Goal: Task Accomplishment & Management: Manage account settings

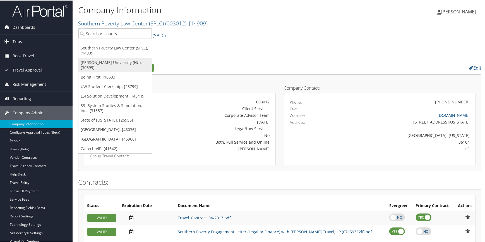
click at [95, 61] on link "[PERSON_NAME] University (HU), [30699]" at bounding box center [114, 64] width 73 height 15
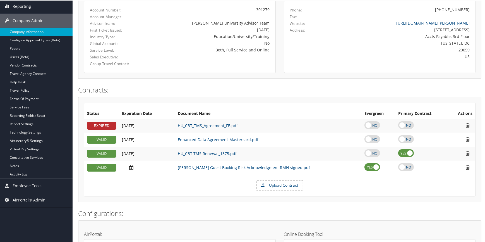
scroll to position [24, 0]
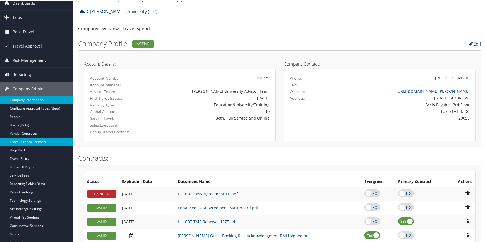
click at [32, 141] on link "Travel Agency Contacts" at bounding box center [36, 141] width 73 height 8
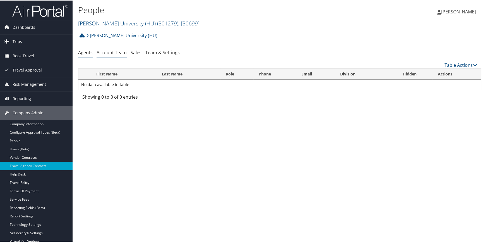
click at [113, 54] on link "Account Team" at bounding box center [112, 52] width 30 height 6
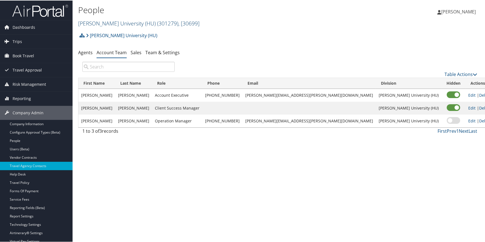
click at [98, 23] on link "Howard University (HU) ( 301279 ) , [ 30699 ]" at bounding box center [138, 23] width 121 height 8
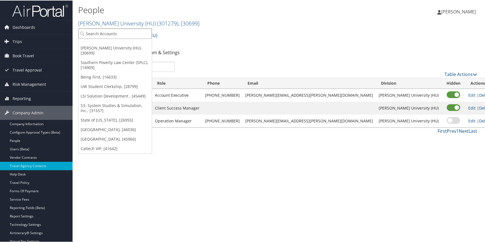
click at [92, 32] on input "search" at bounding box center [114, 33] width 73 height 10
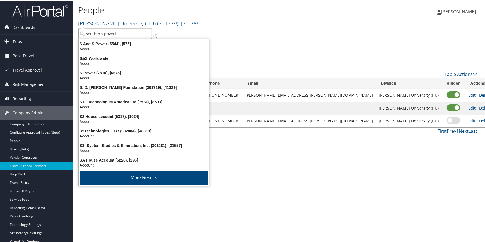
type input "southern poverty"
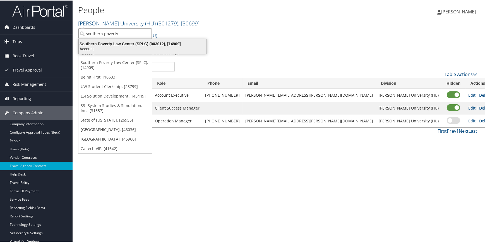
click at [129, 49] on div "Account" at bounding box center [142, 48] width 135 height 5
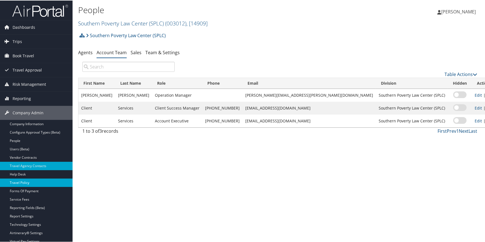
click at [29, 182] on link "Travel Policy" at bounding box center [36, 182] width 73 height 8
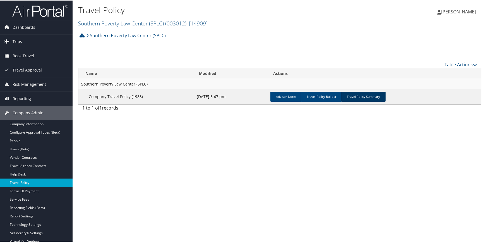
click at [364, 98] on link "Travel Policy Summary" at bounding box center [363, 96] width 45 height 10
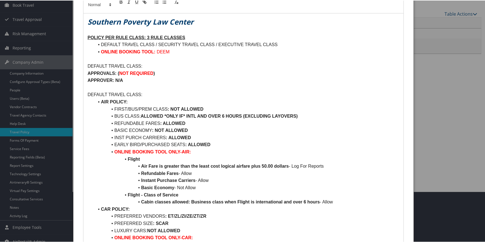
scroll to position [76, 0]
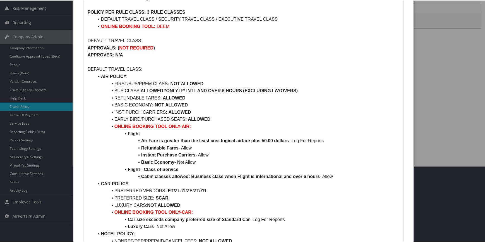
click at [258, 61] on p at bounding box center [244, 61] width 312 height 7
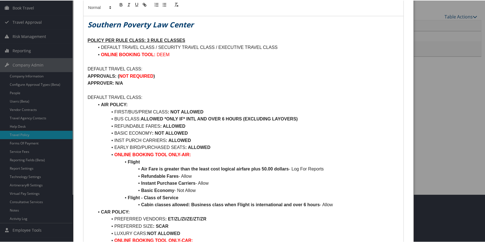
scroll to position [25, 0]
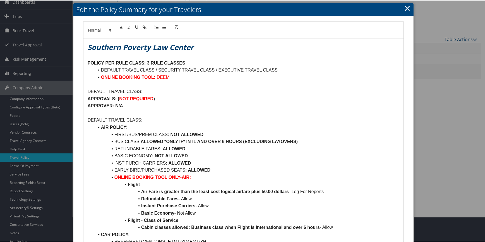
click at [405, 6] on link "×" at bounding box center [407, 7] width 6 height 11
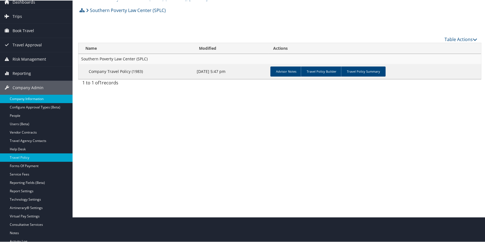
click at [34, 97] on link "Company Information" at bounding box center [36, 98] width 73 height 8
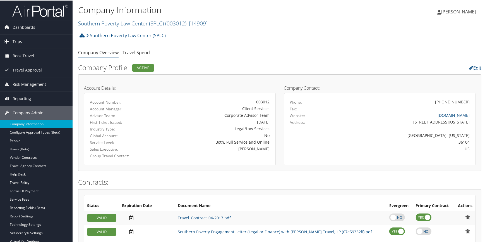
drag, startPoint x: 124, startPoint y: 25, endPoint x: 116, endPoint y: 28, distance: 8.9
click at [124, 25] on link "Southern Poverty Law Center (SPLC) ( 003012 ) , [ 14909 ]" at bounding box center [142, 23] width 129 height 8
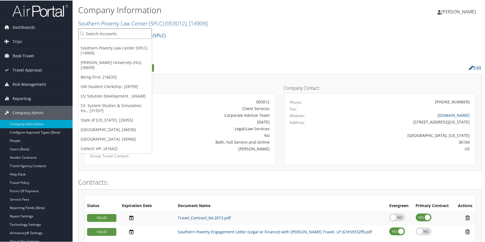
click at [112, 32] on input "search" at bounding box center [114, 33] width 73 height 10
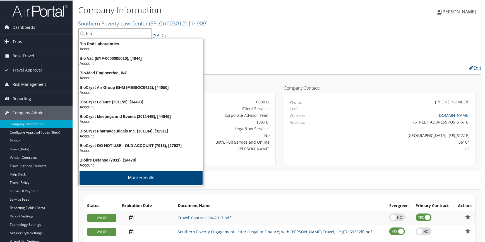
type input "biof"
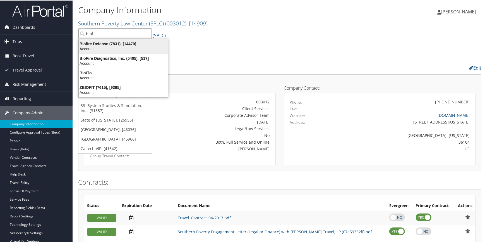
click at [117, 44] on div "Biofire Defense (7831), [14470]" at bounding box center [123, 43] width 96 height 5
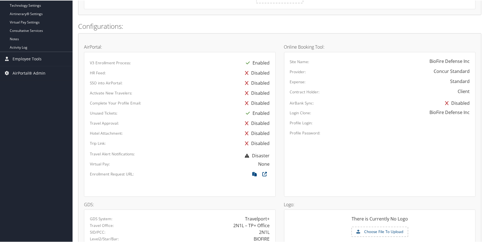
scroll to position [228, 0]
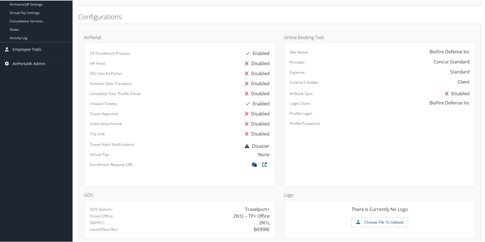
drag, startPoint x: 254, startPoint y: 164, endPoint x: 246, endPoint y: 164, distance: 8.4
click at [254, 164] on icon at bounding box center [255, 165] width 10 height 7
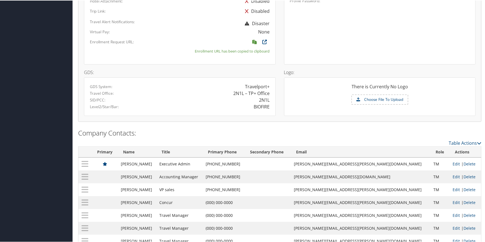
scroll to position [355, 0]
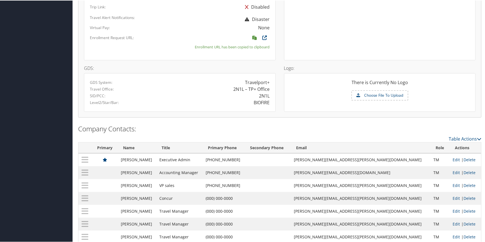
drag, startPoint x: 255, startPoint y: 37, endPoint x: 244, endPoint y: 40, distance: 10.7
click at [255, 37] on icon at bounding box center [255, 38] width 10 height 7
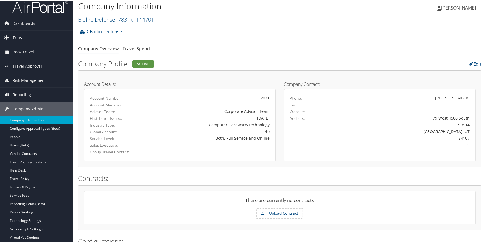
scroll to position [0, 0]
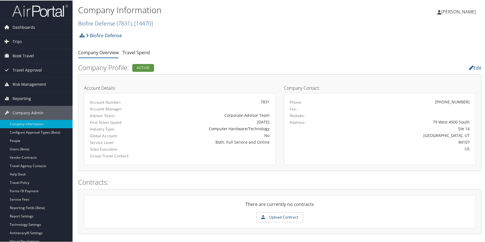
click at [107, 25] on link "Biofire Defense ( 7831 ) , [ 14470 ]" at bounding box center [115, 23] width 75 height 8
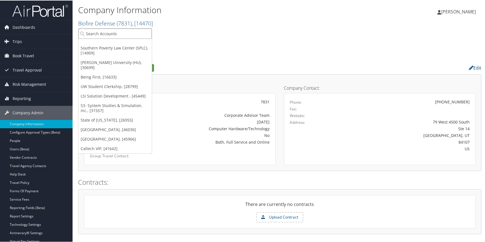
click at [95, 32] on input "search" at bounding box center [114, 33] width 73 height 10
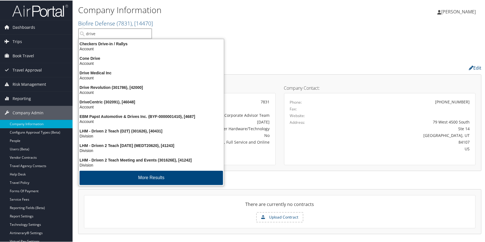
type input "drivec"
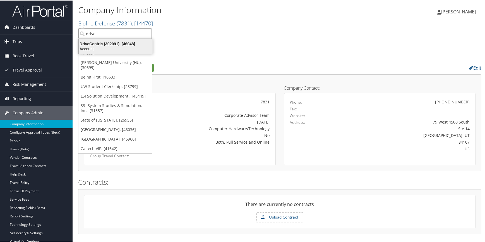
click at [100, 41] on div "DriveCentric (302091), [46048]" at bounding box center [115, 43] width 81 height 5
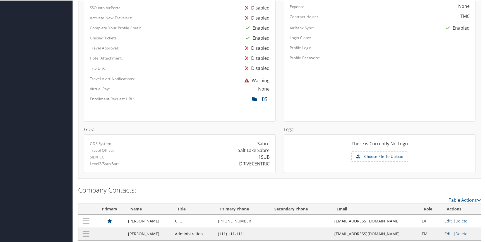
scroll to position [319, 0]
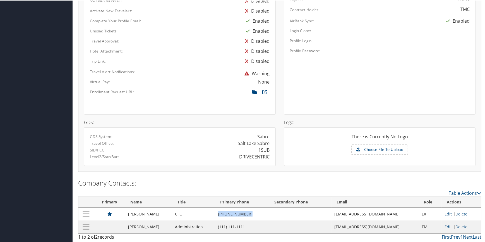
drag, startPoint x: 220, startPoint y: 212, endPoint x: 246, endPoint y: 209, distance: 25.8
click at [246, 209] on td "(954) 599-4778" at bounding box center [242, 213] width 54 height 13
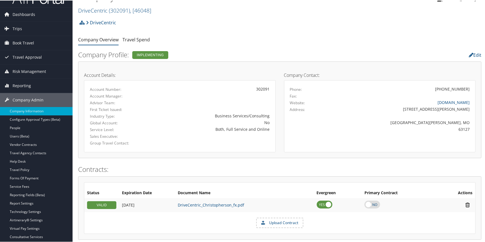
scroll to position [0, 0]
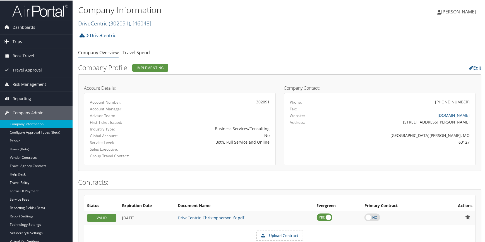
click at [93, 20] on link "DriveCentric ( 302091 ) , [ 46048 ]" at bounding box center [114, 23] width 73 height 8
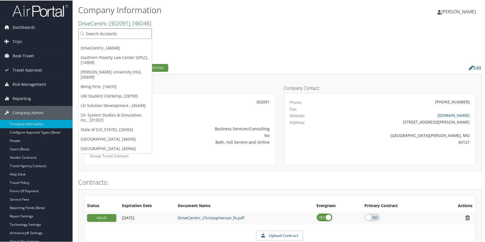
click at [116, 32] on input "search" at bounding box center [114, 33] width 73 height 10
click at [133, 143] on link "[GEOGRAPHIC_DATA], [45966]" at bounding box center [114, 147] width 73 height 9
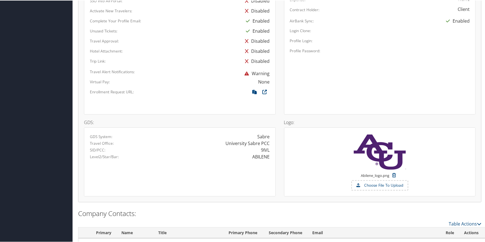
scroll to position [350, 0]
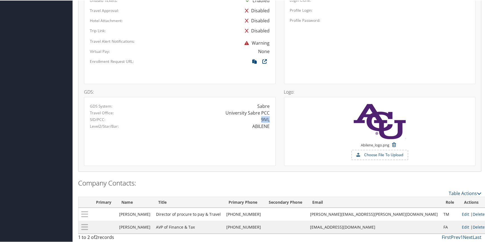
drag, startPoint x: 260, startPoint y: 117, endPoint x: 268, endPoint y: 119, distance: 7.6
click at [268, 119] on div "9IVL" at bounding box center [265, 119] width 9 height 7
copy div "9IVL"
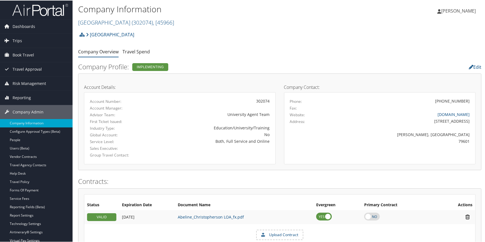
scroll to position [0, 0]
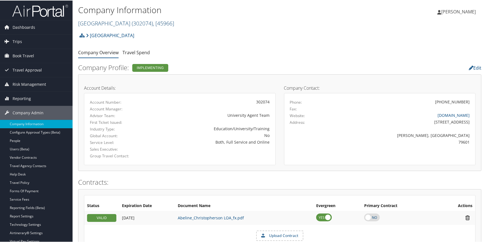
click at [129, 23] on link "Abilene Christian University ( 302074 ) , [ 45966 ]" at bounding box center [126, 23] width 96 height 8
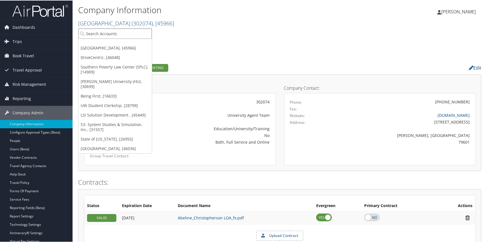
click at [110, 33] on input "search" at bounding box center [114, 33] width 73 height 10
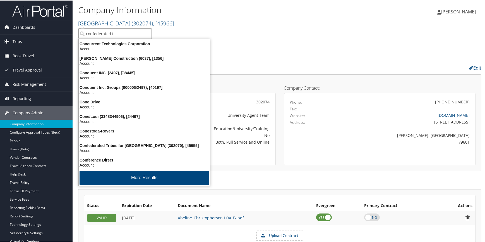
type input "confederated tr"
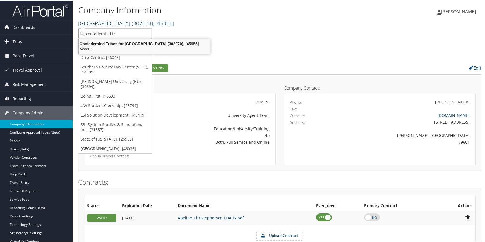
click at [103, 45] on div "Confederated Tribes for Warm Springs (302070), [45955]" at bounding box center [144, 43] width 138 height 5
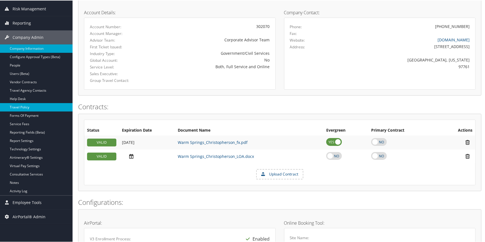
scroll to position [76, 0]
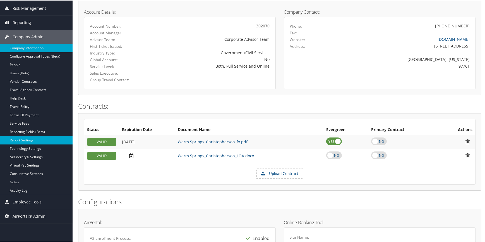
click at [31, 141] on link "Report Settings" at bounding box center [36, 139] width 73 height 8
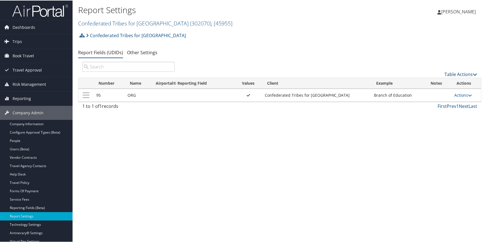
click at [449, 73] on link "Table Actions" at bounding box center [461, 74] width 33 height 6
click at [426, 81] on link "New Record" at bounding box center [442, 82] width 73 height 9
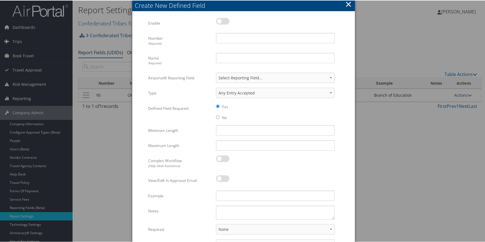
click at [349, 4] on button "×" at bounding box center [348, 3] width 6 height 11
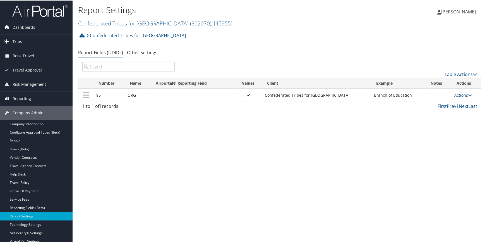
click at [455, 95] on link "Actions" at bounding box center [463, 94] width 18 height 5
click at [422, 121] on link "Edit" at bounding box center [439, 121] width 60 height 9
select select "traveler"
select select "profiled"
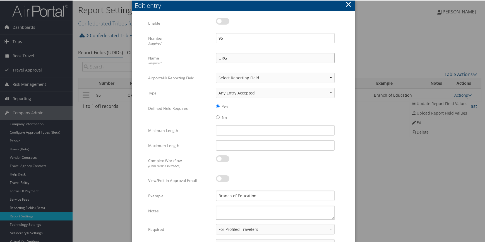
drag, startPoint x: 231, startPoint y: 59, endPoint x: 159, endPoint y: 56, distance: 72.1
click at [159, 56] on div "Name Required ORG Multiple values The selected items contain different values f…" at bounding box center [243, 62] width 190 height 20
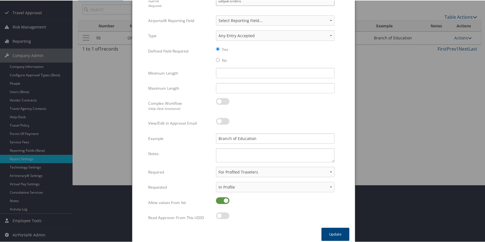
scroll to position [61, 0]
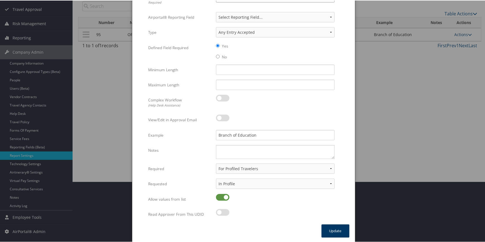
type input "Department"
click at [333, 230] on button "Update" at bounding box center [335, 230] width 28 height 13
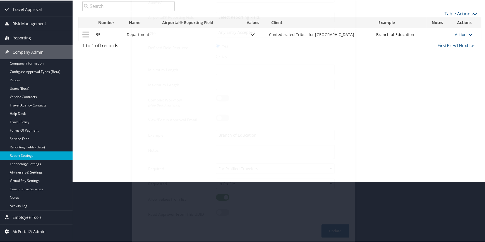
scroll to position [56, 0]
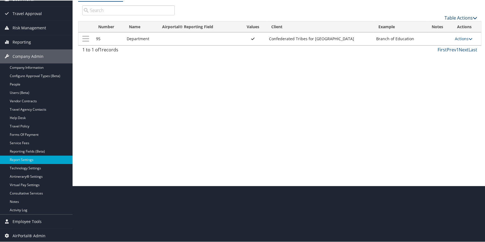
click at [450, 16] on link "Table Actions" at bounding box center [461, 17] width 33 height 6
click at [435, 24] on link "New Record" at bounding box center [442, 25] width 73 height 9
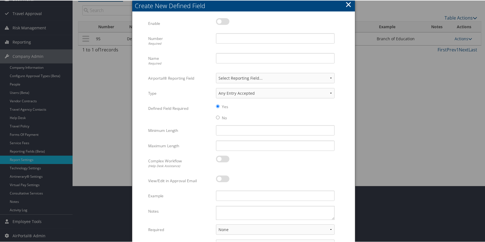
click at [223, 23] on label at bounding box center [222, 21] width 13 height 7
click at [222, 23] on input "checkbox" at bounding box center [221, 22] width 4 height 4
checkbox input "true"
click at [225, 36] on input "Number Required" at bounding box center [275, 38] width 119 height 10
type input "24"
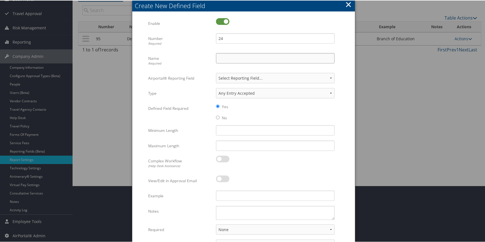
click at [237, 54] on input "Name Required" at bounding box center [275, 57] width 119 height 10
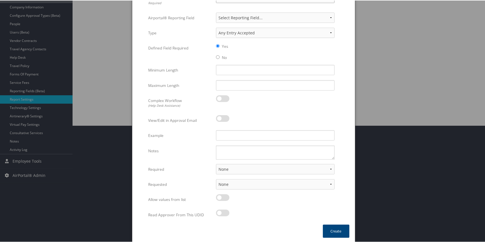
scroll to position [117, 0]
type input "Project Number"
click at [241, 167] on select "None For Guest Travelers For Profiled Travelers For Both" at bounding box center [275, 168] width 119 height 10
select select "traveler"
click at [216, 163] on select "None For Guest Travelers For Profiled Travelers For Both" at bounding box center [275, 168] width 119 height 10
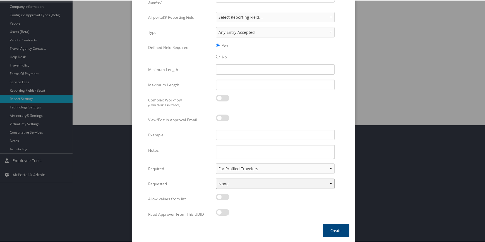
click at [237, 184] on select "None In Profile At Booking Both" at bounding box center [275, 183] width 119 height 10
select select "profiled"
click at [216, 178] on select "None In Profile At Booking Both" at bounding box center [275, 183] width 119 height 10
drag, startPoint x: 227, startPoint y: 195, endPoint x: 231, endPoint y: 199, distance: 5.7
click at [227, 196] on label at bounding box center [222, 196] width 13 height 7
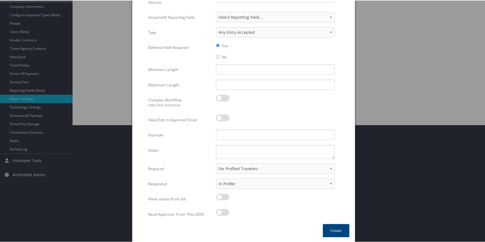
click at [222, 196] on input "checkbox" at bounding box center [221, 197] width 4 height 4
click at [221, 196] on label at bounding box center [222, 196] width 13 height 7
click at [221, 196] on input "checkbox" at bounding box center [221, 197] width 4 height 4
checkbox input "false"
click at [333, 226] on button "Create" at bounding box center [336, 229] width 27 height 13
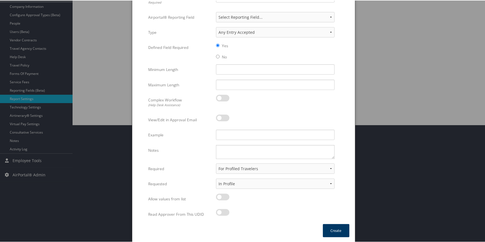
scroll to position [0, 0]
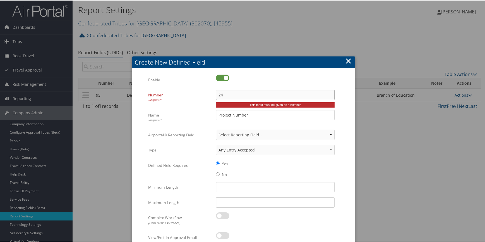
drag, startPoint x: 226, startPoint y: 94, endPoint x: 198, endPoint y: 93, distance: 27.9
click at [198, 93] on div "Number Required 24 Multiple values The selected items contain different values …" at bounding box center [243, 99] width 190 height 20
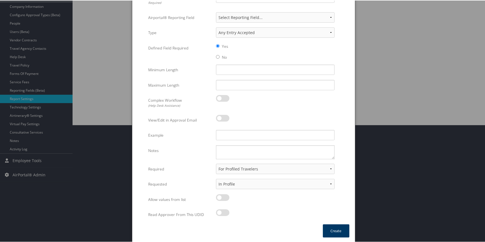
type input "24"
click at [347, 229] on button "Create" at bounding box center [336, 230] width 27 height 13
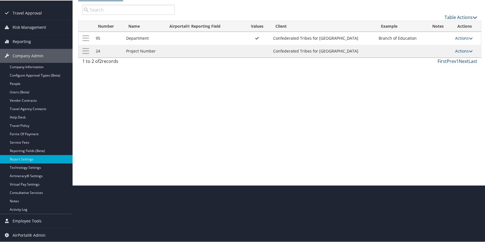
scroll to position [56, 0]
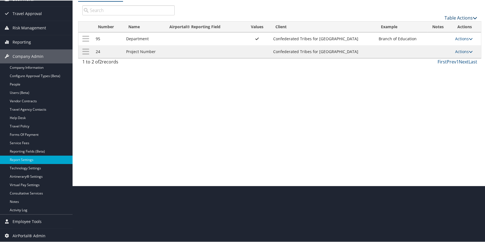
click at [449, 17] on link "Table Actions" at bounding box center [461, 17] width 33 height 6
click at [430, 27] on link "New Record" at bounding box center [442, 25] width 73 height 9
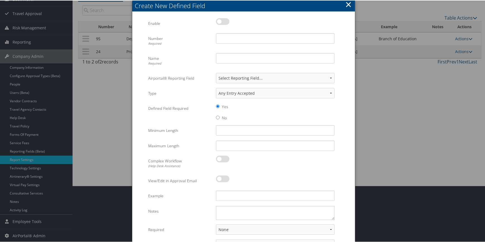
click at [222, 20] on label at bounding box center [222, 21] width 13 height 7
click at [222, 20] on input "checkbox" at bounding box center [221, 22] width 4 height 4
checkbox input "true"
click at [229, 39] on input "Number Required" at bounding box center [275, 38] width 119 height 10
type input "1"
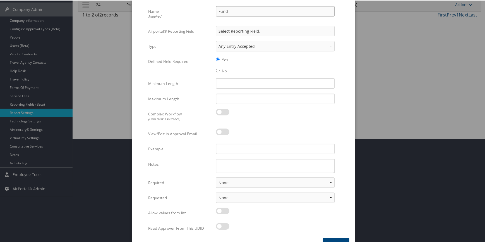
scroll to position [117, 0]
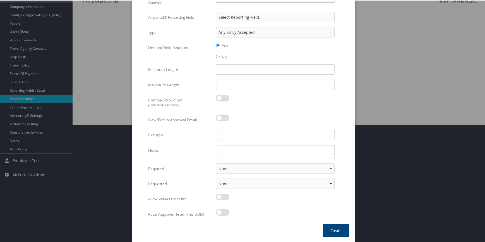
type input "Fund"
click at [228, 169] on select "None For Guest Travelers For Profiled Travelers For Both" at bounding box center [275, 168] width 119 height 10
select select "traveler"
click at [216, 163] on select "None For Guest Travelers For Profiled Travelers For Both" at bounding box center [275, 168] width 119 height 10
click at [236, 183] on select "None In Profile At Booking Both" at bounding box center [275, 183] width 119 height 10
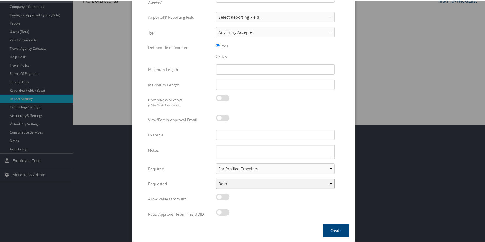
click at [216, 178] on select "None In Profile At Booking Both" at bounding box center [275, 183] width 119 height 10
click at [252, 182] on select "None In Profile At Booking Both" at bounding box center [275, 183] width 119 height 10
select select "profiled"
click at [216, 178] on select "None In Profile At Booking Both" at bounding box center [275, 183] width 119 height 10
click at [341, 230] on button "Create" at bounding box center [336, 229] width 27 height 13
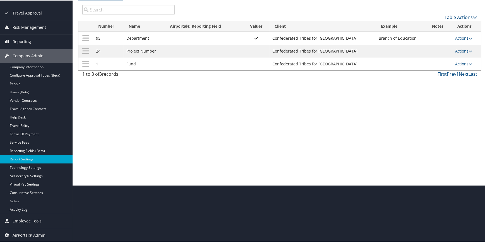
scroll to position [56, 0]
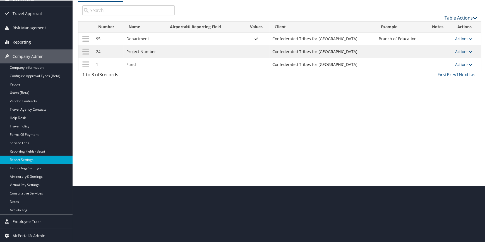
click at [450, 18] on link "Table Actions" at bounding box center [461, 17] width 33 height 6
click at [435, 25] on link "New Record" at bounding box center [442, 25] width 73 height 9
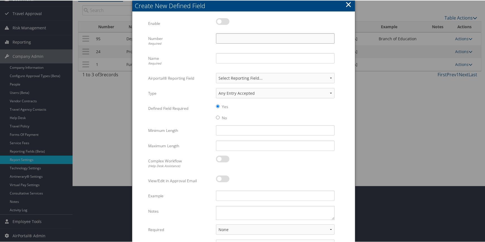
click at [223, 36] on input "Number Required" at bounding box center [275, 38] width 119 height 10
type input "2"
click at [227, 55] on input "Name Required" at bounding box center [275, 57] width 119 height 10
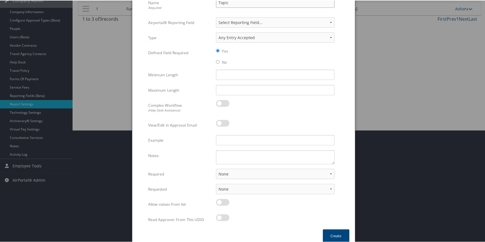
scroll to position [117, 0]
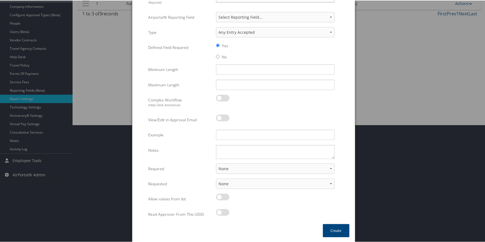
type input "Topic"
click at [228, 172] on select "None For Guest Travelers For Profiled Travelers For Both" at bounding box center [275, 168] width 119 height 10
select select "traveler"
click at [216, 163] on select "None For Guest Travelers For Profiled Travelers For Both" at bounding box center [275, 168] width 119 height 10
click at [232, 182] on select "None In Profile At Booking Both" at bounding box center [275, 183] width 119 height 10
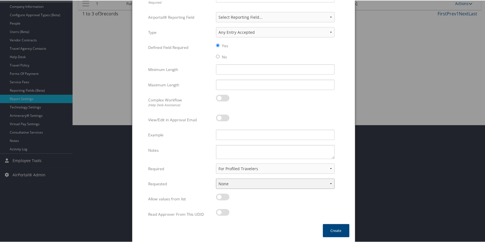
select select "profiled"
click at [216, 178] on select "None In Profile At Booking Both" at bounding box center [275, 183] width 119 height 10
click at [248, 184] on select "None In Profile At Booking Both" at bounding box center [275, 183] width 119 height 10
click at [216, 178] on select "None In Profile At Booking Both" at bounding box center [275, 183] width 119 height 10
click at [330, 230] on button "Create" at bounding box center [336, 229] width 27 height 13
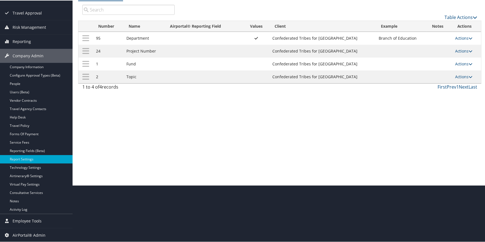
scroll to position [56, 0]
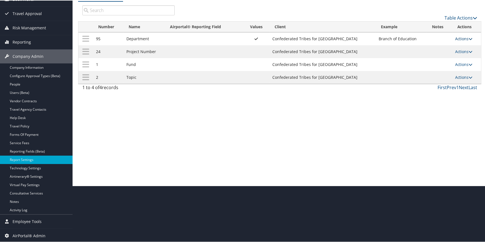
drag, startPoint x: 457, startPoint y: 37, endPoint x: 454, endPoint y: 38, distance: 2.9
click at [457, 37] on link "Actions" at bounding box center [464, 37] width 18 height 5
click at [432, 63] on link "Edit" at bounding box center [440, 65] width 60 height 9
select select "traveler"
select select "profiled"
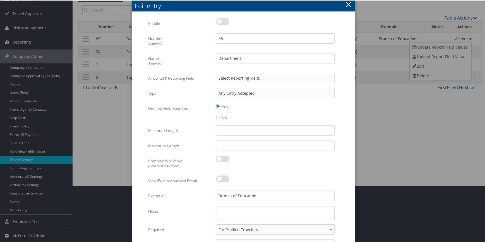
click at [346, 3] on button "×" at bounding box center [348, 3] width 6 height 11
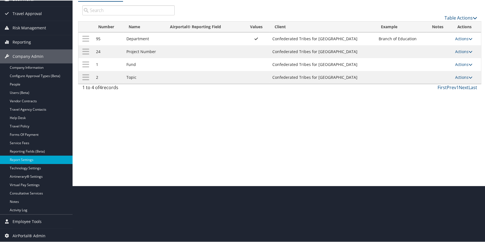
click at [457, 35] on td "Actions Update Report Field Values Upload Report Field Values Edit Delete" at bounding box center [466, 38] width 29 height 13
click at [456, 38] on link "Actions" at bounding box center [464, 37] width 18 height 5
click at [428, 47] on link "Update Report Field Values" at bounding box center [440, 46] width 60 height 9
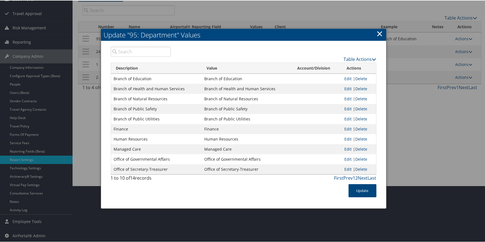
click at [381, 33] on link "×" at bounding box center [380, 32] width 6 height 11
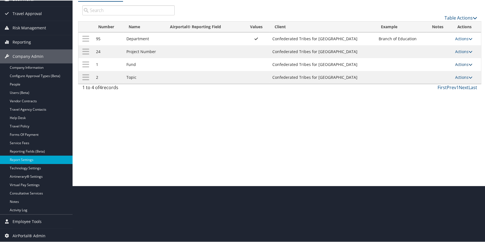
click at [456, 62] on link "Actions" at bounding box center [464, 63] width 18 height 5
click at [430, 87] on link "Edit" at bounding box center [440, 91] width 60 height 9
select select "traveler"
select select "profiled"
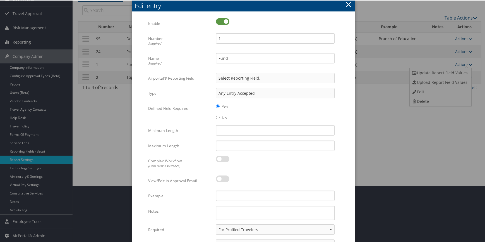
click at [348, 0] on button "×" at bounding box center [348, 3] width 6 height 11
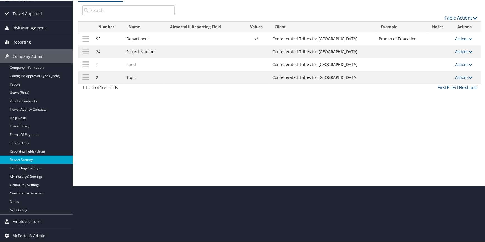
click at [459, 63] on link "Actions" at bounding box center [464, 63] width 18 height 5
click at [455, 71] on link "Update Report Field Values" at bounding box center [440, 72] width 60 height 9
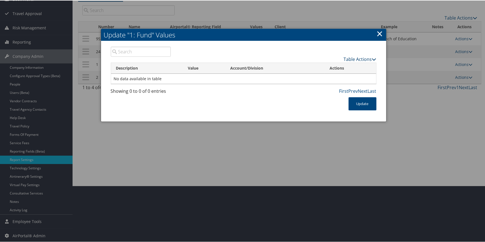
click at [348, 59] on link "Table Actions" at bounding box center [360, 59] width 33 height 6
click at [333, 68] on link "New Record" at bounding box center [338, 67] width 73 height 9
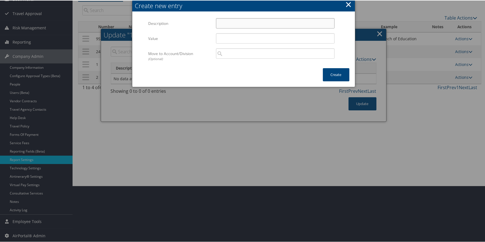
click at [248, 24] on input "Description" at bounding box center [275, 23] width 119 height 10
paste input "General Fund"
type input "General Fund"
click at [239, 39] on input "Value" at bounding box center [275, 38] width 119 height 10
paste input "General Fund"
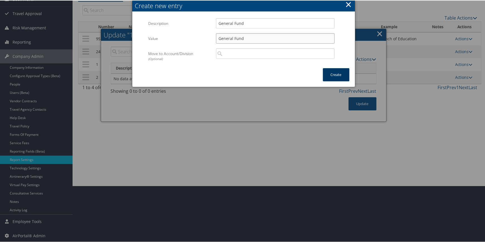
type input "General Fund"
click at [339, 76] on button "Create" at bounding box center [336, 74] width 27 height 13
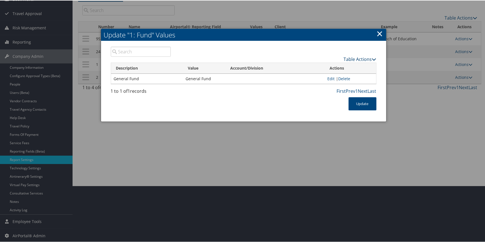
click at [366, 58] on link "Table Actions" at bounding box center [360, 59] width 33 height 6
click at [352, 67] on link "New Record" at bounding box center [338, 67] width 73 height 9
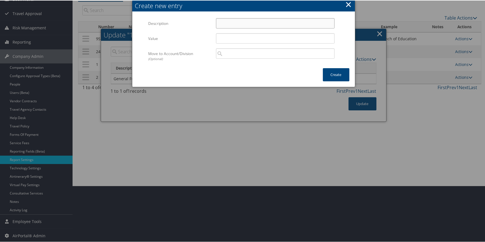
click at [227, 21] on input "Description" at bounding box center [275, 23] width 119 height 10
paste input "Forest Devel"
type input "Forest Devel"
click at [235, 39] on input "Value" at bounding box center [275, 38] width 119 height 10
paste input "Forest Devel"
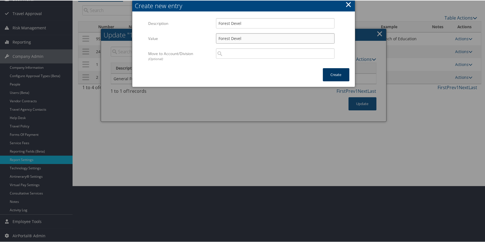
type input "Forest Devel"
click at [333, 74] on button "Create" at bounding box center [336, 74] width 27 height 13
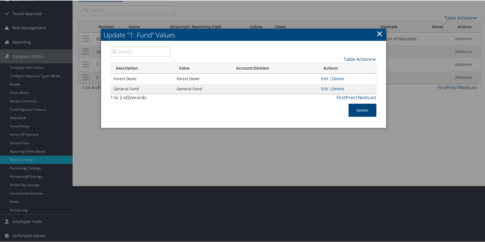
click at [347, 58] on link "Table Actions" at bounding box center [360, 59] width 33 height 6
click at [336, 66] on link "New Record" at bounding box center [338, 67] width 73 height 9
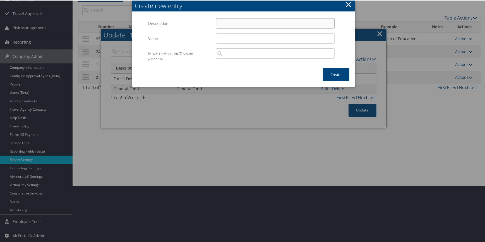
click at [235, 21] on input "Description" at bounding box center [275, 23] width 119 height 10
paste input "Spec Revenue"
type input "Spec Revenue"
click at [224, 33] on input "Value" at bounding box center [275, 38] width 119 height 10
paste input "Spec Revenue"
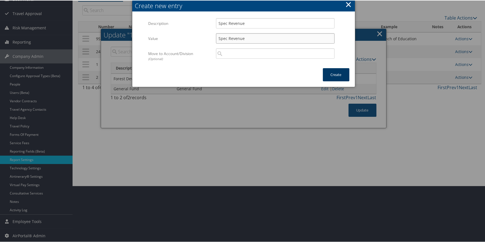
type input "Spec Revenue"
click at [328, 70] on button "Create" at bounding box center [336, 74] width 27 height 13
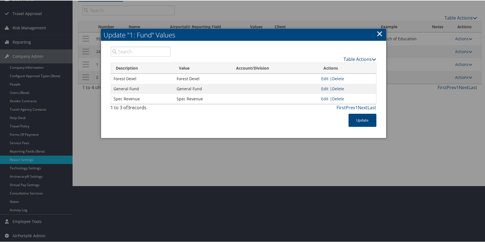
click at [354, 58] on link "Table Actions" at bounding box center [360, 59] width 33 height 6
click at [337, 67] on link "New Record" at bounding box center [338, 67] width 73 height 9
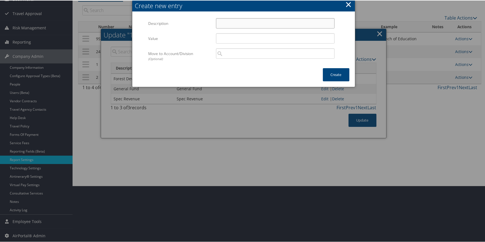
click at [232, 20] on input "Description" at bounding box center [275, 23] width 119 height 10
paste input "BIA Fund"
type input "BIA Fund"
click at [245, 38] on input "Value" at bounding box center [275, 38] width 119 height 10
paste input "BIA Fund"
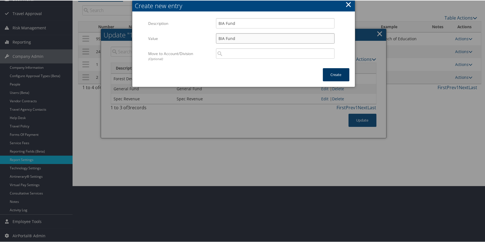
type input "BIA Fund"
drag, startPoint x: 334, startPoint y: 73, endPoint x: 340, endPoint y: 74, distance: 6.3
click at [334, 73] on button "Create" at bounding box center [336, 74] width 27 height 13
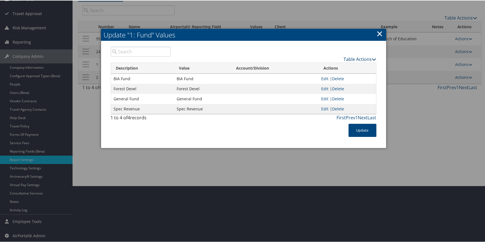
click at [363, 59] on link "Table Actions" at bounding box center [360, 59] width 33 height 6
click at [339, 68] on link "New Record" at bounding box center [338, 67] width 73 height 9
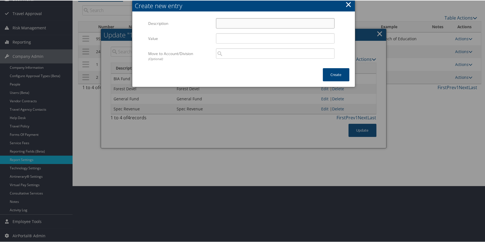
click at [229, 22] on input "Description" at bounding box center [275, 23] width 119 height 10
paste input "IHS Fund"
type input "IHS Fund"
click at [232, 39] on input "Value" at bounding box center [275, 38] width 119 height 10
paste input "IHS Fund"
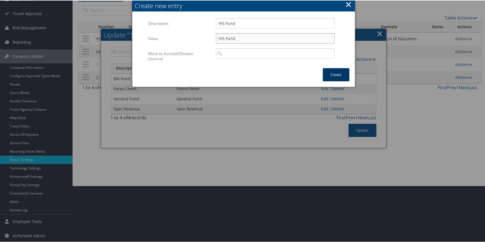
type input "IHS Fund"
click at [339, 72] on button "Create" at bounding box center [336, 74] width 27 height 13
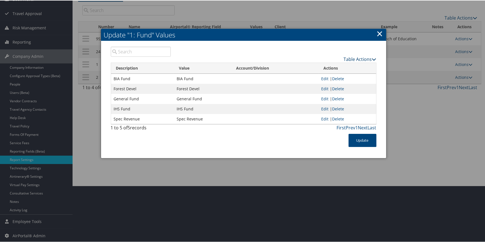
click at [350, 59] on link "Table Actions" at bounding box center [360, 59] width 33 height 6
click at [326, 67] on link "New Record" at bounding box center [338, 67] width 73 height 9
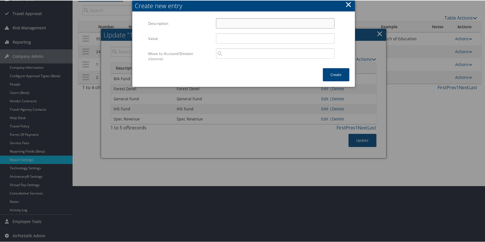
click at [226, 25] on input "Description" at bounding box center [275, 23] width 119 height 10
paste input "Strategic Restoration"
type input "Strategic Restoration"
click at [234, 37] on input "Value" at bounding box center [275, 38] width 119 height 10
paste input "Strategic Restoration"
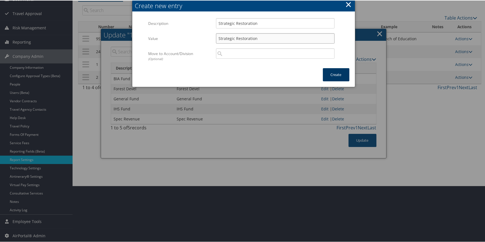
type input "Strategic Restoration"
click at [330, 74] on button "Create" at bounding box center [336, 74] width 27 height 13
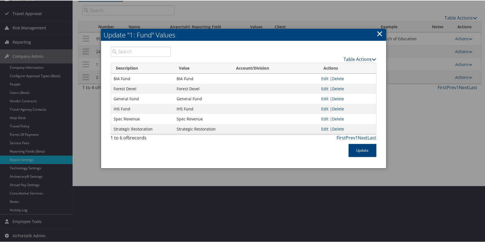
click at [357, 56] on link "Table Actions" at bounding box center [360, 59] width 33 height 6
click at [319, 68] on link "New Record" at bounding box center [338, 67] width 73 height 9
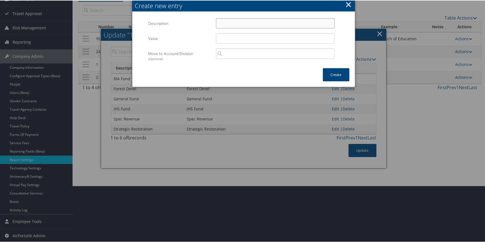
click at [231, 22] on input "Description" at bounding box center [275, 23] width 119 height 10
paste input "Health Services"
type input "Health Services"
click at [224, 36] on input "Value" at bounding box center [275, 38] width 119 height 10
paste input "Health Services"
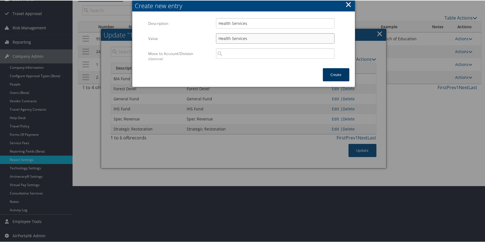
type input "Health Services"
click at [335, 71] on button "Create" at bounding box center [336, 74] width 27 height 13
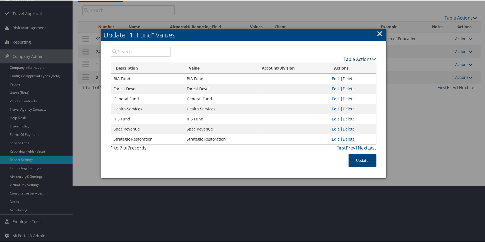
drag, startPoint x: 350, startPoint y: 60, endPoint x: 347, endPoint y: 61, distance: 3.4
click at [350, 60] on link "Table Actions" at bounding box center [360, 59] width 33 height 6
click at [334, 64] on link "New Record" at bounding box center [338, 67] width 73 height 9
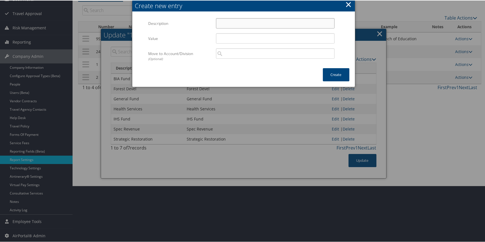
click at [243, 22] on input "Description" at bounding box center [275, 23] width 119 height 10
paste input "BIA - OSG"
type input "BIA - OSG"
click at [235, 35] on input "Value" at bounding box center [275, 38] width 119 height 10
paste input "BIA - OSG"
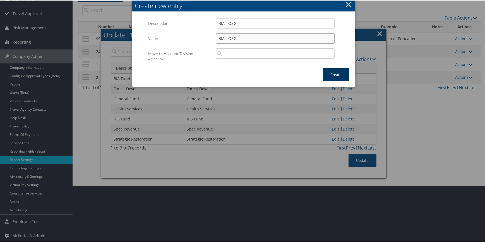
type input "BIA - OSG"
click at [329, 70] on button "Create" at bounding box center [336, 74] width 27 height 13
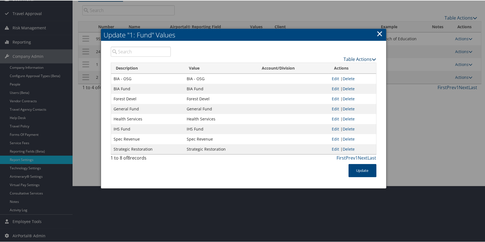
drag, startPoint x: 357, startPoint y: 57, endPoint x: 352, endPoint y: 61, distance: 7.1
click at [357, 57] on link "Table Actions" at bounding box center [360, 59] width 33 height 6
click at [337, 67] on link "New Record" at bounding box center [338, 67] width 73 height 9
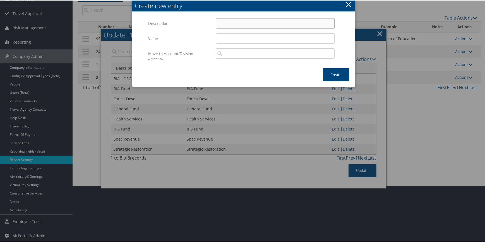
click at [231, 25] on input "Description" at bounding box center [275, 23] width 119 height 10
paste input "Museum"
type input "Museum"
click at [226, 39] on input "Value" at bounding box center [275, 38] width 119 height 10
paste input "Museum"
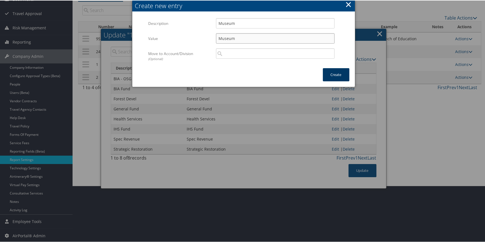
type input "Museum"
click at [333, 75] on button "Create" at bounding box center [336, 74] width 27 height 13
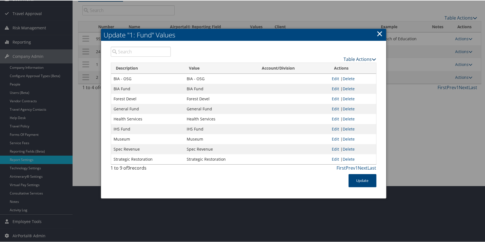
drag, startPoint x: 350, startPoint y: 56, endPoint x: 344, endPoint y: 60, distance: 7.1
click at [350, 56] on link "Table Actions" at bounding box center [360, 59] width 33 height 6
click at [327, 65] on link "New Record" at bounding box center [338, 67] width 73 height 9
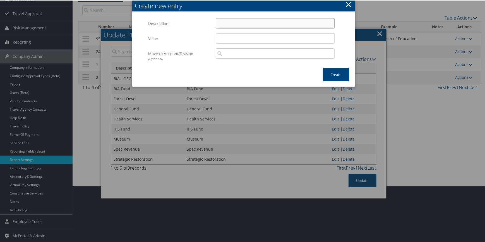
click at [247, 22] on input "Description" at bounding box center [275, 23] width 119 height 10
paste input "High Lookee"
type input "High Lookee"
click at [240, 37] on input "Value" at bounding box center [275, 38] width 119 height 10
paste input "High Lookee"
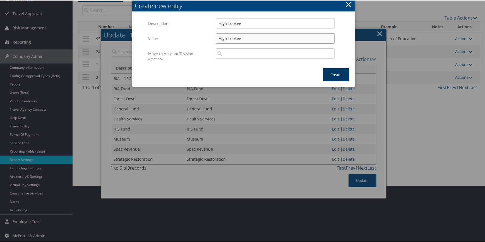
type input "High Lookee"
click at [332, 74] on button "Create" at bounding box center [336, 74] width 27 height 13
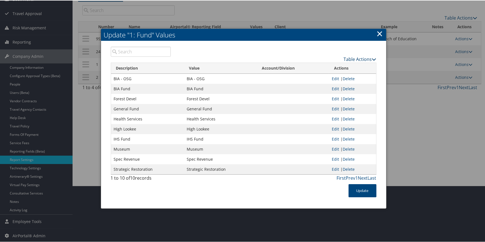
drag, startPoint x: 352, startPoint y: 58, endPoint x: 349, endPoint y: 61, distance: 4.1
click at [352, 58] on link "Table Actions" at bounding box center [360, 59] width 33 height 6
click at [342, 66] on link "New Record" at bounding box center [338, 67] width 73 height 9
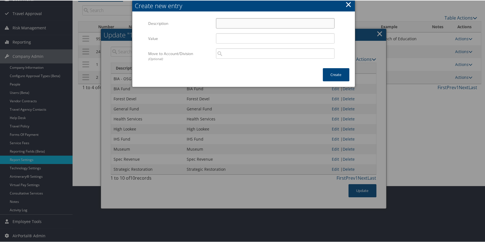
click at [236, 20] on input "Description" at bounding box center [275, 23] width 119 height 10
paste input "TERO"
type input "TERO"
click at [243, 41] on input "Value" at bounding box center [275, 38] width 119 height 10
paste input "TERO"
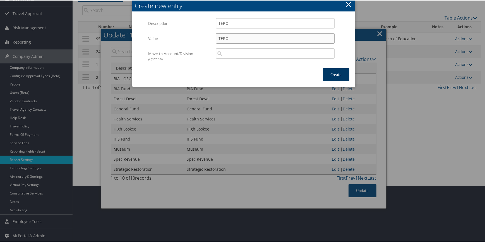
type input "TERO"
click at [342, 72] on button "Create" at bounding box center [336, 74] width 27 height 13
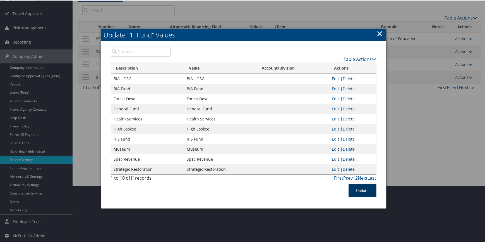
click at [361, 186] on button "Update" at bounding box center [363, 189] width 28 height 13
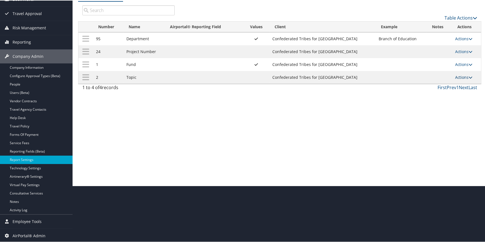
drag, startPoint x: 458, startPoint y: 76, endPoint x: 455, endPoint y: 78, distance: 3.2
click at [458, 76] on link "Actions" at bounding box center [464, 76] width 18 height 5
click at [446, 83] on link "Update Report Field Values" at bounding box center [440, 84] width 60 height 9
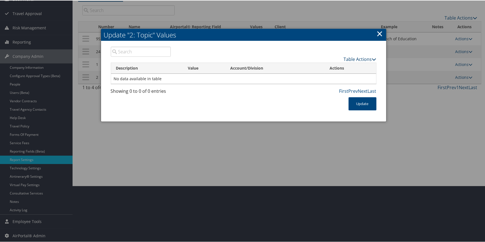
click at [362, 57] on link "Table Actions" at bounding box center [360, 59] width 33 height 6
click at [342, 66] on link "New Record" at bounding box center [338, 67] width 73 height 9
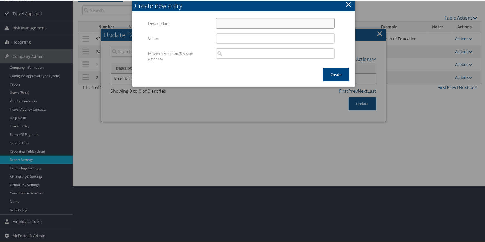
click at [220, 22] on input "Description" at bounding box center [275, 23] width 119 height 10
paste input "999999"
click at [237, 23] on input "999999" at bounding box center [275, 23] width 119 height 10
paste input "Non-Topic"
drag, startPoint x: 261, startPoint y: 23, endPoint x: 193, endPoint y: 26, distance: 68.4
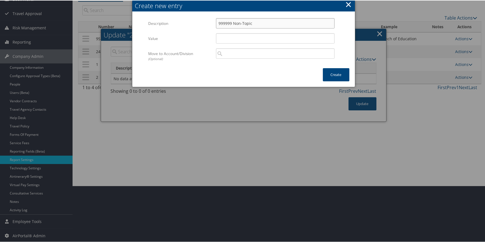
click at [193, 25] on div "Description 999999 Non-Topic Multiple values The selected items contain differe…" at bounding box center [243, 25] width 190 height 15
paste input "text"
click at [227, 40] on input "Value" at bounding box center [275, 38] width 119 height 10
click at [216, 22] on input "Non-Topic" at bounding box center [275, 23] width 119 height 10
drag, startPoint x: 217, startPoint y: 24, endPoint x: 222, endPoint y: 28, distance: 6.4
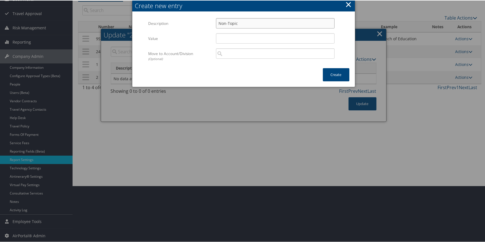
click at [217, 24] on input "Non-Topic" at bounding box center [275, 23] width 119 height 10
paste input "999999"
drag, startPoint x: 258, startPoint y: 24, endPoint x: 193, endPoint y: 26, distance: 65.3
click at [193, 26] on div "Description 999999 Non-Topic Multiple values The selected items contain differe…" at bounding box center [243, 25] width 190 height 15
type input "999999 Non-Topic"
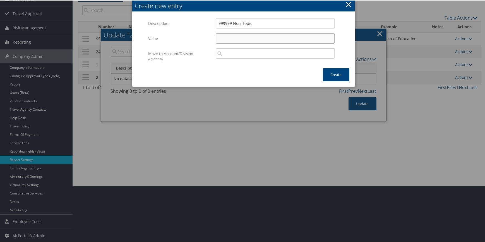
click at [234, 33] on input "Value" at bounding box center [275, 38] width 119 height 10
paste input "999999 Non-Topic"
type input "999999 Non-Topic"
click at [332, 73] on button "Create" at bounding box center [336, 74] width 27 height 13
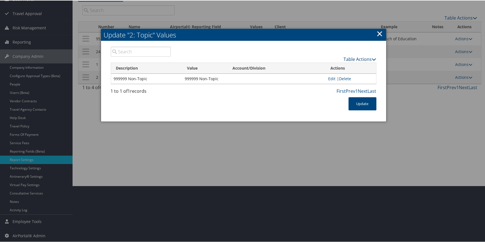
click at [351, 57] on link "Table Actions" at bounding box center [360, 59] width 33 height 6
click at [333, 66] on link "New Record" at bounding box center [338, 67] width 73 height 9
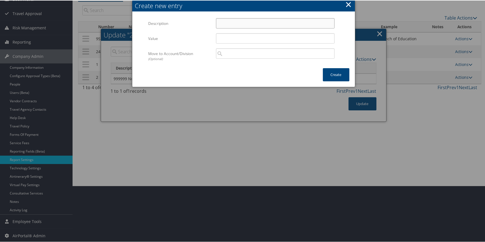
click at [232, 27] on input "Description" at bounding box center [275, 23] width 119 height 10
paste input "233463"
click at [256, 24] on input "233463" at bounding box center [275, 23] width 119 height 10
paste input "Jefferson Greene"
drag, startPoint x: 260, startPoint y: 21, endPoint x: 199, endPoint y: 18, distance: 61.2
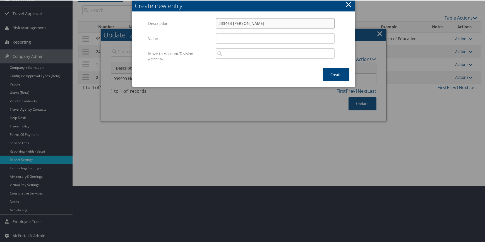
click at [199, 18] on div "Description 233463 Jefferson Greene Multiple values The selected items contain …" at bounding box center [243, 25] width 190 height 15
type input "233463 Jefferson Greene"
click at [238, 38] on input "Value" at bounding box center [275, 38] width 119 height 10
paste input "233463 Jefferson Greene"
type input "233463 Jefferson Greene"
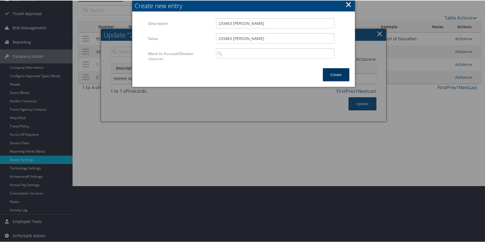
click at [339, 72] on button "Create" at bounding box center [336, 74] width 27 height 13
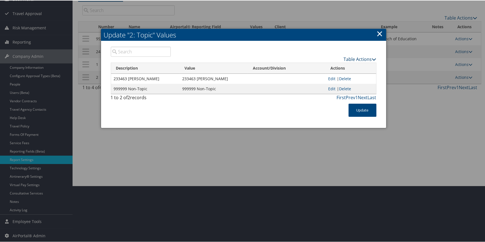
click at [344, 58] on link "Table Actions" at bounding box center [360, 59] width 33 height 6
click at [329, 67] on link "New Record" at bounding box center [338, 67] width 73 height 9
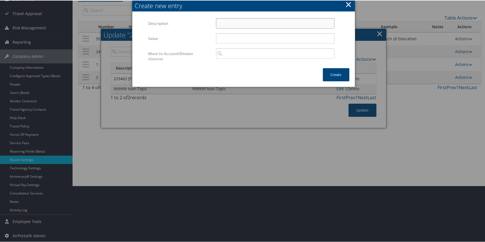
click at [243, 22] on input "Description" at bounding box center [275, 23] width 119 height 10
paste input "213489"
click at [244, 25] on input "213489" at bounding box center [275, 23] width 119 height 10
paste input "Dennis White III"
drag, startPoint x: 268, startPoint y: 22, endPoint x: 198, endPoint y: 24, distance: 70.1
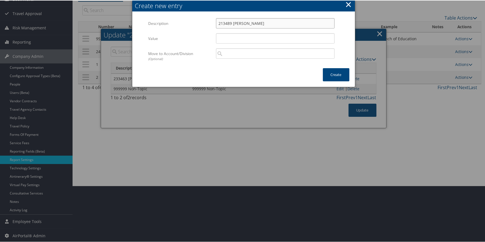
click at [198, 24] on div "Description 213489 Dennis White III Multiple values The selected items contain …" at bounding box center [243, 25] width 190 height 15
type input "213489 Dennis White III"
click at [228, 38] on input "Value" at bounding box center [275, 38] width 119 height 10
paste input "213489 Dennis White III"
type input "213489 Dennis White III"
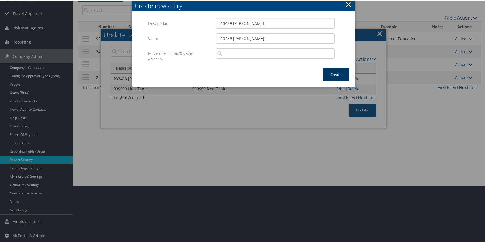
click at [335, 73] on button "Create" at bounding box center [336, 74] width 27 height 13
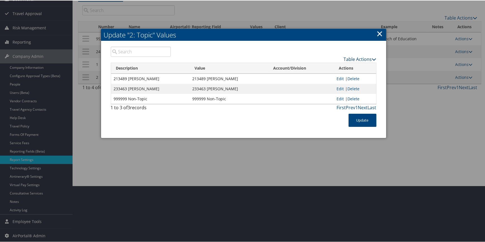
click at [358, 59] on link "Table Actions" at bounding box center [360, 59] width 33 height 6
click at [346, 62] on ul "New Record Download Report Page Length" at bounding box center [338, 76] width 74 height 29
click at [315, 66] on link "New Record" at bounding box center [338, 67] width 73 height 9
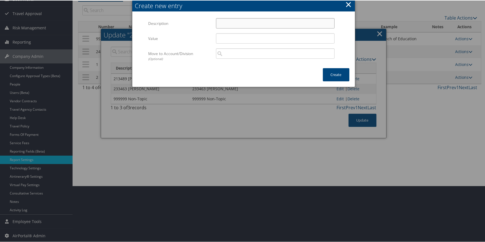
click at [229, 25] on input "Description" at bounding box center [275, 23] width 119 height 10
paste input "211001"
click at [241, 23] on input "211001" at bounding box center [275, 23] width 119 height 10
paste input "Alvis Smith III"
drag, startPoint x: 263, startPoint y: 22, endPoint x: 156, endPoint y: 31, distance: 107.0
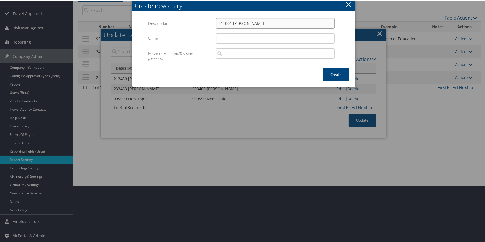
click at [156, 31] on div "Description 211001 Alvis Smith III Multiple values The selected items contain d…" at bounding box center [243, 25] width 190 height 15
type input "211001 Alvis Smith III"
click at [233, 38] on input "Value" at bounding box center [275, 38] width 119 height 10
paste input "211001 Alvis Smith III"
type input "211001 Alvis Smith III"
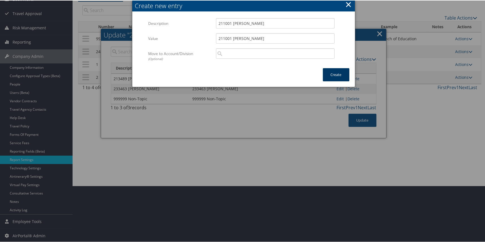
click at [332, 73] on button "Create" at bounding box center [336, 74] width 27 height 13
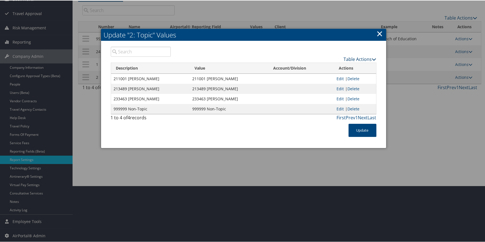
click at [348, 59] on link "Table Actions" at bounding box center [360, 59] width 33 height 6
click at [342, 65] on link "New Record" at bounding box center [338, 67] width 73 height 9
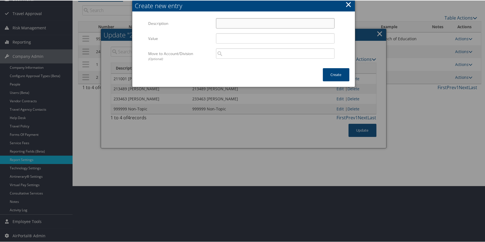
click at [241, 22] on input "Description" at bounding box center [275, 23] width 119 height 10
paste input "210595"
click at [256, 22] on input "210595" at bounding box center [275, 23] width 119 height 10
paste input "Jonathan Smith"
drag, startPoint x: 262, startPoint y: 22, endPoint x: 195, endPoint y: 26, distance: 66.8
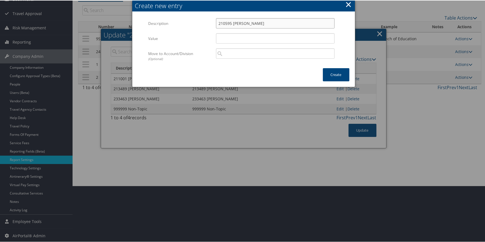
click at [195, 26] on div "Description 210595 Jonathan Smith Multiple values The selected items contain di…" at bounding box center [243, 25] width 190 height 15
type input "210595 Jonathan Smith"
click at [233, 39] on input "Value" at bounding box center [275, 38] width 119 height 10
paste input "210595 Jonathan Smith"
type input "210595 Jonathan Smith"
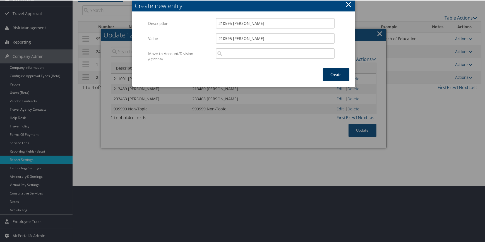
click at [335, 73] on button "Create" at bounding box center [336, 74] width 27 height 13
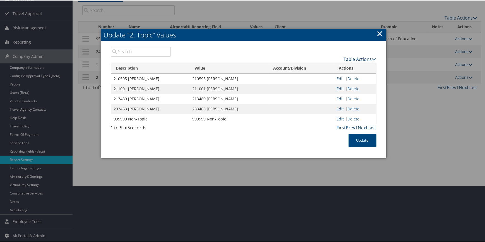
click at [352, 59] on link "Table Actions" at bounding box center [360, 59] width 33 height 6
click at [339, 66] on link "New Record" at bounding box center [338, 67] width 73 height 9
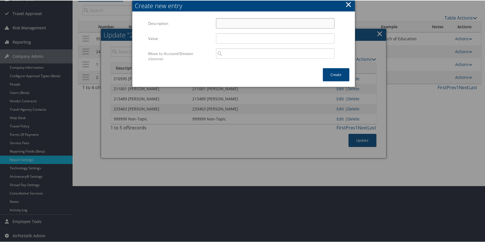
drag, startPoint x: 269, startPoint y: 18, endPoint x: 268, endPoint y: 22, distance: 3.8
click at [269, 18] on input "Description" at bounding box center [275, 23] width 119 height 10
paste input "209201"
click at [243, 21] on input "209201" at bounding box center [275, 23] width 119 height 10
paste input "Carlos Calica"
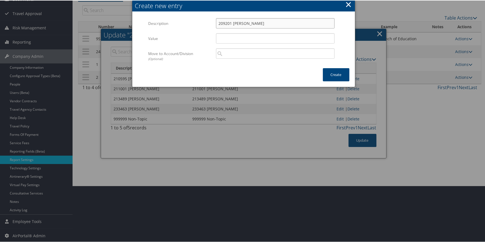
drag, startPoint x: 260, startPoint y: 22, endPoint x: 199, endPoint y: 23, distance: 60.8
click at [199, 23] on div "Description 209201 Carlos Calica Multiple values The selected items contain dif…" at bounding box center [243, 25] width 190 height 15
type input "209201 Carlos Calica"
click at [218, 39] on input "Value" at bounding box center [275, 38] width 119 height 10
paste input "209201 Carlos Calica"
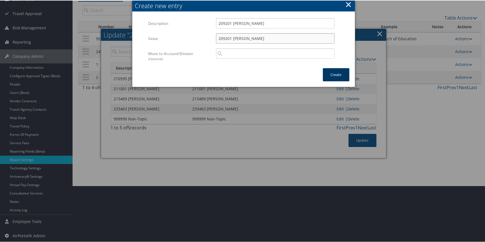
type input "209201 Carlos Calica"
click at [332, 74] on button "Create" at bounding box center [336, 74] width 27 height 13
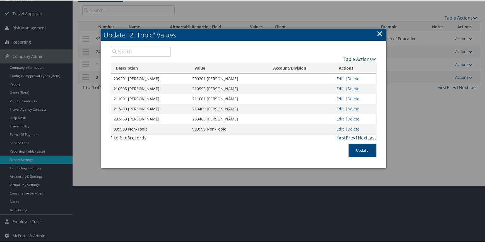
click at [352, 58] on link "Table Actions" at bounding box center [360, 59] width 33 height 6
click at [337, 64] on link "New Record" at bounding box center [338, 67] width 73 height 9
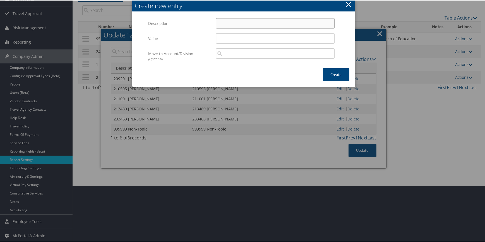
click at [240, 26] on input "Description" at bounding box center [275, 23] width 119 height 10
paste input "172316"
click at [247, 20] on input "172316" at bounding box center [275, 23] width 119 height 10
paste input "James Manion"
drag, startPoint x: 262, startPoint y: 24, endPoint x: 184, endPoint y: 24, distance: 78.1
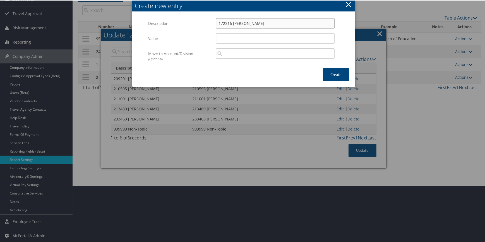
click at [184, 24] on div "Description 172316 James Manion Multiple values The selected items contain diff…" at bounding box center [243, 25] width 190 height 15
type input "172316 James Manion"
click at [237, 36] on input "Value" at bounding box center [275, 38] width 119 height 10
paste input "172316 James Manion"
type input "172316 James Manion"
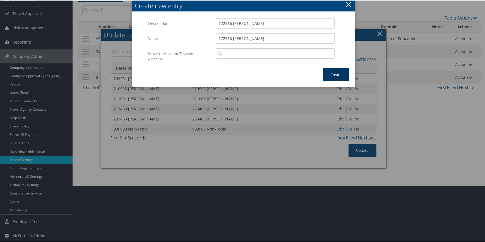
click at [338, 74] on button "Create" at bounding box center [336, 74] width 27 height 13
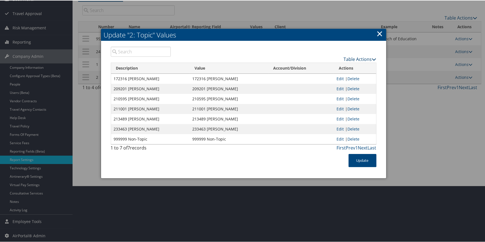
drag, startPoint x: 357, startPoint y: 59, endPoint x: 353, endPoint y: 60, distance: 4.3
click at [357, 59] on link "Table Actions" at bounding box center [360, 59] width 33 height 6
click at [325, 66] on link "New Record" at bounding box center [338, 67] width 73 height 9
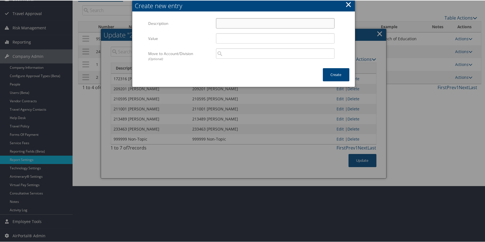
click at [223, 24] on input "Description" at bounding box center [275, 23] width 119 height 10
paste input "134682"
click at [250, 25] on input "134682" at bounding box center [275, 23] width 119 height 10
paste input "Rosa Graybael"
drag, startPoint x: 270, startPoint y: 25, endPoint x: 203, endPoint y: 23, distance: 67.0
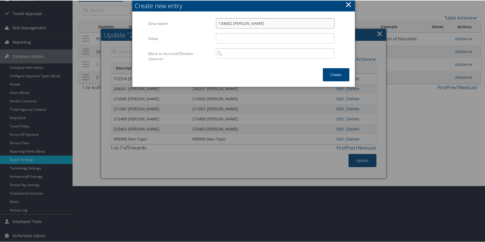
click at [203, 23] on div "Description 134682 Rosa Graybael Multiple values The selected items contain dif…" at bounding box center [243, 25] width 190 height 15
type input "134682 Rosa Graybael"
click at [222, 42] on input "Value" at bounding box center [275, 38] width 119 height 10
paste input "134682 Rosa Graybael"
type input "134682 Rosa Graybael"
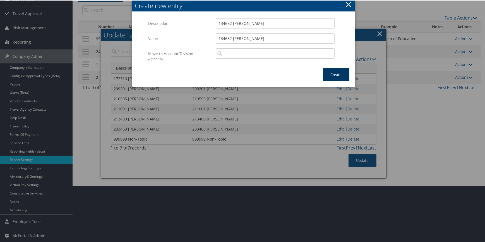
drag, startPoint x: 332, startPoint y: 71, endPoint x: 264, endPoint y: 64, distance: 68.3
click at [332, 71] on button "Create" at bounding box center [336, 74] width 27 height 13
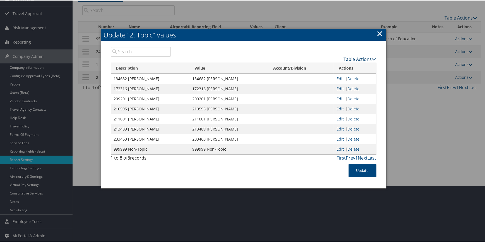
click at [356, 60] on link "Table Actions" at bounding box center [360, 59] width 33 height 6
click at [325, 66] on link "New Record" at bounding box center [338, 67] width 73 height 9
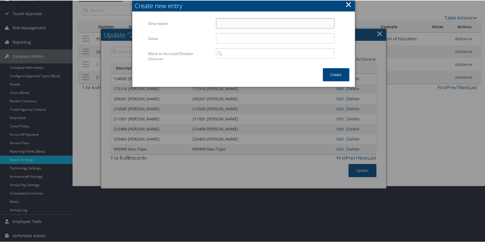
click at [228, 22] on input "Description" at bounding box center [275, 23] width 119 height 10
paste input "128826"
click at [254, 22] on input "128826" at bounding box center [275, 23] width 119 height 10
paste input "Brigette Mcconville"
drag, startPoint x: 273, startPoint y: 22, endPoint x: 177, endPoint y: 23, distance: 95.7
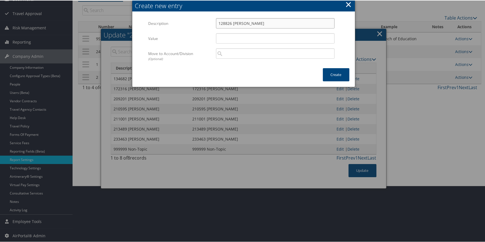
click at [177, 23] on div "Description 128826 Brigette Mcconville Multiple values The selected items conta…" at bounding box center [243, 25] width 190 height 15
type input "128826 Brigette Mcconville"
click at [217, 36] on input "Value" at bounding box center [275, 38] width 119 height 10
paste input "128826 Brigette Mcconville"
type input "128826 Brigette Mcconville"
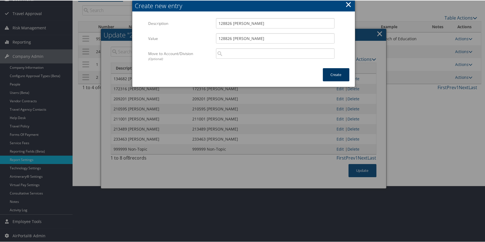
click at [337, 75] on button "Create" at bounding box center [336, 74] width 27 height 13
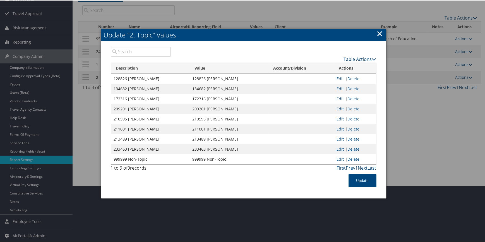
click at [360, 57] on link "Table Actions" at bounding box center [360, 59] width 33 height 6
click at [335, 67] on link "New Record" at bounding box center [338, 67] width 73 height 9
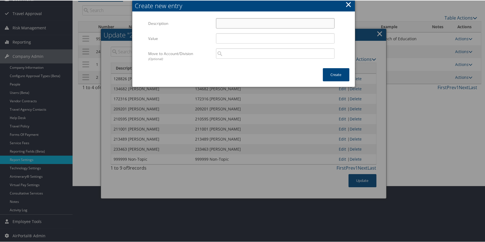
click at [227, 25] on input "Description" at bounding box center [275, 23] width 119 height 10
paste input "123251"
click at [243, 21] on input "123251" at bounding box center [275, 23] width 119 height 10
paste input "Raymond Moody"
drag, startPoint x: 265, startPoint y: 22, endPoint x: 197, endPoint y: 27, distance: 68.0
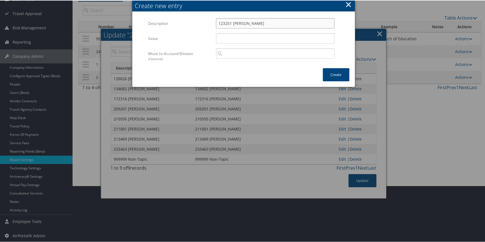
click at [197, 27] on div "Description 123251 Raymond Moody Multiple values The selected items contain dif…" at bounding box center [243, 25] width 190 height 15
type input "123251 Raymond Moody"
click at [222, 39] on input "Value" at bounding box center [275, 38] width 119 height 10
paste input "123251 Raymond Moody"
type input "123251 Raymond Moody"
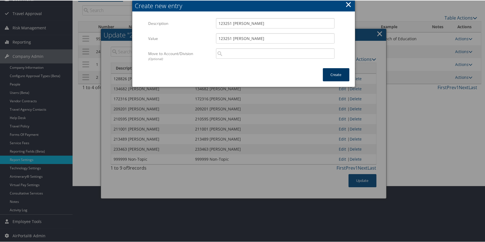
click at [333, 71] on button "Create" at bounding box center [336, 74] width 27 height 13
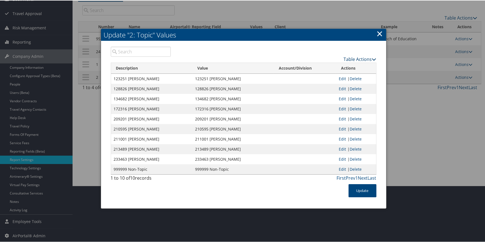
click at [351, 58] on link "Table Actions" at bounding box center [360, 59] width 33 height 6
click at [343, 65] on link "New Record" at bounding box center [338, 67] width 73 height 9
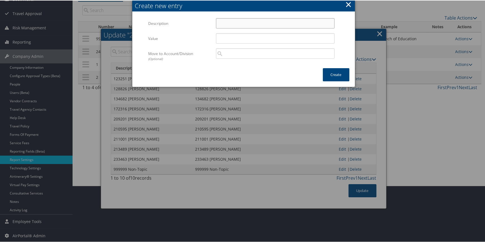
click at [223, 23] on input "Description" at bounding box center [275, 23] width 119 height 10
paste input "122301"
click at [242, 23] on input "122301" at bounding box center [275, 23] width 119 height 10
paste input "Lincoln Suppah"
drag, startPoint x: 273, startPoint y: 22, endPoint x: 150, endPoint y: 21, distance: 122.5
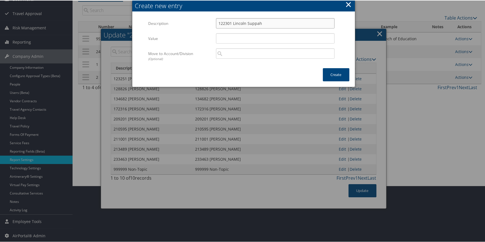
click at [150, 21] on div "Description 122301 Lincoln Suppah Multiple values The selected items contain di…" at bounding box center [243, 25] width 190 height 15
paste input "text"
click at [216, 22] on input "Lincoln Suppah" at bounding box center [275, 23] width 119 height 10
drag, startPoint x: 216, startPoint y: 21, endPoint x: 219, endPoint y: 23, distance: 3.0
click at [216, 21] on input "Lincoln Suppah" at bounding box center [275, 23] width 119 height 10
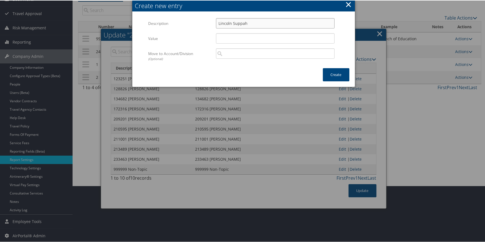
paste input "122301"
drag, startPoint x: 259, startPoint y: 22, endPoint x: 193, endPoint y: 24, distance: 66.4
click at [193, 24] on div "Description 122301 Lincoln Suppah Multiple values The selected items contain di…" at bounding box center [243, 25] width 190 height 15
type input "122301 Lincoln Suppah"
click at [241, 38] on input "Value" at bounding box center [275, 38] width 119 height 10
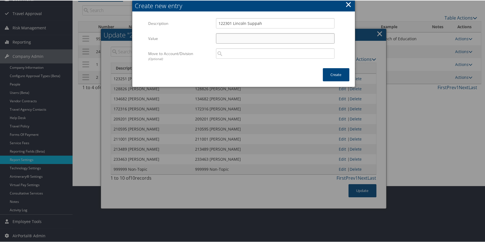
paste input "122301 Lincoln Suppah"
type input "122301 Lincoln Suppah"
click at [338, 73] on button "Create" at bounding box center [336, 74] width 27 height 13
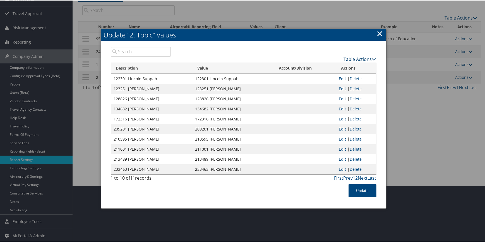
click at [353, 57] on link "Table Actions" at bounding box center [360, 59] width 33 height 6
click at [335, 66] on link "New Record" at bounding box center [338, 67] width 73 height 9
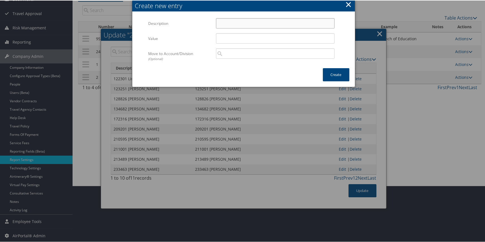
click at [253, 22] on input "Description" at bounding box center [275, 23] width 119 height 10
paste input "120294"
click at [250, 23] on input "120294" at bounding box center [275, 23] width 119 height 10
paste input "Wilson Wewa"
drag, startPoint x: 266, startPoint y: 22, endPoint x: 171, endPoint y: 19, distance: 95.2
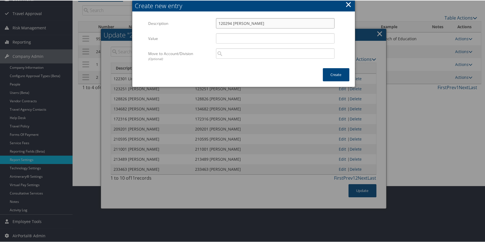
click at [171, 19] on div "Description 120294 Wilson Wewa Multiple values The selected items contain diffe…" at bounding box center [243, 25] width 190 height 15
type input "120294 Wilson Wewa"
click at [226, 39] on input "Value" at bounding box center [275, 38] width 119 height 10
paste input "120294 Wilson Wewa"
type input "120294 Wilson Wewa"
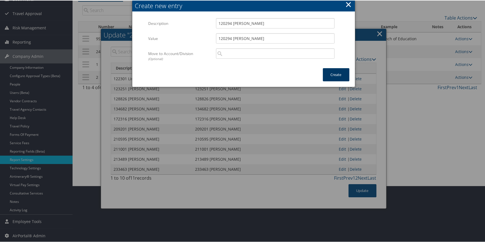
click at [329, 73] on button "Create" at bounding box center [336, 74] width 27 height 13
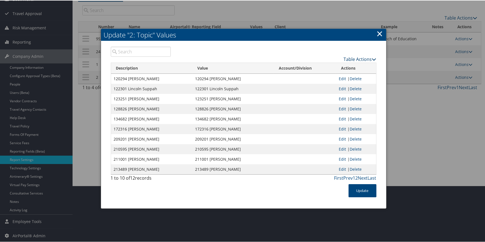
drag, startPoint x: 352, startPoint y: 58, endPoint x: 347, endPoint y: 61, distance: 6.0
click at [352, 58] on link "Table Actions" at bounding box center [360, 59] width 33 height 6
click at [342, 65] on link "New Record" at bounding box center [338, 67] width 73 height 9
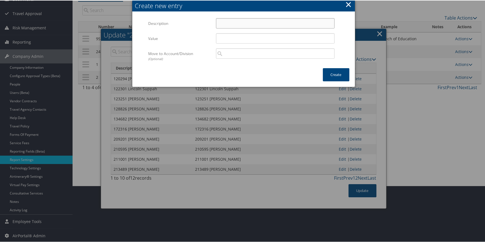
click at [226, 25] on input "Description" at bounding box center [275, 23] width 119 height 10
paste input "118907"
click at [274, 23] on input "118907" at bounding box center [275, 23] width 119 height 10
paste input "Lonnie Tom"
drag, startPoint x: 261, startPoint y: 23, endPoint x: 156, endPoint y: 17, distance: 105.3
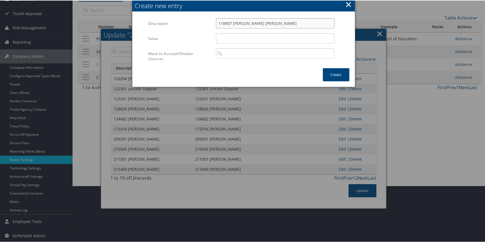
click at [156, 18] on div "Description 118907 Lonnie Tom Multiple values The selected items contain differ…" at bounding box center [243, 25] width 190 height 15
type input "118907 Lonnie Tom"
click at [225, 36] on input "Value" at bounding box center [275, 38] width 119 height 10
paste input "118907 Lonnie Tom"
type input "118907 Lonnie Tom"
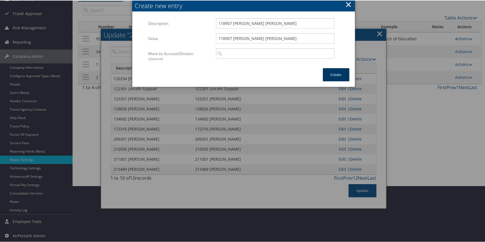
click at [340, 72] on button "Create" at bounding box center [336, 74] width 27 height 13
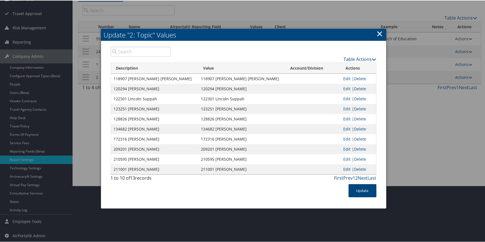
drag, startPoint x: 359, startPoint y: 57, endPoint x: 351, endPoint y: 59, distance: 8.6
click at [359, 57] on link "Table Actions" at bounding box center [360, 59] width 33 height 6
click at [337, 63] on link "New Record" at bounding box center [338, 67] width 73 height 9
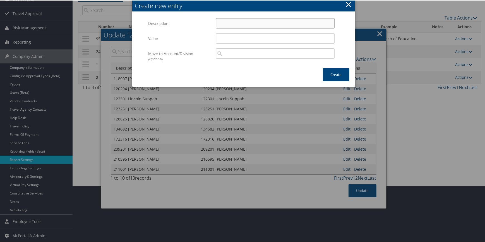
click at [234, 24] on input "Description" at bounding box center [275, 23] width 119 height 10
paste input "112321"
click at [250, 24] on input "112321" at bounding box center [275, 23] width 119 height 10
paste input "Joe Moses"
drag, startPoint x: 272, startPoint y: 23, endPoint x: 148, endPoint y: 25, distance: 124.2
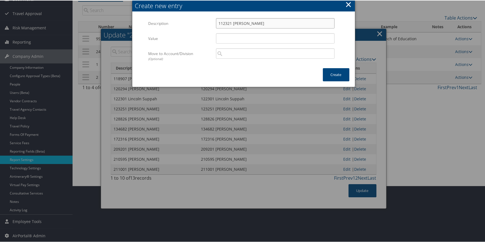
click at [148, 25] on div "Description 112321 Joe Moses Multiple values The selected items contain differe…" at bounding box center [243, 25] width 190 height 15
type input "112321 Joe Moses"
click at [229, 34] on input "Value" at bounding box center [275, 38] width 119 height 10
paste input "112321 Joe Moses"
type input "112321 Joe Moses"
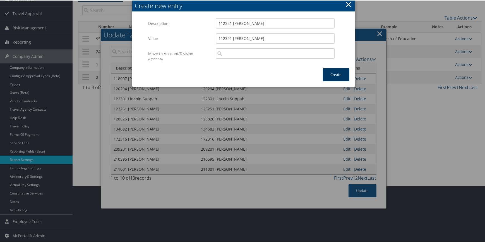
drag, startPoint x: 334, startPoint y: 75, endPoint x: 323, endPoint y: 72, distance: 11.2
click at [334, 75] on button "Create" at bounding box center [336, 74] width 27 height 13
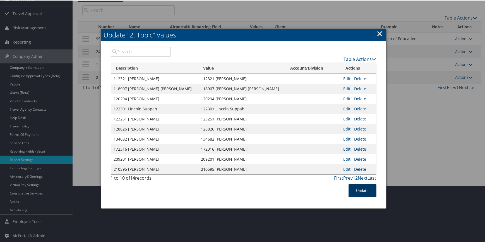
click at [368, 191] on button "Update" at bounding box center [363, 189] width 28 height 13
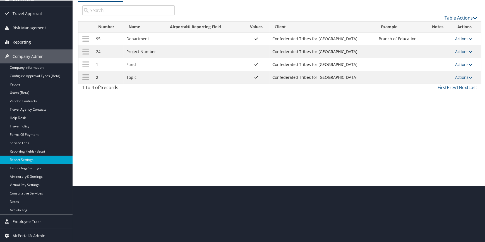
click at [458, 36] on link "Actions" at bounding box center [464, 37] width 18 height 5
click at [447, 44] on link "Update Report Field Values" at bounding box center [440, 46] width 60 height 9
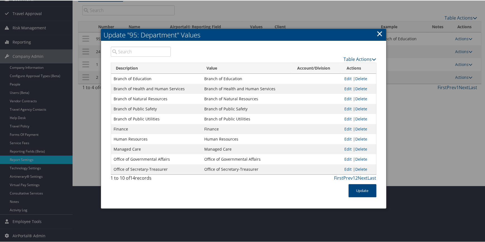
click at [379, 33] on link "×" at bounding box center [380, 32] width 6 height 11
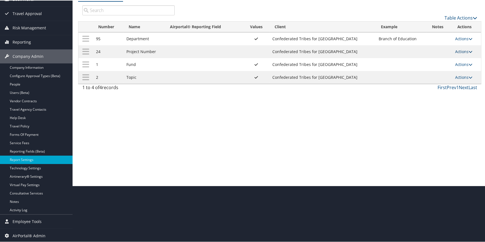
click at [460, 49] on link "Actions" at bounding box center [464, 50] width 18 height 5
click at [430, 59] on link "Update Report Field Values" at bounding box center [440, 59] width 60 height 9
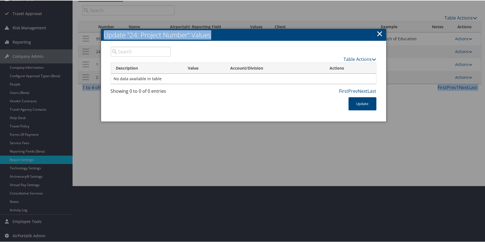
drag, startPoint x: 230, startPoint y: 34, endPoint x: -56, endPoint y: 86, distance: 290.8
click at [0, 86] on html "Menu Dashboards ► AirPortal 360™ (Manager) AirPortal 360™ (Agent) My Travel Das…" at bounding box center [243, 65] width 487 height 242
drag, startPoint x: 379, startPoint y: 33, endPoint x: 363, endPoint y: 40, distance: 17.0
click at [379, 33] on link "×" at bounding box center [380, 32] width 6 height 11
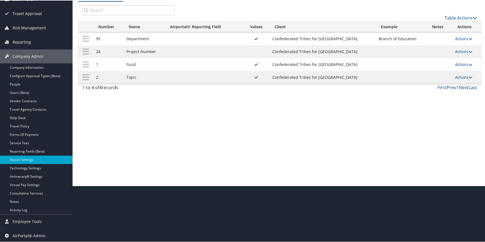
click at [457, 67] on td "Actions Update Report Field Values Upload Report Field Values Edit Delete" at bounding box center [466, 63] width 29 height 13
click at [452, 64] on td "Actions Update Report Field Values Upload Report Field Values Edit Delete" at bounding box center [466, 63] width 29 height 13
click at [455, 64] on link "Actions" at bounding box center [464, 63] width 18 height 5
click at [428, 88] on link "Edit" at bounding box center [440, 91] width 60 height 9
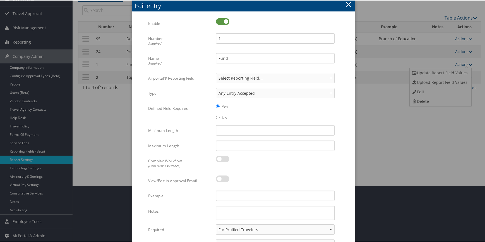
click at [349, 4] on button "×" at bounding box center [348, 3] width 6 height 11
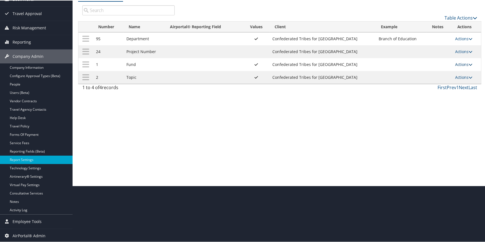
click at [456, 62] on link "Actions" at bounding box center [464, 63] width 18 height 5
click at [431, 71] on link "Update Report Field Values" at bounding box center [440, 72] width 60 height 9
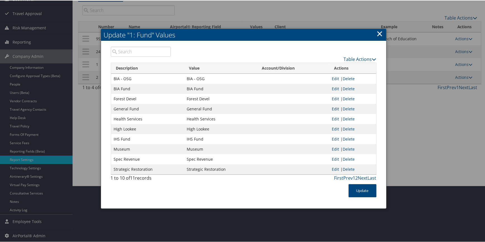
click at [334, 108] on link "Edit" at bounding box center [335, 107] width 7 height 5
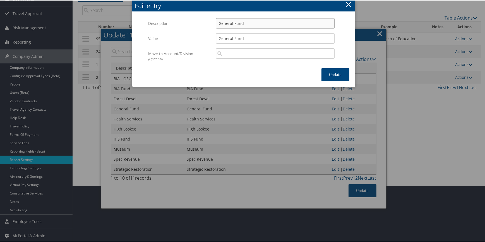
click at [251, 23] on input "General Fund" at bounding box center [275, 23] width 119 height 10
type input "General Fund 101"
click at [255, 35] on input "General Fund" at bounding box center [275, 38] width 119 height 10
type input "General Fund 101"
click at [335, 74] on button "Update" at bounding box center [335, 74] width 28 height 13
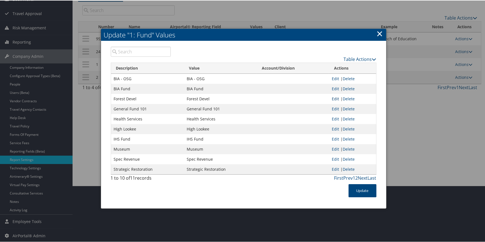
click at [335, 98] on link "Edit" at bounding box center [335, 97] width 7 height 5
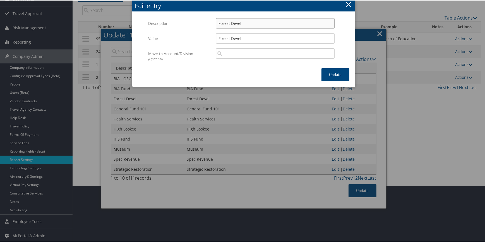
click at [260, 22] on input "Forest Devel" at bounding box center [275, 23] width 119 height 10
type input "Forest Devel 106"
click at [266, 40] on input "Forest Devel" at bounding box center [275, 38] width 119 height 10
type input "Forest Devel 106"
click at [336, 73] on button "Update" at bounding box center [335, 74] width 28 height 13
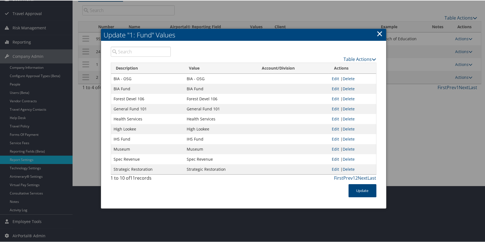
click at [334, 157] on link "Edit" at bounding box center [335, 158] width 7 height 5
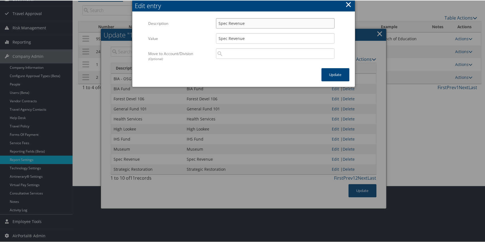
click at [259, 22] on input "Spec Revenue" at bounding box center [275, 23] width 119 height 10
type input "Spec Revenue 108"
click at [259, 39] on input "Spec Revenue" at bounding box center [275, 38] width 119 height 10
type input "Spec Revenue 108"
click at [327, 73] on button "Update" at bounding box center [335, 74] width 28 height 13
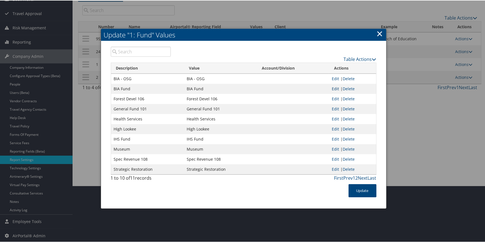
click at [333, 88] on link "Edit" at bounding box center [335, 87] width 7 height 5
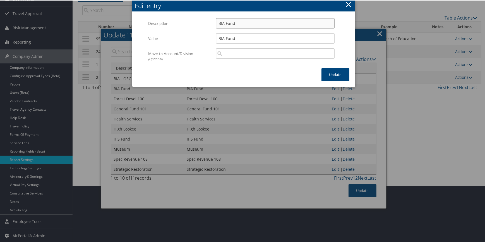
click at [246, 22] on input "BIA Fund" at bounding box center [275, 23] width 119 height 10
type input "BIA Fund 109"
click at [250, 36] on input "BIA Fund" at bounding box center [275, 38] width 119 height 10
type input "BIA Fund 109"
click at [338, 75] on button "Update" at bounding box center [335, 74] width 28 height 13
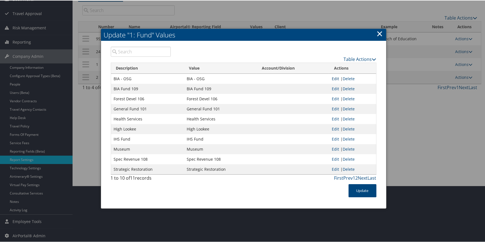
click at [335, 78] on link "Edit" at bounding box center [335, 77] width 7 height 5
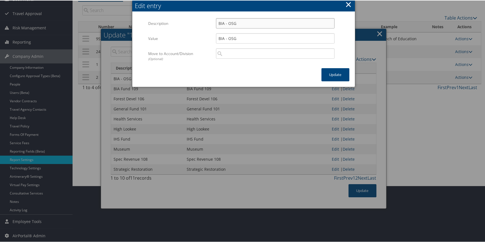
click at [252, 24] on input "BIA - OSG" at bounding box center [275, 23] width 119 height 10
type input "BIA - OSG 123"
click at [251, 36] on input "BIA - OSG" at bounding box center [275, 38] width 119 height 10
type input "BIA - OSG 123"
click at [339, 74] on button "Update" at bounding box center [335, 74] width 28 height 13
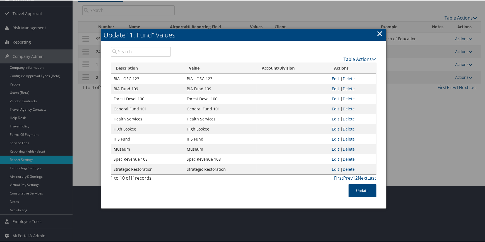
click at [333, 119] on link "Edit" at bounding box center [335, 118] width 7 height 5
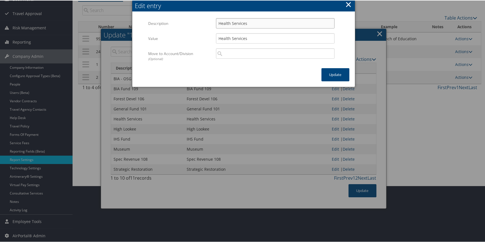
click at [268, 21] on input "Health Services" at bounding box center [275, 23] width 119 height 10
type input "Health Services 122"
click at [262, 33] on input "Health Services" at bounding box center [275, 38] width 119 height 10
type input "Health Services 122"
click at [344, 78] on button "Update" at bounding box center [335, 74] width 28 height 13
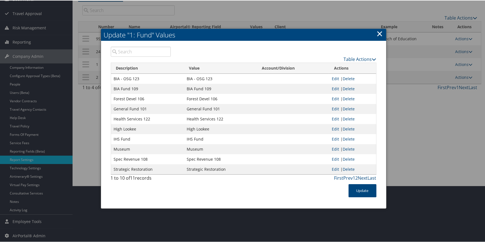
click at [334, 128] on link "Edit" at bounding box center [335, 128] width 7 height 5
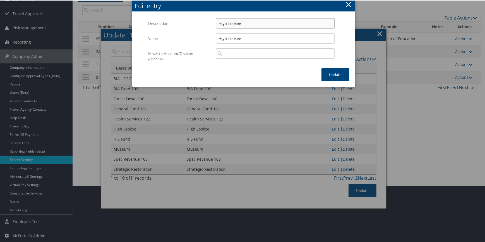
click at [257, 21] on input "High Lookee" at bounding box center [275, 23] width 119 height 10
type input "High Lookee 442"
click at [258, 39] on input "High Lookee" at bounding box center [275, 38] width 119 height 10
type input "High Lookee 442"
click at [329, 73] on button "Update" at bounding box center [335, 74] width 28 height 13
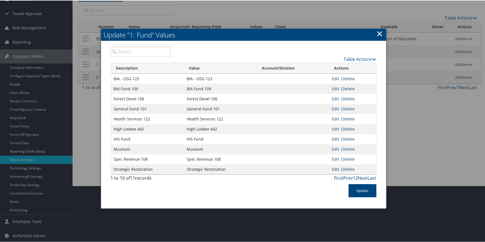
click at [332, 138] on link "Edit" at bounding box center [335, 138] width 7 height 5
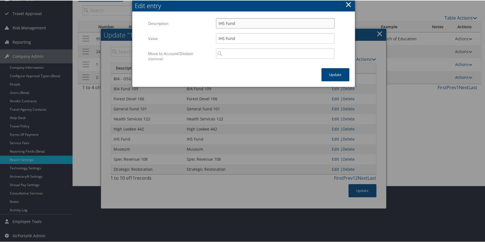
click at [246, 23] on input "IHS Fund" at bounding box center [275, 23] width 119 height 10
type input "IHS Fund 112"
click at [243, 35] on input "IHS Fund" at bounding box center [275, 38] width 119 height 10
type input "IHS Fund 112"
click at [325, 70] on button "Update" at bounding box center [335, 74] width 28 height 13
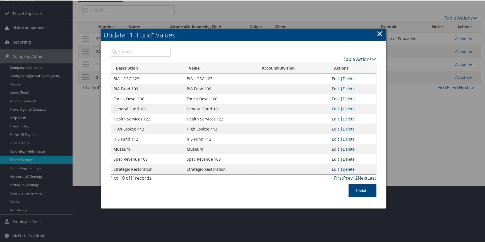
click at [333, 148] on link "Edit" at bounding box center [335, 148] width 7 height 5
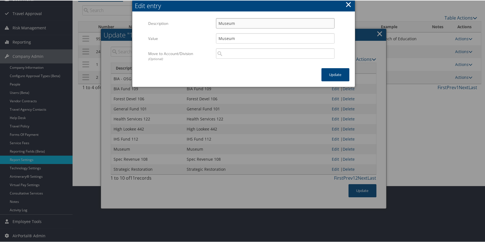
click at [245, 23] on input "Museum" at bounding box center [275, 23] width 119 height 10
type input "Museum 441"
click at [248, 40] on input "Museum" at bounding box center [275, 38] width 119 height 10
type input "Museum 441"
click at [327, 71] on button "Update" at bounding box center [335, 74] width 28 height 13
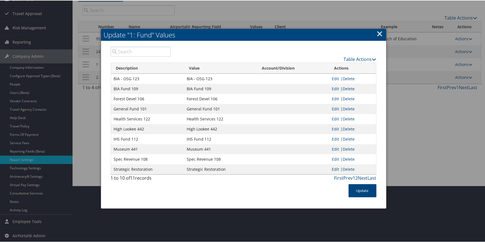
click at [334, 167] on link "Edit" at bounding box center [335, 168] width 7 height 5
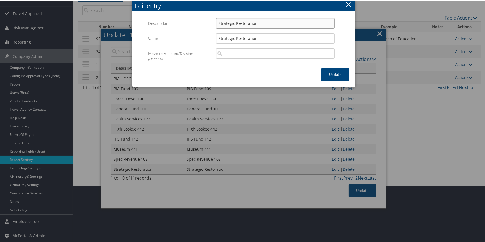
click at [269, 24] on input "Strategic Restoration" at bounding box center [275, 23] width 119 height 10
type input "Strategic Restoration 118"
click at [276, 36] on input "Strategic Restoration" at bounding box center [275, 38] width 119 height 10
type input "Strategic Restoration 118"
click at [333, 75] on button "Update" at bounding box center [335, 74] width 28 height 13
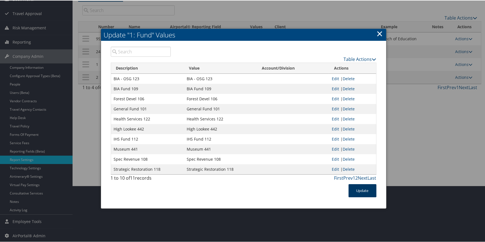
click at [355, 190] on button "Update" at bounding box center [363, 189] width 28 height 13
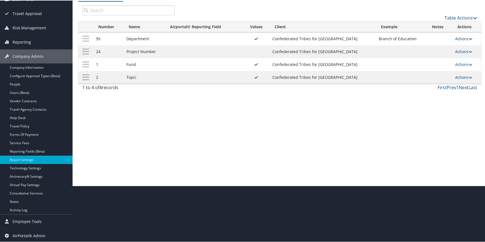
click at [458, 40] on link "Actions" at bounding box center [464, 37] width 18 height 5
click at [453, 43] on link "Update Report Field Values" at bounding box center [440, 46] width 60 height 9
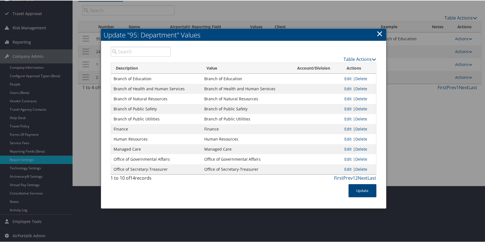
click at [381, 32] on link "×" at bounding box center [380, 32] width 6 height 11
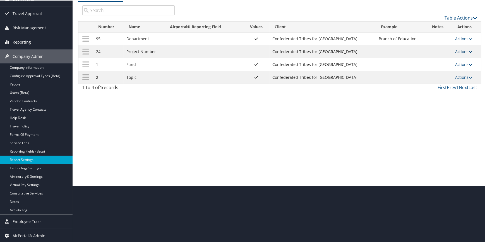
click at [455, 52] on link "Actions" at bounding box center [464, 50] width 18 height 5
click at [443, 56] on link "Update Report Field Values" at bounding box center [440, 59] width 60 height 9
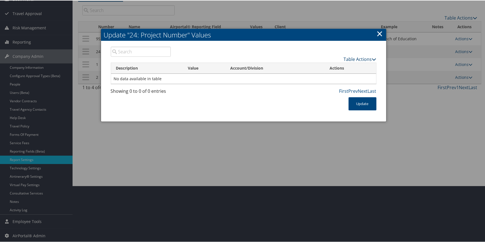
click at [359, 56] on link "Table Actions" at bounding box center [360, 59] width 33 height 6
click at [334, 77] on link "Download Report" at bounding box center [338, 76] width 73 height 9
click at [351, 62] on th "Actions" at bounding box center [350, 67] width 51 height 11
click at [347, 59] on link "Table Actions" at bounding box center [360, 59] width 33 height 6
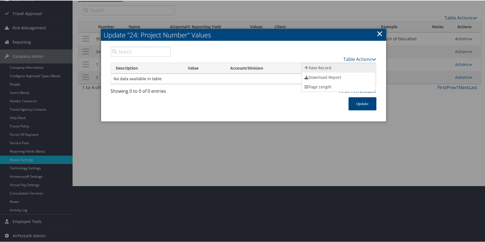
click at [321, 66] on link "New Record" at bounding box center [338, 67] width 73 height 9
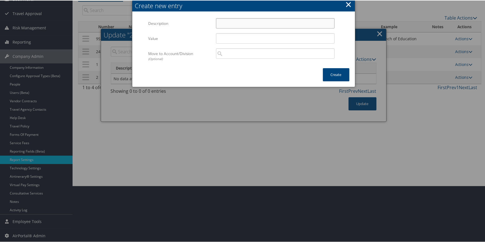
click at [225, 21] on input "Description" at bounding box center [275, 23] width 119 height 10
paste input "22-121D OR CONSRV CORP 06/25 #63152"
type input "22-121D OR CONSRV CORP 06/25 #63152"
click at [243, 38] on input "Value" at bounding box center [275, 38] width 119 height 10
paste input "22-121D OR CONSRV CORP 06/25 #63152"
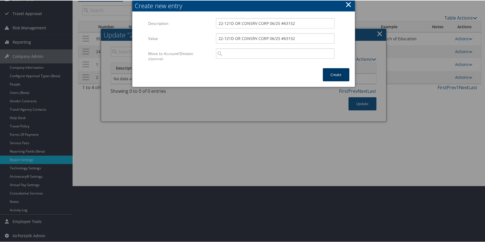
click at [338, 76] on button "Create" at bounding box center [336, 74] width 27 height 13
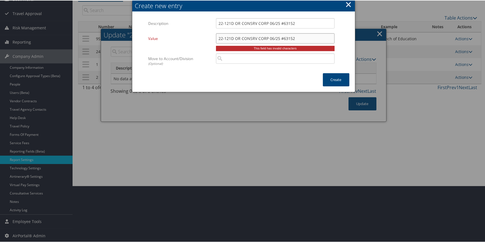
click at [282, 37] on input "22-121D OR CONSRV CORP 06/25 #63152" at bounding box center [275, 38] width 119 height 10
type input "22-121D OR CONSRV CORP 06/25 63152"
click at [282, 22] on input "22-121D OR CONSRV CORP 06/25 #63152" at bounding box center [275, 23] width 119 height 10
type input "22-121D OR CONSRV CORP 06/25 63152"
click at [331, 77] on button "Create" at bounding box center [336, 79] width 27 height 13
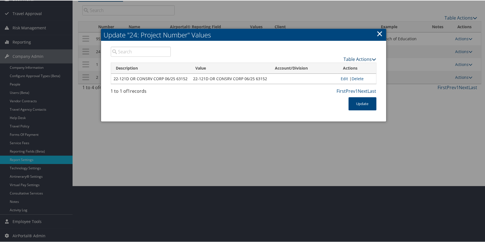
click at [355, 58] on link "Table Actions" at bounding box center [360, 59] width 33 height 6
click at [334, 64] on link "New Record" at bounding box center [338, 67] width 73 height 9
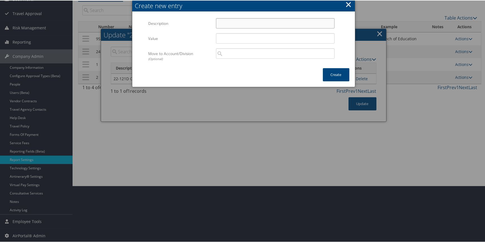
click at [224, 23] on input "Description" at bounding box center [275, 23] width 119 height 10
paste input "ALCOHOL PREVENT C179322 12/24 #63982"
type input "ALCOHOL PREVENT C179322 12/24 #63982"
click at [231, 30] on div "ALCOHOL PREVENT C179322 12/24 #63982 Multiple values The selected items contain…" at bounding box center [275, 25] width 127 height 15
click at [232, 37] on input "Value" at bounding box center [275, 38] width 119 height 10
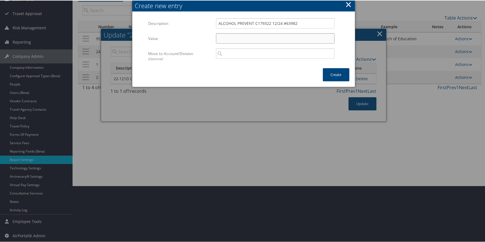
paste input "ALCOHOL PREVENT C179322 12/24 #63982"
type input "ALCOHOL PREVENT C179322 12/24 #63982"
click at [285, 24] on input "ALCOHOL PREVENT C179322 12/24 #63982" at bounding box center [275, 23] width 119 height 10
type input "ALCOHOL PREVENT C179322 12/24 63982"
click at [285, 39] on input "ALCOHOL PREVENT C179322 12/24 #63982" at bounding box center [275, 38] width 119 height 10
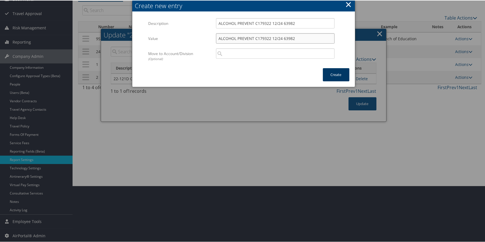
type input "ALCOHOL PREVENT C179322 12/24 63982"
click at [335, 76] on button "Create" at bounding box center [336, 74] width 27 height 13
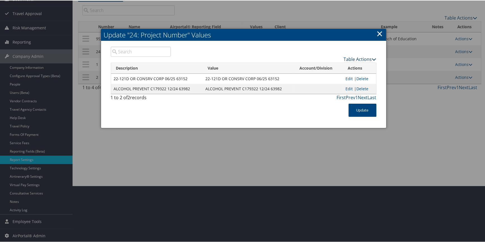
click at [344, 59] on link "Table Actions" at bounding box center [360, 59] width 33 height 6
click at [339, 65] on link "New Record" at bounding box center [338, 67] width 73 height 9
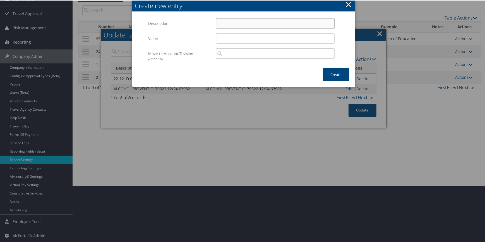
drag, startPoint x: 220, startPoint y: 18, endPoint x: 225, endPoint y: 22, distance: 6.3
click at [220, 18] on input "Description" at bounding box center [275, 23] width 119 height 10
paste input "ARPA TRIBAL COURTS PROGRAM #62031"
type input "ARPA TRIBAL COURTS PROGRAM #62031"
click at [234, 38] on input "Value" at bounding box center [275, 38] width 119 height 10
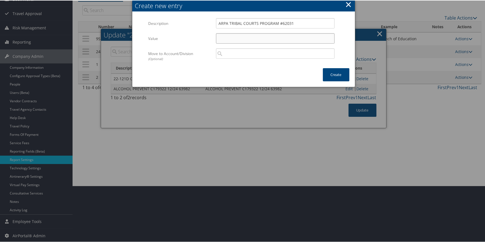
paste input "ARPA TRIBAL COURTS PROGRAM #62031"
type input "ARPA TRIBAL COURTS PROGRAM #62031"
click at [281, 22] on input "ARPA TRIBAL COURTS PROGRAM #62031" at bounding box center [275, 23] width 119 height 10
type input "ARPA TRIBAL COURTS PROGRAM 62031"
click at [280, 38] on input "ARPA TRIBAL COURTS PROGRAM #62031" at bounding box center [275, 38] width 119 height 10
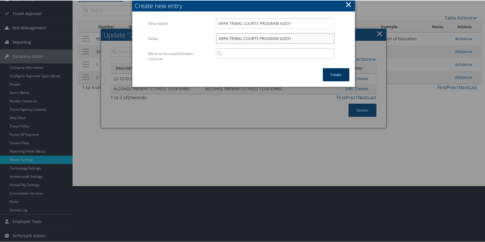
type input "ARPA TRIBAL COURTS PROGRAM 62031"
click at [332, 73] on button "Create" at bounding box center [336, 74] width 27 height 13
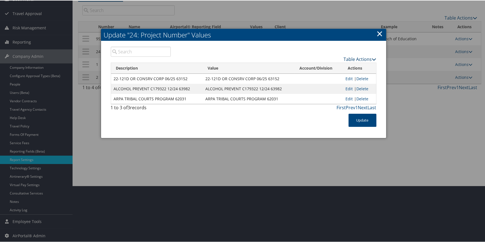
click at [352, 58] on link "Table Actions" at bounding box center [360, 59] width 33 height 6
click at [339, 67] on link "New Record" at bounding box center [338, 67] width 73 height 9
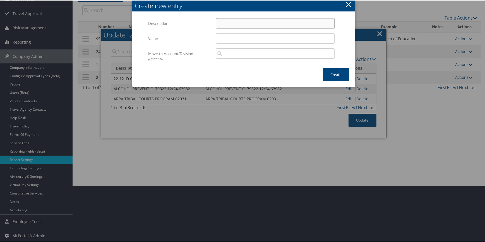
click at [223, 20] on input "Description" at bounding box center [275, 23] width 119 height 10
paste input "BIA CORRECTIONS ENHANCEMENT #60049"
type input "BIA CORRECTIONS ENHANCEMENT #60049"
click at [236, 39] on input "Value" at bounding box center [275, 38] width 119 height 10
paste input "BIA CORRECTIONS ENHANCEMENT #60049"
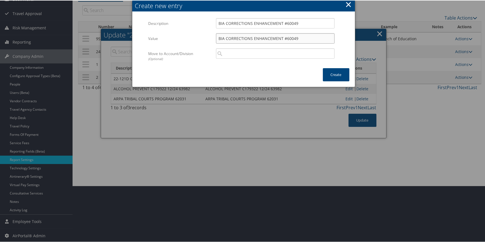
type input "BIA CORRECTIONS ENHANCEMENT #60049"
click at [285, 21] on input "BIA CORRECTIONS ENHANCEMENT #60049" at bounding box center [275, 23] width 119 height 10
type input "BIA CORRECTIONS ENHANCEMENT 60049"
click at [284, 35] on input "BIA CORRECTIONS ENHANCEMENT #60049" at bounding box center [275, 38] width 119 height 10
type input "BIA CORRECTIONS ENHANCEMENT 60049"
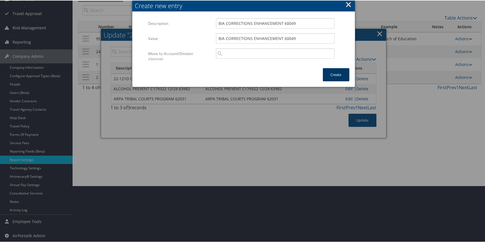
click at [334, 78] on button "Create" at bounding box center [336, 74] width 27 height 13
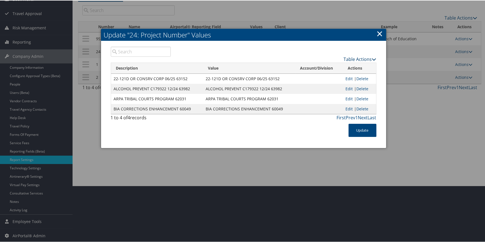
drag, startPoint x: 349, startPoint y: 55, endPoint x: 340, endPoint y: 61, distance: 10.2
click at [349, 56] on link "Table Actions" at bounding box center [360, 59] width 33 height 6
click at [332, 66] on link "New Record" at bounding box center [338, 67] width 73 height 9
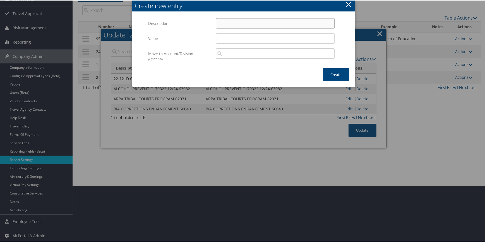
click at [241, 24] on input "Description" at bounding box center [275, 23] width 119 height 10
paste input "BIA INDIAN CHILD WELFARE GRANT #65034"
type input "BIA INDIAN CHILD WELFARE GRANT #65034"
click at [233, 43] on div "Multiple values The selected items contain different values for this input. To …" at bounding box center [275, 40] width 127 height 15
click at [240, 40] on input "Value" at bounding box center [275, 38] width 119 height 10
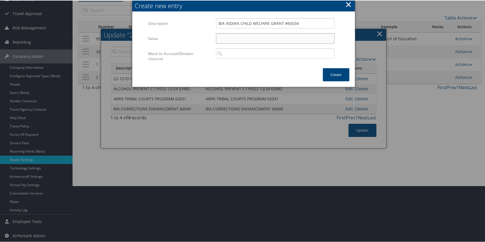
paste input "BIA INDIAN CHILD WELFARE GRANT #65034"
type input "BIA INDIAN CHILD WELFARE GRANT #65034"
click at [285, 21] on input "BIA INDIAN CHILD WELFARE GRANT #65034" at bounding box center [275, 23] width 119 height 10
type input "BIA INDIAN CHILD WELFARE GRANT 65034"
click at [285, 38] on input "BIA INDIAN CHILD WELFARE GRANT #65034" at bounding box center [275, 38] width 119 height 10
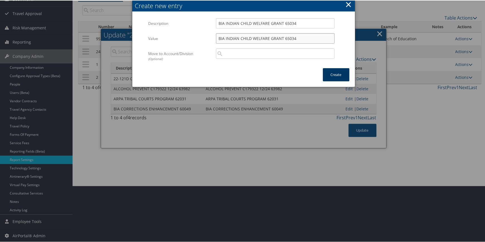
type input "BIA INDIAN CHILD WELFARE GRANT 65034"
click at [333, 75] on button "Create" at bounding box center [336, 74] width 27 height 13
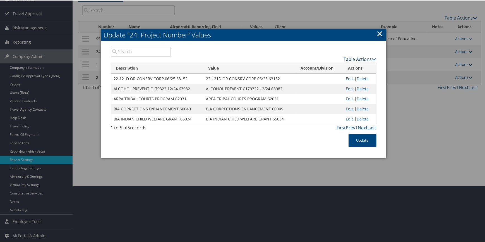
click at [345, 58] on link "Table Actions" at bounding box center [360, 59] width 33 height 6
click at [337, 67] on link "New Record" at bounding box center [338, 67] width 73 height 9
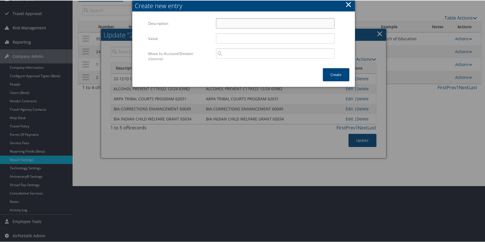
click at [242, 23] on input "Description" at bounding box center [275, 23] width 119 height 10
paste input "BIA OSG ENDANGERED SPECIES #73689"
type input "BIA OSG ENDANGERED SPECIES #73689"
click at [244, 39] on input "Value" at bounding box center [275, 38] width 119 height 10
paste input "BIA OSG ENDANGERED SPECIES #73689"
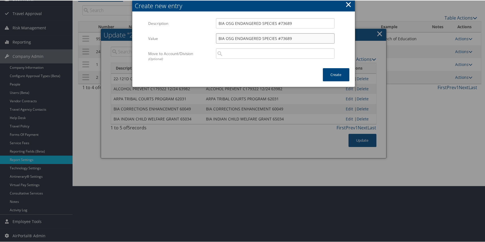
type input "BIA OSG ENDANGERED SPECIES #73689"
click at [278, 23] on input "BIA OSG ENDANGERED SPECIES #73689" at bounding box center [275, 23] width 119 height 10
type input "BIA OSG ENDANGERED SPECIES 73689"
click at [278, 38] on input "BIA OSG ENDANGERED SPECIES #73689" at bounding box center [275, 38] width 119 height 10
type input "BIA OSG ENDANGERED SPECIES 73689"
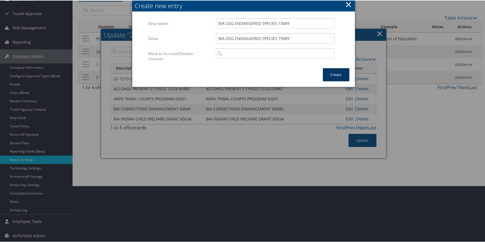
click at [327, 76] on button "Create" at bounding box center [336, 74] width 27 height 13
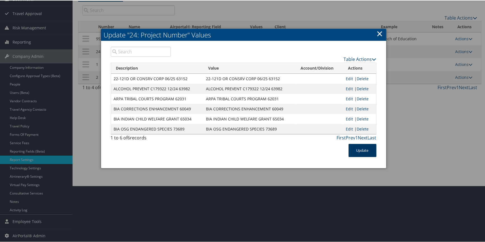
drag, startPoint x: 359, startPoint y: 148, endPoint x: 324, endPoint y: 173, distance: 42.4
click at [359, 148] on button "Update" at bounding box center [363, 149] width 28 height 13
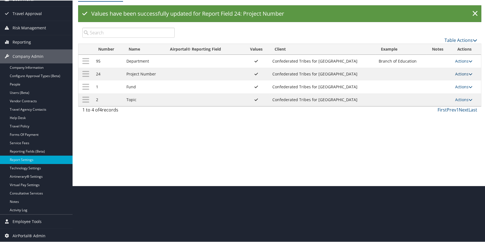
click at [457, 74] on link "Actions" at bounding box center [464, 73] width 18 height 5
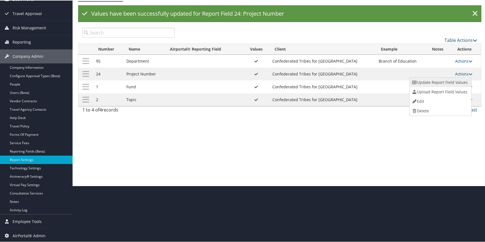
click at [439, 83] on link "Update Report Field Values" at bounding box center [440, 81] width 60 height 9
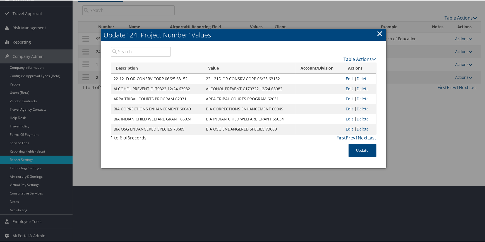
click at [380, 29] on link "×" at bounding box center [380, 32] width 6 height 11
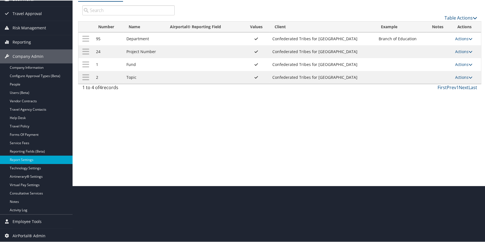
click at [458, 59] on td "Actions Update Report Field Values Upload Report Field Values Edit Delete" at bounding box center [466, 63] width 29 height 13
click at [458, 64] on link "Actions" at bounding box center [464, 63] width 18 height 5
click at [436, 69] on link "Update Report Field Values" at bounding box center [440, 72] width 60 height 9
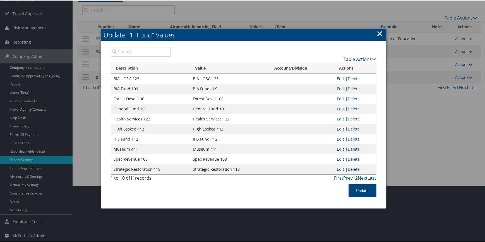
click at [380, 35] on link "×" at bounding box center [380, 32] width 6 height 11
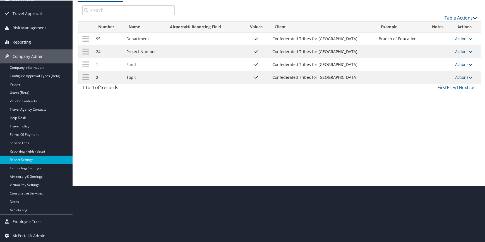
click at [455, 76] on link "Actions" at bounding box center [464, 76] width 18 height 5
click at [439, 84] on link "Update Report Field Values" at bounding box center [440, 84] width 60 height 9
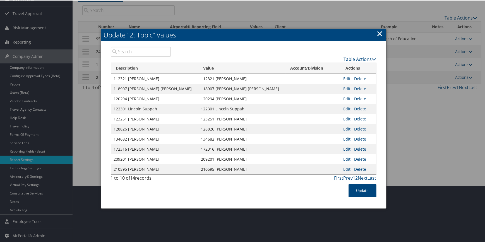
click at [381, 35] on link "×" at bounding box center [380, 32] width 6 height 11
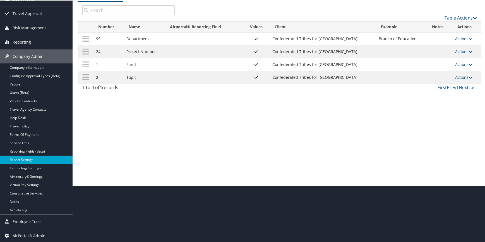
click at [463, 75] on link "Actions" at bounding box center [464, 76] width 18 height 5
click at [449, 84] on link "Update Report Field Values" at bounding box center [440, 84] width 60 height 9
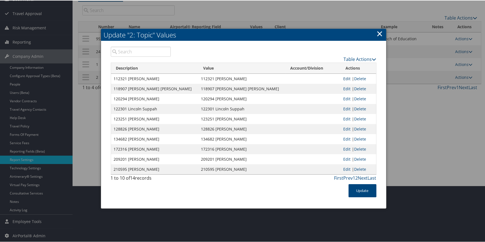
click at [343, 76] on link "Edit" at bounding box center [346, 77] width 7 height 5
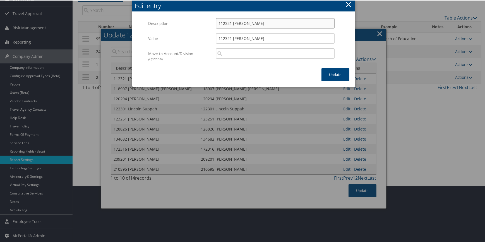
drag, startPoint x: 230, startPoint y: 22, endPoint x: 208, endPoint y: 23, distance: 21.5
click at [208, 23] on div "Description 112321 Joe Moses Multiple values The selected items contain differe…" at bounding box center [243, 25] width 190 height 15
click at [248, 23] on input "Joe Moses" at bounding box center [275, 23] width 119 height 10
paste input "112321"
drag, startPoint x: 221, startPoint y: 22, endPoint x: 199, endPoint y: 21, distance: 21.5
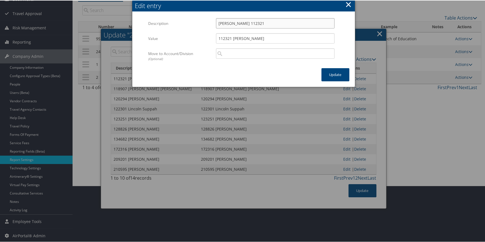
click at [199, 21] on div "Description Joe Moses 112321 Multiple values The selected items contain differe…" at bounding box center [243, 25] width 190 height 15
type input "Joe Moses 112321"
drag, startPoint x: 260, startPoint y: 37, endPoint x: 194, endPoint y: 36, distance: 66.1
click at [194, 36] on div "Value 112321 Joe Moses Multiple values The selected items contain different val…" at bounding box center [243, 40] width 190 height 15
paste input "Joe Moses 112321"
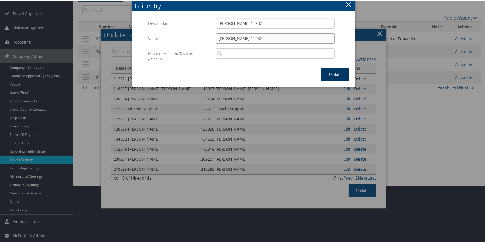
type input "Joe Moses 112321"
click at [332, 72] on button "Update" at bounding box center [335, 74] width 28 height 13
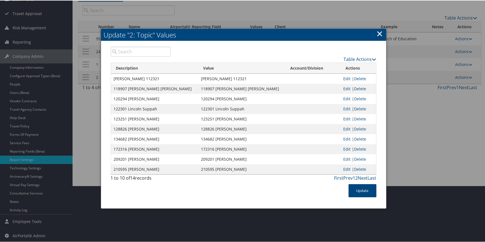
click at [343, 87] on link "Edit" at bounding box center [346, 87] width 7 height 5
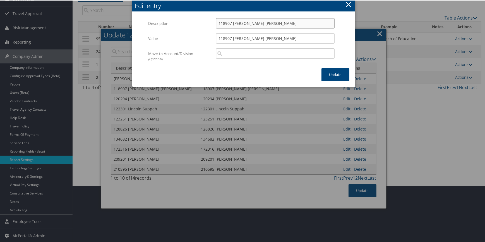
drag, startPoint x: 232, startPoint y: 22, endPoint x: 192, endPoint y: 22, distance: 39.6
click at [192, 22] on div "Description 118907 Lonnie Tom Multiple values The selected items contain differ…" at bounding box center [243, 25] width 190 height 15
click at [262, 24] on input "Lonnie Tom" at bounding box center [275, 23] width 119 height 10
paste input "118907"
drag, startPoint x: 265, startPoint y: 23, endPoint x: 197, endPoint y: 22, distance: 67.8
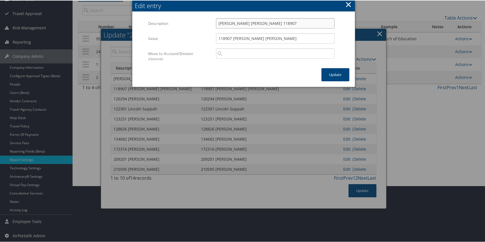
click at [197, 22] on div "Description Lonnie Tom 118907 Multiple values The selected items contain differ…" at bounding box center [243, 25] width 190 height 15
type input "[PERSON_NAME] [PERSON_NAME] 118907"
drag, startPoint x: 264, startPoint y: 36, endPoint x: 188, endPoint y: 35, distance: 76.2
click at [188, 35] on div "Value 118907 Lonnie Tom Multiple values The selected items contain different va…" at bounding box center [243, 40] width 190 height 15
paste input "[PERSON_NAME] [PERSON_NAME] 118907"
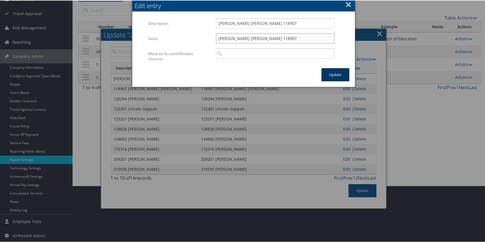
type input "[PERSON_NAME] [PERSON_NAME] 118907"
click at [326, 72] on button "Update" at bounding box center [335, 74] width 28 height 13
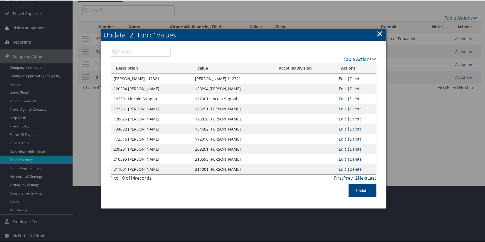
click at [342, 87] on link "Edit" at bounding box center [342, 87] width 7 height 5
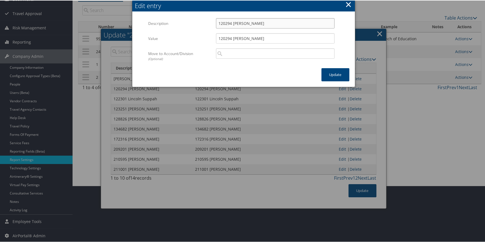
drag, startPoint x: 231, startPoint y: 21, endPoint x: 190, endPoint y: 21, distance: 41.3
click at [190, 21] on div "Description 120294 Wilson Wewa Multiple values The selected items contain diffe…" at bounding box center [243, 25] width 190 height 15
click at [248, 22] on input "Wilson Wewa" at bounding box center [275, 23] width 119 height 10
paste input "120294"
drag, startPoint x: 262, startPoint y: 23, endPoint x: 204, endPoint y: 20, distance: 58.4
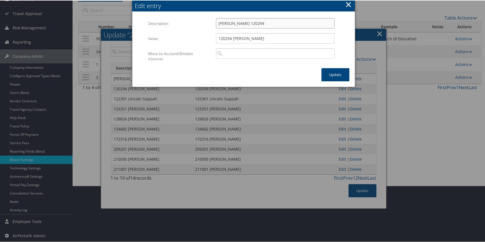
click at [204, 20] on div "Description Wilson Wewa 120294 Multiple values The selected items contain diffe…" at bounding box center [243, 25] width 190 height 15
type input "[PERSON_NAME] 120294"
drag, startPoint x: 255, startPoint y: 37, endPoint x: 205, endPoint y: 34, distance: 50.6
click at [205, 34] on div "Value 120294 Wilson Wewa Multiple values The selected items contain different v…" at bounding box center [243, 40] width 190 height 15
paste input "[PERSON_NAME] 120294"
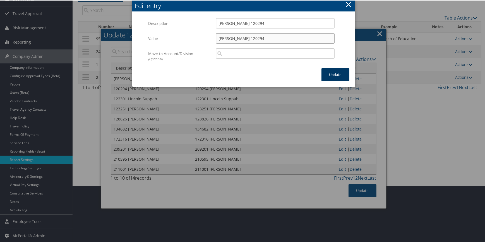
type input "[PERSON_NAME] 120294"
click at [327, 71] on button "Update" at bounding box center [335, 74] width 28 height 13
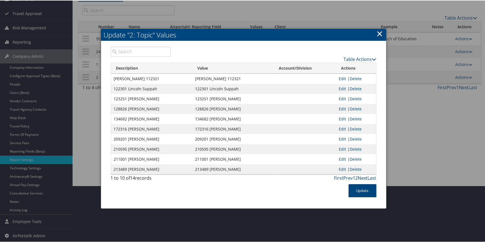
click at [362, 176] on link "Next" at bounding box center [363, 177] width 10 height 6
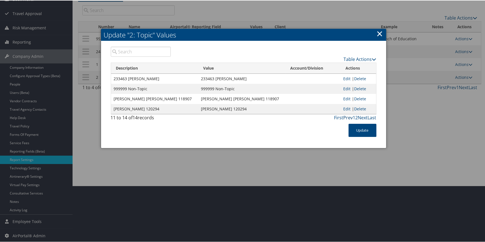
click at [347, 116] on link "Prev" at bounding box center [348, 117] width 9 height 6
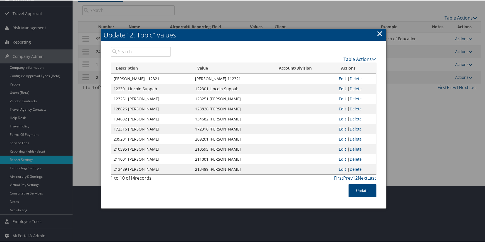
click at [340, 88] on link "Edit" at bounding box center [342, 87] width 7 height 5
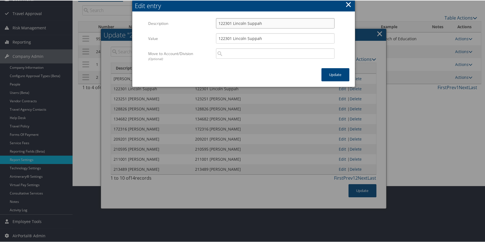
drag, startPoint x: 232, startPoint y: 23, endPoint x: 194, endPoint y: 22, distance: 37.7
click at [194, 22] on div "Description 122301 Lincoln Suppah Multiple values The selected items contain di…" at bounding box center [243, 25] width 190 height 15
click at [266, 21] on input "Lincoln Suppah" at bounding box center [275, 23] width 119 height 10
paste input "122301"
drag, startPoint x: 276, startPoint y: 23, endPoint x: 190, endPoint y: 18, distance: 86.1
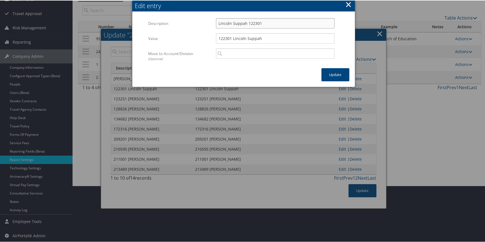
click at [190, 18] on div "Description Lincoln Suppah 122301 Multiple values The selected items contain di…" at bounding box center [243, 25] width 190 height 15
type input "Lincoln Suppah 122301"
drag, startPoint x: 271, startPoint y: 38, endPoint x: 170, endPoint y: 34, distance: 101.6
click at [170, 34] on div "Value 122301 Lincoln Suppah Multiple values The selected items contain differen…" at bounding box center [243, 40] width 190 height 15
paste input "Lincoln Suppah 122301"
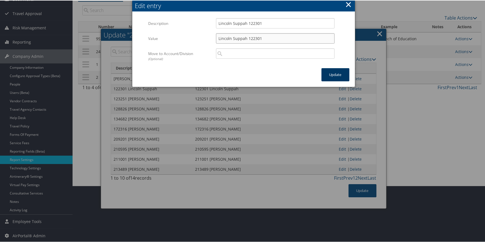
type input "Lincoln Suppah 122301"
click at [324, 73] on button "Update" at bounding box center [335, 74] width 28 height 13
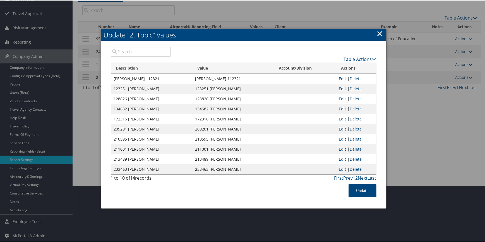
click at [341, 88] on link "Edit" at bounding box center [342, 87] width 7 height 5
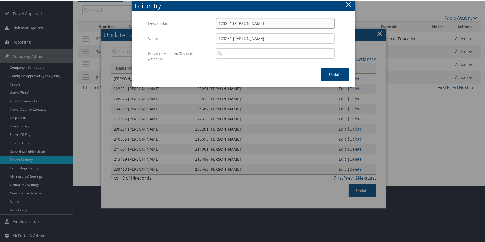
drag, startPoint x: 232, startPoint y: 22, endPoint x: 203, endPoint y: 21, distance: 28.8
click at [203, 21] on div "Description 123251 Raymond Moody Multiple values The selected items contain dif…" at bounding box center [243, 25] width 190 height 15
click at [274, 25] on input "Raymond Moody" at bounding box center [275, 23] width 119 height 10
paste input "123251"
drag, startPoint x: 231, startPoint y: 21, endPoint x: 201, endPoint y: 20, distance: 29.6
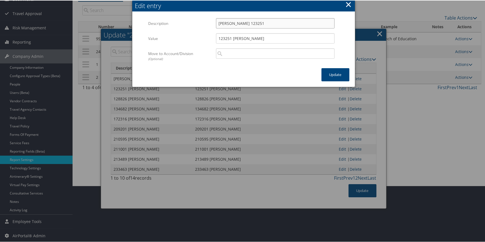
click at [201, 20] on div "Description Raymond Moody 123251 Multiple values The selected items contain dif…" at bounding box center [243, 25] width 190 height 15
type input "[PERSON_NAME] 123251"
drag, startPoint x: 216, startPoint y: 38, endPoint x: 191, endPoint y: 37, distance: 25.4
click at [191, 37] on div "Value 123251 Raymond Moody Multiple values The selected items contain different…" at bounding box center [243, 40] width 190 height 15
paste input "[PERSON_NAME] 123251"
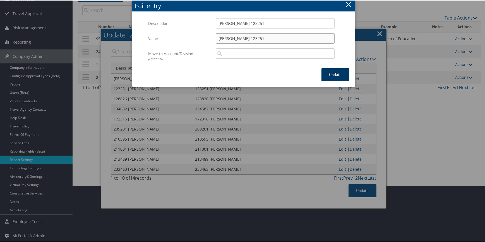
type input "[PERSON_NAME] 123251"
click at [332, 72] on button "Update" at bounding box center [335, 74] width 28 height 13
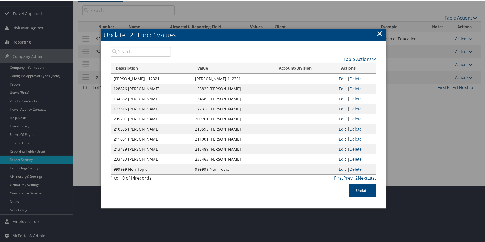
click at [340, 87] on link "Edit" at bounding box center [342, 87] width 7 height 5
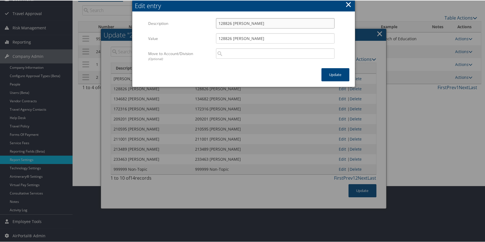
drag, startPoint x: 231, startPoint y: 22, endPoint x: 193, endPoint y: 21, distance: 38.8
click at [193, 21] on div "Description 128826 Brigette Mcconville Multiple values The selected items conta…" at bounding box center [243, 25] width 190 height 15
click at [270, 24] on input "Brigette Mcconville" at bounding box center [275, 23] width 119 height 10
paste input "128826"
drag, startPoint x: 241, startPoint y: 20, endPoint x: 181, endPoint y: 16, distance: 59.3
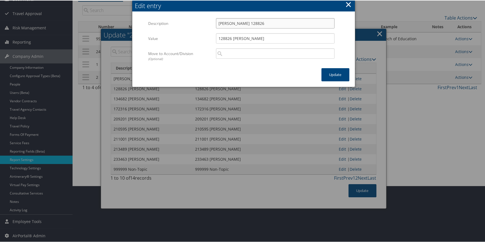
click at [181, 16] on div "Multiple values The selected items contain different values for this input. To …" at bounding box center [243, 40] width 223 height 56
type input "[PERSON_NAME] 128826"
drag, startPoint x: 232, startPoint y: 33, endPoint x: 193, endPoint y: 32, distance: 38.5
click at [193, 33] on div "Value 128826 Brigette Mcconville Multiple values The selected items contain dif…" at bounding box center [243, 40] width 190 height 15
paste input "[PERSON_NAME] 128826"
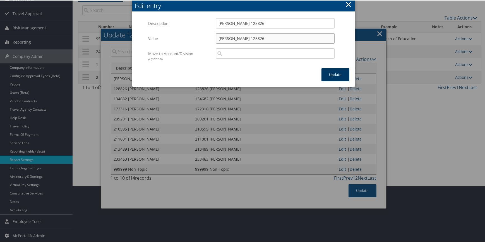
type input "[PERSON_NAME] 128826"
click at [329, 73] on button "Update" at bounding box center [335, 74] width 28 height 13
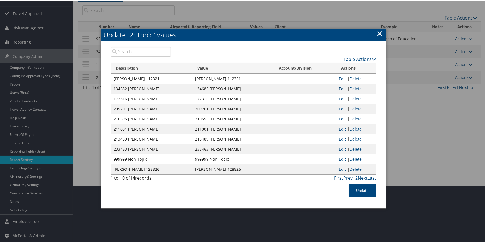
click at [342, 88] on link "Edit" at bounding box center [342, 87] width 7 height 5
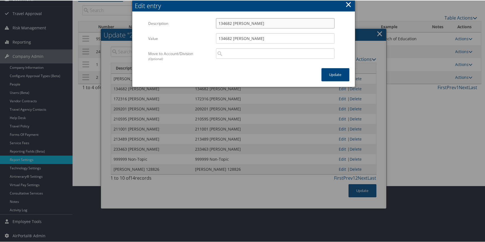
drag, startPoint x: 232, startPoint y: 22, endPoint x: 203, endPoint y: 22, distance: 29.3
click at [203, 22] on div "Description 134682 Rosa Graybael Multiple values The selected items contain dif…" at bounding box center [243, 25] width 190 height 15
click at [254, 24] on input "Rosa Graybael" at bounding box center [275, 23] width 119 height 10
paste input "134682"
drag, startPoint x: 269, startPoint y: 23, endPoint x: 185, endPoint y: 23, distance: 84.0
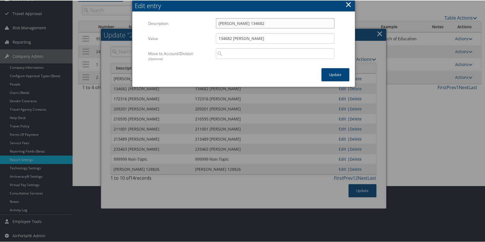
click at [185, 23] on div "Description Rosa Graybael 134682 Multiple values The selected items contain dif…" at bounding box center [243, 25] width 190 height 15
type input "[PERSON_NAME] 134682"
drag, startPoint x: 270, startPoint y: 38, endPoint x: 154, endPoint y: 34, distance: 116.2
click at [154, 34] on div "Value 134682 Rosa Graybael Multiple values The selected items contain different…" at bounding box center [243, 40] width 190 height 15
paste input "[PERSON_NAME] 134682"
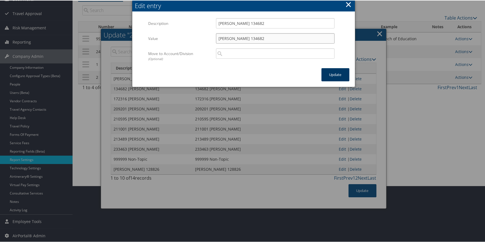
type input "[PERSON_NAME] 134682"
click at [328, 73] on button "Update" at bounding box center [335, 74] width 28 height 13
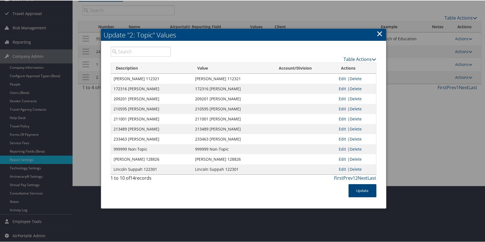
click at [341, 88] on link "Edit" at bounding box center [342, 87] width 7 height 5
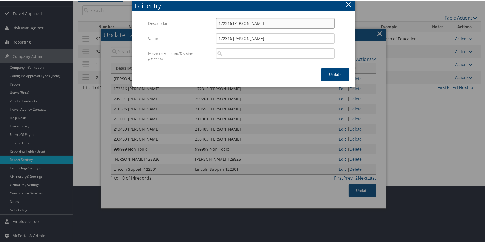
drag, startPoint x: 231, startPoint y: 22, endPoint x: 205, endPoint y: 21, distance: 26.0
click at [205, 21] on div "Description 172316 James Manion Multiple values The selected items contain diff…" at bounding box center [243, 25] width 190 height 15
click at [252, 25] on input "James Manion" at bounding box center [275, 23] width 119 height 10
paste input "172316"
drag, startPoint x: 269, startPoint y: 24, endPoint x: 196, endPoint y: 21, distance: 73.8
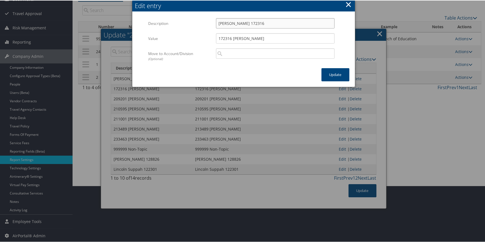
click at [196, 21] on div "Description James Manion 172316 Multiple values The selected items contain diff…" at bounding box center [243, 25] width 190 height 15
type input "[PERSON_NAME] 172316"
drag, startPoint x: 279, startPoint y: 40, endPoint x: 138, endPoint y: 26, distance: 141.4
click at [138, 26] on form "Multiple values The selected items contain different values for this input. To …" at bounding box center [244, 43] width 212 height 50
paste input "[PERSON_NAME] 172316"
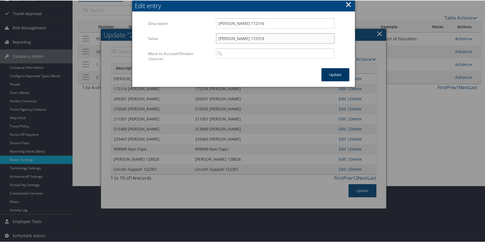
type input "[PERSON_NAME] 172316"
click at [329, 74] on button "Update" at bounding box center [335, 74] width 28 height 13
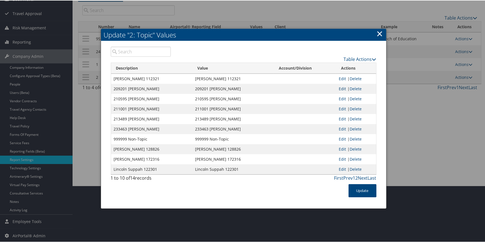
click at [341, 88] on link "Edit" at bounding box center [342, 87] width 7 height 5
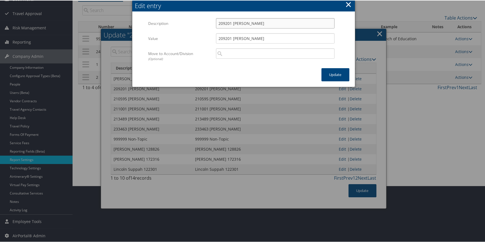
drag, startPoint x: 232, startPoint y: 21, endPoint x: 199, endPoint y: 20, distance: 33.0
click at [199, 20] on div "Description 209201 Carlos Calica Multiple values The selected items contain dif…" at bounding box center [243, 25] width 190 height 15
click at [252, 28] on div "Carlos Calica Multiple values The selected items contain different values for t…" at bounding box center [275, 25] width 127 height 15
click at [252, 22] on input "Carlos Calica" at bounding box center [275, 23] width 119 height 10
paste input "209201"
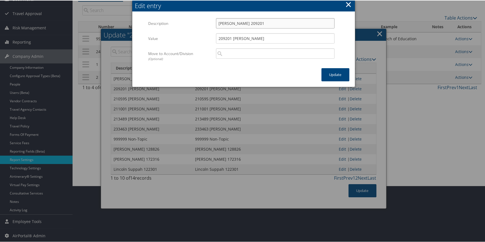
drag, startPoint x: 267, startPoint y: 25, endPoint x: 180, endPoint y: 21, distance: 86.9
click at [180, 21] on div "Description Carlos Calica 209201 Multiple values The selected items contain dif…" at bounding box center [243, 25] width 190 height 15
type input "[PERSON_NAME] 209201"
drag, startPoint x: 266, startPoint y: 41, endPoint x: 183, endPoint y: 32, distance: 83.6
click at [183, 33] on div "Value 209201 Carlos Calica Multiple values The selected items contain different…" at bounding box center [243, 40] width 190 height 15
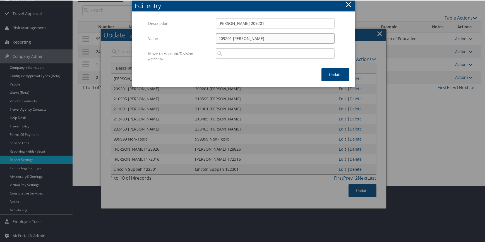
paste input "[PERSON_NAME] 209201"
type input "[PERSON_NAME] 209201"
click at [327, 72] on button "Update" at bounding box center [335, 74] width 28 height 13
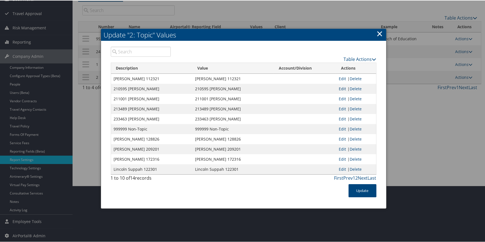
click at [339, 89] on link "Edit" at bounding box center [342, 87] width 7 height 5
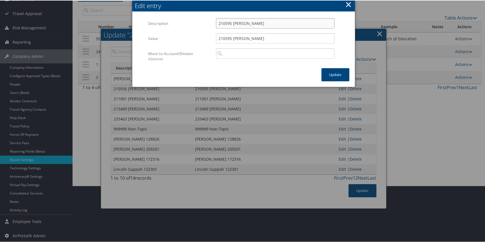
drag, startPoint x: 232, startPoint y: 22, endPoint x: 201, endPoint y: 21, distance: 30.2
click at [202, 21] on div "Description 210595 Jonathan Smith Multiple values The selected items contain di…" at bounding box center [243, 25] width 190 height 15
click at [266, 27] on input "Jonathan Smith" at bounding box center [275, 23] width 119 height 10
paste input "210595"
drag, startPoint x: 263, startPoint y: 21, endPoint x: 185, endPoint y: 16, distance: 78.0
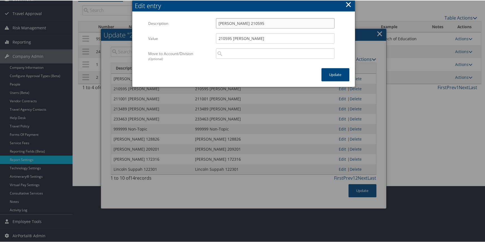
click at [185, 16] on div "Multiple values The selected items contain different values for this input. To …" at bounding box center [243, 40] width 223 height 56
type input "Jonathan Smith 210595"
drag, startPoint x: 275, startPoint y: 39, endPoint x: 194, endPoint y: 31, distance: 81.9
click at [194, 31] on div "Multiple values The selected items contain different values for this input. To …" at bounding box center [243, 43] width 190 height 50
paste input "Jonathan Smith 210595"
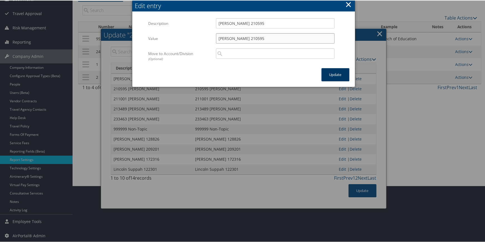
type input "Jonathan Smith 210595"
click at [336, 73] on button "Update" at bounding box center [335, 74] width 28 height 13
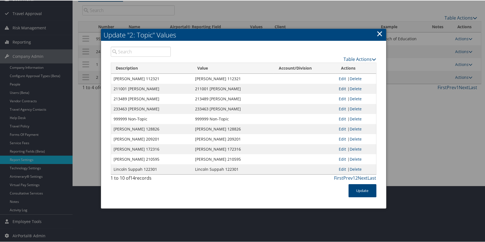
click at [340, 88] on link "Edit" at bounding box center [342, 87] width 7 height 5
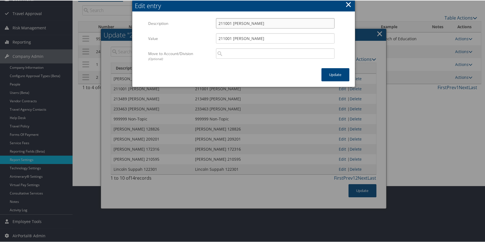
drag, startPoint x: 232, startPoint y: 23, endPoint x: 201, endPoint y: 21, distance: 31.3
click at [201, 21] on div "Description 211001 Alvis Smith III Multiple values The selected items contain d…" at bounding box center [243, 25] width 190 height 15
click at [253, 25] on input "Alvis Smith III" at bounding box center [275, 23] width 119 height 10
paste
drag, startPoint x: 277, startPoint y: 23, endPoint x: 139, endPoint y: 15, distance: 138.6
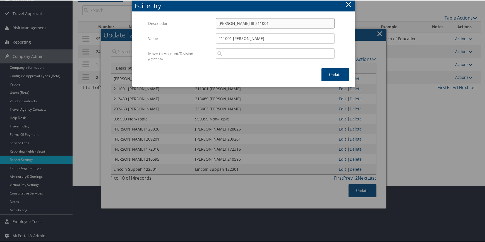
click at [139, 15] on div "Multiple values The selected items contain different values for this input. To …" at bounding box center [243, 40] width 223 height 56
type input "[PERSON_NAME] III 211001"
drag, startPoint x: 273, startPoint y: 41, endPoint x: 188, endPoint y: 34, distance: 85.1
click at [188, 34] on div "Value 211001 Alvis Smith III Multiple values The selected items contain differe…" at bounding box center [243, 40] width 190 height 15
type input "[PERSON_NAME] III 211001"
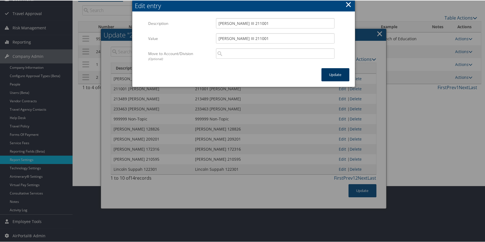
click at [329, 73] on button "Update" at bounding box center [335, 74] width 28 height 13
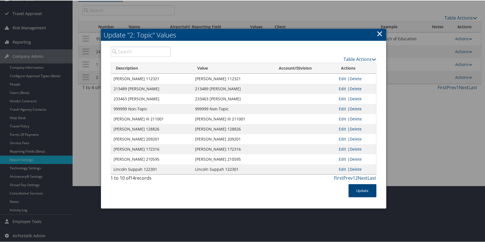
click at [340, 88] on link "Edit" at bounding box center [342, 87] width 7 height 5
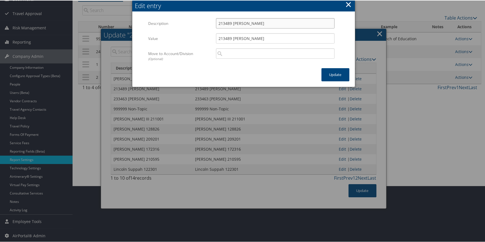
drag, startPoint x: 232, startPoint y: 22, endPoint x: 198, endPoint y: 21, distance: 33.5
click at [198, 21] on div "Description 213489 Dennis White III Multiple values The selected items contain …" at bounding box center [243, 25] width 190 height 15
click at [256, 23] on input "Dennis White III" at bounding box center [275, 23] width 119 height 10
drag, startPoint x: 252, startPoint y: 21, endPoint x: 170, endPoint y: 18, distance: 82.7
click at [170, 18] on div "Description Dennis White III 213489 Multiple values The selected items contain …" at bounding box center [243, 25] width 190 height 15
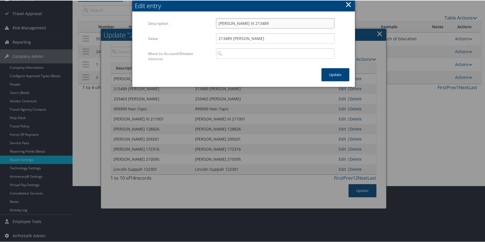
type input "[PERSON_NAME] III 213489"
drag, startPoint x: 255, startPoint y: 39, endPoint x: 196, endPoint y: 36, distance: 58.9
click at [196, 36] on div "Value 213489 Dennis White III Multiple values The selected items contain differ…" at bounding box center [243, 40] width 190 height 15
type input "[PERSON_NAME] III 213489"
click at [331, 77] on button "Update" at bounding box center [335, 74] width 28 height 13
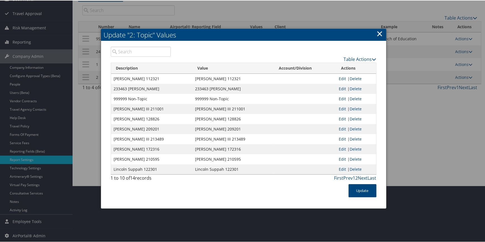
click at [343, 88] on link "Edit" at bounding box center [342, 87] width 7 height 5
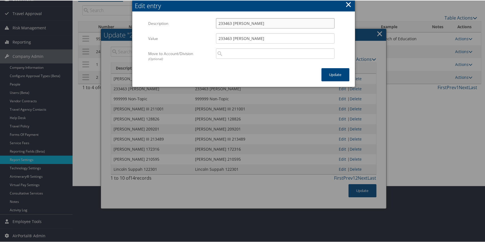
drag, startPoint x: 232, startPoint y: 22, endPoint x: 197, endPoint y: 20, distance: 34.7
click at [197, 20] on div "Description 233463 Jefferson Greene Multiple values The selected items contain …" at bounding box center [243, 25] width 190 height 15
click at [262, 25] on input "Jefferson Greene" at bounding box center [275, 23] width 119 height 10
drag, startPoint x: 235, startPoint y: 20, endPoint x: 201, endPoint y: 18, distance: 33.8
click at [201, 18] on div "Description Jefferson Greene 233463 Multiple values The selected items contain …" at bounding box center [243, 25] width 190 height 15
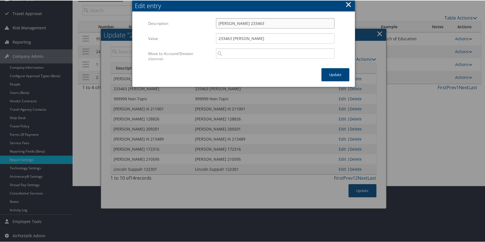
type input "Jefferson Greene 233463"
drag, startPoint x: 266, startPoint y: 38, endPoint x: 188, endPoint y: 32, distance: 78.6
click at [188, 33] on div "Value 233463 Jefferson Greene Multiple values The selected items contain differ…" at bounding box center [243, 40] width 190 height 15
type input "Jefferson Greene 233463"
click at [338, 76] on button "Update" at bounding box center [335, 74] width 28 height 13
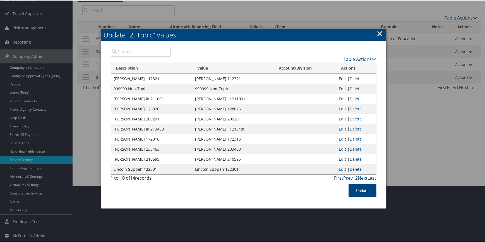
click at [339, 87] on link "Edit" at bounding box center [342, 87] width 7 height 5
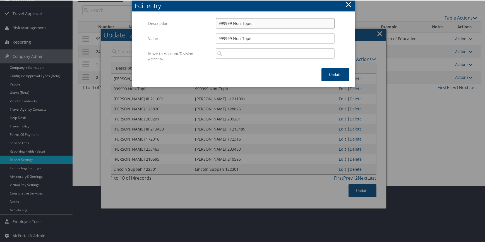
drag, startPoint x: 232, startPoint y: 22, endPoint x: 198, endPoint y: 21, distance: 34.1
click at [198, 21] on div "Description 999999 Non-Topic Multiple values The selected items contain differe…" at bounding box center [243, 25] width 190 height 15
click at [238, 23] on input "Non-Topic" at bounding box center [275, 23] width 119 height 10
drag, startPoint x: 205, startPoint y: 21, endPoint x: 179, endPoint y: 20, distance: 26.5
click at [179, 20] on div "Description Non-Topic 999999 Multiple values The selected items contain differe…" at bounding box center [243, 25] width 190 height 15
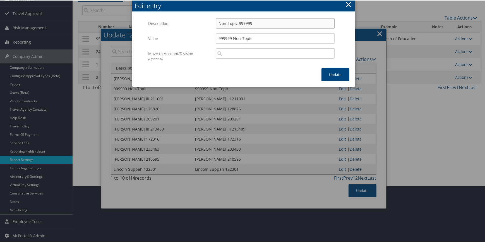
type input "Non-Topic 999999"
drag, startPoint x: 191, startPoint y: 32, endPoint x: 176, endPoint y: 31, distance: 15.7
click at [176, 31] on div "Multiple values The selected items contain different values for this input. To …" at bounding box center [243, 43] width 190 height 50
type input "Non-Topic 999999"
click at [329, 73] on button "Update" at bounding box center [335, 74] width 28 height 13
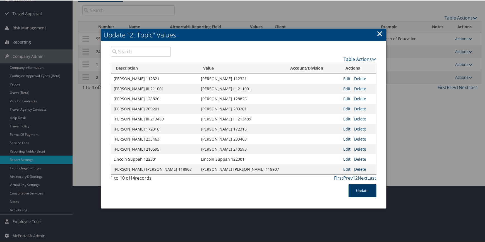
click at [359, 188] on button "Update" at bounding box center [363, 189] width 28 height 13
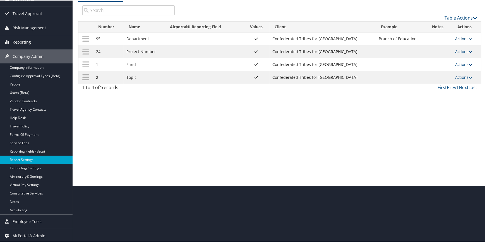
click at [455, 39] on link "Actions" at bounding box center [464, 37] width 18 height 5
click at [265, 135] on div "Report Settings Confederated Tribes for Warm Springs ( 302070 ) , [ 45955 ] Con…" at bounding box center [280, 65] width 414 height 242
click at [459, 38] on link "Actions" at bounding box center [464, 37] width 18 height 5
click at [428, 45] on link "Update Report Field Values" at bounding box center [440, 46] width 60 height 9
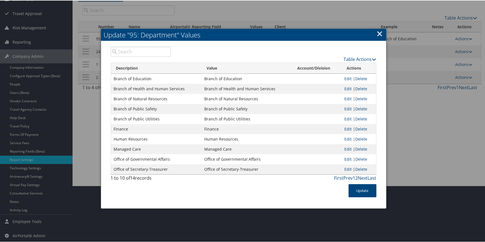
click at [377, 32] on link "×" at bounding box center [380, 32] width 6 height 11
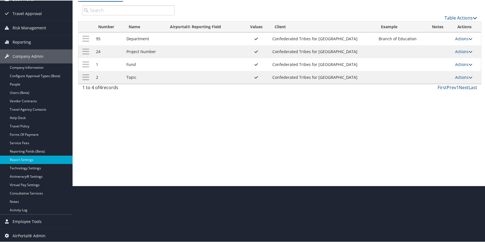
click at [455, 37] on link "Actions" at bounding box center [464, 37] width 18 height 5
click at [294, 127] on div "Report Settings Confederated Tribes for Warm Springs ( 302070 ) , [ 45955 ] Con…" at bounding box center [280, 65] width 414 height 242
click at [461, 51] on link "Actions" at bounding box center [464, 50] width 18 height 5
click at [435, 61] on link "Update Report Field Values" at bounding box center [440, 59] width 60 height 9
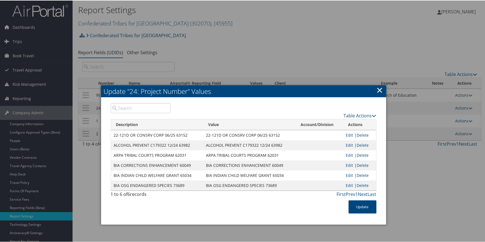
click at [380, 91] on link "×" at bounding box center [380, 89] width 6 height 11
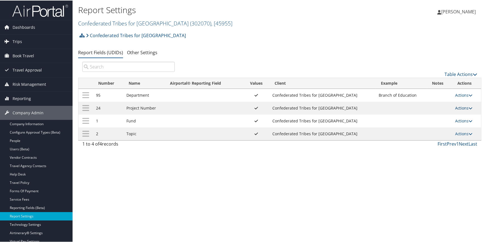
click at [455, 107] on link "Actions" at bounding box center [464, 107] width 18 height 5
click at [357, 159] on div "Report Settings Confederated Tribes for Warm Springs ( 302070 ) , [ 45955 ] Con…" at bounding box center [280, 121] width 414 height 242
click at [464, 119] on link "Actions" at bounding box center [464, 119] width 18 height 5
click at [444, 127] on link "Update Report Field Values" at bounding box center [440, 128] width 60 height 9
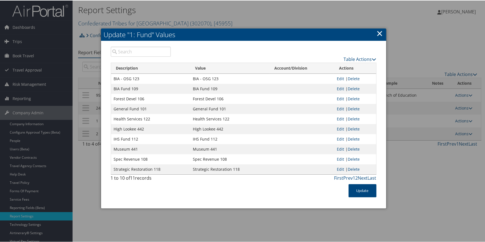
click at [378, 34] on link "×" at bounding box center [380, 32] width 6 height 11
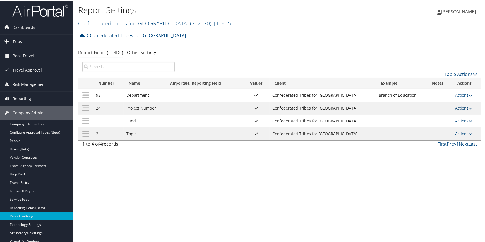
click at [463, 109] on link "Actions" at bounding box center [464, 107] width 18 height 5
click at [437, 117] on link "Update Report Field Values" at bounding box center [440, 115] width 60 height 9
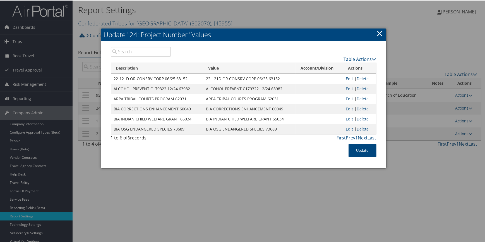
click at [380, 32] on link "×" at bounding box center [380, 32] width 6 height 11
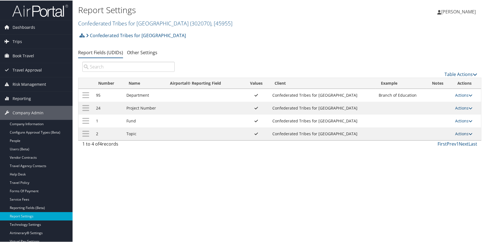
click at [455, 131] on link "Actions" at bounding box center [464, 132] width 18 height 5
click at [438, 140] on link "Update Report Field Values" at bounding box center [440, 141] width 60 height 9
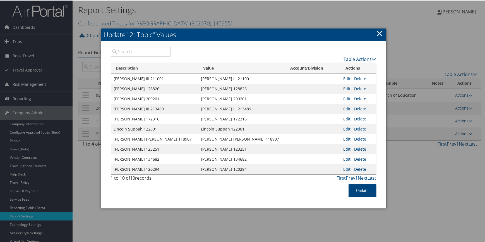
click at [377, 31] on link "×" at bounding box center [380, 32] width 6 height 11
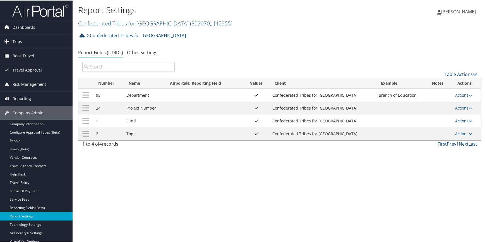
click at [461, 95] on link "Actions" at bounding box center [464, 94] width 18 height 5
click at [436, 103] on link "Update Report Field Values" at bounding box center [440, 102] width 60 height 9
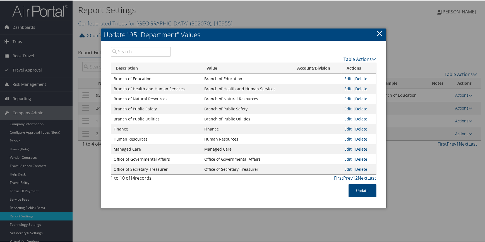
click at [382, 35] on link "×" at bounding box center [380, 32] width 6 height 11
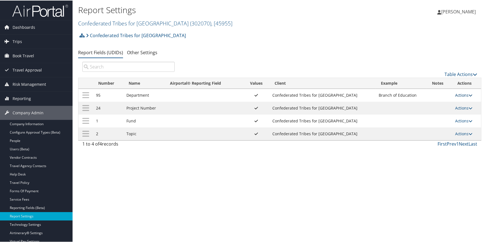
click at [456, 92] on link "Actions" at bounding box center [464, 94] width 18 height 5
click at [443, 99] on link "Update Report Field Values" at bounding box center [440, 102] width 60 height 9
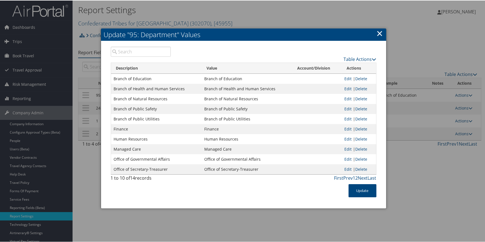
click at [380, 33] on link "×" at bounding box center [380, 32] width 6 height 11
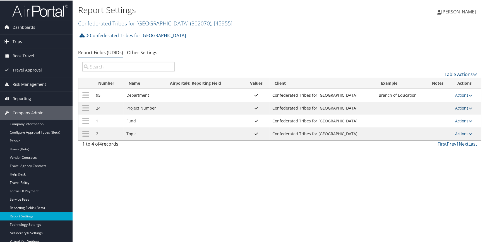
click at [471, 109] on icon at bounding box center [471, 107] width 4 height 4
click at [449, 115] on link "Update Report Field Values" at bounding box center [440, 115] width 60 height 9
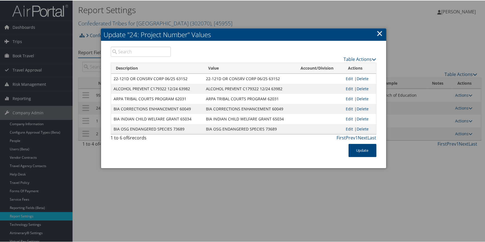
click at [378, 33] on link "×" at bounding box center [380, 32] width 6 height 11
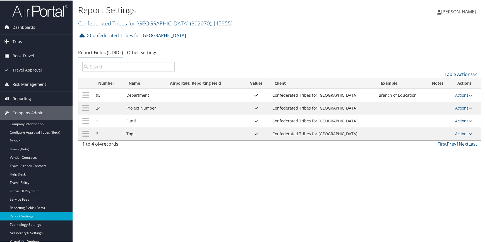
click at [459, 119] on link "Actions" at bounding box center [464, 119] width 18 height 5
click at [443, 126] on link "Update Report Field Values" at bounding box center [440, 128] width 60 height 9
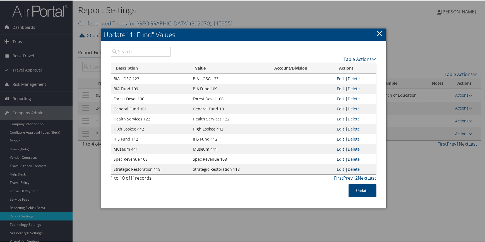
click at [378, 32] on link "×" at bounding box center [380, 32] width 6 height 11
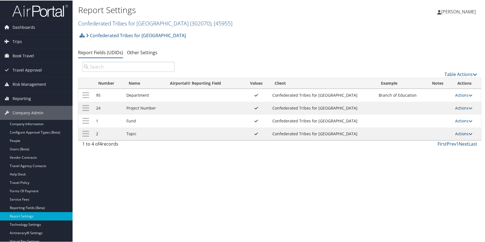
click at [457, 134] on link "Actions" at bounding box center [464, 132] width 18 height 5
click at [447, 143] on link "Update Report Field Values" at bounding box center [440, 141] width 60 height 9
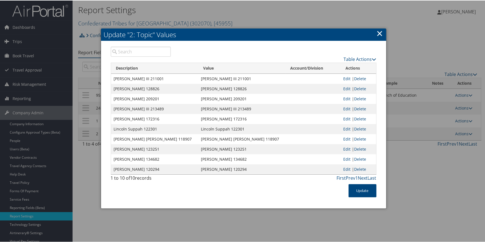
click at [380, 33] on link "×" at bounding box center [380, 32] width 6 height 11
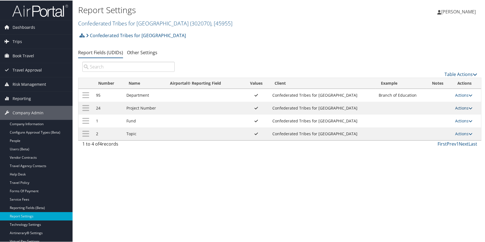
click at [458, 105] on link "Actions" at bounding box center [464, 107] width 18 height 5
click at [446, 113] on link "Update Report Field Values" at bounding box center [440, 115] width 60 height 9
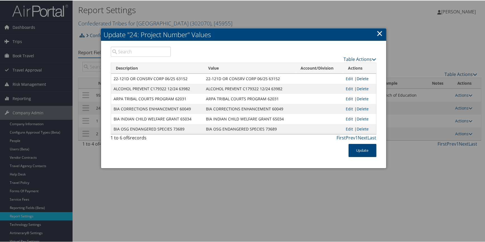
click at [361, 78] on link "Delete" at bounding box center [363, 77] width 12 height 5
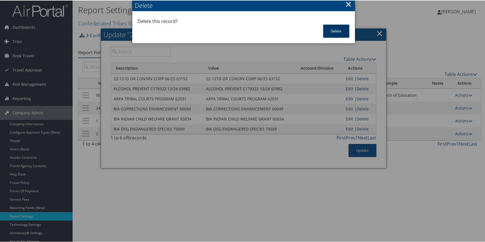
click at [337, 29] on button "Delete" at bounding box center [336, 30] width 26 height 13
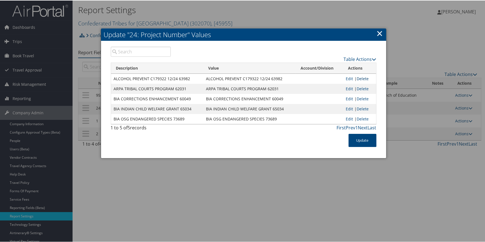
click at [361, 79] on link "Delete" at bounding box center [363, 77] width 12 height 5
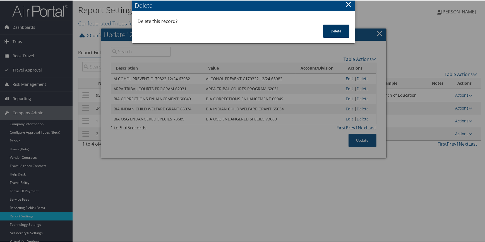
click at [329, 30] on button "Delete" at bounding box center [336, 30] width 26 height 13
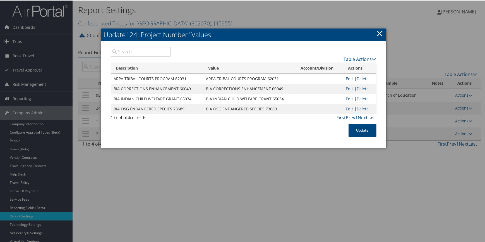
click at [365, 77] on link "Delete" at bounding box center [363, 77] width 12 height 5
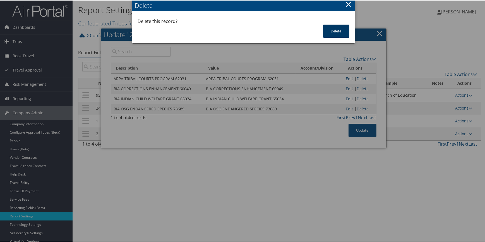
click at [329, 32] on button "Delete" at bounding box center [336, 30] width 26 height 13
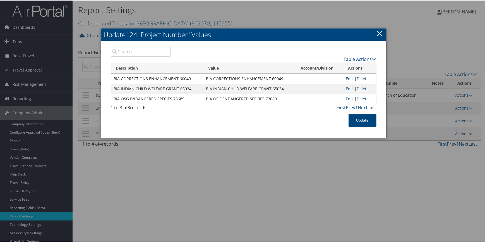
click at [362, 80] on link "Delete" at bounding box center [363, 77] width 12 height 5
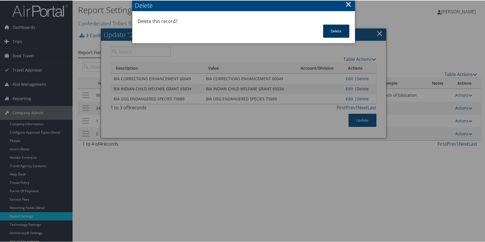
click at [333, 31] on button "Delete" at bounding box center [336, 30] width 26 height 13
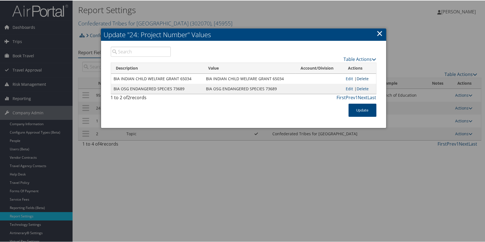
click at [357, 77] on link "Delete" at bounding box center [363, 77] width 12 height 5
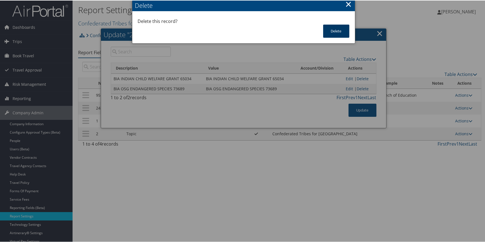
click at [329, 28] on button "Delete" at bounding box center [336, 30] width 26 height 13
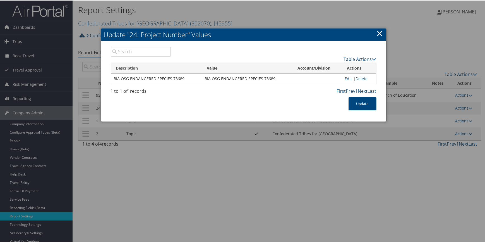
click at [364, 78] on link "Delete" at bounding box center [362, 77] width 12 height 5
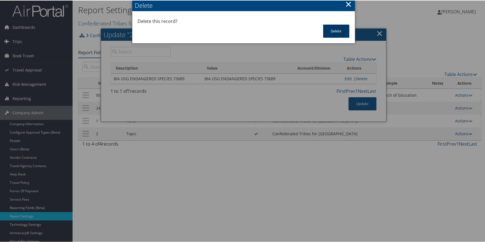
click at [339, 30] on button "Delete" at bounding box center [336, 30] width 26 height 13
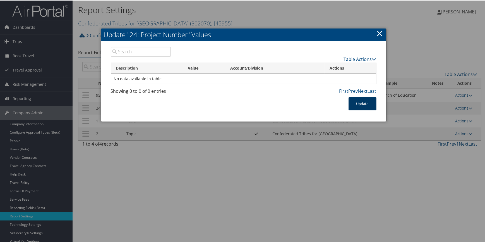
click at [358, 101] on button "Update" at bounding box center [363, 103] width 28 height 13
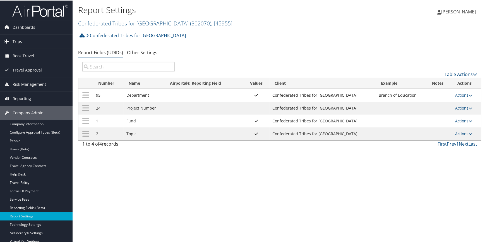
drag, startPoint x: 453, startPoint y: 106, endPoint x: 450, endPoint y: 109, distance: 4.4
click at [455, 106] on link "Actions" at bounding box center [464, 107] width 18 height 5
click at [443, 112] on link "Update Report Field Values" at bounding box center [440, 115] width 60 height 9
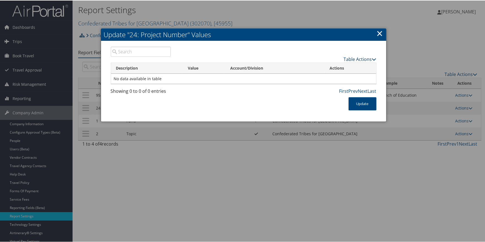
click at [344, 58] on link "Table Actions" at bounding box center [360, 59] width 33 height 6
click at [313, 68] on link "New Record" at bounding box center [338, 66] width 73 height 9
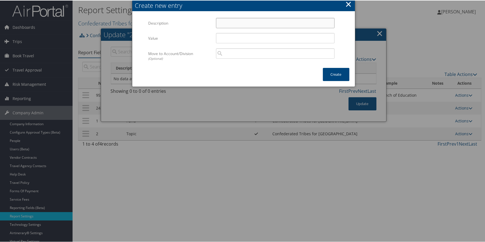
click at [232, 22] on input "Description" at bounding box center [275, 22] width 119 height 10
type input "22-121D OR CONSRV CORP 06/25 63152"
click at [258, 38] on input "Value" at bounding box center [275, 37] width 119 height 10
type input "22-121D OR CONSRV CORP 06/25 63152"
click at [340, 76] on button "Create" at bounding box center [336, 73] width 27 height 13
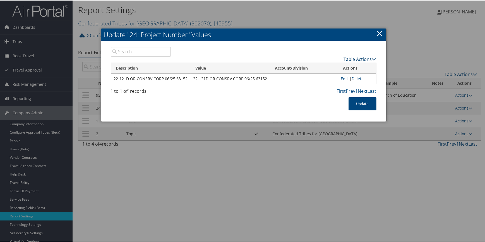
click at [348, 56] on link "Table Actions" at bounding box center [360, 59] width 33 height 6
click at [339, 67] on link "New Record" at bounding box center [338, 66] width 73 height 9
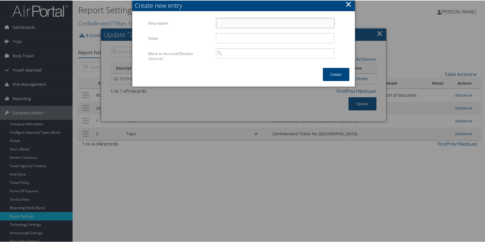
click at [240, 24] on input "Description" at bounding box center [275, 22] width 119 height 10
type input "ALCOHOL PREVENT C179322 12/24 63982"
click at [245, 38] on input "Value" at bounding box center [275, 37] width 119 height 10
type input "ALCOHOL PREVENT C179322 12/24 63982"
click at [337, 79] on button "Create" at bounding box center [336, 73] width 27 height 13
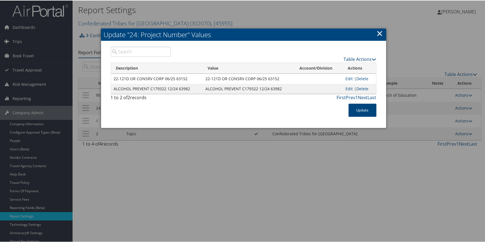
click at [348, 59] on link "Table Actions" at bounding box center [360, 59] width 33 height 6
click at [333, 66] on link "New Record" at bounding box center [338, 66] width 73 height 9
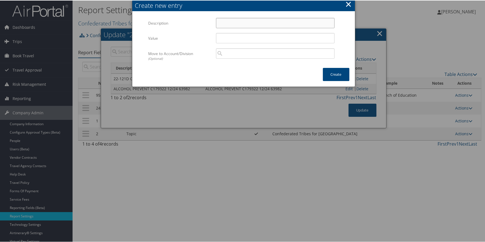
drag, startPoint x: 237, startPoint y: 23, endPoint x: 234, endPoint y: 27, distance: 4.9
click at [237, 23] on input "Description" at bounding box center [275, 22] width 119 height 10
type input "ARPA TRIBAL COURTS PROGRAM 62031"
click at [231, 37] on input "Value" at bounding box center [275, 37] width 119 height 10
type input "ARPA TRIBAL COURTS PROGRAM 62031"
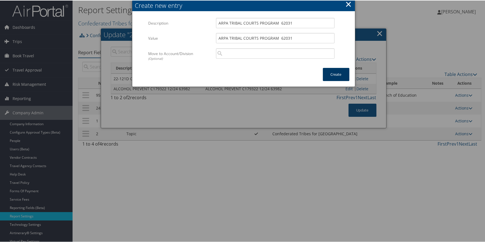
click at [329, 73] on button "Create" at bounding box center [336, 73] width 27 height 13
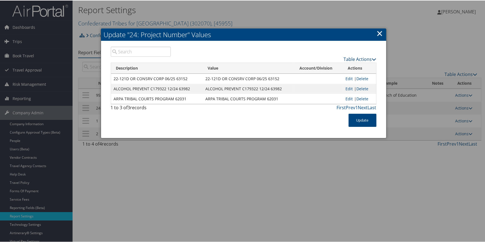
click at [349, 60] on link "Table Actions" at bounding box center [360, 59] width 33 height 6
click at [338, 66] on link "New Record" at bounding box center [338, 66] width 73 height 9
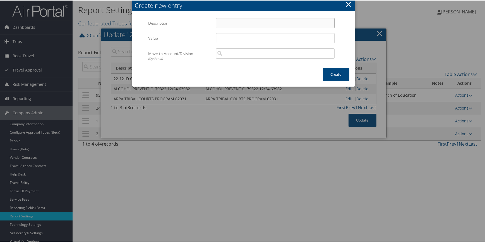
click at [240, 19] on input "Description" at bounding box center [275, 22] width 119 height 10
type input "BIA CORRECTIONS ENHANCEMENT 60049"
click at [236, 37] on input "Value" at bounding box center [275, 37] width 119 height 10
type input "BIA CORRECTIONS ENHANCEMENT 60049"
click at [335, 73] on button "Create" at bounding box center [336, 73] width 27 height 13
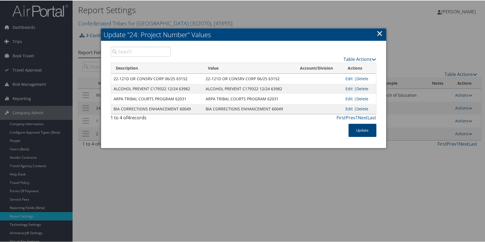
click at [346, 59] on link "Table Actions" at bounding box center [360, 59] width 33 height 6
click at [331, 68] on link "New Record" at bounding box center [338, 66] width 73 height 9
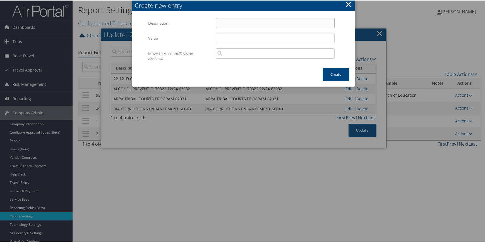
click at [232, 25] on input "Description" at bounding box center [275, 22] width 119 height 10
type input "BIA INDIAN CHILD WELFARE GRANT 65034"
click at [230, 36] on input "Value" at bounding box center [275, 37] width 119 height 10
type input "BIA INDIAN CHILD WELFARE GRANT 65034"
click at [331, 70] on button "Create" at bounding box center [336, 73] width 27 height 13
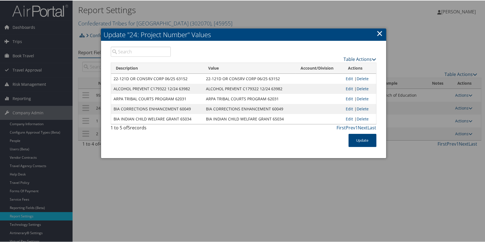
click at [347, 59] on link "Table Actions" at bounding box center [360, 59] width 33 height 6
click at [340, 65] on link "New Record" at bounding box center [338, 66] width 73 height 9
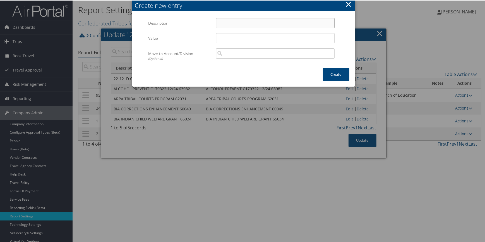
click at [235, 23] on input "Description" at bounding box center [275, 22] width 119 height 10
type input "BIA OSG ENDANGERED SPECIES 73689"
click at [232, 40] on input "Value" at bounding box center [275, 37] width 119 height 10
type input "BIA OSG ENDANGERED SPECIES 73689"
click at [331, 70] on button "Create" at bounding box center [336, 73] width 27 height 13
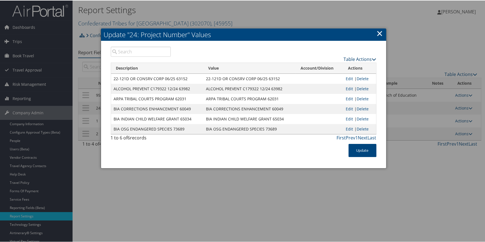
click at [352, 56] on link "Table Actions" at bounding box center [360, 59] width 33 height 6
click at [336, 66] on link "New Record" at bounding box center [338, 66] width 73 height 9
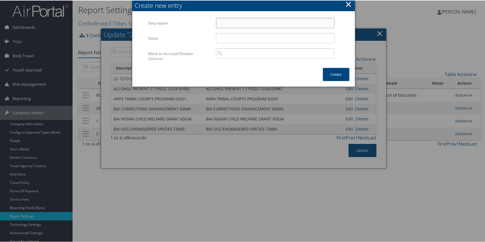
click at [224, 20] on input "Description" at bounding box center [275, 22] width 119 height 10
type input "BIA OSG FOREST DEVELOPMENT 73673"
click at [232, 40] on input "Value" at bounding box center [275, 37] width 119 height 10
type input "BIA OSG FOREST DEVELOPMENT 73673"
click at [328, 73] on button "Create" at bounding box center [336, 73] width 27 height 13
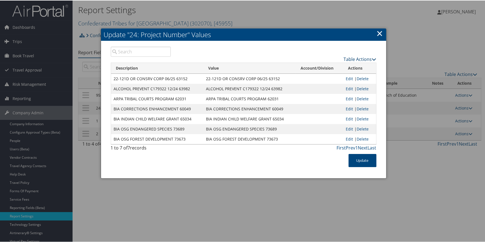
drag, startPoint x: 346, startPoint y: 59, endPoint x: 340, endPoint y: 61, distance: 6.4
click at [346, 59] on link "Table Actions" at bounding box center [360, 59] width 33 height 6
click at [334, 65] on link "New Record" at bounding box center [338, 66] width 73 height 9
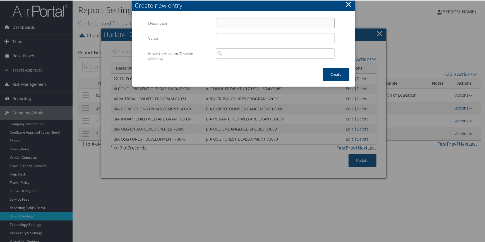
click at [237, 23] on input "Description" at bounding box center [275, 22] width 119 height 10
type input "BIA OSG FORESTRY 73675"
click at [229, 38] on input "Value" at bounding box center [275, 37] width 119 height 10
type input "BIA OSG FORESTRY 73675"
click at [338, 72] on button "Create" at bounding box center [336, 73] width 27 height 13
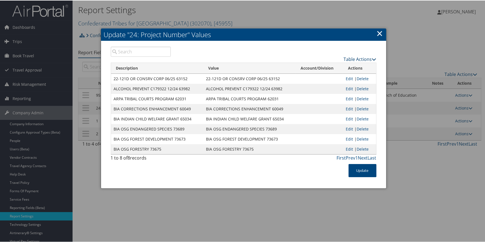
drag, startPoint x: 349, startPoint y: 56, endPoint x: 343, endPoint y: 61, distance: 7.8
click at [349, 56] on link "Table Actions" at bounding box center [360, 59] width 33 height 6
click at [338, 66] on link "New Record" at bounding box center [338, 66] width 73 height 9
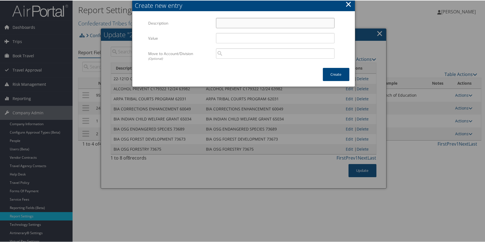
click at [250, 23] on input "Description" at bounding box center [275, 22] width 119 height 10
type input "BIA OSG HABITAT RESTORATION 73688"
click at [249, 37] on input "Value" at bounding box center [275, 37] width 119 height 10
type input "BIA OSG HABITAT RESTORATION 73688"
click at [335, 72] on button "Create" at bounding box center [336, 73] width 27 height 13
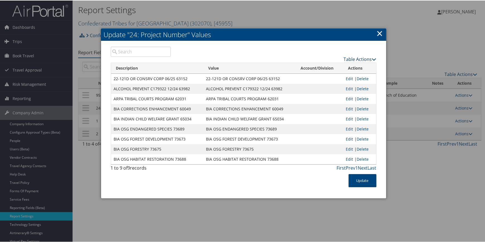
click at [350, 58] on link "Table Actions" at bounding box center [360, 59] width 33 height 6
click at [338, 66] on link "New Record" at bounding box center [338, 66] width 73 height 9
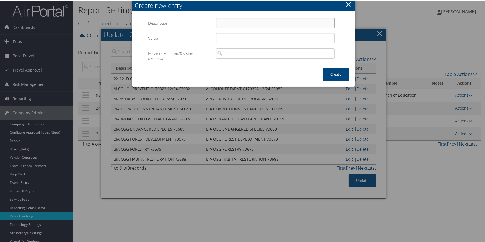
click at [238, 22] on input "Description" at bounding box center [275, 22] width 119 height 10
type input "BIA OSG IHC 73655"
click at [244, 41] on input "Value" at bounding box center [275, 37] width 119 height 10
type input "BIA OSG IHC 73655"
click at [336, 74] on button "Create" at bounding box center [336, 73] width 27 height 13
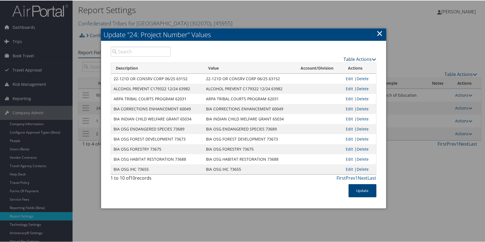
drag, startPoint x: 347, startPoint y: 57, endPoint x: 345, endPoint y: 59, distance: 3.0
click at [347, 57] on link "Table Actions" at bounding box center [360, 59] width 33 height 6
click at [327, 68] on link "New Record" at bounding box center [338, 66] width 73 height 9
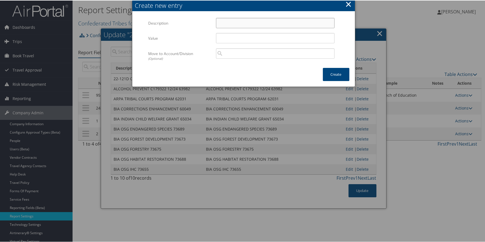
click at [241, 21] on input "Description" at bounding box center [275, 22] width 119 height 10
type input "BIA OSG NATURAL RESOURCES 73669"
click at [241, 36] on input "Value" at bounding box center [275, 37] width 119 height 10
type input "BIA OSG NATURAL RESOURCES 73669"
click at [330, 74] on button "Create" at bounding box center [336, 73] width 27 height 13
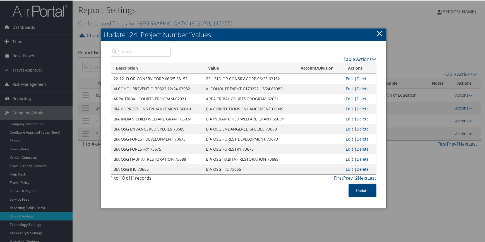
click at [351, 57] on link "Table Actions" at bounding box center [360, 59] width 33 height 6
click at [330, 64] on link "New Record" at bounding box center [338, 66] width 73 height 9
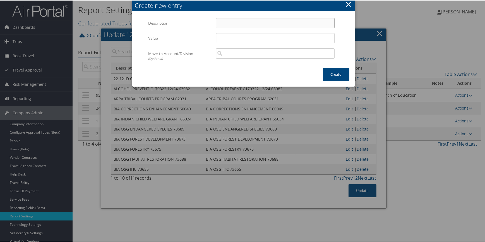
click at [225, 20] on input "Description" at bounding box center [275, 22] width 119 height 10
type input "BIA OSG NATURAL RESOURCES 73669"
click at [228, 36] on input "Value" at bounding box center [275, 37] width 119 height 10
type input "BIA OSG NATURAL RESOURCES 73669"
click at [335, 71] on button "Create" at bounding box center [336, 73] width 27 height 13
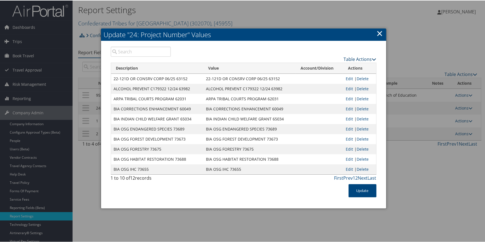
click at [351, 59] on link "Table Actions" at bounding box center [360, 59] width 33 height 6
click at [335, 64] on link "New Record" at bounding box center [338, 66] width 73 height 9
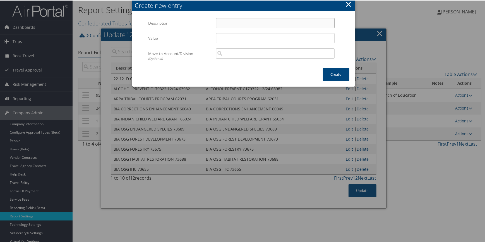
click at [229, 25] on input "Description" at bounding box center [275, 22] width 119 height 10
type input "BIA OSG PREPAREDNESS 73657"
drag, startPoint x: 232, startPoint y: 33, endPoint x: 234, endPoint y: 42, distance: 9.1
click at [232, 34] on input "Value" at bounding box center [275, 37] width 119 height 10
type input "BIA OSG PREPAREDNESS 73657"
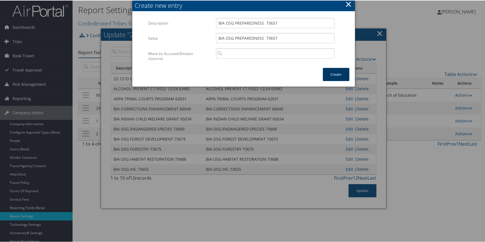
click at [331, 71] on button "Create" at bounding box center [336, 73] width 27 height 13
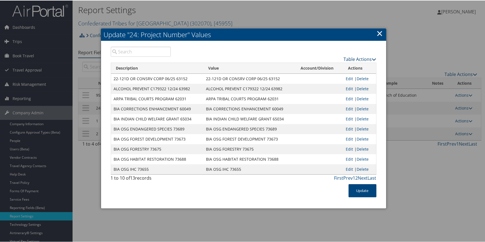
click at [353, 58] on link "Table Actions" at bounding box center [360, 59] width 33 height 6
click at [328, 64] on link "New Record" at bounding box center [338, 66] width 73 height 9
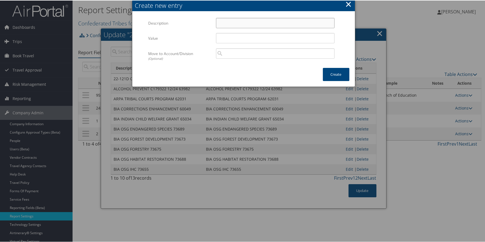
click at [239, 20] on input "Description" at bounding box center [275, 22] width 119 height 10
type input "BIA OSG PREVENTION 73653"
click at [235, 36] on input "Value" at bounding box center [275, 37] width 119 height 10
type input "BIA OSG PREVENTION 73653"
click at [338, 74] on button "Create" at bounding box center [336, 73] width 27 height 13
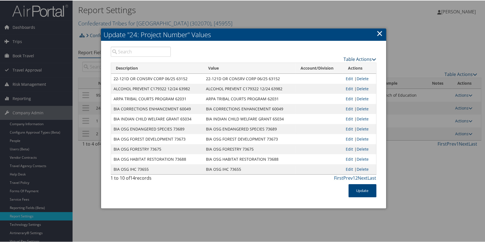
click at [346, 56] on link "Table Actions" at bounding box center [360, 59] width 33 height 6
click at [337, 68] on link "New Record" at bounding box center [338, 66] width 73 height 9
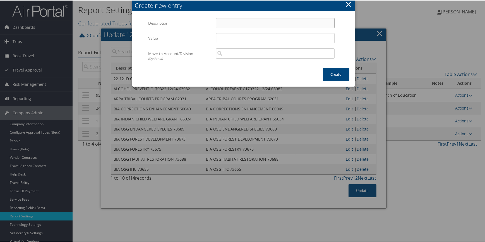
click at [231, 23] on input "Description" at bounding box center [275, 22] width 119 height 10
type input "BIA OSG RANGE AG 73665"
click at [227, 34] on input "Value" at bounding box center [275, 37] width 119 height 10
type input "BIA OSG RANGE AG 73665"
click at [338, 71] on button "Create" at bounding box center [336, 73] width 27 height 13
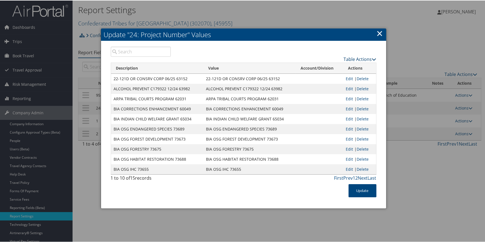
drag, startPoint x: 346, startPoint y: 57, endPoint x: 341, endPoint y: 61, distance: 6.4
click at [346, 57] on link "Table Actions" at bounding box center [360, 59] width 33 height 6
click at [339, 65] on link "New Record" at bounding box center [338, 66] width 73 height 9
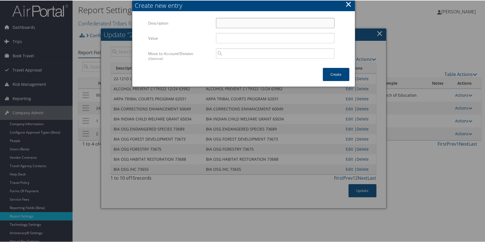
click at [232, 23] on input "Description" at bounding box center [275, 22] width 119 height 10
type input "BIA OSG WATER MANAGEMENT 73666"
click at [234, 37] on input "Value" at bounding box center [275, 37] width 119 height 10
type input "BIA OSG WATER MANAGEMENT 73666"
click at [330, 72] on button "Create" at bounding box center [336, 73] width 27 height 13
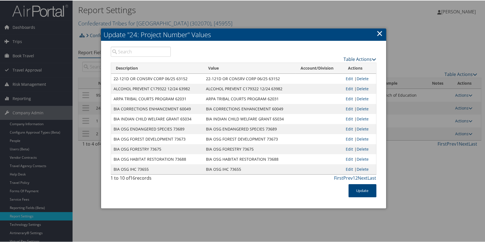
drag, startPoint x: 349, startPoint y: 58, endPoint x: 343, endPoint y: 60, distance: 6.8
click at [349, 58] on link "Table Actions" at bounding box center [360, 59] width 33 height 6
click at [334, 65] on link "New Record" at bounding box center [338, 66] width 73 height 9
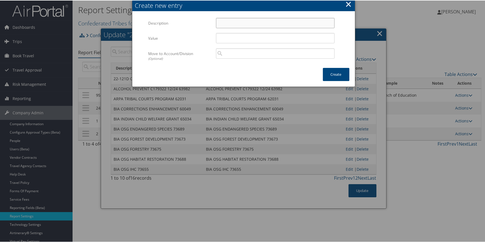
click at [232, 20] on input "Description" at bounding box center [275, 22] width 119 height 10
type input "BIA OSG WILDLIFE MANAGEMENT 73664"
click at [225, 39] on input "Value" at bounding box center [275, 37] width 119 height 10
type input "BIA OSG WILDLIFE MANAGEMENT 73664"
click at [327, 69] on button "Create" at bounding box center [336, 73] width 27 height 13
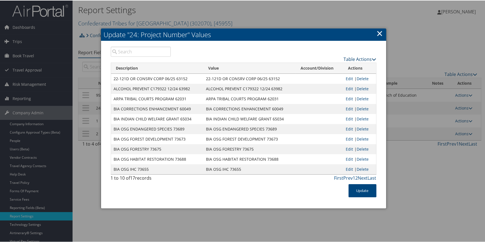
click at [350, 57] on link "Table Actions" at bounding box center [360, 59] width 33 height 6
click at [333, 66] on link "New Record" at bounding box center [338, 66] width 73 height 9
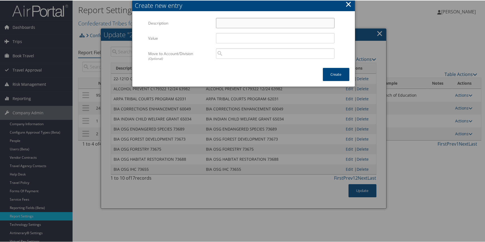
click at [250, 22] on input "Description" at bounding box center [275, 22] width 119 height 10
type input "BIA SOCIAL SRVS 65015"
click at [232, 40] on input "Value" at bounding box center [275, 37] width 119 height 10
type input "BIA SOCIAL SRVS 65015"
click at [338, 70] on button "Create" at bounding box center [336, 73] width 27 height 13
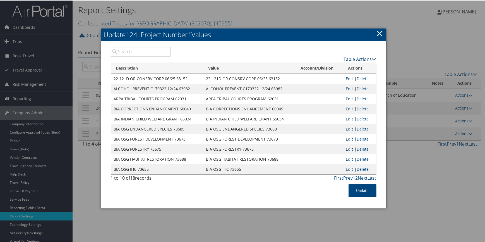
drag, startPoint x: 356, startPoint y: 58, endPoint x: 352, endPoint y: 59, distance: 4.2
click at [356, 58] on link "Table Actions" at bounding box center [360, 59] width 33 height 6
click at [335, 66] on link "New Record" at bounding box center [338, 66] width 73 height 9
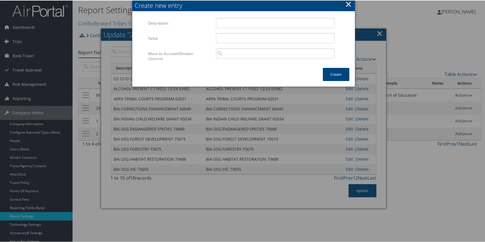
click at [214, 20] on div "Multiple values The selected items contain different values for this input. To …" at bounding box center [275, 24] width 127 height 15
click at [230, 25] on input "Description" at bounding box center [275, 22] width 119 height 10
type input "BPA HABITAT RESTOR. PLAN 02/25 74638"
click at [239, 37] on input "Value" at bounding box center [275, 37] width 119 height 10
type input "BPA HABITAT RESTOR. PLAN 02/25 74638"
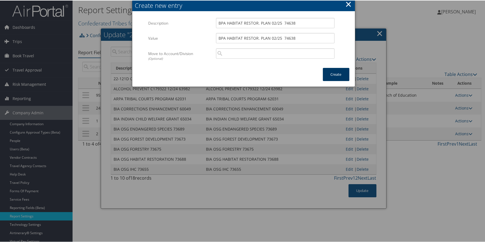
click at [329, 73] on button "Create" at bounding box center [336, 73] width 27 height 13
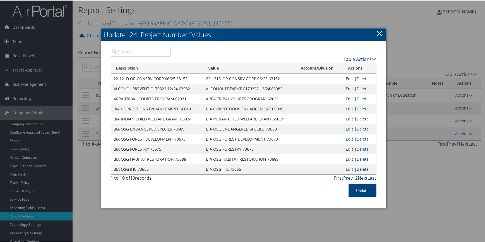
drag, startPoint x: 349, startPoint y: 58, endPoint x: 344, endPoint y: 61, distance: 5.6
click at [349, 58] on link "Table Actions" at bounding box center [360, 59] width 33 height 6
click at [331, 69] on link "New Record" at bounding box center [338, 66] width 73 height 9
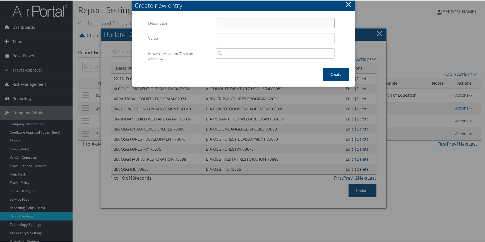
click at [226, 22] on input "Description" at bounding box center [275, 22] width 119 height 10
type input "BPA JD TRIBE-PASS/FLOW 01/25 74479"
click at [227, 34] on input "Value" at bounding box center [275, 37] width 119 height 10
type input "BPA JD TRIBE-PASS/FLOW 01/25 74479"
click at [332, 75] on button "Create" at bounding box center [336, 73] width 27 height 13
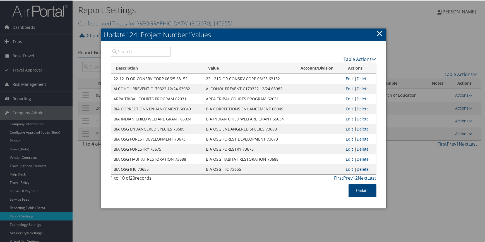
drag, startPoint x: 355, startPoint y: 57, endPoint x: 337, endPoint y: 61, distance: 18.0
click at [355, 57] on link "Table Actions" at bounding box center [360, 59] width 33 height 6
click at [324, 68] on link "New Record" at bounding box center [338, 66] width 73 height 9
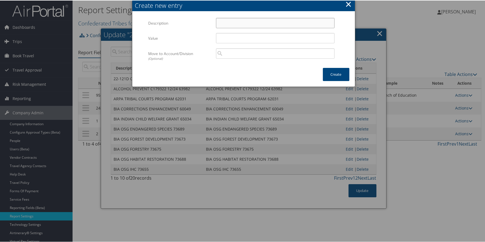
click at [225, 21] on input "Description" at bounding box center [275, 22] width 119 height 10
type input "BPA PINE CREEK 01/2025 64204"
click at [239, 42] on input "Value" at bounding box center [275, 37] width 119 height 10
type input "BPA PINE CREEK 01/2025 64204"
click at [335, 74] on button "Create" at bounding box center [336, 73] width 27 height 13
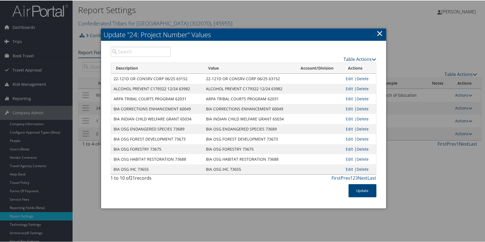
click at [347, 57] on link "Table Actions" at bounding box center [360, 59] width 33 height 6
click at [332, 67] on link "New Record" at bounding box center [338, 66] width 73 height 9
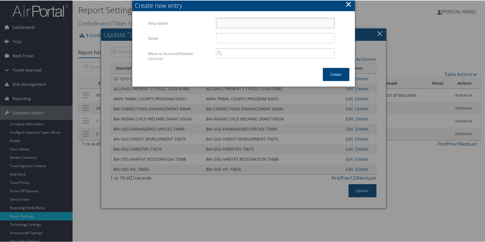
click at [231, 18] on input "Description" at bounding box center [275, 22] width 119 height 10
type input "BPA-PINE CREEK WILDLIFE MITIGA 63201"
click at [228, 38] on input "Value" at bounding box center [275, 37] width 119 height 10
type input "BPA-PINE CREEK WILDLIFE MITIGA 63201"
click at [330, 71] on button "Create" at bounding box center [336, 73] width 27 height 13
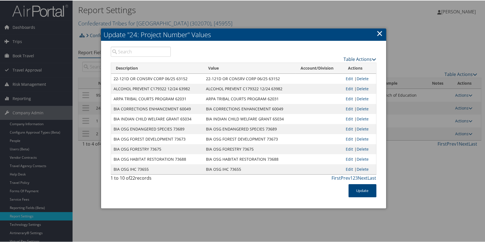
drag, startPoint x: 346, startPoint y: 57, endPoint x: 334, endPoint y: 61, distance: 12.7
click at [346, 57] on link "Table Actions" at bounding box center [360, 59] width 33 height 6
click at [329, 65] on link "New Record" at bounding box center [338, 66] width 73 height 9
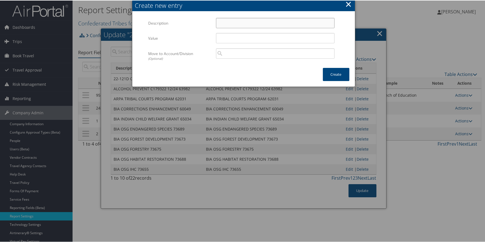
click at [239, 23] on input "Description" at bounding box center [275, 22] width 119 height 10
type input "C 177790 ODHS SOCAC 06/2025 62561"
click at [230, 41] on input "Value" at bounding box center [275, 37] width 119 height 10
type input "C 177790 ODHS SOCAC 06/2025 62561"
click at [327, 74] on button "Create" at bounding box center [336, 73] width 27 height 13
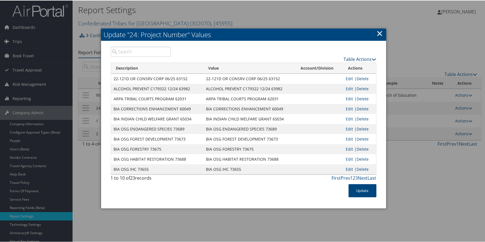
click at [346, 59] on link "Table Actions" at bounding box center [360, 59] width 33 height 6
click at [333, 69] on link "New Record" at bounding box center [338, 66] width 73 height 9
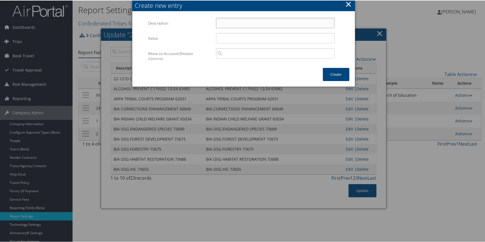
click at [233, 22] on input "Description" at bounding box center [275, 22] width 119 height 10
type input "C H ADMIN 50601"
click at [229, 38] on input "Value" at bounding box center [275, 37] width 119 height 10
type input "C H ADMIN 50601"
click at [331, 73] on button "Create" at bounding box center [336, 73] width 27 height 13
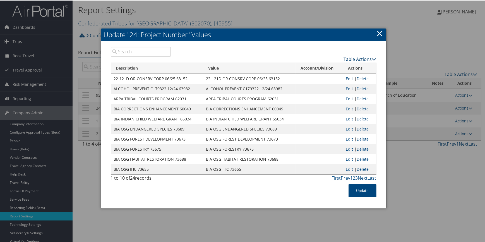
drag, startPoint x: 348, startPoint y: 59, endPoint x: 345, endPoint y: 61, distance: 4.0
click at [348, 59] on link "Table Actions" at bounding box center [360, 59] width 33 height 6
click at [336, 66] on link "New Record" at bounding box center [338, 66] width 73 height 9
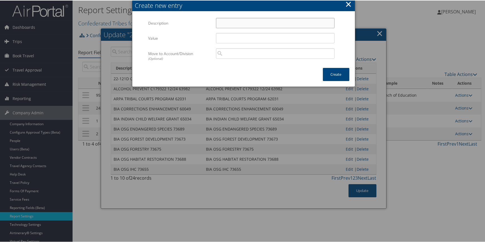
click at [263, 21] on input "Description" at bounding box center [275, 22] width 119 height 10
type input "CCDD DISCRETIONARY 09/25 62248"
click at [260, 35] on input "Value" at bounding box center [275, 37] width 119 height 10
type input "CCDD DISCRETIONARY 09/25 62248"
click at [328, 75] on button "Create" at bounding box center [336, 73] width 27 height 13
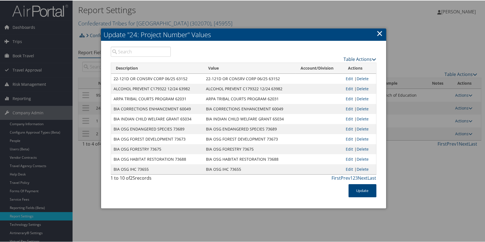
drag, startPoint x: 352, startPoint y: 58, endPoint x: 348, endPoint y: 59, distance: 4.0
click at [352, 58] on link "Table Actions" at bounding box center [360, 59] width 33 height 6
click at [328, 66] on link "New Record" at bounding box center [338, 66] width 73 height 9
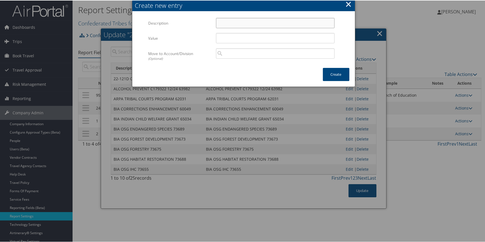
click at [249, 20] on input "Description" at bounding box center [275, 22] width 119 height 10
type input "CCDD DISCRETIONARY 09/26 63248"
click at [245, 39] on input "Value" at bounding box center [275, 37] width 119 height 10
type input "CCDD DISCRETIONARY 09/26 63248"
click at [329, 75] on button "Create" at bounding box center [336, 73] width 27 height 13
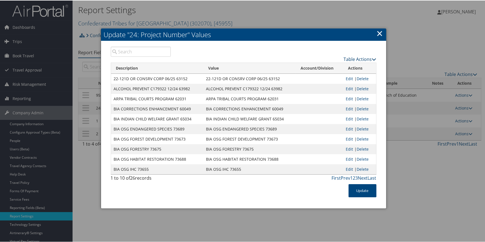
drag, startPoint x: 347, startPoint y: 57, endPoint x: 341, endPoint y: 61, distance: 7.5
click at [347, 57] on link "Table Actions" at bounding box center [360, 59] width 33 height 6
click at [333, 66] on link "New Record" at bounding box center [338, 66] width 73 height 9
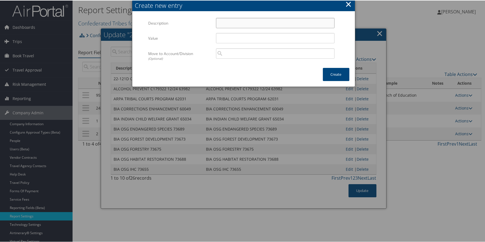
click at [222, 23] on input "Description" at bounding box center [275, 22] width 119 height 10
type input "CPB KWSO FY24 UNREST 2024 83812"
click at [237, 38] on input "Value" at bounding box center [275, 37] width 119 height 10
type input "CPB KWSO FY24 UNREST 2024 83812"
click at [327, 69] on button "Create" at bounding box center [336, 73] width 27 height 13
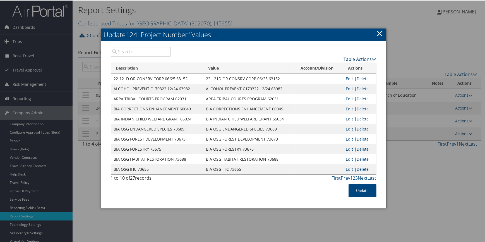
drag, startPoint x: 348, startPoint y: 59, endPoint x: 329, endPoint y: 61, distance: 19.1
click at [348, 59] on link "Table Actions" at bounding box center [360, 59] width 33 height 6
click at [328, 64] on link "New Record" at bounding box center [338, 66] width 73 height 9
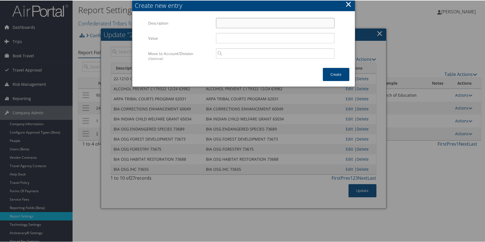
click at [268, 27] on input "Description" at bounding box center [275, 22] width 119 height 10
type input "CPS CENTER 50618"
click at [264, 35] on input "Value" at bounding box center [275, 37] width 119 height 10
type input "CPS CENTER 50618"
click at [340, 81] on div "Create" at bounding box center [336, 76] width 38 height 19
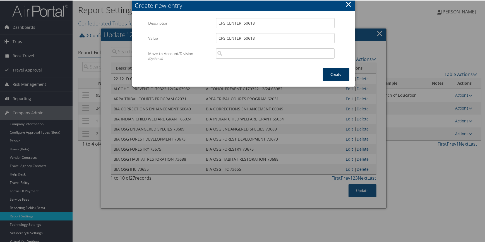
click at [337, 72] on button "Create" at bounding box center [336, 73] width 27 height 13
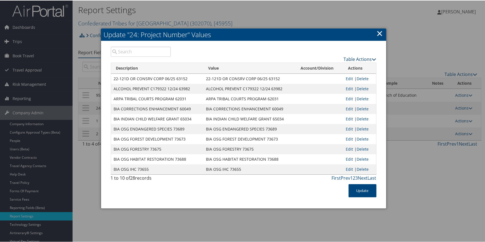
drag, startPoint x: 351, startPoint y: 59, endPoint x: 340, endPoint y: 61, distance: 11.1
click at [351, 59] on link "Table Actions" at bounding box center [360, 59] width 33 height 6
click at [336, 63] on link "New Record" at bounding box center [338, 66] width 73 height 9
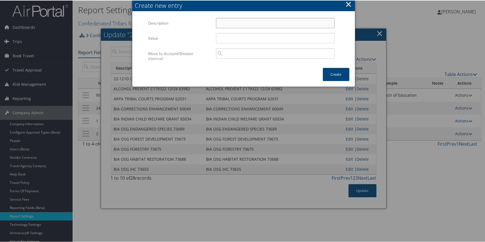
click at [233, 22] on input "Description" at bounding box center [275, 22] width 119 height 10
click at [226, 33] on input "Value" at bounding box center [275, 37] width 119 height 10
click at [327, 75] on button "Create" at bounding box center [336, 73] width 27 height 13
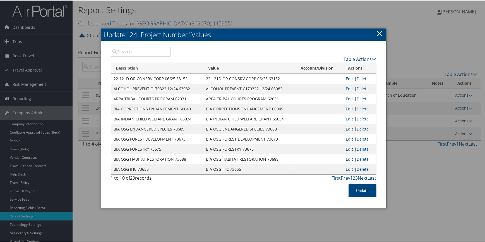
click at [348, 60] on link "Table Actions" at bounding box center [360, 59] width 33 height 6
click at [331, 65] on link "New Record" at bounding box center [338, 66] width 73 height 9
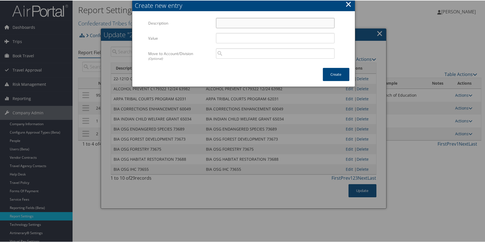
click at [232, 22] on input "Description" at bounding box center [275, 22] width 119 height 10
click at [229, 37] on input "Value" at bounding box center [275, 37] width 119 height 10
click at [328, 68] on button "Create" at bounding box center [336, 73] width 27 height 13
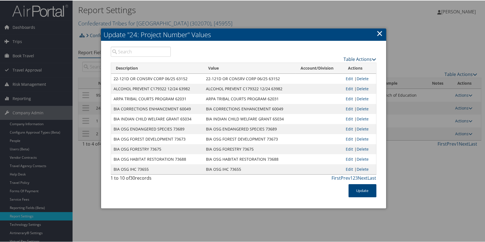
drag, startPoint x: 346, startPoint y: 56, endPoint x: 343, endPoint y: 59, distance: 4.0
click at [346, 56] on link "Table Actions" at bounding box center [360, 59] width 33 height 6
click at [333, 67] on link "New Record" at bounding box center [338, 66] width 73 height 9
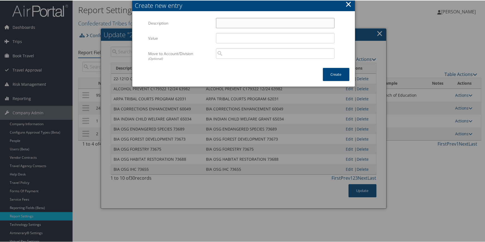
click at [236, 22] on input "Description" at bounding box center [275, 22] width 119 height 10
click at [230, 39] on input "Value" at bounding box center [275, 37] width 119 height 10
click at [327, 69] on button "Create" at bounding box center [336, 73] width 27 height 13
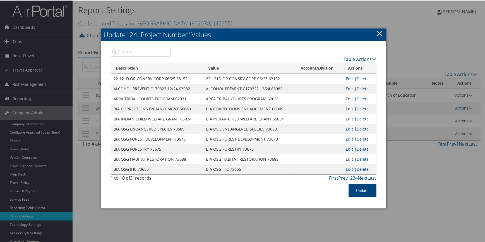
drag, startPoint x: 354, startPoint y: 55, endPoint x: 351, endPoint y: 59, distance: 5.1
click at [354, 55] on div "Table Actions" at bounding box center [278, 54] width 206 height 16
click at [350, 59] on link "Table Actions" at bounding box center [360, 59] width 33 height 6
click at [334, 66] on link "New Record" at bounding box center [338, 66] width 73 height 9
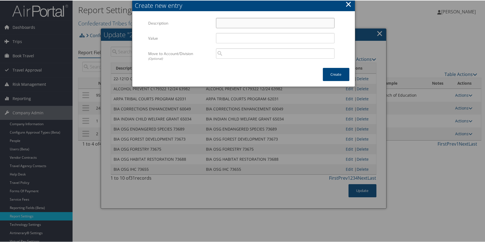
click at [257, 21] on input "Description" at bounding box center [275, 22] width 119 height 10
click at [257, 35] on input "Value" at bounding box center [275, 37] width 119 height 10
click at [334, 70] on button "Create" at bounding box center [336, 73] width 27 height 13
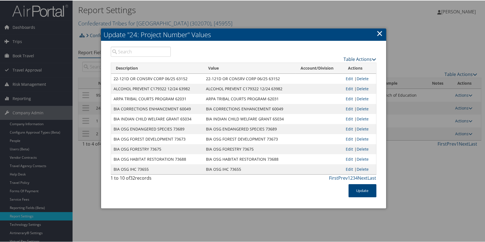
drag, startPoint x: 347, startPoint y: 59, endPoint x: 343, endPoint y: 61, distance: 3.7
click at [347, 59] on link "Table Actions" at bounding box center [360, 59] width 33 height 6
click at [332, 64] on link "New Record" at bounding box center [338, 66] width 73 height 9
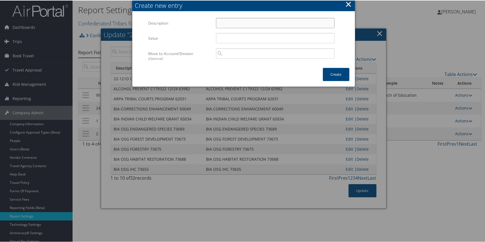
click at [224, 20] on input "Description" at bounding box center [275, 22] width 119 height 10
click at [230, 35] on input "Value" at bounding box center [275, 37] width 119 height 10
click at [332, 73] on button "Create" at bounding box center [336, 73] width 27 height 13
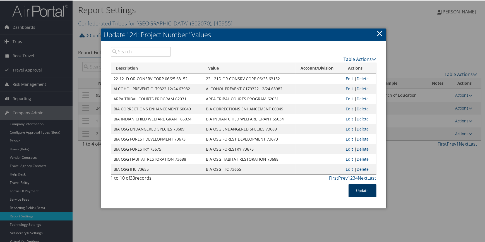
click at [355, 190] on button "Update" at bounding box center [363, 189] width 28 height 13
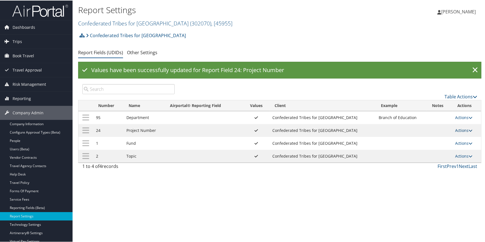
click at [460, 128] on link "Actions" at bounding box center [464, 129] width 18 height 5
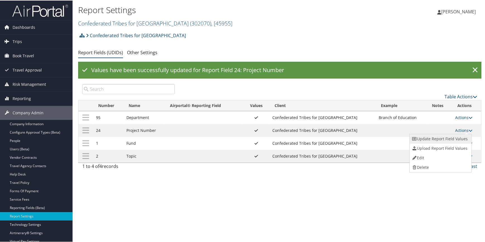
click at [443, 136] on link "Update Report Field Values" at bounding box center [440, 137] width 60 height 9
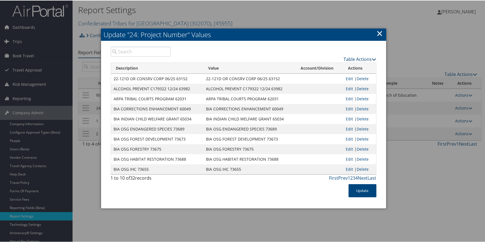
click at [349, 58] on link "Table Actions" at bounding box center [360, 59] width 33 height 6
click at [338, 64] on link "New Record" at bounding box center [338, 66] width 73 height 9
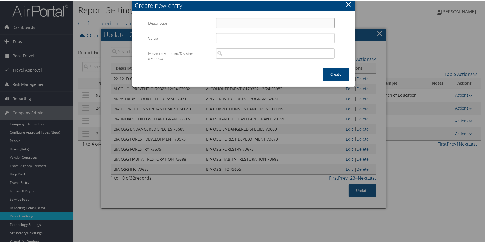
click at [225, 23] on input "Description" at bounding box center [275, 22] width 119 height 10
click at [231, 38] on input "Value" at bounding box center [275, 37] width 119 height 10
click at [338, 75] on button "Create" at bounding box center [336, 73] width 27 height 13
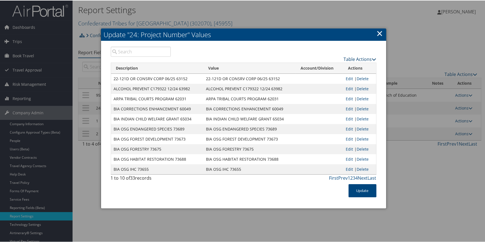
click at [366, 59] on link "Table Actions" at bounding box center [360, 59] width 33 height 6
click at [345, 66] on link "New Record" at bounding box center [338, 66] width 73 height 9
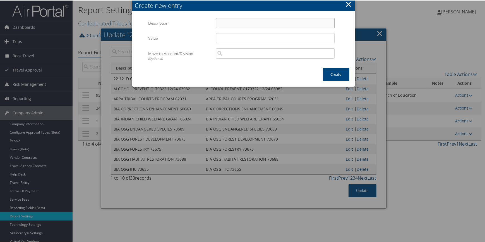
click at [226, 22] on input "Description" at bounding box center [275, 22] width 119 height 10
click at [227, 37] on input "Value" at bounding box center [275, 37] width 119 height 10
click at [330, 73] on button "Create" at bounding box center [336, 73] width 27 height 13
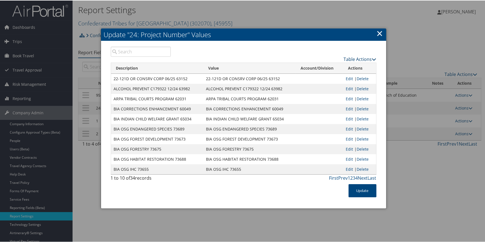
click at [350, 59] on link "Table Actions" at bounding box center [360, 59] width 33 height 6
click at [343, 63] on link "New Record" at bounding box center [338, 66] width 73 height 9
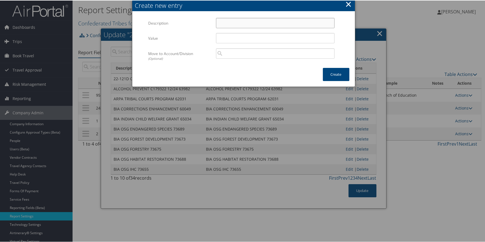
click at [222, 25] on input "Description" at bounding box center [275, 22] width 119 height 10
click at [227, 36] on input "Value" at bounding box center [275, 37] width 119 height 10
click at [332, 73] on button "Create" at bounding box center [336, 73] width 27 height 13
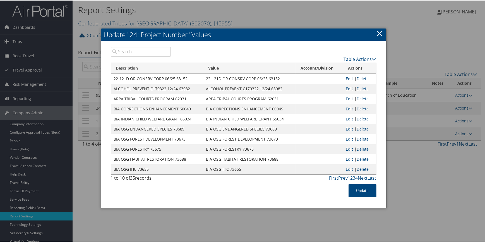
click at [354, 55] on div "Table Actions" at bounding box center [277, 58] width 197 height 7
click at [352, 56] on link "Table Actions" at bounding box center [360, 59] width 33 height 6
click at [338, 64] on link "New Record" at bounding box center [338, 66] width 73 height 9
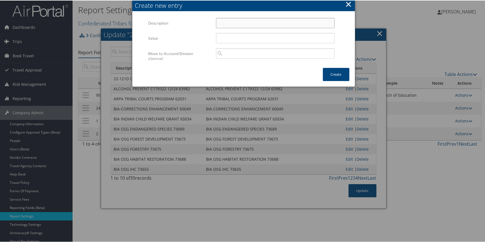
click at [227, 22] on input "Description" at bounding box center [275, 22] width 119 height 10
click at [238, 38] on input "Value" at bounding box center [275, 37] width 119 height 10
click at [341, 75] on button "Create" at bounding box center [336, 73] width 27 height 13
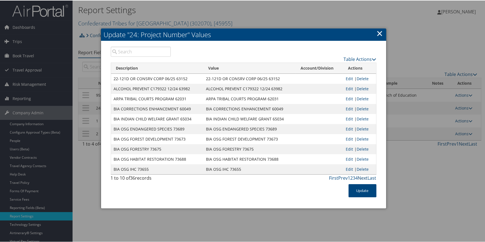
click at [360, 177] on link "Next" at bounding box center [363, 177] width 10 height 6
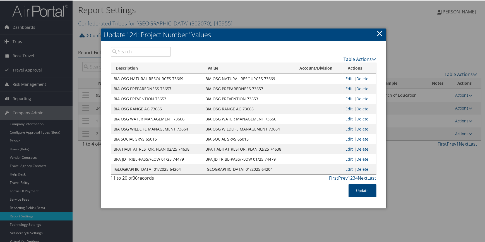
click at [360, 177] on link "Next" at bounding box center [363, 177] width 10 height 6
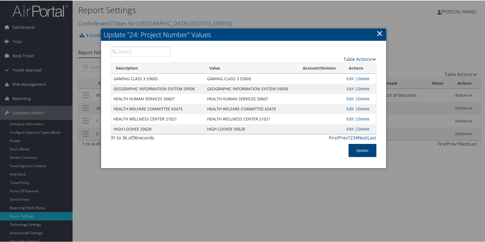
drag, startPoint x: 354, startPoint y: 56, endPoint x: 337, endPoint y: 61, distance: 17.9
click at [354, 56] on link "Table Actions" at bounding box center [360, 59] width 33 height 6
click at [327, 66] on link "New Record" at bounding box center [338, 66] width 73 height 9
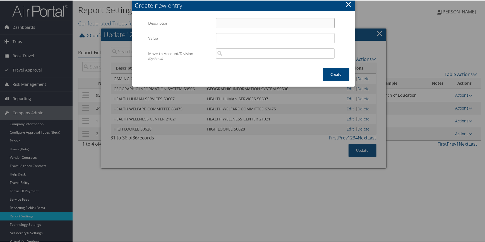
click at [225, 25] on input "Description" at bounding box center [275, 22] width 119 height 10
click at [232, 37] on input "Value" at bounding box center [275, 37] width 119 height 10
click at [327, 71] on button "Create" at bounding box center [336, 73] width 27 height 13
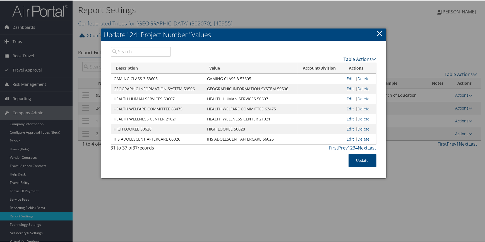
drag, startPoint x: 348, startPoint y: 59, endPoint x: 345, endPoint y: 61, distance: 3.5
click at [348, 59] on link "Table Actions" at bounding box center [360, 59] width 33 height 6
click at [332, 66] on link "New Record" at bounding box center [338, 66] width 73 height 9
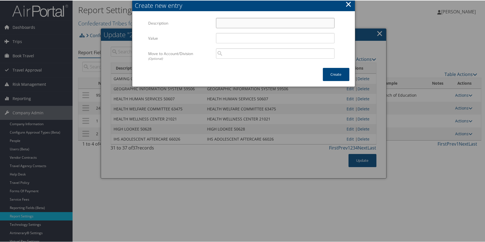
click at [234, 23] on input "Description" at bounding box center [275, 22] width 119 height 10
click at [238, 36] on input "Value" at bounding box center [275, 37] width 119 height 10
click at [333, 75] on button "Create" at bounding box center [336, 73] width 27 height 13
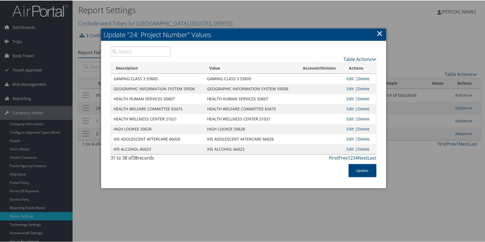
click at [345, 59] on link "Table Actions" at bounding box center [360, 59] width 33 height 6
click at [334, 64] on link "New Record" at bounding box center [338, 66] width 73 height 9
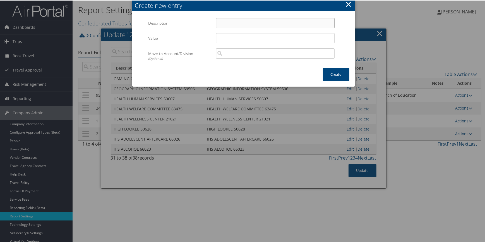
click at [222, 22] on input "Description" at bounding box center [275, 22] width 119 height 10
click at [235, 37] on input "Value" at bounding box center [275, 37] width 119 height 10
click at [328, 73] on button "Create" at bounding box center [336, 73] width 27 height 13
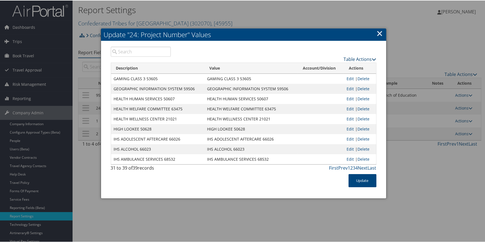
drag, startPoint x: 347, startPoint y: 55, endPoint x: 346, endPoint y: 58, distance: 3.1
click at [347, 55] on div "Table Actions" at bounding box center [277, 58] width 197 height 7
click at [344, 60] on link "Table Actions" at bounding box center [360, 59] width 33 height 6
click at [331, 67] on link "New Record" at bounding box center [338, 66] width 73 height 9
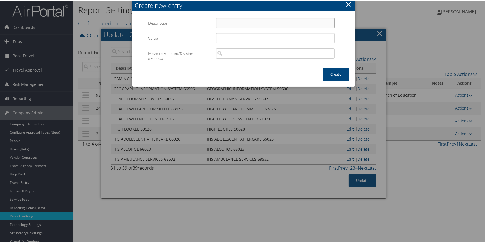
click at [227, 23] on input "Description" at bounding box center [275, 22] width 119 height 10
click at [232, 32] on div "IHS CHET ALCOHOL 66022 Multiple values The selected items contain different val…" at bounding box center [275, 24] width 127 height 15
click at [239, 36] on input "Value" at bounding box center [275, 37] width 119 height 10
click at [324, 71] on button "Create" at bounding box center [336, 73] width 27 height 13
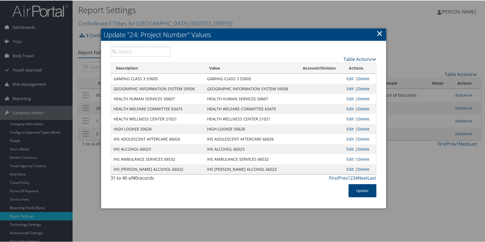
click at [348, 59] on link "Table Actions" at bounding box center [360, 59] width 33 height 6
click at [341, 63] on link "New Record" at bounding box center [338, 66] width 73 height 9
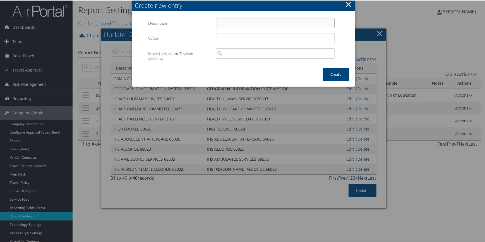
click at [224, 23] on input "Description" at bounding box center [275, 22] width 119 height 10
click at [241, 40] on input "Value" at bounding box center [275, 37] width 119 height 10
click at [332, 70] on button "Create" at bounding box center [336, 73] width 27 height 13
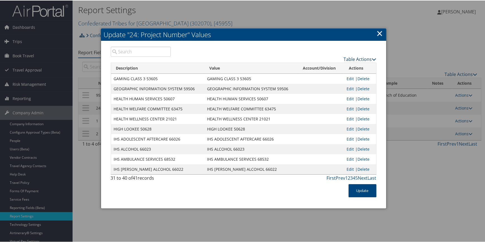
click at [347, 56] on link "Table Actions" at bounding box center [360, 59] width 33 height 6
click at [332, 66] on link "New Record" at bounding box center [338, 66] width 73 height 9
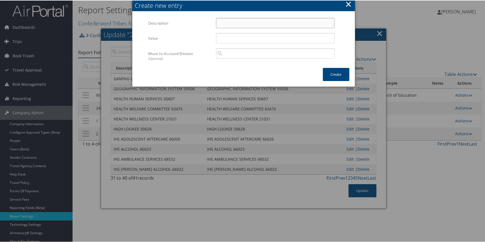
click at [242, 26] on input "Description" at bounding box center [275, 22] width 119 height 10
click at [225, 42] on input "Value" at bounding box center [275, 37] width 119 height 10
click at [337, 73] on button "Create" at bounding box center [336, 73] width 27 height 13
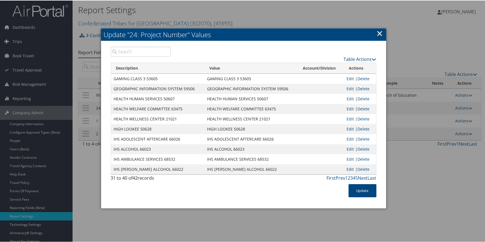
drag, startPoint x: 350, startPoint y: 56, endPoint x: 343, endPoint y: 61, distance: 8.8
click at [350, 56] on link "Table Actions" at bounding box center [360, 59] width 33 height 6
click at [333, 67] on link "New Record" at bounding box center [338, 66] width 73 height 9
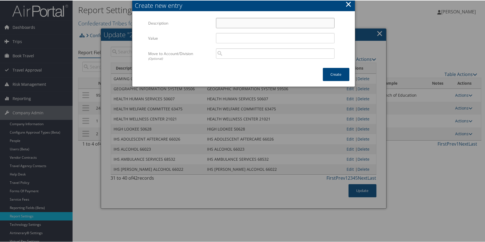
click at [223, 23] on input "Description" at bounding box center [275, 22] width 119 height 10
click at [237, 36] on input "Value" at bounding box center [275, 37] width 119 height 10
click at [336, 73] on button "Create" at bounding box center [336, 73] width 27 height 13
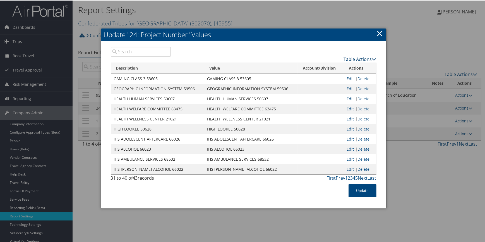
click at [346, 57] on link "Table Actions" at bounding box center [360, 59] width 33 height 6
click at [335, 68] on link "New Record" at bounding box center [338, 66] width 73 height 9
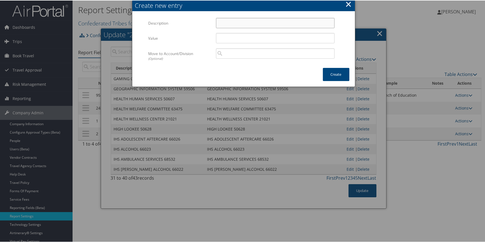
click at [247, 23] on input "Description" at bounding box center [275, 22] width 119 height 10
click at [226, 42] on input "Value" at bounding box center [275, 37] width 119 height 10
click at [337, 69] on button "Create" at bounding box center [336, 73] width 27 height 13
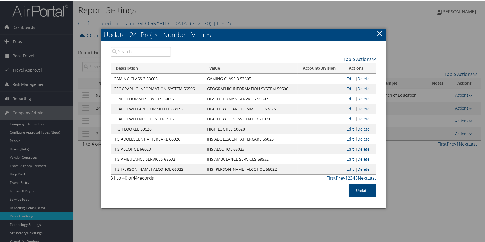
drag, startPoint x: 352, startPoint y: 57, endPoint x: 346, endPoint y: 59, distance: 6.4
click at [352, 57] on link "Table Actions" at bounding box center [360, 59] width 33 height 6
click at [334, 66] on link "New Record" at bounding box center [338, 66] width 73 height 9
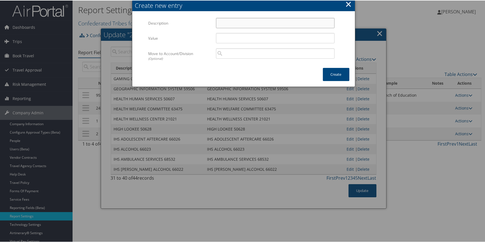
click at [229, 25] on input "Description" at bounding box center [275, 22] width 119 height 10
click at [222, 38] on input "Value" at bounding box center [275, 37] width 119 height 10
click at [335, 74] on button "Create" at bounding box center [336, 73] width 27 height 13
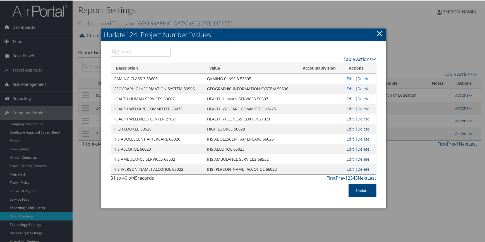
drag, startPoint x: 357, startPoint y: 59, endPoint x: 349, endPoint y: 60, distance: 8.7
click at [357, 59] on link "Table Actions" at bounding box center [360, 59] width 33 height 6
click at [338, 68] on link "New Record" at bounding box center [338, 66] width 73 height 9
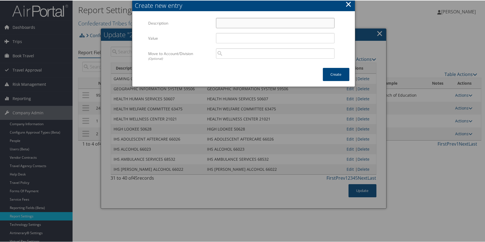
click at [238, 22] on input "Description" at bounding box center [275, 22] width 119 height 10
click at [231, 37] on input "Value" at bounding box center [275, 37] width 119 height 10
click at [338, 67] on form "Multiple values The selected items contain different values for this input. To …" at bounding box center [244, 42] width 212 height 50
click at [335, 71] on button "Create" at bounding box center [336, 73] width 27 height 13
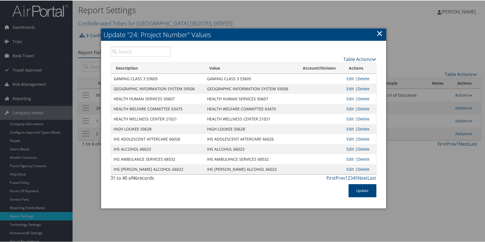
click at [354, 55] on div "Table Actions" at bounding box center [277, 58] width 197 height 7
click at [352, 58] on link "Table Actions" at bounding box center [360, 59] width 33 height 6
click at [332, 66] on link "New Record" at bounding box center [338, 66] width 73 height 9
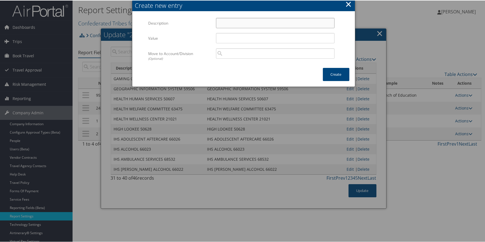
click at [232, 20] on input "Description" at bounding box center [275, 22] width 119 height 10
click at [227, 37] on input "Value" at bounding box center [275, 37] width 119 height 10
click at [338, 72] on button "Create" at bounding box center [336, 73] width 27 height 13
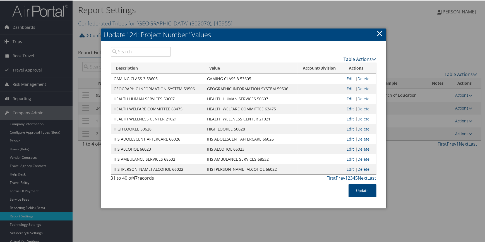
drag, startPoint x: 353, startPoint y: 58, endPoint x: 349, endPoint y: 60, distance: 5.1
click at [353, 58] on link "Table Actions" at bounding box center [360, 59] width 33 height 6
click at [332, 67] on link "New Record" at bounding box center [338, 66] width 73 height 9
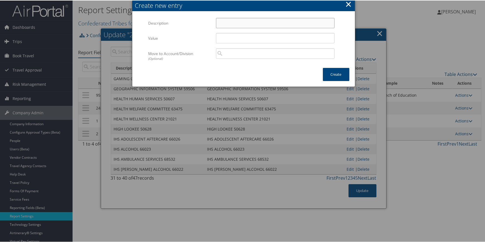
click at [223, 20] on input "Description" at bounding box center [275, 22] width 119 height 10
click at [228, 35] on input "Value" at bounding box center [275, 37] width 119 height 10
drag, startPoint x: 331, startPoint y: 69, endPoint x: 319, endPoint y: 71, distance: 12.2
click at [331, 70] on button "Create" at bounding box center [336, 73] width 27 height 13
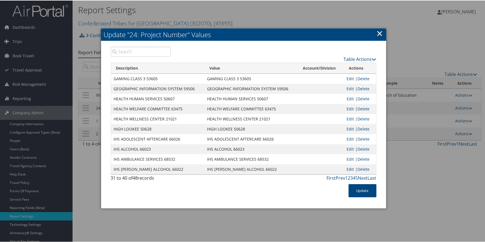
click at [356, 57] on link "Table Actions" at bounding box center [360, 59] width 33 height 6
click at [327, 68] on link "New Record" at bounding box center [338, 66] width 73 height 9
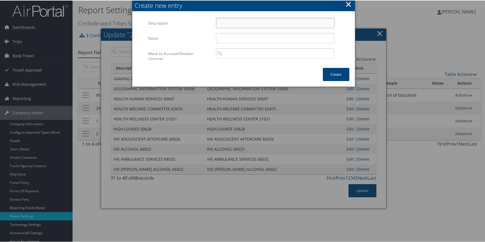
click at [235, 23] on input "Description" at bounding box center [275, 22] width 119 height 10
click at [231, 38] on input "Value" at bounding box center [275, 37] width 119 height 10
click at [327, 74] on button "Create" at bounding box center [336, 73] width 27 height 13
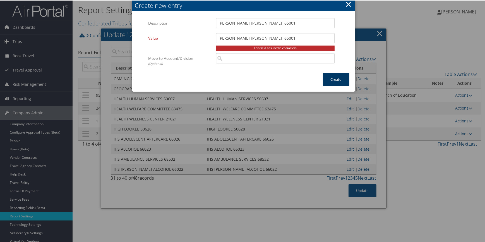
click at [334, 76] on button "Create" at bounding box center [336, 78] width 27 height 13
click at [241, 22] on input "JOHNSON O'MALLEY 65001" at bounding box center [275, 22] width 119 height 10
click at [239, 36] on input "JOHNSON O'MALLEY 65001" at bounding box center [275, 37] width 119 height 10
click at [339, 75] on button "Create" at bounding box center [336, 78] width 27 height 13
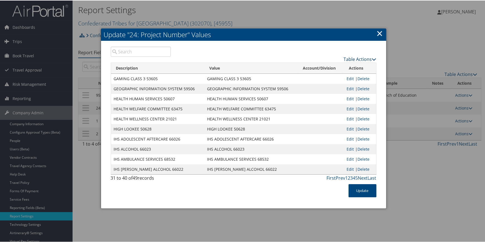
drag, startPoint x: 351, startPoint y: 57, endPoint x: 342, endPoint y: 59, distance: 9.6
click at [351, 57] on link "Table Actions" at bounding box center [360, 59] width 33 height 6
click at [317, 65] on link "New Record" at bounding box center [338, 66] width 73 height 9
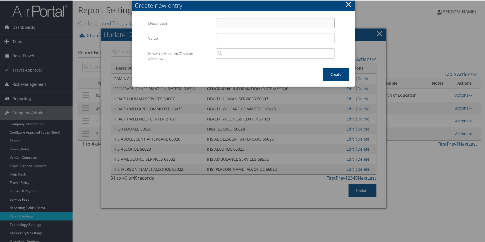
click at [220, 23] on input "Description" at bounding box center [275, 22] width 119 height 10
click at [238, 34] on input "Value" at bounding box center [275, 37] width 119 height 10
click at [335, 71] on button "Create" at bounding box center [336, 73] width 27 height 13
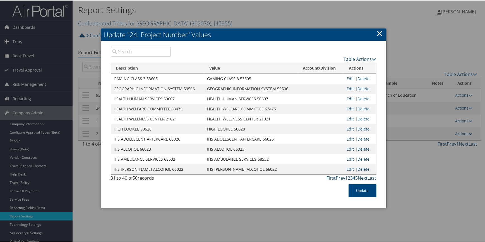
click at [344, 57] on link "Table Actions" at bounding box center [360, 59] width 33 height 6
click at [331, 64] on link "New Record" at bounding box center [338, 66] width 73 height 9
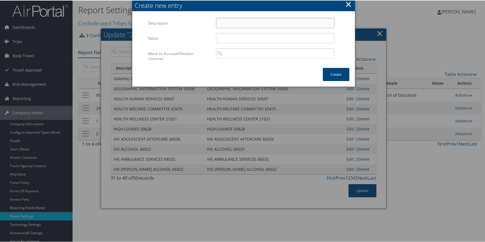
click at [231, 21] on input "Description" at bounding box center [275, 22] width 119 height 10
click at [225, 37] on input "Value" at bounding box center [275, 37] width 119 height 10
click at [338, 72] on button "Create" at bounding box center [336, 73] width 27 height 13
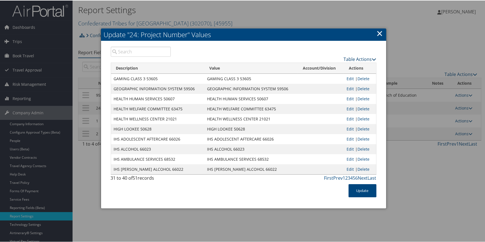
click at [351, 58] on link "Table Actions" at bounding box center [360, 59] width 33 height 6
click at [335, 65] on link "New Record" at bounding box center [338, 66] width 73 height 9
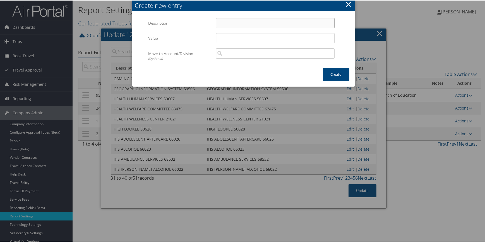
click at [225, 19] on input "Description" at bounding box center [275, 22] width 119 height 10
click at [229, 39] on input "Value" at bounding box center [275, 37] width 119 height 10
click at [337, 77] on button "Create" at bounding box center [336, 73] width 27 height 13
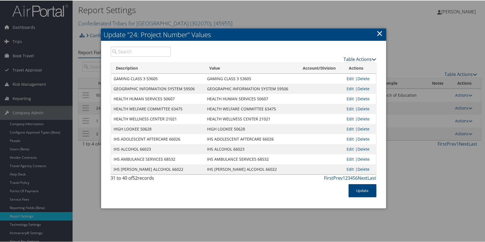
drag, startPoint x: 351, startPoint y: 59, endPoint x: 343, endPoint y: 61, distance: 7.9
click at [351, 59] on link "Table Actions" at bounding box center [360, 59] width 33 height 6
click at [329, 65] on link "New Record" at bounding box center [338, 66] width 73 height 9
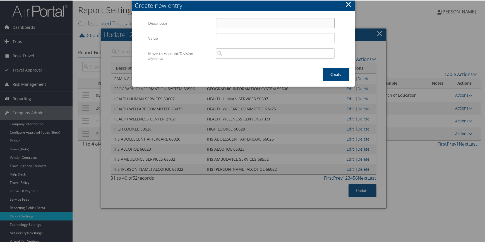
click at [234, 19] on input "Description" at bounding box center [275, 22] width 119 height 10
click at [231, 39] on input "Value" at bounding box center [275, 37] width 119 height 10
click at [331, 74] on button "Create" at bounding box center [336, 73] width 27 height 13
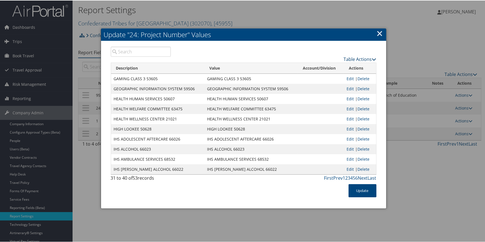
click at [349, 58] on link "Table Actions" at bounding box center [360, 59] width 33 height 6
click at [329, 69] on link "New Record" at bounding box center [338, 66] width 73 height 9
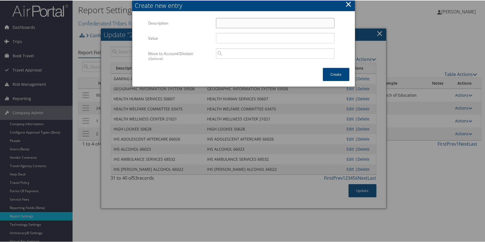
click at [226, 21] on input "Description" at bounding box center [275, 22] width 119 height 10
click at [225, 39] on input "Value" at bounding box center [275, 37] width 119 height 10
click at [332, 73] on button "Create" at bounding box center [336, 73] width 27 height 13
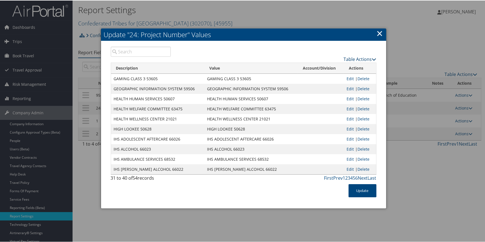
drag, startPoint x: 345, startPoint y: 57, endPoint x: 333, endPoint y: 61, distance: 13.1
click at [345, 57] on link "Table Actions" at bounding box center [360, 59] width 33 height 6
click at [327, 64] on link "New Record" at bounding box center [338, 66] width 73 height 9
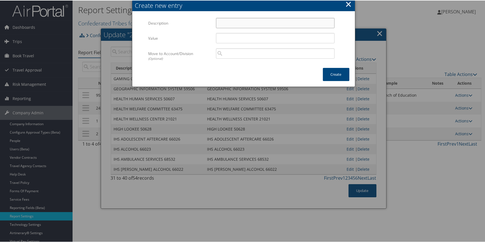
click at [240, 17] on input "Description" at bounding box center [275, 22] width 119 height 10
click at [229, 39] on input "Value" at bounding box center [275, 37] width 119 height 10
click at [338, 72] on button "Create" at bounding box center [336, 73] width 27 height 13
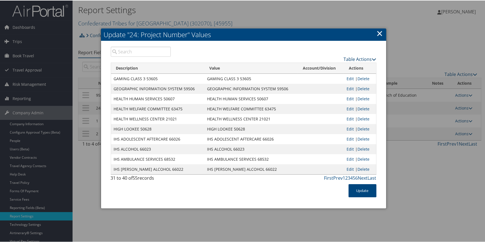
drag, startPoint x: 357, startPoint y: 57, endPoint x: 349, endPoint y: 61, distance: 9.1
click at [357, 57] on link "Table Actions" at bounding box center [360, 59] width 33 height 6
click at [323, 69] on link "New Record" at bounding box center [338, 66] width 73 height 9
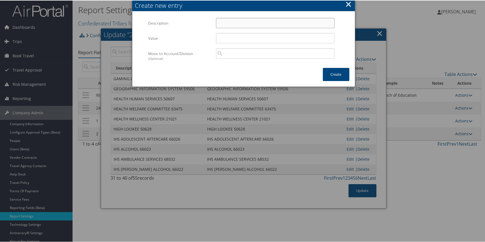
click at [231, 23] on input "Description" at bounding box center [275, 22] width 119 height 10
click at [227, 40] on input "Value" at bounding box center [275, 37] width 119 height 10
click at [332, 72] on button "Create" at bounding box center [336, 73] width 27 height 13
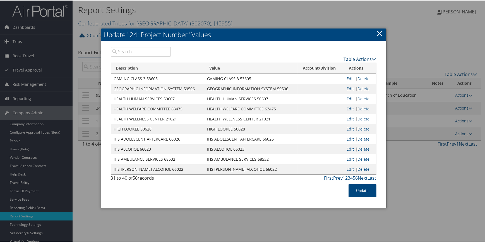
drag, startPoint x: 353, startPoint y: 59, endPoint x: 335, endPoint y: 60, distance: 17.9
click at [353, 59] on link "Table Actions" at bounding box center [360, 59] width 33 height 6
click at [326, 64] on link "New Record" at bounding box center [338, 66] width 73 height 9
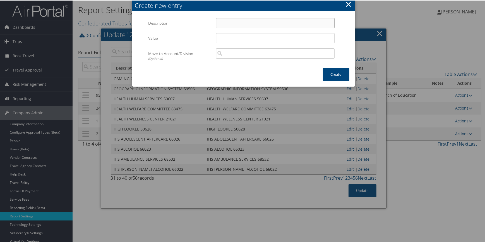
click at [228, 25] on input "Description" at bounding box center [275, 22] width 119 height 10
click at [228, 39] on input "Value" at bounding box center [275, 37] width 119 height 10
click at [330, 69] on button "Create" at bounding box center [336, 73] width 27 height 13
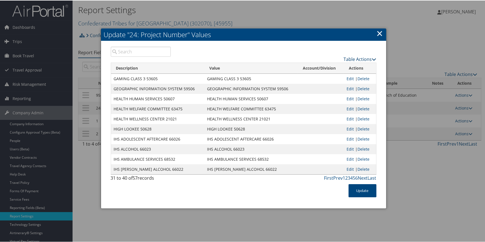
drag, startPoint x: 355, startPoint y: 58, endPoint x: 344, endPoint y: 61, distance: 11.4
click at [355, 58] on link "Table Actions" at bounding box center [360, 59] width 33 height 6
drag, startPoint x: 325, startPoint y: 67, endPoint x: 322, endPoint y: 67, distance: 2.8
click at [325, 67] on link "New Record" at bounding box center [338, 66] width 73 height 9
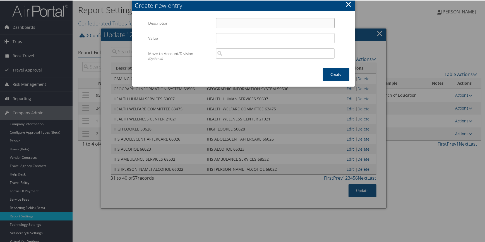
click at [220, 22] on input "Description" at bounding box center [275, 22] width 119 height 10
click at [225, 39] on input "Value" at bounding box center [275, 37] width 119 height 10
click at [338, 73] on button "Create" at bounding box center [336, 73] width 27 height 13
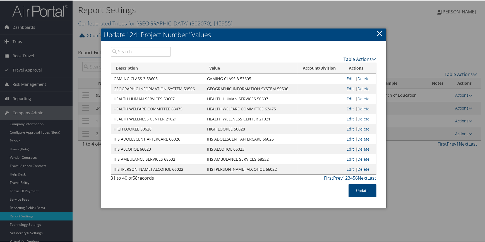
drag, startPoint x: 355, startPoint y: 59, endPoint x: 332, endPoint y: 61, distance: 22.7
click at [355, 59] on link "Table Actions" at bounding box center [360, 59] width 33 height 6
click at [318, 67] on link "New Record" at bounding box center [338, 66] width 73 height 9
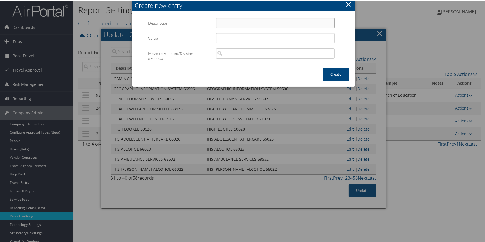
click at [246, 25] on input "Description" at bounding box center [275, 22] width 119 height 10
click at [237, 36] on input "Value" at bounding box center [275, 37] width 119 height 10
click at [335, 73] on button "Create" at bounding box center [336, 73] width 27 height 13
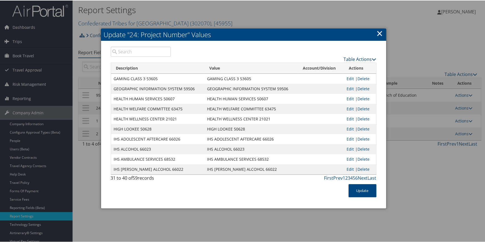
drag, startPoint x: 348, startPoint y: 59, endPoint x: 344, endPoint y: 61, distance: 4.9
click at [348, 59] on link "Table Actions" at bounding box center [360, 59] width 33 height 6
click at [332, 66] on link "New Record" at bounding box center [338, 66] width 73 height 9
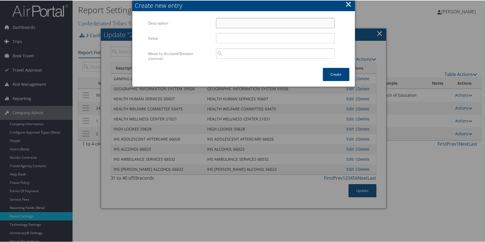
click at [248, 25] on input "Description" at bounding box center [275, 22] width 119 height 10
click at [228, 36] on input "Value" at bounding box center [275, 37] width 119 height 10
click at [335, 72] on button "Create" at bounding box center [336, 73] width 27 height 13
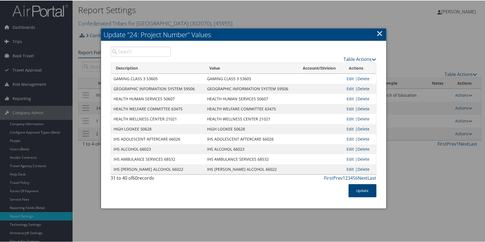
drag, startPoint x: 350, startPoint y: 57, endPoint x: 340, endPoint y: 60, distance: 10.9
click at [350, 57] on link "Table Actions" at bounding box center [360, 59] width 33 height 6
click at [327, 66] on link "New Record" at bounding box center [338, 66] width 73 height 9
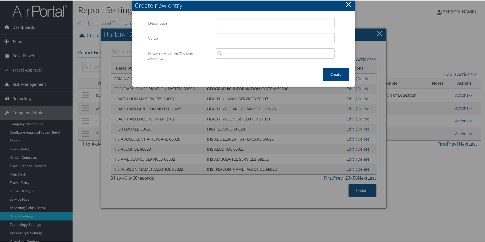
click at [231, 28] on div "Multiple values The selected items contain different values for this input. To …" at bounding box center [275, 24] width 127 height 15
click at [231, 23] on input "Description" at bounding box center [275, 22] width 119 height 10
click at [230, 33] on input "Value" at bounding box center [275, 37] width 119 height 10
click at [326, 72] on button "Create" at bounding box center [336, 73] width 27 height 13
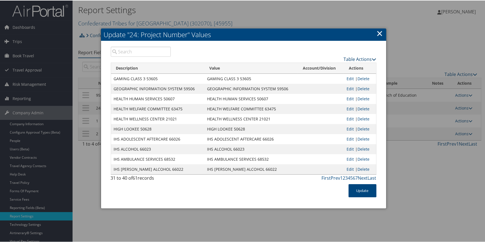
click at [360, 60] on link "Table Actions" at bounding box center [360, 59] width 33 height 6
click at [340, 64] on link "New Record" at bounding box center [338, 66] width 73 height 9
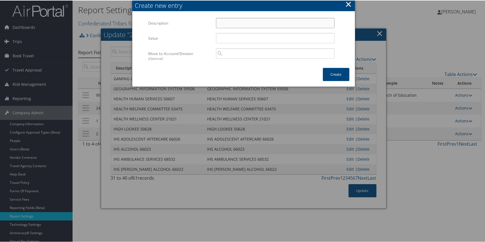
click at [226, 22] on input "Description" at bounding box center [275, 22] width 119 height 10
click at [223, 38] on input "Value" at bounding box center [275, 37] width 119 height 10
click at [337, 73] on button "Create" at bounding box center [336, 73] width 27 height 13
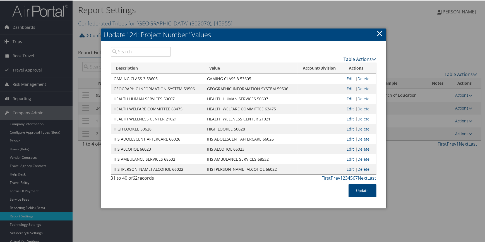
click at [346, 56] on link "Table Actions" at bounding box center [360, 59] width 33 height 6
click at [323, 69] on link "New Record" at bounding box center [338, 66] width 73 height 9
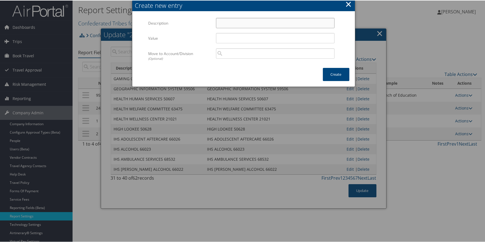
click at [247, 22] on input "Description" at bounding box center [275, 22] width 119 height 10
click at [225, 40] on input "Value" at bounding box center [275, 37] width 119 height 10
click at [330, 71] on button "Create" at bounding box center [336, 73] width 27 height 13
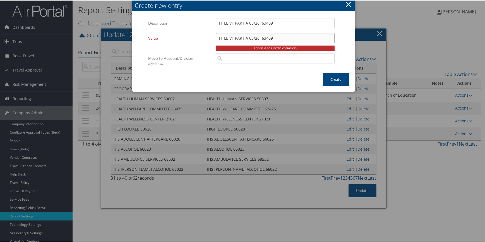
click at [233, 37] on input "TITLE VI, PART A 03/26 63409" at bounding box center [275, 37] width 119 height 10
click at [333, 79] on button "Create" at bounding box center [336, 78] width 27 height 13
click at [233, 23] on input "TITLE VI, PART A 03/26 63409" at bounding box center [275, 22] width 119 height 10
click at [232, 37] on input "TITLE VI, PART A 03/26 63409" at bounding box center [275, 37] width 119 height 10
click at [329, 75] on button "Create" at bounding box center [336, 78] width 27 height 13
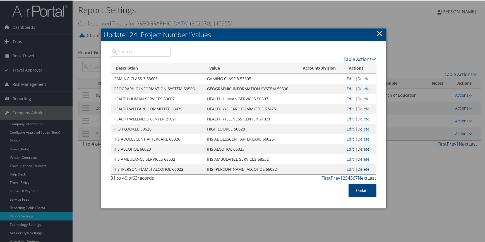
click at [373, 177] on link "Last" at bounding box center [372, 177] width 9 height 6
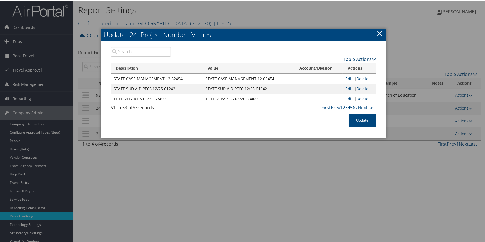
drag, startPoint x: 357, startPoint y: 57, endPoint x: 355, endPoint y: 58, distance: 2.9
click at [357, 57] on link "Table Actions" at bounding box center [360, 59] width 33 height 6
click at [333, 65] on link "New Record" at bounding box center [338, 66] width 73 height 9
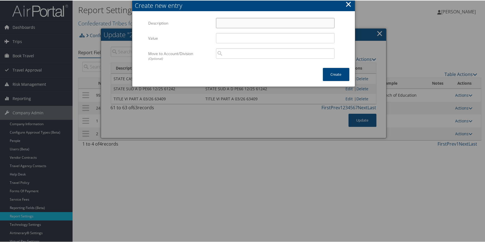
click at [226, 26] on input "Description" at bounding box center [275, 22] width 119 height 10
click at [229, 34] on input "Value" at bounding box center [275, 37] width 119 height 10
click at [232, 24] on input "TITLE VI, PART C 03/26 63407" at bounding box center [275, 22] width 119 height 10
click at [232, 39] on input "TITLE VI, PART C 03/26 63407" at bounding box center [275, 37] width 119 height 10
click at [326, 73] on button "Create" at bounding box center [336, 73] width 27 height 13
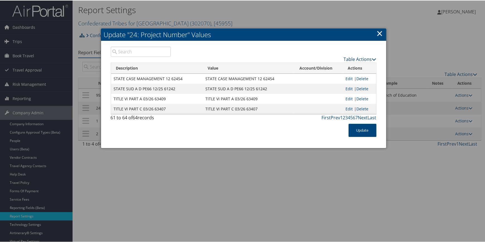
drag, startPoint x: 356, startPoint y: 57, endPoint x: 353, endPoint y: 59, distance: 3.3
click at [356, 57] on link "Table Actions" at bounding box center [360, 59] width 33 height 6
click at [311, 67] on link "New Record" at bounding box center [338, 66] width 73 height 9
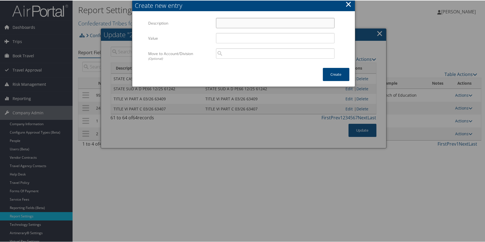
click at [232, 20] on input "Description" at bounding box center [275, 22] width 119 height 10
click at [243, 39] on input "Value" at bounding box center [275, 37] width 119 height 10
click at [334, 73] on button "Create" at bounding box center [336, 73] width 27 height 13
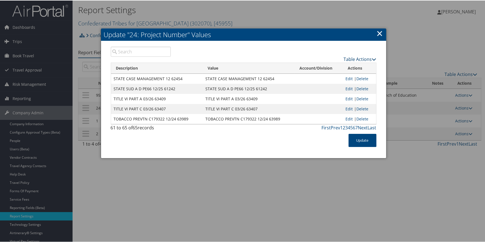
drag, startPoint x: 349, startPoint y: 59, endPoint x: 345, endPoint y: 61, distance: 4.4
click at [349, 59] on link "Table Actions" at bounding box center [360, 59] width 33 height 6
click at [332, 66] on link "New Record" at bounding box center [338, 66] width 73 height 9
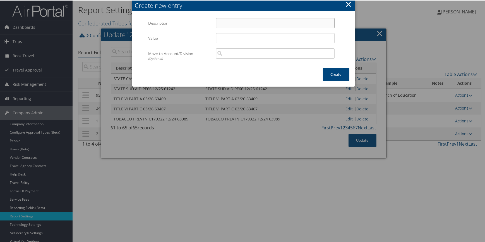
click at [252, 21] on input "Description" at bounding box center [275, 22] width 119 height 10
click at [241, 34] on input "Value" at bounding box center [275, 37] width 119 height 10
click at [334, 72] on button "Create" at bounding box center [336, 73] width 27 height 13
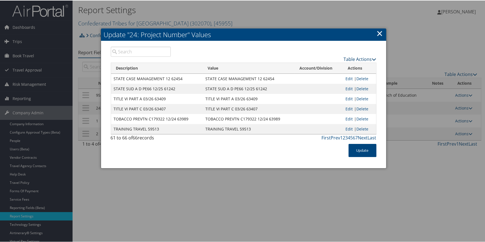
click at [349, 58] on link "Table Actions" at bounding box center [360, 59] width 33 height 6
click at [339, 64] on link "New Record" at bounding box center [338, 66] width 73 height 9
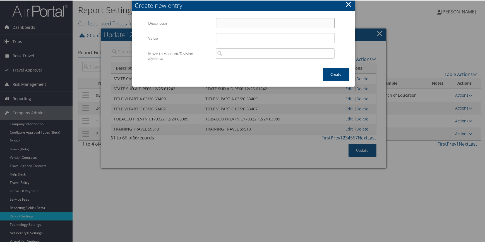
click at [244, 25] on input "Description" at bounding box center [275, 22] width 119 height 10
click at [234, 34] on input "Value" at bounding box center [275, 37] width 119 height 10
click at [334, 69] on button "Create" at bounding box center [336, 73] width 27 height 13
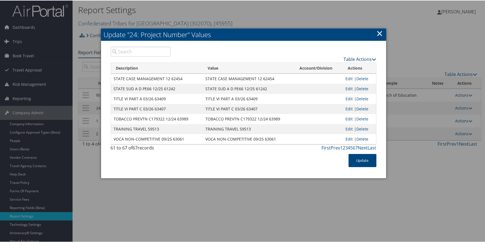
click at [354, 57] on link "Table Actions" at bounding box center [360, 59] width 33 height 6
click at [337, 66] on link "New Record" at bounding box center [338, 66] width 73 height 9
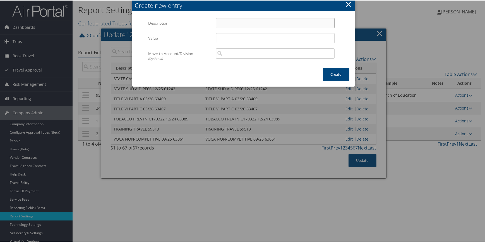
click at [240, 22] on input "Description" at bounding box center [275, 22] width 119 height 10
click at [240, 39] on input "Value" at bounding box center [275, 37] width 119 height 10
click at [337, 73] on button "Create" at bounding box center [336, 73] width 27 height 13
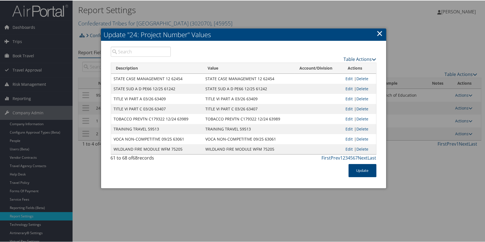
click at [349, 55] on div "Table Actions" at bounding box center [277, 58] width 197 height 7
click at [348, 57] on link "Table Actions" at bounding box center [360, 59] width 33 height 6
click at [336, 65] on link "New Record" at bounding box center [338, 66] width 73 height 9
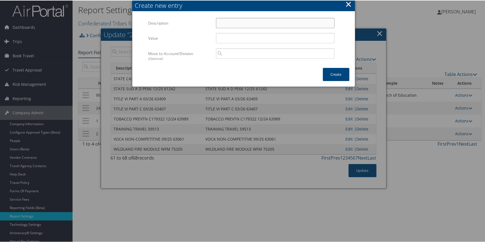
click at [265, 20] on input "Description" at bounding box center [275, 22] width 119 height 10
click at [252, 36] on input "Value" at bounding box center [275, 37] width 119 height 10
click at [331, 76] on button "Create" at bounding box center [336, 73] width 27 height 13
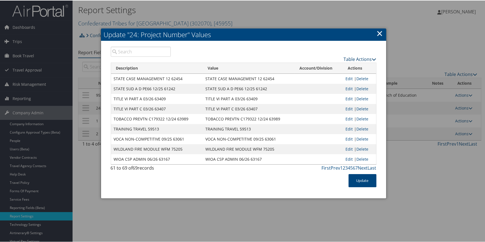
click at [361, 59] on link "Table Actions" at bounding box center [360, 59] width 33 height 6
click at [347, 64] on link "New Record" at bounding box center [338, 66] width 73 height 9
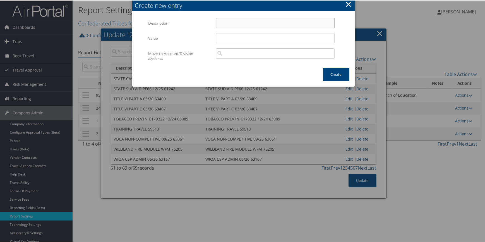
click at [223, 23] on input "Description" at bounding box center [275, 22] width 119 height 10
click at [229, 37] on input "Value" at bounding box center [275, 37] width 119 height 10
click at [336, 74] on button "Create" at bounding box center [336, 73] width 27 height 13
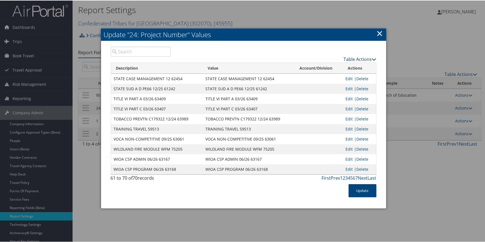
click at [361, 59] on link "Table Actions" at bounding box center [360, 59] width 33 height 6
click at [328, 66] on link "New Record" at bounding box center [338, 66] width 73 height 9
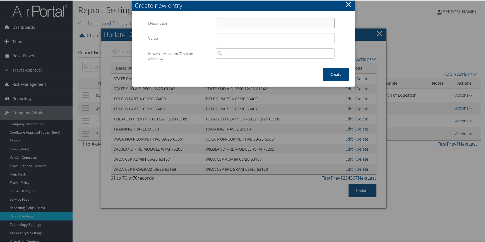
click at [263, 21] on input "Description" at bounding box center [275, 22] width 119 height 10
click at [270, 36] on input "Value" at bounding box center [275, 37] width 119 height 10
click at [332, 67] on div "Move to Account/Division (Optional) Multiple values The selected items contain …" at bounding box center [243, 58] width 190 height 20
click at [333, 70] on button "Create" at bounding box center [336, 73] width 27 height 13
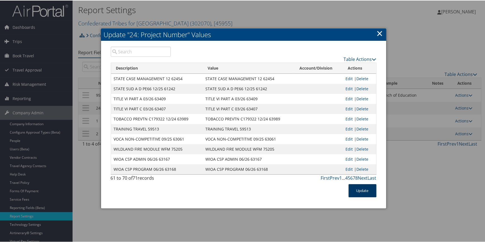
click at [364, 191] on button "Update" at bounding box center [363, 189] width 28 height 13
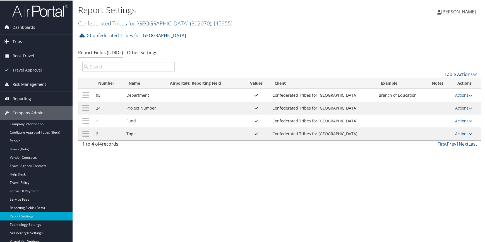
click at [462, 94] on link "Actions" at bounding box center [464, 94] width 18 height 5
click at [426, 130] on link "Delete" at bounding box center [440, 131] width 60 height 9
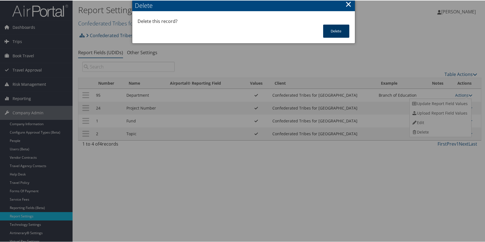
click at [335, 33] on button "Delete" at bounding box center [336, 30] width 26 height 13
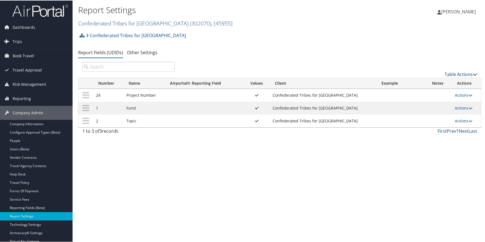
click at [463, 73] on link "Table Actions" at bounding box center [461, 74] width 33 height 6
click at [437, 80] on link "New Record" at bounding box center [442, 82] width 73 height 9
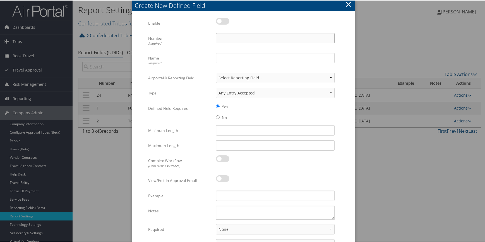
click at [225, 35] on input "Number Required" at bounding box center [275, 37] width 119 height 10
click at [234, 53] on input "Name Required" at bounding box center [275, 57] width 119 height 10
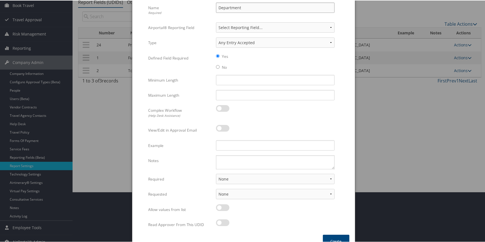
scroll to position [61, 0]
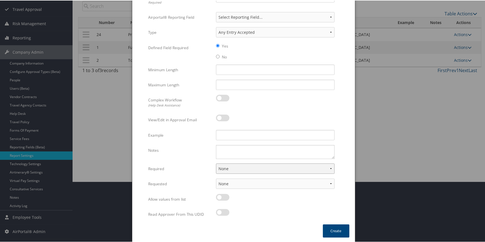
click at [236, 170] on select "None For Guest Travelers For Profiled Travelers For Both" at bounding box center [275, 168] width 119 height 10
click at [216, 163] on select "None For Guest Travelers For Profiled Travelers For Both" at bounding box center [275, 168] width 119 height 10
click at [232, 186] on select "None In Profile At Booking Both" at bounding box center [275, 183] width 119 height 10
click at [216, 178] on select "None In Profile At Booking Both" at bounding box center [275, 183] width 119 height 10
click at [224, 197] on label at bounding box center [222, 196] width 13 height 7
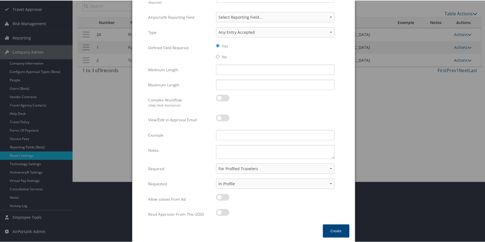
click at [222, 197] on input "checkbox" at bounding box center [221, 198] width 4 height 4
click at [236, 136] on input "Example" at bounding box center [275, 134] width 119 height 10
click at [234, 131] on input "Example" at bounding box center [275, 134] width 119 height 10
click at [249, 151] on textarea "Notes" at bounding box center [275, 151] width 119 height 14
click at [327, 228] on button "Create" at bounding box center [336, 230] width 27 height 13
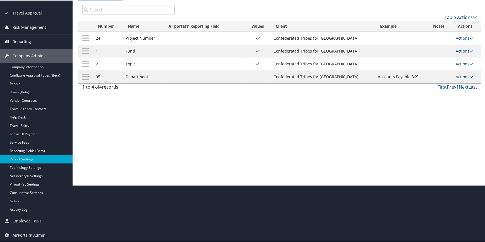
scroll to position [56, 0]
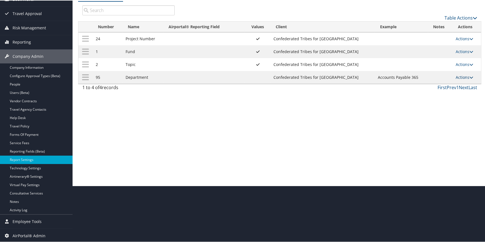
click at [460, 77] on link "Actions" at bounding box center [465, 76] width 18 height 5
click at [439, 83] on link "Update Report Field Values" at bounding box center [441, 84] width 60 height 9
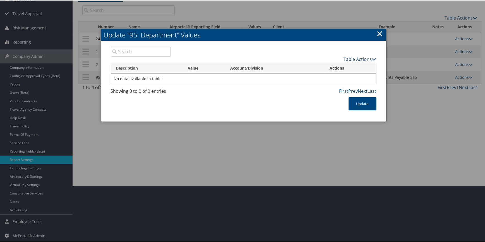
click at [354, 57] on link "Table Actions" at bounding box center [360, 59] width 33 height 6
click at [325, 64] on link "New Record" at bounding box center [338, 67] width 73 height 9
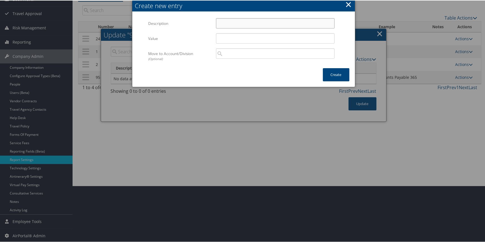
click at [246, 23] on input "Description" at bounding box center [275, 23] width 119 height 10
click at [245, 39] on input "Value" at bounding box center [275, 38] width 119 height 10
click at [325, 71] on button "Create" at bounding box center [336, 74] width 27 height 13
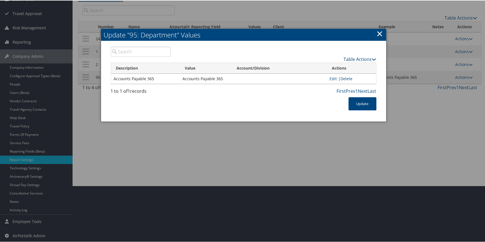
click at [349, 60] on link "Table Actions" at bounding box center [360, 59] width 33 height 6
click at [332, 67] on link "New Record" at bounding box center [338, 67] width 73 height 9
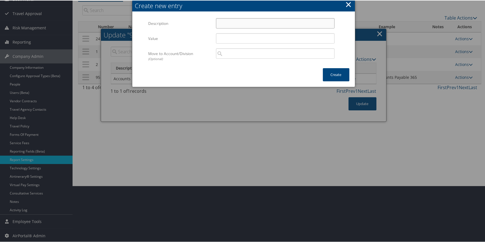
click at [281, 25] on input "Description" at bounding box center [275, 23] width 119 height 10
click at [248, 39] on input "Value" at bounding box center [275, 38] width 119 height 10
click at [336, 73] on button "Create" at bounding box center [336, 74] width 27 height 13
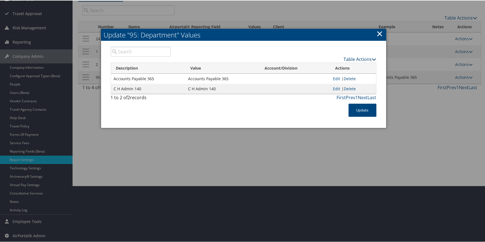
click at [355, 59] on link "Table Actions" at bounding box center [360, 59] width 33 height 6
click at [339, 64] on link "New Record" at bounding box center [338, 67] width 73 height 9
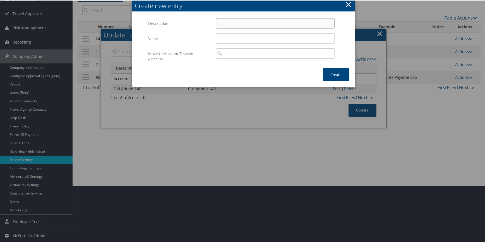
click at [243, 24] on input "Description" at bounding box center [275, 23] width 119 height 10
click at [232, 36] on input "Value" at bounding box center [275, 38] width 119 height 10
click at [329, 73] on button "Create" at bounding box center [336, 74] width 27 height 13
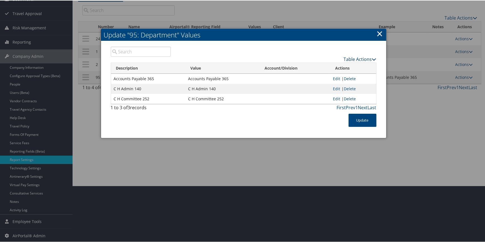
click at [358, 58] on link "Table Actions" at bounding box center [360, 59] width 33 height 6
click at [334, 68] on link "New Record" at bounding box center [338, 67] width 73 height 9
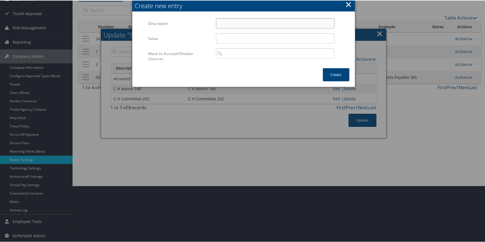
click at [218, 20] on input "Description" at bounding box center [275, 23] width 119 height 10
click at [231, 35] on input "Value" at bounding box center [275, 38] width 119 height 10
click at [339, 78] on button "Create" at bounding box center [336, 74] width 27 height 13
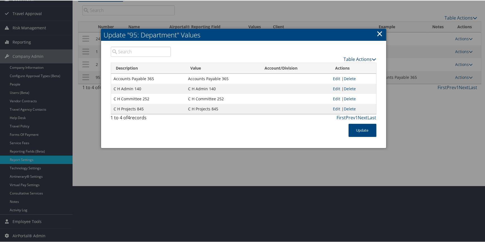
click at [345, 59] on link "Table Actions" at bounding box center [360, 59] width 33 height 6
click at [319, 69] on link "New Record" at bounding box center [338, 67] width 73 height 9
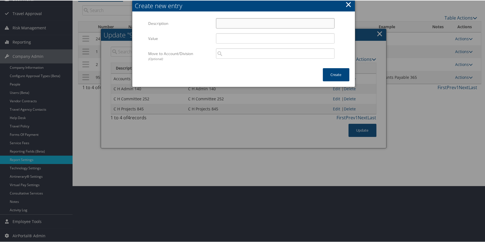
click at [230, 24] on input "Description" at bounding box center [275, 23] width 119 height 10
click at [229, 38] on input "Value" at bounding box center [275, 38] width 119 height 10
click at [334, 71] on button "Create" at bounding box center [336, 74] width 27 height 13
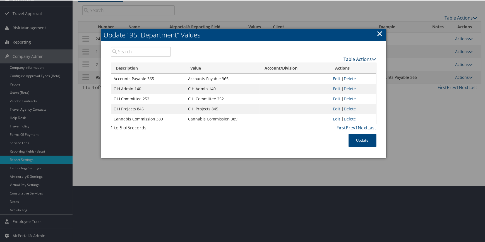
click at [346, 56] on link "Table Actions" at bounding box center [360, 59] width 33 height 6
click at [336, 66] on link "New Record" at bounding box center [338, 67] width 73 height 9
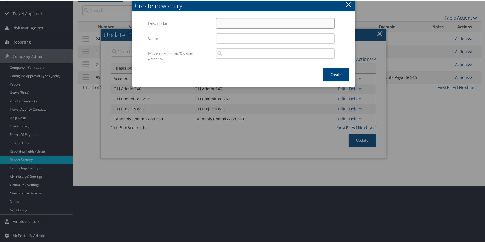
click at [224, 19] on input "Description" at bounding box center [275, 23] width 119 height 10
click at [235, 38] on input "Value" at bounding box center [275, 38] width 119 height 10
click at [333, 74] on button "Create" at bounding box center [336, 74] width 27 height 13
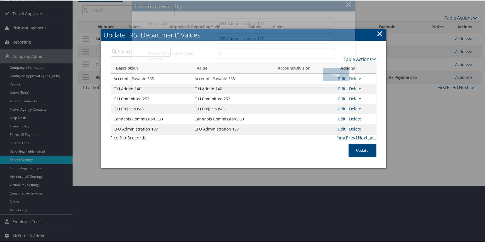
click at [364, 58] on link "Table Actions" at bounding box center [360, 59] width 33 height 6
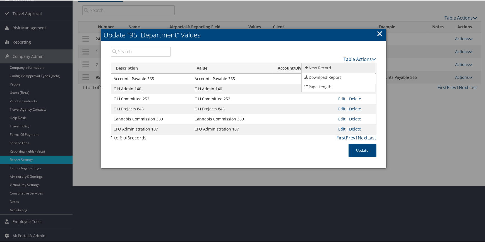
click at [347, 65] on link "New Record" at bounding box center [338, 67] width 73 height 9
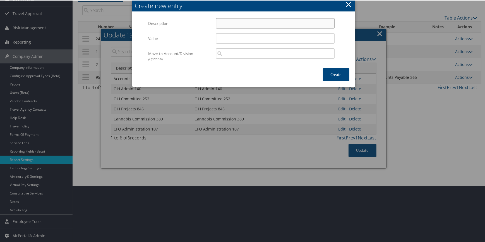
drag, startPoint x: 229, startPoint y: 20, endPoint x: 227, endPoint y: 23, distance: 4.8
click at [229, 20] on input "Description" at bounding box center [275, 23] width 119 height 10
click at [234, 39] on input "Value" at bounding box center [275, 38] width 119 height 10
click at [330, 71] on button "Create" at bounding box center [336, 74] width 27 height 13
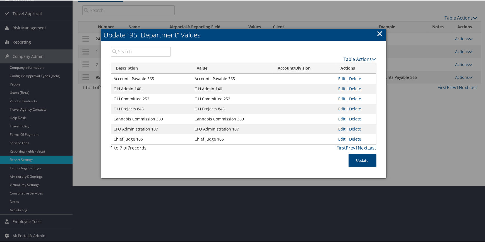
click at [358, 58] on link "Table Actions" at bounding box center [360, 59] width 33 height 6
click at [340, 66] on link "New Record" at bounding box center [338, 67] width 73 height 9
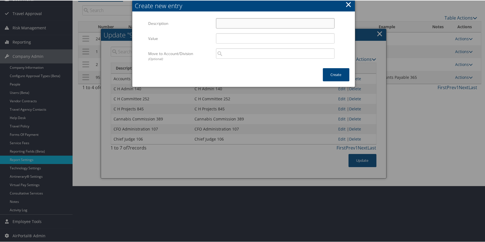
click at [249, 20] on input "Description" at bounding box center [275, 23] width 119 height 10
click at [234, 39] on input "Value" at bounding box center [275, 38] width 119 height 10
click at [338, 70] on button "Create" at bounding box center [336, 74] width 27 height 13
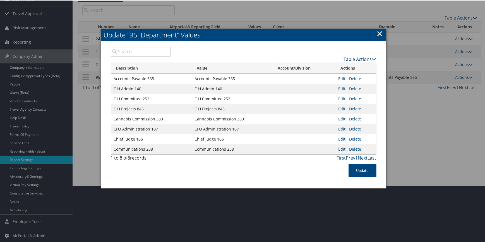
drag, startPoint x: 358, startPoint y: 59, endPoint x: 353, endPoint y: 61, distance: 5.5
click at [358, 59] on link "Table Actions" at bounding box center [360, 59] width 33 height 6
click at [344, 67] on link "New Record" at bounding box center [338, 67] width 73 height 9
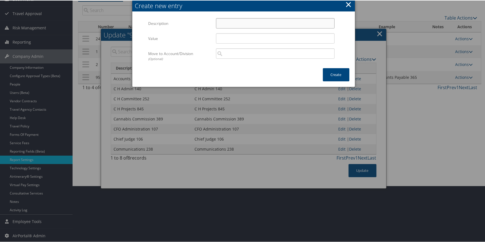
click at [228, 22] on input "Description" at bounding box center [275, 23] width 119 height 10
click at [233, 39] on input "Value" at bounding box center [275, 38] width 119 height 10
click at [335, 71] on button "Create" at bounding box center [336, 74] width 27 height 13
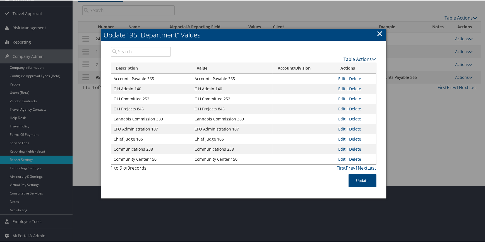
drag, startPoint x: 351, startPoint y: 57, endPoint x: 340, endPoint y: 60, distance: 11.7
click at [351, 57] on link "Table Actions" at bounding box center [360, 59] width 33 height 6
click at [332, 66] on link "New Record" at bounding box center [338, 67] width 73 height 9
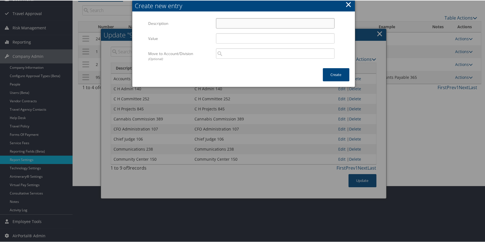
click at [234, 20] on input "Description" at bounding box center [275, 23] width 119 height 10
click at [229, 39] on input "Value" at bounding box center [275, 38] width 119 height 10
click at [334, 70] on button "Create" at bounding box center [336, 74] width 27 height 13
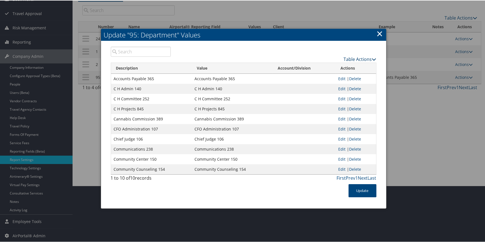
click at [349, 59] on link "Table Actions" at bounding box center [360, 59] width 33 height 6
click at [333, 64] on link "New Record" at bounding box center [338, 67] width 73 height 9
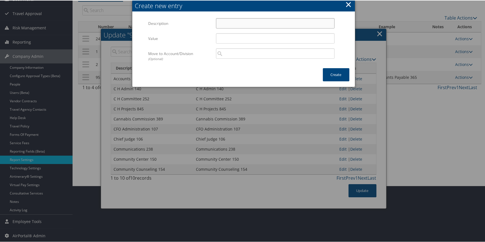
click at [253, 25] on input "Description" at bounding box center [275, 23] width 119 height 10
click at [253, 31] on div "Community Health Ed 414 Multiple values The selected items contain different va…" at bounding box center [275, 25] width 127 height 15
click at [253, 37] on input "Value" at bounding box center [275, 38] width 119 height 10
click at [329, 69] on button "Create" at bounding box center [336, 74] width 27 height 13
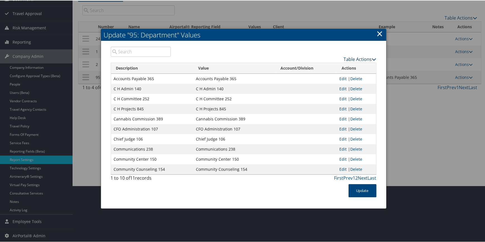
drag, startPoint x: 354, startPoint y: 53, endPoint x: 354, endPoint y: 57, distance: 4.2
click at [354, 53] on div "Table Actions" at bounding box center [278, 54] width 206 height 16
click at [354, 57] on link "Table Actions" at bounding box center [360, 59] width 33 height 6
click at [327, 67] on link "New Record" at bounding box center [338, 67] width 73 height 9
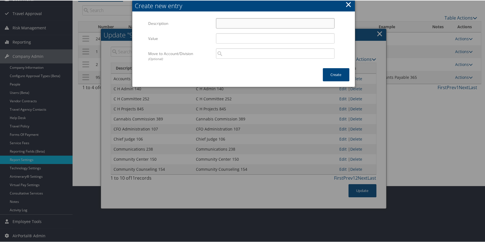
click at [246, 23] on input "Description" at bounding box center [275, 23] width 119 height 10
click at [243, 42] on input "Value" at bounding box center [275, 38] width 119 height 10
click at [337, 71] on button "Create" at bounding box center [336, 74] width 27 height 13
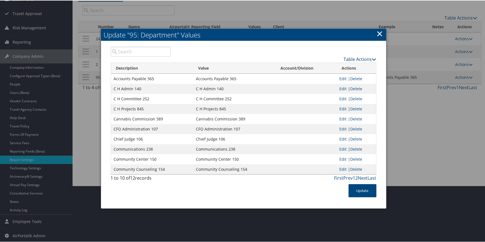
click at [352, 57] on link "Table Actions" at bounding box center [360, 59] width 33 height 6
click at [340, 64] on link "New Record" at bounding box center [338, 67] width 73 height 9
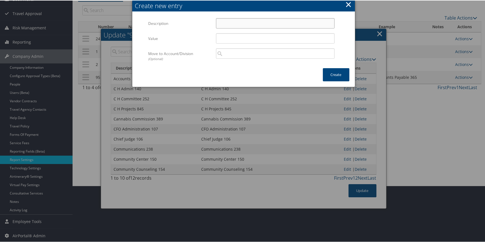
click at [258, 20] on input "Description" at bounding box center [275, 23] width 119 height 10
click at [240, 37] on input "Value" at bounding box center [275, 38] width 119 height 10
click at [326, 73] on button "Create" at bounding box center [336, 74] width 27 height 13
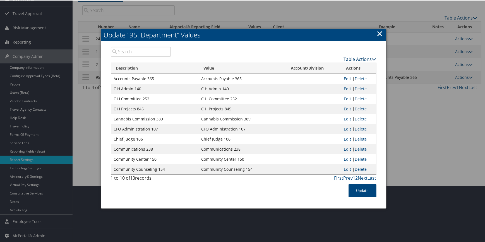
click at [360, 58] on link "Table Actions" at bounding box center [360, 59] width 33 height 6
click at [338, 66] on link "New Record" at bounding box center [338, 67] width 73 height 9
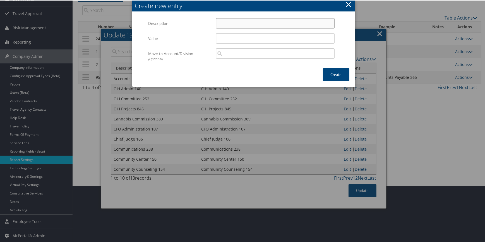
click at [229, 20] on input "Description" at bounding box center [275, 23] width 119 height 10
click at [225, 38] on input "Value" at bounding box center [275, 38] width 119 height 10
click at [332, 75] on button "Create" at bounding box center [336, 74] width 27 height 13
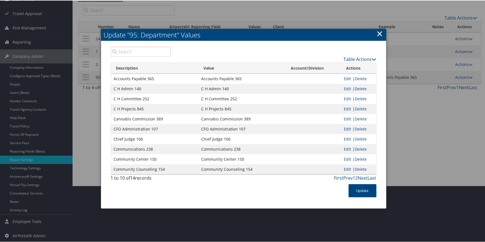
click at [356, 57] on link "Table Actions" at bounding box center [360, 59] width 33 height 6
click at [333, 64] on link "New Record" at bounding box center [338, 67] width 73 height 9
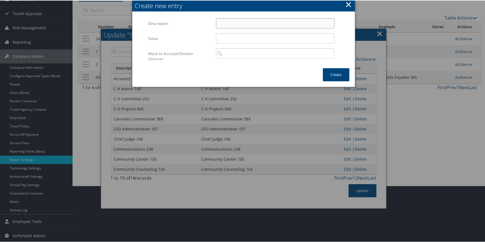
click at [243, 21] on input "Description" at bounding box center [275, 23] width 119 height 10
click at [224, 39] on input "Value" at bounding box center [275, 38] width 119 height 10
click at [332, 73] on button "Create" at bounding box center [336, 74] width 27 height 13
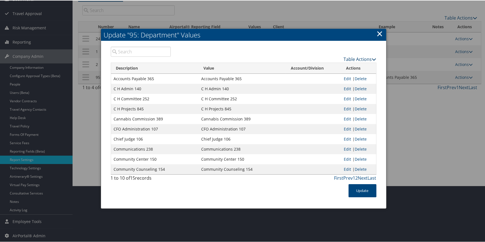
click at [363, 56] on link "Table Actions" at bounding box center [360, 59] width 33 height 6
click at [339, 67] on link "New Record" at bounding box center [338, 67] width 73 height 9
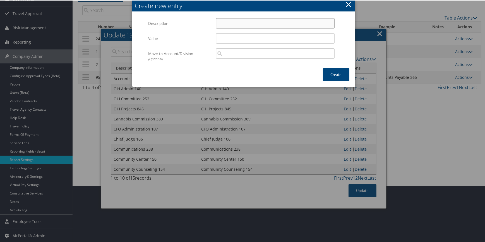
click at [235, 24] on input "Description" at bounding box center [275, 23] width 119 height 10
click at [225, 35] on input "Value" at bounding box center [275, 38] width 119 height 10
click at [335, 75] on button "Create" at bounding box center [336, 74] width 27 height 13
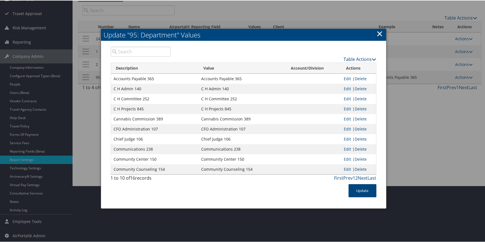
click at [360, 59] on link "Table Actions" at bounding box center [360, 59] width 33 height 6
click at [338, 67] on link "New Record" at bounding box center [338, 67] width 73 height 9
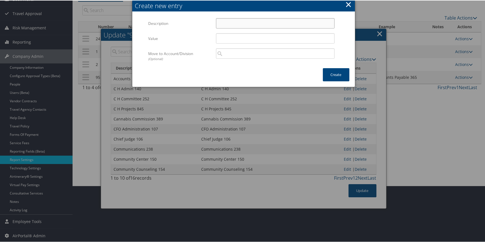
click at [248, 24] on input "Description" at bounding box center [275, 23] width 119 height 10
click at [244, 35] on input "Value" at bounding box center [275, 38] width 119 height 10
click at [339, 75] on button "Create" at bounding box center [336, 74] width 27 height 13
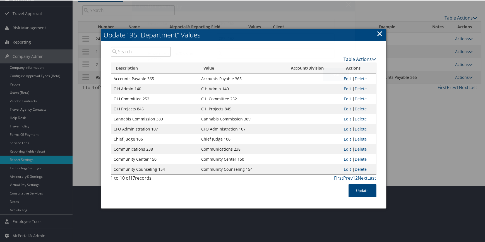
click at [359, 59] on link "Table Actions" at bounding box center [360, 59] width 33 height 6
click at [337, 68] on link "New Record" at bounding box center [338, 67] width 73 height 9
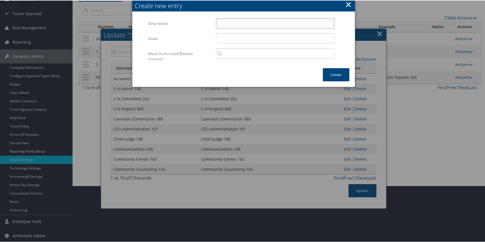
click at [234, 25] on input "Description" at bounding box center [275, 23] width 119 height 10
click at [227, 36] on input "Value" at bounding box center [275, 38] width 119 height 10
click at [335, 73] on button "Create" at bounding box center [336, 74] width 27 height 13
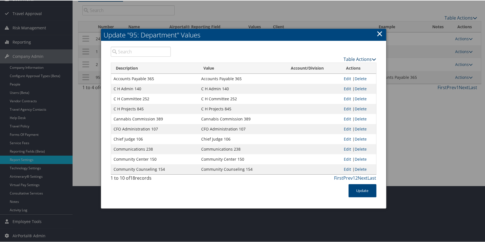
click at [349, 59] on link "Table Actions" at bounding box center [360, 59] width 33 height 6
click at [329, 67] on link "New Record" at bounding box center [338, 67] width 73 height 9
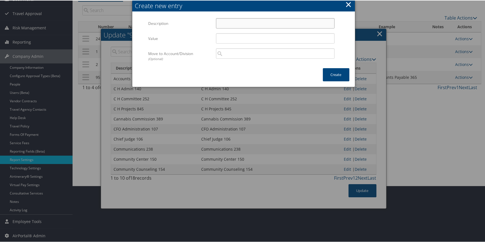
click at [230, 22] on input "Description" at bounding box center [275, 23] width 119 height 10
click at [227, 40] on input "Value" at bounding box center [275, 38] width 119 height 10
click at [330, 71] on button "Create" at bounding box center [336, 74] width 27 height 13
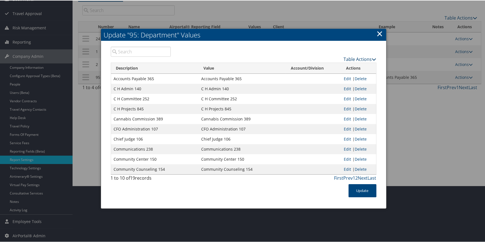
click at [366, 57] on link "Table Actions" at bounding box center [360, 59] width 33 height 6
click at [325, 67] on link "New Record" at bounding box center [338, 67] width 73 height 9
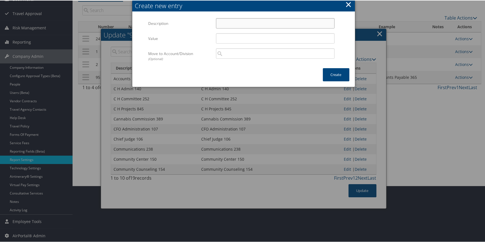
click at [234, 23] on input "Description" at bounding box center [275, 23] width 119 height 10
click at [218, 36] on input "Value" at bounding box center [275, 38] width 119 height 10
click at [337, 74] on button "Create" at bounding box center [336, 74] width 27 height 13
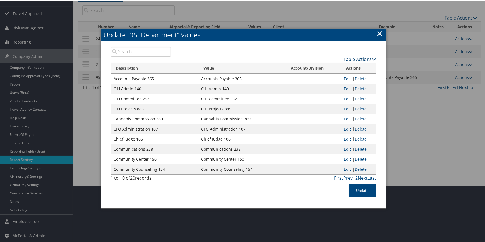
click at [357, 57] on link "Table Actions" at bounding box center [360, 59] width 33 height 6
click at [319, 66] on link "New Record" at bounding box center [338, 67] width 73 height 9
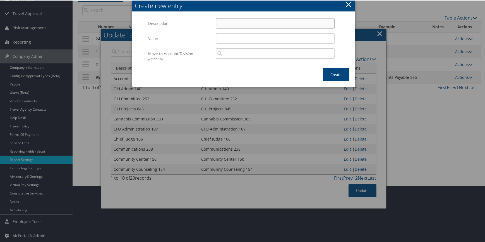
click at [227, 21] on input "Description" at bounding box center [275, 23] width 119 height 10
click at [222, 38] on input "Value" at bounding box center [275, 38] width 119 height 10
click at [334, 69] on button "Create" at bounding box center [336, 74] width 27 height 13
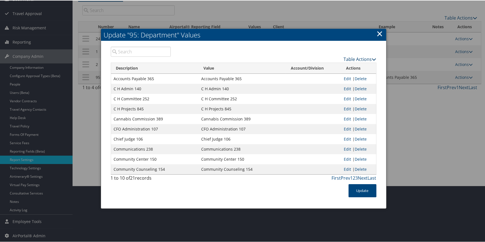
click at [356, 59] on link "Table Actions" at bounding box center [360, 59] width 33 height 6
click at [316, 68] on link "New Record" at bounding box center [338, 67] width 73 height 9
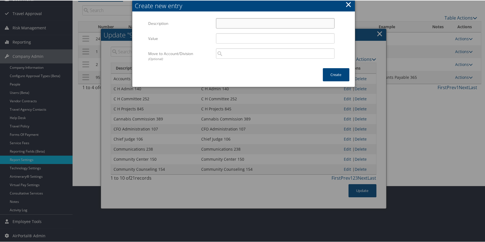
click at [223, 23] on input "Description" at bounding box center [275, 23] width 119 height 10
click at [223, 36] on input "Value" at bounding box center [275, 38] width 119 height 10
click at [329, 72] on button "Create" at bounding box center [336, 74] width 27 height 13
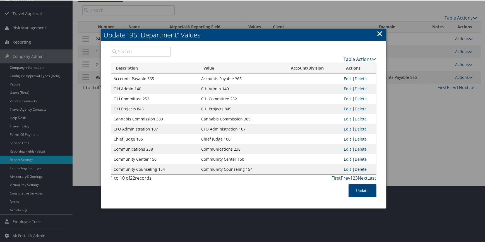
click at [352, 56] on link "Table Actions" at bounding box center [360, 59] width 33 height 6
click at [333, 68] on link "New Record" at bounding box center [338, 67] width 73 height 9
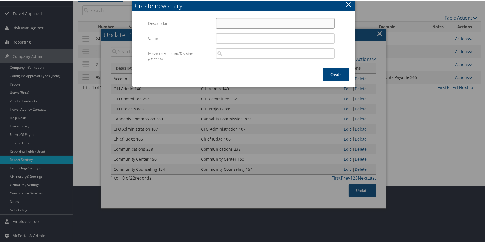
click at [256, 25] on input "Description" at bounding box center [275, 23] width 119 height 10
click at [230, 35] on input "Value" at bounding box center [275, 38] width 119 height 10
click at [327, 73] on button "Create" at bounding box center [336, 74] width 27 height 13
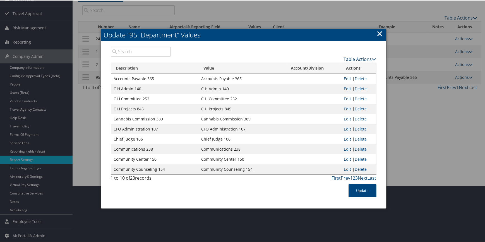
click at [352, 59] on link "Table Actions" at bounding box center [360, 59] width 33 height 6
click at [320, 64] on link "New Record" at bounding box center [338, 67] width 73 height 9
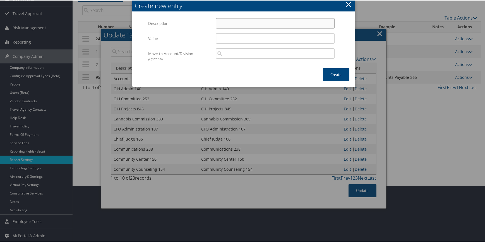
click at [253, 23] on input "Description" at bounding box center [275, 23] width 119 height 10
click at [237, 35] on input "Value" at bounding box center [275, 38] width 119 height 10
click at [328, 71] on button "Create" at bounding box center [336, 74] width 27 height 13
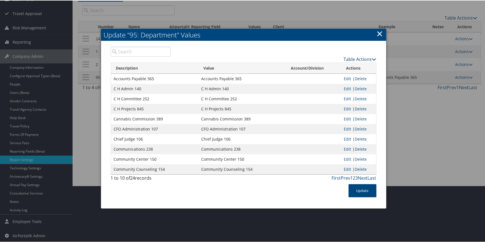
click at [357, 59] on link "Table Actions" at bounding box center [360, 59] width 33 height 6
click at [316, 65] on link "New Record" at bounding box center [338, 67] width 73 height 9
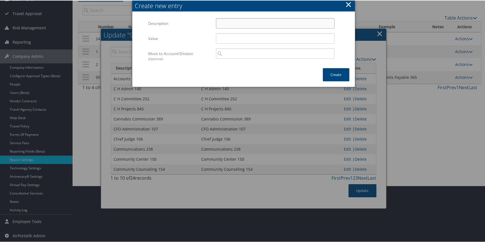
click at [234, 22] on input "Description" at bounding box center [275, 23] width 119 height 10
click at [226, 41] on input "Value" at bounding box center [275, 38] width 119 height 10
click at [335, 72] on button "Create" at bounding box center [336, 74] width 27 height 13
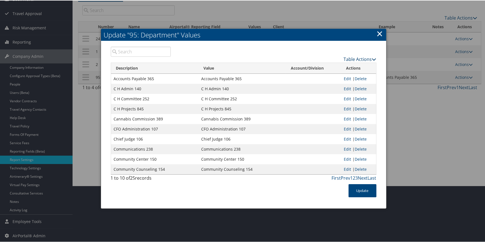
drag, startPoint x: 352, startPoint y: 59, endPoint x: 343, endPoint y: 60, distance: 8.7
click at [352, 59] on link "Table Actions" at bounding box center [360, 59] width 33 height 6
click at [328, 65] on link "New Record" at bounding box center [338, 67] width 73 height 9
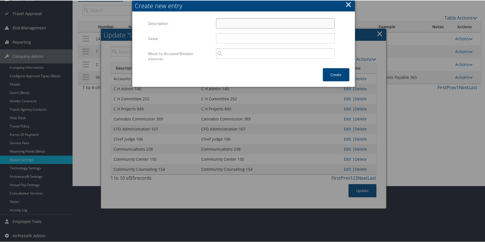
click at [232, 21] on input "Description" at bounding box center [275, 23] width 119 height 10
click at [223, 35] on input "Value" at bounding box center [275, 38] width 119 height 10
click at [337, 74] on button "Create" at bounding box center [336, 74] width 27 height 13
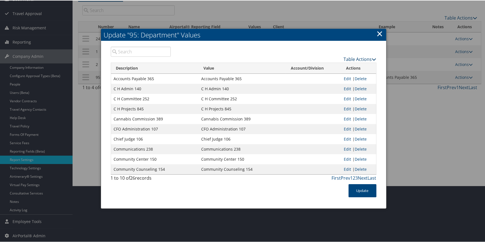
click at [351, 59] on link "Table Actions" at bounding box center [360, 59] width 33 height 6
click at [332, 64] on link "New Record" at bounding box center [338, 67] width 73 height 9
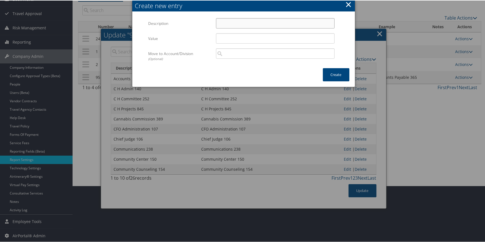
click at [225, 24] on input "Description" at bounding box center [275, 23] width 119 height 10
click at [226, 37] on input "Value" at bounding box center [275, 38] width 119 height 10
click at [336, 75] on button "Create" at bounding box center [336, 74] width 27 height 13
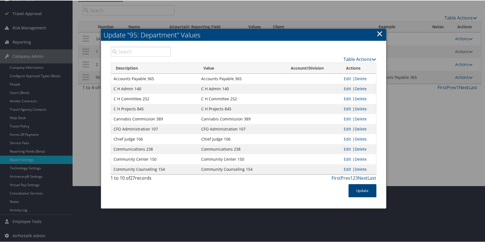
click at [345, 57] on link "Table Actions" at bounding box center [360, 59] width 33 height 6
click at [327, 68] on link "New Record" at bounding box center [338, 67] width 73 height 9
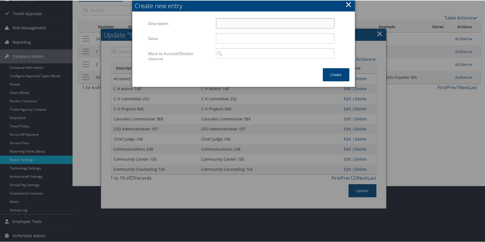
click at [246, 23] on input "Description" at bounding box center [275, 23] width 119 height 10
click at [226, 36] on input "Value" at bounding box center [275, 38] width 119 height 10
click at [325, 72] on button "Create" at bounding box center [336, 74] width 27 height 13
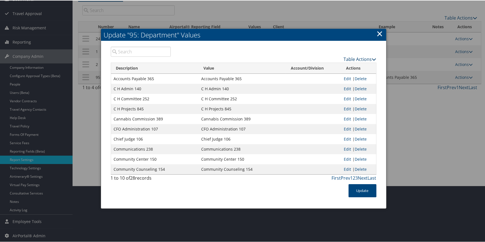
click at [360, 57] on link "Table Actions" at bounding box center [360, 59] width 33 height 6
click at [349, 63] on link "New Record" at bounding box center [338, 67] width 73 height 9
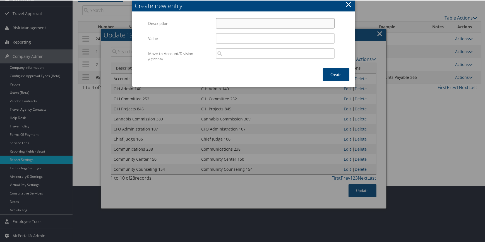
click at [229, 27] on input "Description" at bounding box center [275, 23] width 119 height 10
click at [232, 35] on input "Value" at bounding box center [275, 38] width 119 height 10
drag, startPoint x: 335, startPoint y: 72, endPoint x: 325, endPoint y: 73, distance: 10.1
click at [335, 72] on button "Create" at bounding box center [336, 74] width 27 height 13
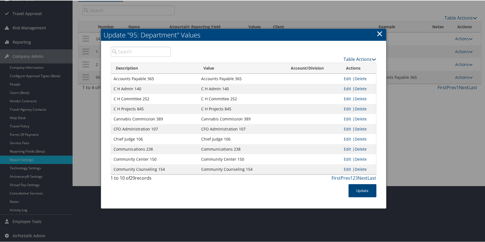
drag, startPoint x: 353, startPoint y: 56, endPoint x: 346, endPoint y: 60, distance: 7.9
click at [353, 57] on link "Table Actions" at bounding box center [360, 59] width 33 height 6
click at [334, 64] on link "New Record" at bounding box center [338, 67] width 73 height 9
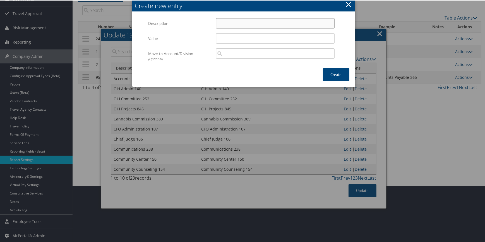
click at [226, 21] on input "Description" at bounding box center [275, 23] width 119 height 10
click at [231, 40] on input "Value" at bounding box center [275, 38] width 119 height 10
click at [333, 71] on button "Create" at bounding box center [336, 74] width 27 height 13
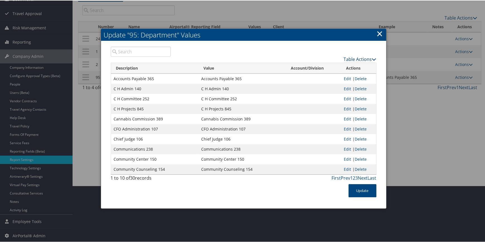
click at [345, 58] on link "Table Actions" at bounding box center [360, 59] width 33 height 6
click at [337, 65] on link "New Record" at bounding box center [338, 67] width 73 height 9
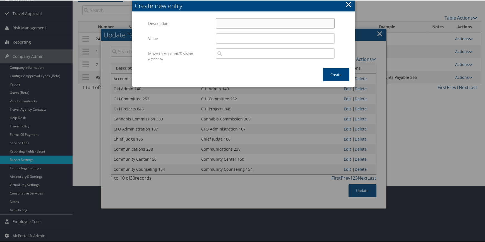
click at [226, 21] on input "Description" at bounding box center [275, 23] width 119 height 10
click at [223, 39] on input "Value" at bounding box center [275, 38] width 119 height 10
click at [326, 73] on button "Create" at bounding box center [336, 74] width 27 height 13
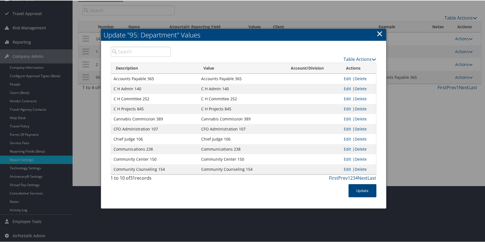
click at [351, 54] on div "Table Actions" at bounding box center [278, 54] width 206 height 16
click at [349, 56] on link "Table Actions" at bounding box center [360, 59] width 33 height 6
click at [339, 68] on link "New Record" at bounding box center [338, 67] width 73 height 9
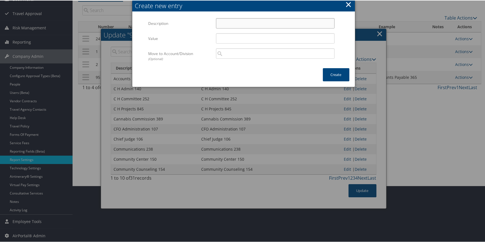
click at [228, 21] on input "Description" at bounding box center [275, 23] width 119 height 10
click at [221, 36] on input "Value" at bounding box center [275, 38] width 119 height 10
click at [334, 75] on button "Create" at bounding box center [336, 74] width 27 height 13
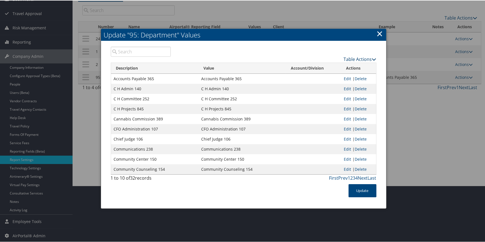
click at [357, 56] on link "Table Actions" at bounding box center [360, 59] width 33 height 6
click at [337, 65] on link "New Record" at bounding box center [338, 67] width 73 height 9
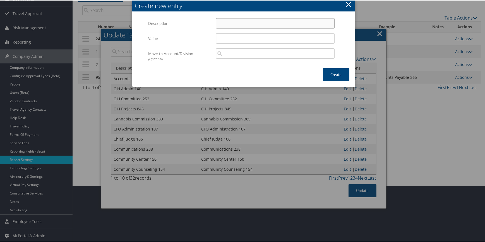
click at [227, 24] on input "Description" at bounding box center [275, 23] width 119 height 10
click at [223, 36] on input "Value" at bounding box center [275, 38] width 119 height 10
click at [329, 72] on button "Create" at bounding box center [336, 74] width 27 height 13
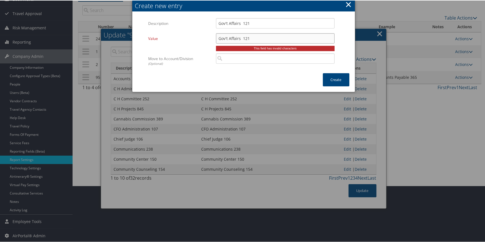
click at [226, 39] on input "Gov't Affairs 121" at bounding box center [275, 38] width 119 height 10
click at [225, 21] on input "Gov't Affairs 121" at bounding box center [275, 23] width 119 height 10
click at [335, 75] on button "Create" at bounding box center [336, 79] width 27 height 13
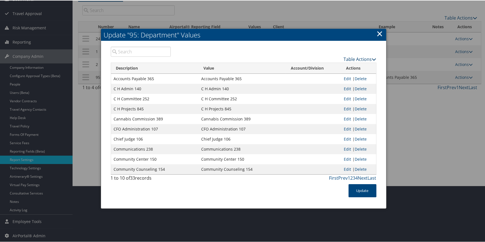
click at [348, 58] on link "Table Actions" at bounding box center [360, 59] width 33 height 6
click at [334, 67] on link "New Record" at bounding box center [338, 67] width 73 height 9
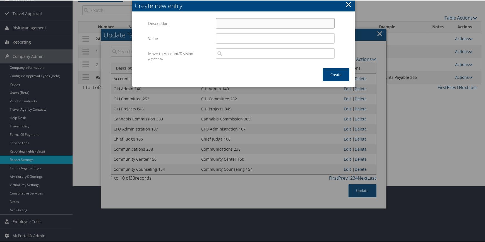
click at [231, 21] on input "Description" at bounding box center [275, 23] width 119 height 10
click at [234, 37] on input "Value" at bounding box center [275, 38] width 119 height 10
click at [335, 73] on button "Create" at bounding box center [336, 74] width 27 height 13
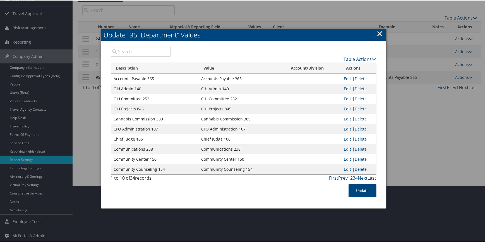
click at [347, 58] on link "Table Actions" at bounding box center [360, 59] width 33 height 6
drag, startPoint x: 338, startPoint y: 64, endPoint x: 327, endPoint y: 64, distance: 11.2
click at [338, 65] on link "New Record" at bounding box center [338, 67] width 73 height 9
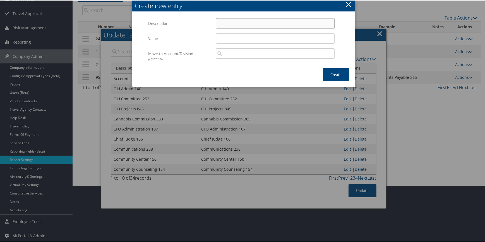
click at [248, 22] on input "Description" at bounding box center [275, 23] width 119 height 10
click at [245, 35] on input "Value" at bounding box center [275, 38] width 119 height 10
click at [323, 71] on button "Create" at bounding box center [336, 74] width 27 height 13
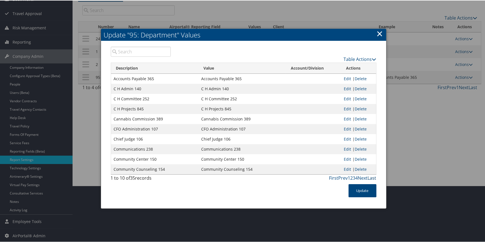
click at [369, 177] on link "Last" at bounding box center [372, 177] width 9 height 6
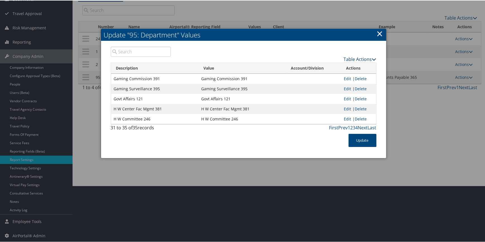
click at [358, 58] on link "Table Actions" at bounding box center [360, 59] width 33 height 6
click at [346, 62] on table "Description Value Account/Division Actions Gaming Commission 391 Gaming Commiss…" at bounding box center [244, 93] width 266 height 62
click at [352, 59] on link "Table Actions" at bounding box center [360, 59] width 33 height 6
click at [342, 64] on link "New Record" at bounding box center [338, 67] width 73 height 9
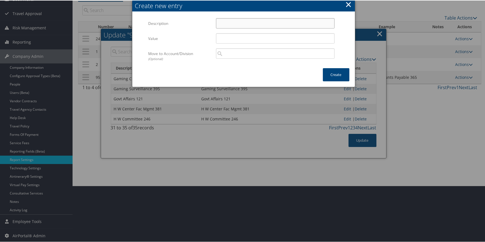
click at [246, 25] on input "Description" at bounding box center [275, 23] width 119 height 10
click at [237, 36] on input "Value" at bounding box center [275, 38] width 119 height 10
click at [342, 69] on button "Create" at bounding box center [336, 74] width 27 height 13
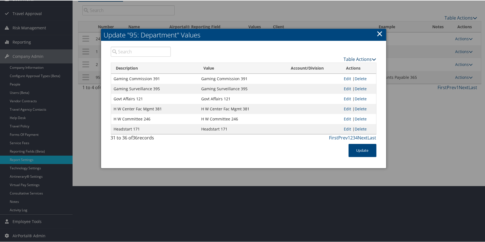
click at [352, 57] on link "Table Actions" at bounding box center [360, 59] width 33 height 6
click at [333, 63] on link "New Record" at bounding box center [338, 67] width 73 height 9
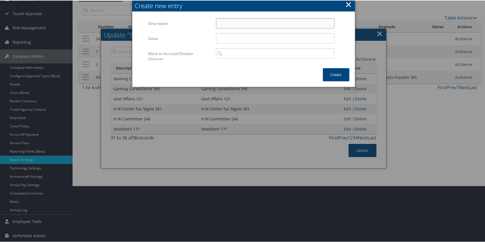
click at [227, 22] on input "Description" at bounding box center [275, 23] width 119 height 10
drag, startPoint x: 230, startPoint y: 31, endPoint x: 232, endPoint y: 34, distance: 3.4
click at [230, 32] on div "High Lookee Lodge 399 Multiple values The selected items contain different valu…" at bounding box center [275, 25] width 127 height 15
click at [239, 33] on input "Value" at bounding box center [275, 38] width 119 height 10
drag, startPoint x: 335, startPoint y: 74, endPoint x: 330, endPoint y: 73, distance: 4.8
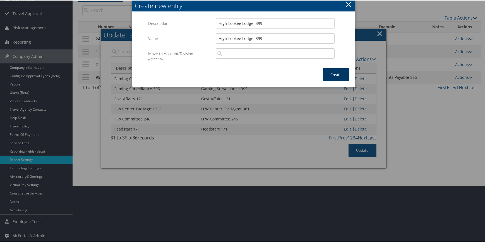
click at [335, 74] on button "Create" at bounding box center [336, 74] width 27 height 13
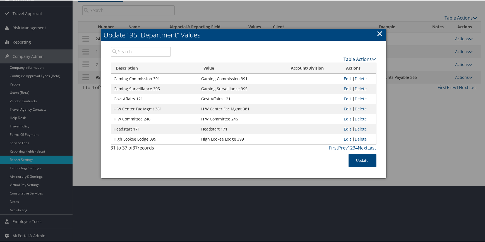
drag, startPoint x: 363, startPoint y: 58, endPoint x: 351, endPoint y: 61, distance: 13.1
click at [363, 58] on link "Table Actions" at bounding box center [360, 59] width 33 height 6
click at [337, 64] on link "New Record" at bounding box center [338, 67] width 73 height 9
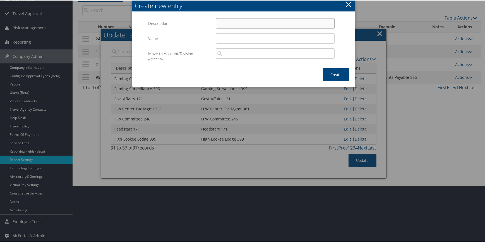
click at [234, 26] on input "Description" at bounding box center [275, 23] width 119 height 10
click at [232, 34] on input "Value" at bounding box center [275, 38] width 119 height 10
click at [332, 73] on button "Create" at bounding box center [336, 74] width 27 height 13
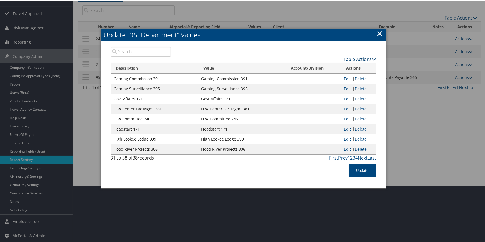
click at [357, 57] on link "Table Actions" at bounding box center [360, 59] width 33 height 6
click at [334, 63] on link "New Record" at bounding box center [338, 67] width 73 height 9
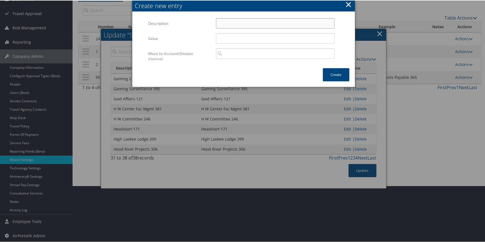
click at [239, 23] on input "Description" at bounding box center [275, 23] width 119 height 10
click at [228, 35] on input "Value" at bounding box center [275, 38] width 119 height 10
click at [336, 73] on button "Create" at bounding box center [336, 74] width 27 height 13
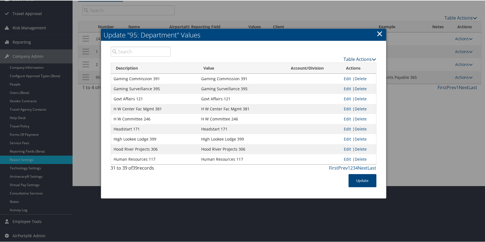
click at [349, 58] on link "Table Actions" at bounding box center [360, 59] width 33 height 6
click at [336, 67] on link "New Record" at bounding box center [338, 67] width 73 height 9
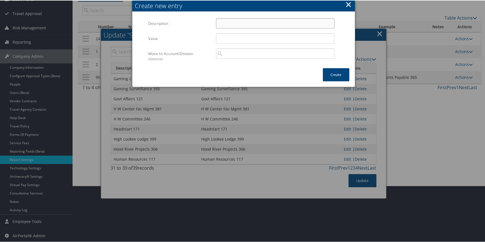
click at [225, 18] on input "Description" at bounding box center [275, 23] width 119 height 10
click at [225, 34] on input "Value" at bounding box center [275, 38] width 119 height 10
click at [335, 75] on button "Create" at bounding box center [336, 74] width 27 height 13
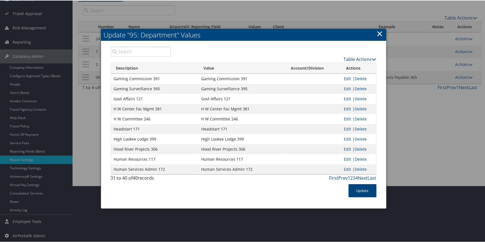
click at [348, 58] on link "Table Actions" at bounding box center [360, 59] width 33 height 6
click at [322, 67] on link "New Record" at bounding box center [338, 67] width 73 height 9
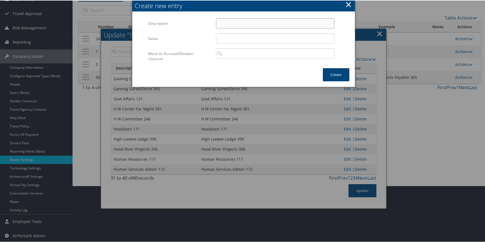
click at [236, 22] on input "Description" at bounding box center [275, 23] width 119 height 10
click at [224, 37] on input "Value" at bounding box center [275, 38] width 119 height 10
click at [334, 73] on button "Create" at bounding box center [336, 74] width 27 height 13
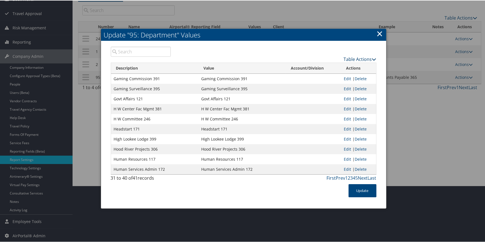
click at [356, 58] on link "Table Actions" at bounding box center [360, 59] width 33 height 6
click at [323, 63] on link "New Record" at bounding box center [338, 67] width 73 height 9
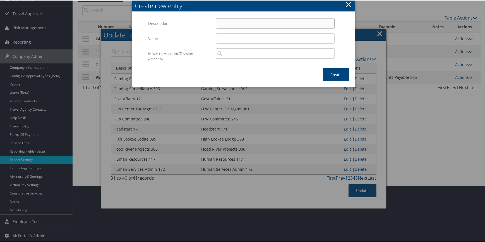
click at [247, 23] on input "Description" at bounding box center [275, 23] width 119 height 10
click at [239, 36] on input "Value" at bounding box center [275, 38] width 119 height 10
click at [335, 74] on button "Create" at bounding box center [336, 74] width 27 height 13
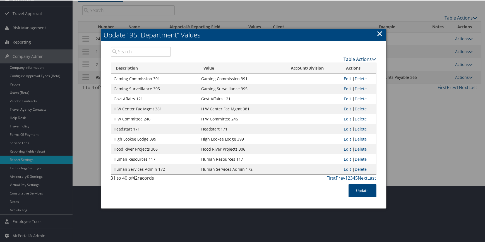
click at [361, 58] on link "Table Actions" at bounding box center [360, 59] width 33 height 6
click at [342, 67] on link "New Record" at bounding box center [338, 67] width 73 height 9
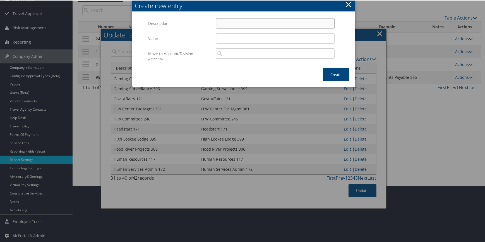
click at [238, 27] on input "Description" at bounding box center [275, 23] width 119 height 10
click at [224, 33] on input "Value" at bounding box center [275, 38] width 119 height 10
click at [334, 75] on button "Create" at bounding box center [336, 74] width 27 height 13
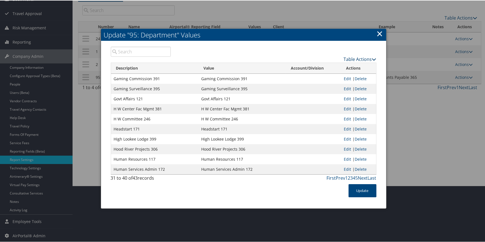
click at [361, 56] on link "Table Actions" at bounding box center [360, 59] width 33 height 6
click at [318, 64] on link "New Record" at bounding box center [338, 67] width 73 height 9
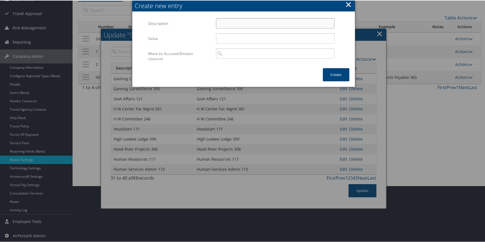
click at [231, 24] on input "Description" at bounding box center [275, 23] width 119 height 10
click at [225, 39] on input "Value" at bounding box center [275, 38] width 119 height 10
click at [338, 74] on button "Create" at bounding box center [336, 74] width 27 height 13
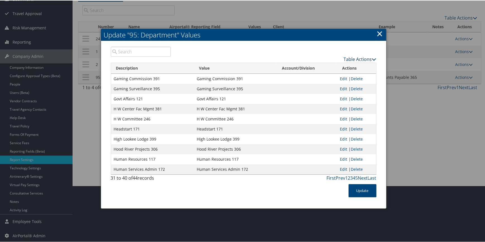
drag, startPoint x: 350, startPoint y: 59, endPoint x: 345, endPoint y: 60, distance: 5.6
click at [350, 59] on link "Table Actions" at bounding box center [360, 59] width 33 height 6
click at [336, 67] on link "New Record" at bounding box center [338, 67] width 73 height 9
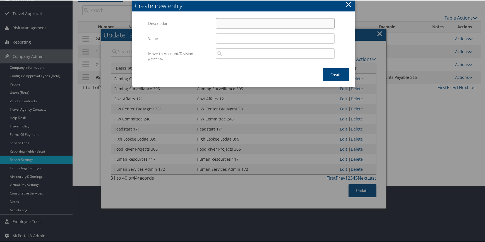
click at [233, 21] on input "Description" at bounding box center [275, 23] width 119 height 10
click at [218, 38] on input "Value" at bounding box center [275, 38] width 119 height 10
click at [327, 74] on button "Create" at bounding box center [336, 74] width 27 height 13
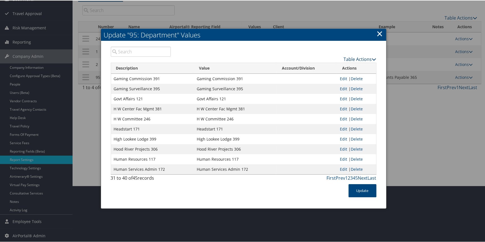
drag, startPoint x: 351, startPoint y: 60, endPoint x: 343, endPoint y: 60, distance: 7.5
click at [351, 60] on link "Table Actions" at bounding box center [360, 59] width 33 height 6
click at [326, 67] on link "New Record" at bounding box center [338, 67] width 73 height 9
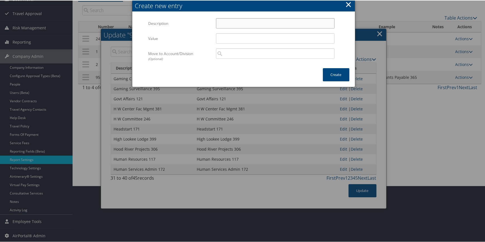
click at [220, 25] on input "Description" at bounding box center [275, 23] width 119 height 10
click at [223, 41] on input "Value" at bounding box center [275, 38] width 119 height 10
click at [339, 69] on button "Create" at bounding box center [336, 74] width 27 height 13
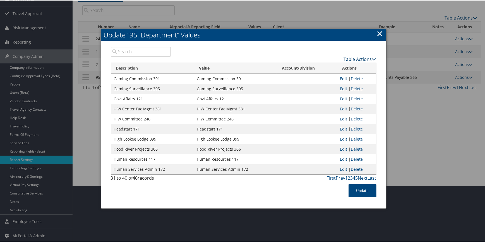
click at [354, 58] on link "Table Actions" at bounding box center [360, 59] width 33 height 6
click at [329, 67] on link "New Record" at bounding box center [338, 67] width 73 height 9
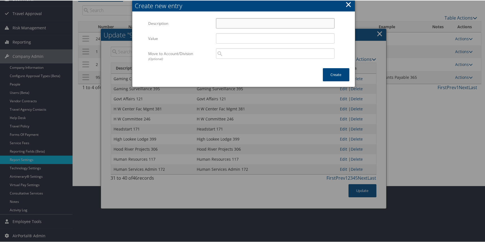
click at [231, 20] on input "Description" at bounding box center [275, 23] width 119 height 10
click at [219, 38] on input "Value" at bounding box center [275, 38] width 119 height 10
click at [336, 71] on button "Create" at bounding box center [336, 74] width 27 height 13
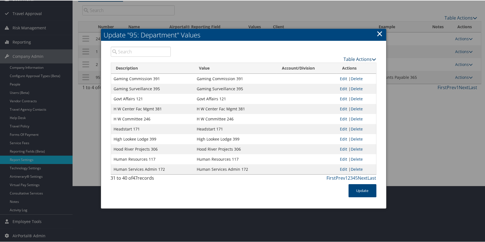
click at [362, 58] on link "Table Actions" at bounding box center [360, 59] width 33 height 6
click at [345, 64] on link "New Record" at bounding box center [338, 67] width 73 height 9
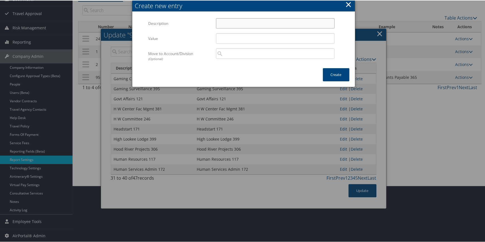
click at [222, 20] on input "Description" at bounding box center [275, 23] width 119 height 10
click at [222, 39] on input "Value" at bounding box center [275, 38] width 119 height 10
click at [326, 70] on button "Create" at bounding box center [336, 74] width 27 height 13
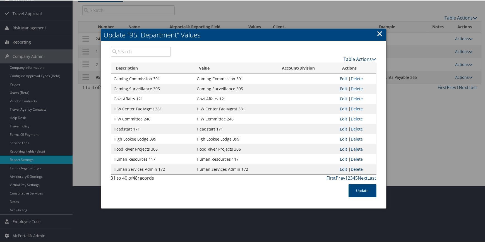
click at [347, 56] on link "Table Actions" at bounding box center [360, 59] width 33 height 6
click at [325, 69] on link "New Record" at bounding box center [338, 67] width 73 height 9
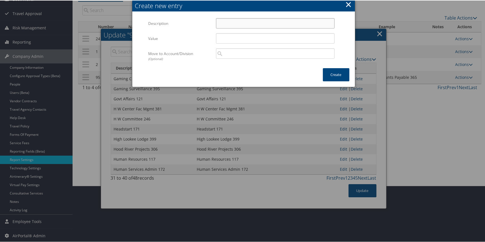
click at [240, 18] on input "Description" at bounding box center [275, 23] width 119 height 10
click at [239, 35] on input "Value" at bounding box center [275, 38] width 119 height 10
click at [330, 72] on button "Create" at bounding box center [336, 74] width 27 height 13
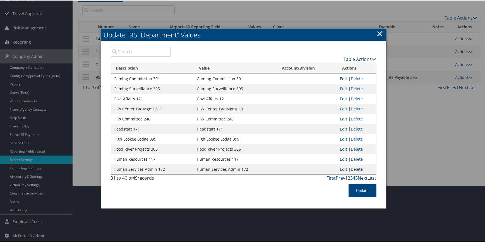
click at [354, 57] on link "Table Actions" at bounding box center [360, 59] width 33 height 6
click at [315, 64] on link "New Record" at bounding box center [338, 67] width 73 height 9
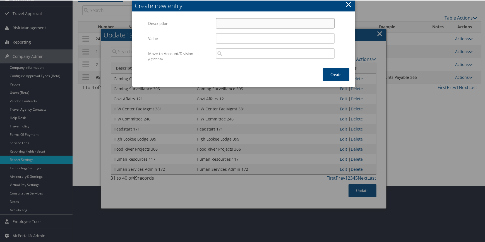
click at [256, 23] on input "Description" at bounding box center [275, 23] width 119 height 10
click at [244, 35] on input "Value" at bounding box center [275, 38] width 119 height 10
click at [333, 72] on button "Create" at bounding box center [336, 74] width 27 height 13
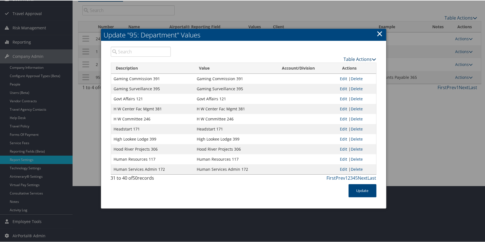
drag, startPoint x: 365, startPoint y: 58, endPoint x: 362, endPoint y: 59, distance: 3.2
click at [364, 58] on link "Table Actions" at bounding box center [360, 59] width 33 height 6
click at [327, 67] on link "New Record" at bounding box center [338, 67] width 73 height 9
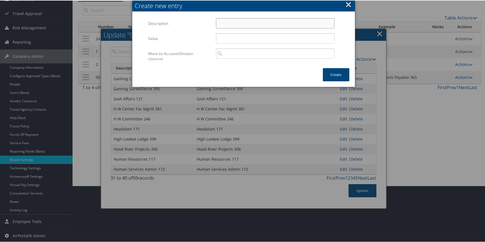
click at [229, 23] on input "Description" at bounding box center [275, 23] width 119 height 10
click at [221, 34] on input "Value" at bounding box center [275, 38] width 119 height 10
click at [337, 70] on button "Create" at bounding box center [336, 74] width 27 height 13
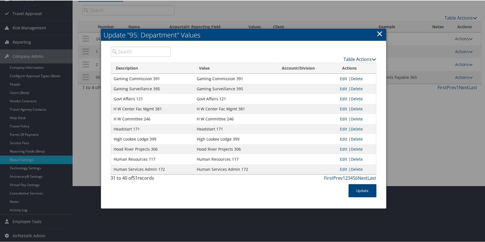
drag, startPoint x: 351, startPoint y: 56, endPoint x: 347, endPoint y: 58, distance: 4.4
click at [351, 56] on link "Table Actions" at bounding box center [360, 59] width 33 height 6
click at [323, 66] on link "New Record" at bounding box center [338, 67] width 73 height 9
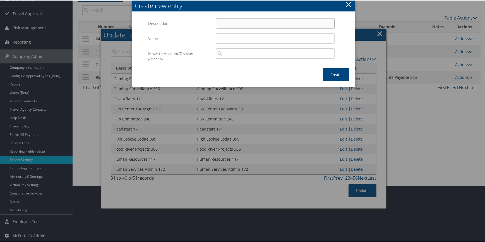
click at [252, 21] on input "Description" at bounding box center [275, 23] width 119 height 10
click at [237, 36] on input "Value" at bounding box center [275, 38] width 119 height 10
click at [332, 72] on button "Create" at bounding box center [336, 74] width 27 height 13
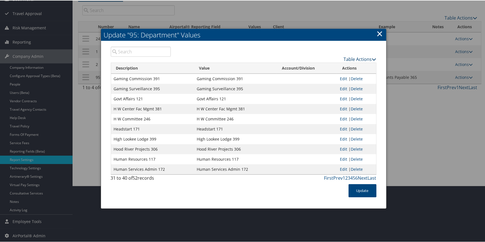
click at [352, 58] on link "Table Actions" at bounding box center [360, 59] width 33 height 6
click at [328, 67] on link "New Record" at bounding box center [338, 67] width 73 height 9
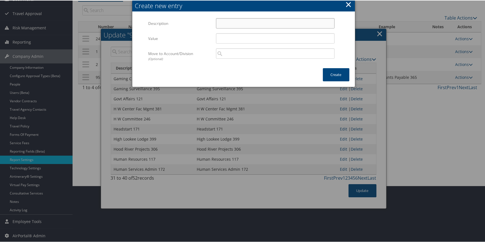
click at [245, 22] on input "Description" at bounding box center [275, 23] width 119 height 10
click at [224, 39] on input "Value" at bounding box center [275, 38] width 119 height 10
click at [329, 71] on button "Create" at bounding box center [336, 74] width 27 height 13
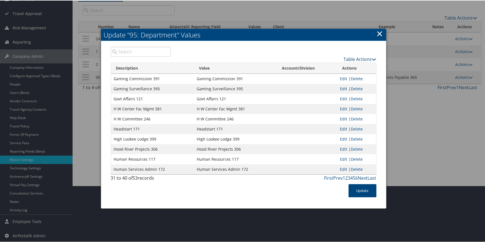
click at [364, 58] on link "Table Actions" at bounding box center [360, 59] width 33 height 6
click at [335, 66] on link "New Record" at bounding box center [338, 67] width 73 height 9
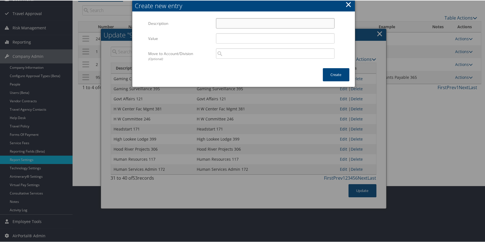
click at [224, 19] on input "Description" at bounding box center [275, 23] width 119 height 10
click at [227, 36] on input "Value" at bounding box center [275, 38] width 119 height 10
drag, startPoint x: 335, startPoint y: 74, endPoint x: 316, endPoint y: 72, distance: 18.8
click at [334, 74] on button "Create" at bounding box center [336, 74] width 27 height 13
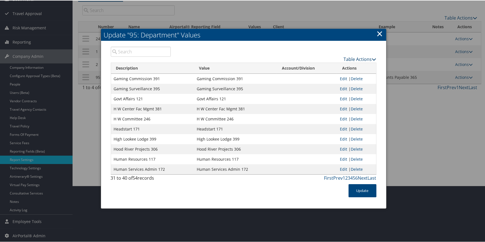
click at [349, 56] on link "Table Actions" at bounding box center [360, 59] width 33 height 6
click at [340, 63] on link "New Record" at bounding box center [338, 67] width 73 height 9
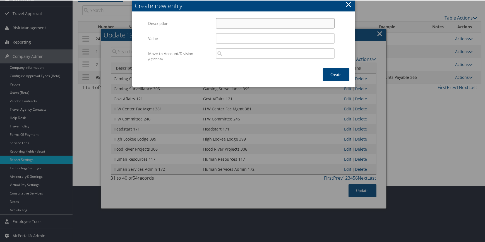
click at [222, 23] on input "Description" at bounding box center [275, 23] width 119 height 10
click at [227, 41] on input "Value" at bounding box center [275, 38] width 119 height 10
click at [335, 70] on button "Create" at bounding box center [336, 74] width 27 height 13
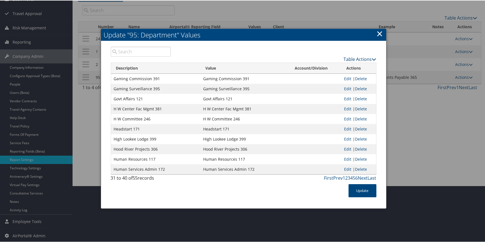
click at [349, 59] on link "Table Actions" at bounding box center [360, 59] width 33 height 6
click at [329, 67] on link "New Record" at bounding box center [338, 67] width 73 height 9
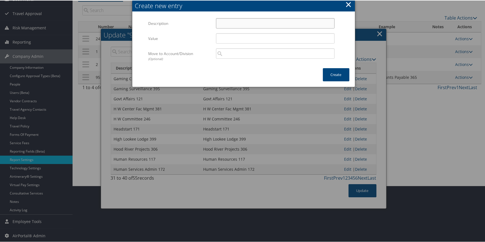
click at [224, 20] on input "Description" at bounding box center [275, 23] width 119 height 10
click at [228, 35] on input "Value" at bounding box center [275, 38] width 119 height 10
click at [332, 73] on button "Create" at bounding box center [336, 74] width 27 height 13
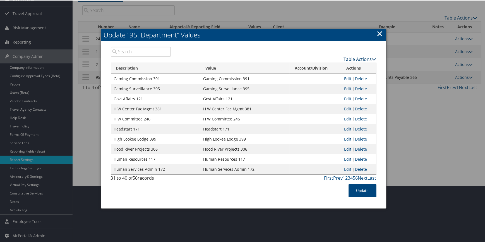
click at [360, 58] on link "Table Actions" at bounding box center [360, 59] width 33 height 6
click at [340, 66] on link "New Record" at bounding box center [338, 67] width 73 height 9
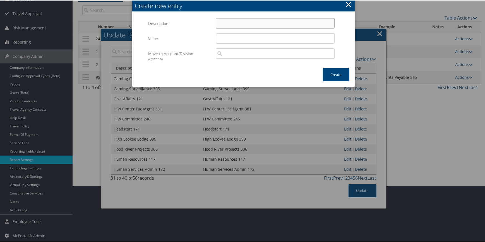
click at [220, 19] on input "Description" at bounding box center [275, 23] width 119 height 10
click at [228, 36] on input "Value" at bounding box center [275, 38] width 119 height 10
click at [338, 75] on button "Create" at bounding box center [336, 74] width 27 height 13
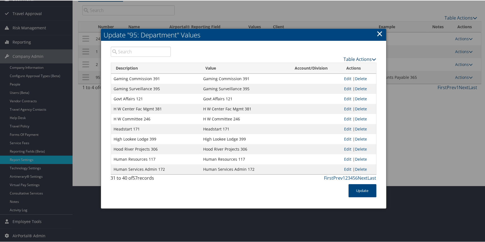
click at [357, 57] on link "Table Actions" at bounding box center [360, 59] width 33 height 6
click at [313, 67] on link "New Record" at bounding box center [338, 67] width 73 height 9
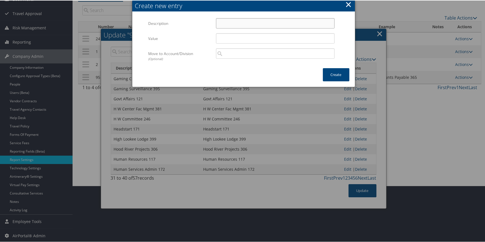
click at [235, 21] on input "Description" at bounding box center [275, 23] width 119 height 10
click at [227, 36] on input "Value" at bounding box center [275, 38] width 119 height 10
click at [339, 71] on button "Create" at bounding box center [336, 74] width 27 height 13
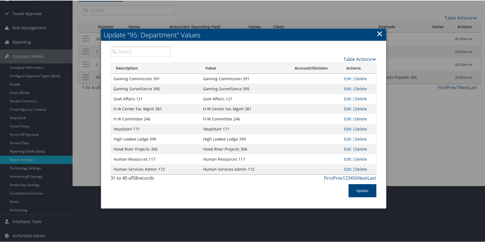
click at [352, 56] on link "Table Actions" at bounding box center [360, 59] width 33 height 6
click at [331, 69] on link "New Record" at bounding box center [338, 67] width 73 height 9
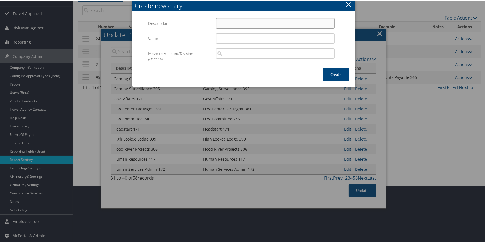
click at [233, 23] on input "Description" at bounding box center [275, 23] width 119 height 10
click at [218, 36] on input "Value" at bounding box center [275, 38] width 119 height 10
click at [337, 71] on button "Create" at bounding box center [336, 74] width 27 height 13
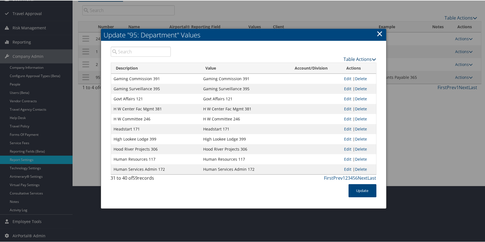
click at [357, 58] on link "Table Actions" at bounding box center [360, 59] width 33 height 6
click at [331, 65] on link "New Record" at bounding box center [338, 67] width 73 height 9
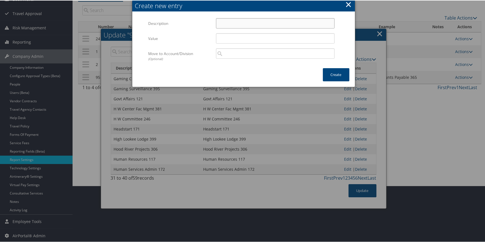
click at [220, 20] on input "Description" at bounding box center [275, 23] width 119 height 10
click at [226, 35] on input "Value" at bounding box center [275, 38] width 119 height 10
click at [332, 72] on button "Create" at bounding box center [336, 74] width 27 height 13
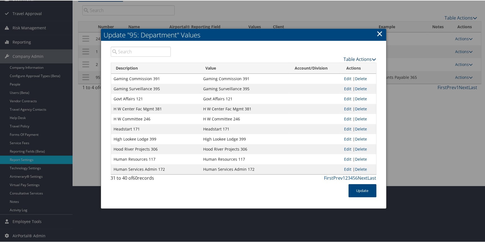
click at [359, 59] on link "Table Actions" at bounding box center [360, 59] width 33 height 6
click at [338, 66] on link "New Record" at bounding box center [338, 67] width 73 height 9
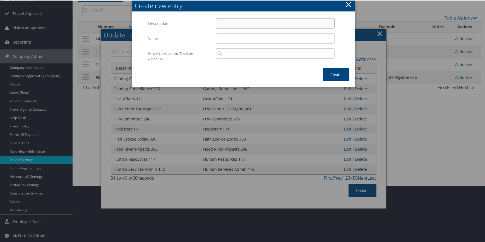
click at [221, 20] on input "Description" at bounding box center [275, 23] width 119 height 10
click at [221, 37] on input "Value" at bounding box center [275, 38] width 119 height 10
click at [340, 71] on button "Create" at bounding box center [336, 74] width 27 height 13
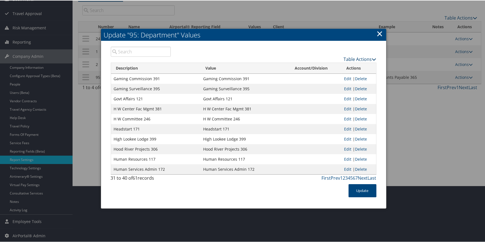
click at [348, 58] on link "Table Actions" at bounding box center [360, 59] width 33 height 6
click at [331, 65] on link "New Record" at bounding box center [338, 67] width 73 height 9
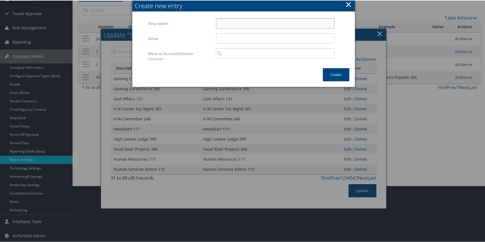
click at [227, 26] on input "Description" at bounding box center [275, 23] width 119 height 10
click at [223, 40] on input "Value" at bounding box center [275, 38] width 119 height 10
click at [336, 69] on button "Create" at bounding box center [336, 74] width 27 height 13
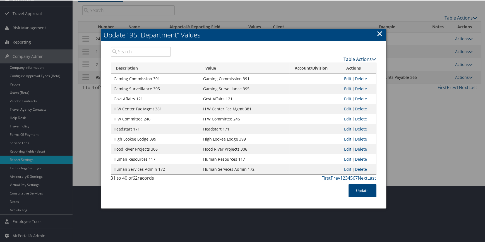
click at [359, 58] on link "Table Actions" at bounding box center [360, 59] width 33 height 6
click at [326, 69] on link "New Record" at bounding box center [338, 67] width 73 height 9
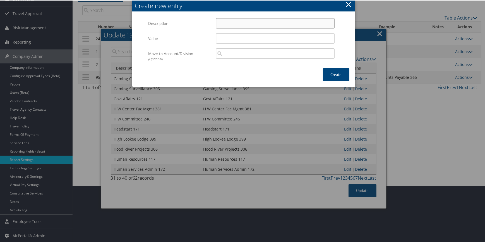
click at [232, 21] on input "Description" at bounding box center [275, 23] width 119 height 10
click at [224, 38] on input "Value" at bounding box center [275, 38] width 119 height 10
click at [335, 75] on button "Create" at bounding box center [336, 74] width 27 height 13
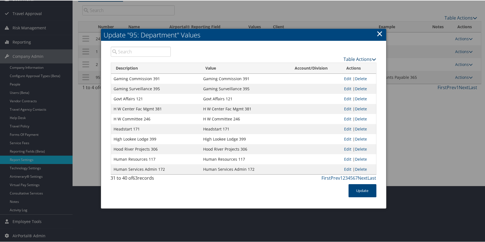
drag, startPoint x: 350, startPoint y: 56, endPoint x: 345, endPoint y: 60, distance: 5.7
click at [350, 56] on link "Table Actions" at bounding box center [360, 59] width 33 height 6
click at [338, 67] on link "New Record" at bounding box center [338, 67] width 73 height 9
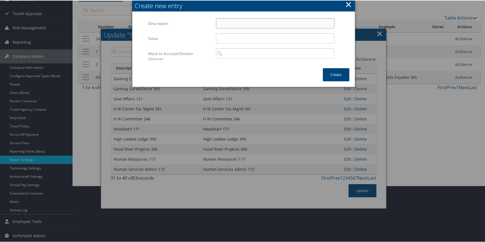
click at [246, 20] on input "Description" at bounding box center [275, 23] width 119 height 10
click at [223, 36] on input "Value" at bounding box center [275, 38] width 119 height 10
click at [331, 70] on button "Create" at bounding box center [336, 74] width 27 height 13
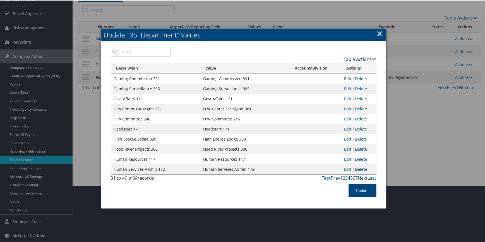
click at [363, 56] on link "Table Actions" at bounding box center [360, 59] width 33 height 6
click at [349, 65] on link "New Record" at bounding box center [338, 67] width 73 height 9
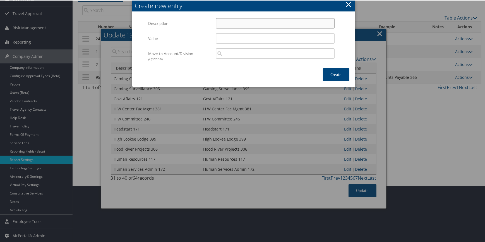
click at [227, 24] on input "Description" at bounding box center [275, 23] width 119 height 10
click at [224, 40] on input "Value" at bounding box center [275, 38] width 119 height 10
click at [335, 70] on button "Create" at bounding box center [336, 74] width 27 height 13
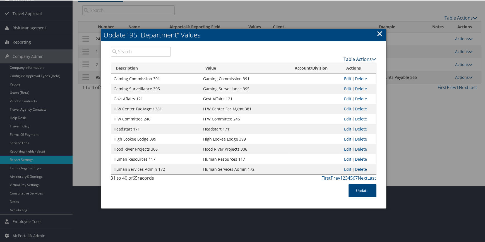
click at [350, 59] on link "Table Actions" at bounding box center [360, 59] width 33 height 6
click at [332, 70] on link "New Record" at bounding box center [338, 67] width 73 height 9
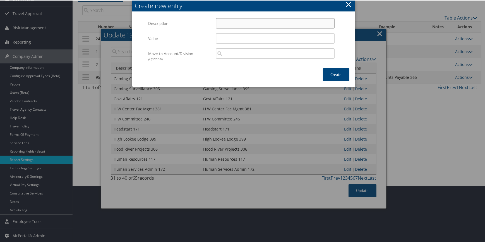
click at [235, 22] on input "Description" at bounding box center [275, 23] width 119 height 10
click at [228, 41] on input "Value" at bounding box center [275, 38] width 119 height 10
click at [328, 73] on button "Create" at bounding box center [336, 74] width 27 height 13
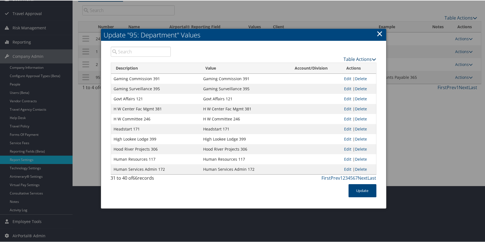
click at [363, 57] on link "Table Actions" at bounding box center [360, 59] width 33 height 6
click at [335, 72] on link "Download Report" at bounding box center [338, 76] width 73 height 9
click at [350, 58] on link "Table Actions" at bounding box center [360, 59] width 33 height 6
click at [329, 68] on link "New Record" at bounding box center [338, 67] width 73 height 9
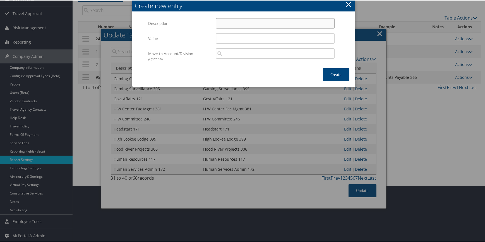
click at [265, 21] on input "Description" at bounding box center [275, 23] width 119 height 10
click at [264, 37] on input "Value" at bounding box center [275, 38] width 119 height 10
click at [329, 73] on button "Create" at bounding box center [336, 74] width 27 height 13
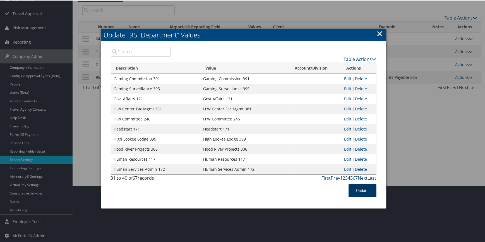
click at [356, 188] on button "Update" at bounding box center [363, 189] width 28 height 13
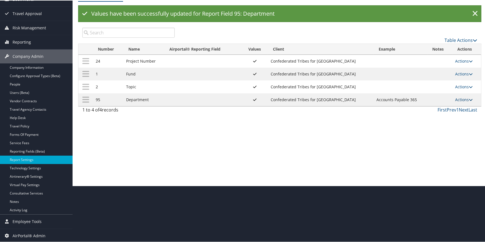
drag, startPoint x: 460, startPoint y: 99, endPoint x: 455, endPoint y: 99, distance: 5.1
click at [460, 99] on link "Actions" at bounding box center [464, 98] width 18 height 5
click at [438, 104] on link "Update Report Field Values" at bounding box center [440, 107] width 60 height 9
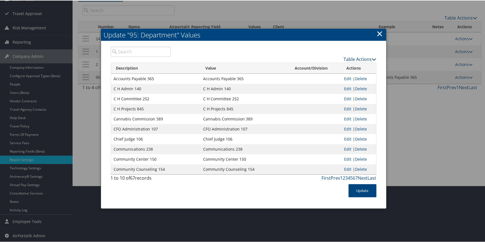
click at [349, 57] on link "Table Actions" at bounding box center [360, 59] width 33 height 6
click at [329, 67] on link "New Record" at bounding box center [338, 67] width 73 height 9
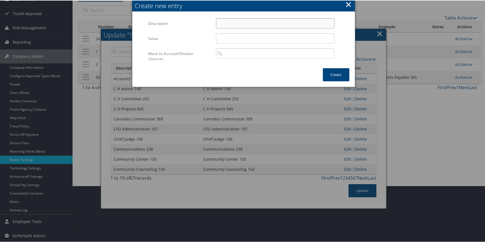
click at [216, 22] on input "Description" at bounding box center [275, 23] width 119 height 10
click at [231, 36] on input "Value" at bounding box center [275, 38] width 119 height 10
click at [329, 73] on button "Create" at bounding box center [336, 74] width 27 height 13
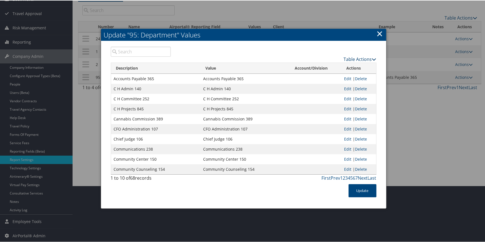
click at [349, 58] on link "Table Actions" at bounding box center [360, 59] width 33 height 6
click at [333, 68] on link "New Record" at bounding box center [338, 67] width 73 height 9
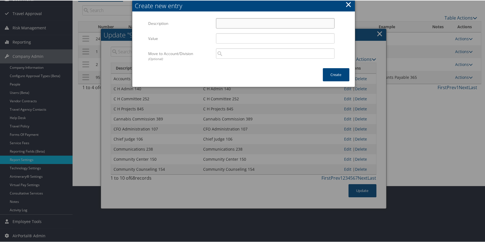
click at [233, 22] on input "Description" at bounding box center [275, 23] width 119 height 10
click at [230, 39] on input "Value" at bounding box center [275, 38] width 119 height 10
click at [323, 72] on button "Create" at bounding box center [336, 74] width 27 height 13
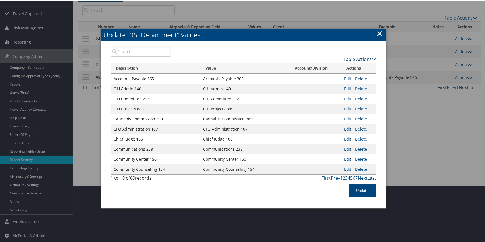
click at [346, 58] on link "Table Actions" at bounding box center [360, 59] width 33 height 6
click at [332, 66] on link "New Record" at bounding box center [338, 67] width 73 height 9
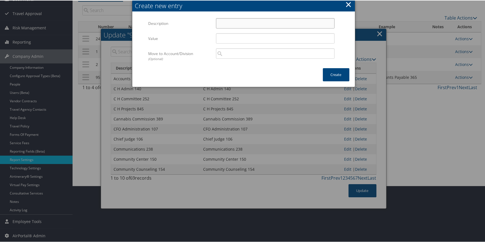
click at [227, 25] on input "Description" at bounding box center [275, 23] width 119 height 10
click at [221, 41] on input "Value" at bounding box center [275, 38] width 119 height 10
click at [333, 71] on button "Create" at bounding box center [336, 74] width 27 height 13
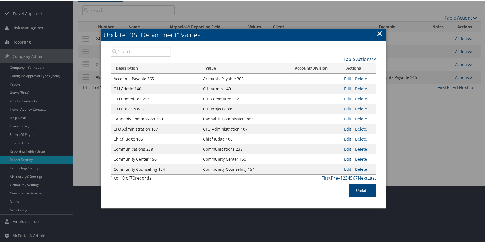
click at [346, 58] on link "Table Actions" at bounding box center [360, 59] width 33 height 6
drag, startPoint x: 339, startPoint y: 64, endPoint x: 336, endPoint y: 65, distance: 3.5
click at [339, 64] on link "New Record" at bounding box center [338, 67] width 73 height 9
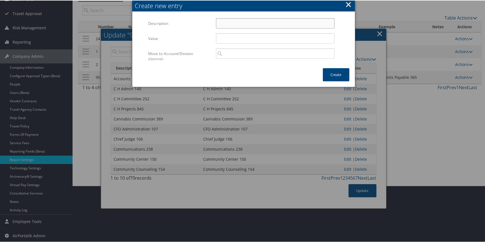
click at [259, 23] on input "Description" at bounding box center [275, 23] width 119 height 10
click at [220, 37] on input "Value" at bounding box center [275, 38] width 119 height 10
click at [328, 73] on button "Create" at bounding box center [336, 74] width 27 height 13
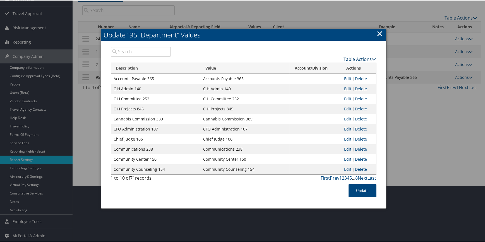
drag, startPoint x: 352, startPoint y: 60, endPoint x: 348, endPoint y: 61, distance: 3.7
click at [352, 60] on link "Table Actions" at bounding box center [360, 59] width 33 height 6
click at [336, 66] on link "New Record" at bounding box center [338, 67] width 73 height 9
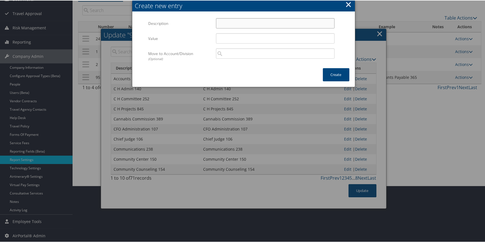
click at [237, 25] on input "Description" at bounding box center [275, 23] width 119 height 10
click at [230, 37] on input "Value" at bounding box center [275, 38] width 119 height 10
click at [327, 71] on button "Create" at bounding box center [336, 74] width 27 height 13
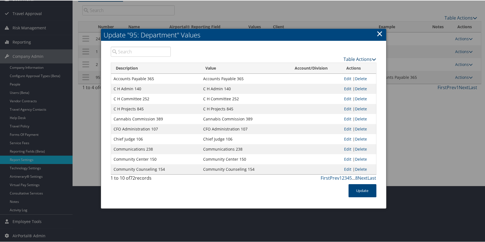
drag, startPoint x: 359, startPoint y: 59, endPoint x: 350, endPoint y: 61, distance: 9.3
click at [359, 59] on link "Table Actions" at bounding box center [360, 59] width 33 height 6
click at [335, 69] on link "New Record" at bounding box center [338, 67] width 73 height 9
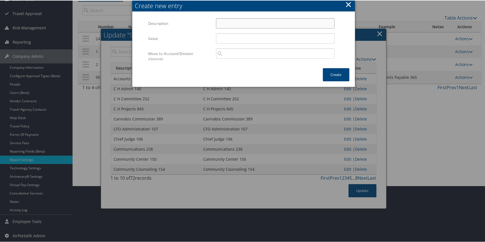
click at [235, 23] on input "Description" at bounding box center [275, 23] width 119 height 10
click at [223, 36] on input "Value" at bounding box center [275, 38] width 119 height 10
click at [343, 74] on button "Create" at bounding box center [336, 74] width 27 height 13
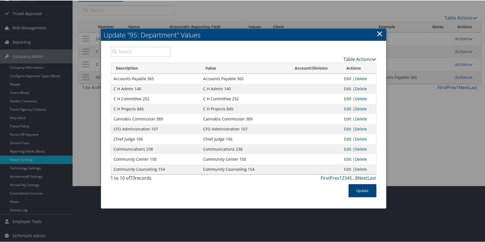
click at [352, 59] on link "Table Actions" at bounding box center [360, 59] width 33 height 6
click at [329, 66] on link "New Record" at bounding box center [338, 67] width 73 height 9
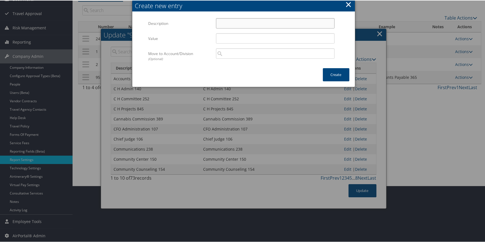
click at [228, 26] on input "Description" at bounding box center [275, 23] width 119 height 10
click at [220, 37] on input "Value" at bounding box center [275, 38] width 119 height 10
click at [338, 76] on button "Create" at bounding box center [336, 74] width 27 height 13
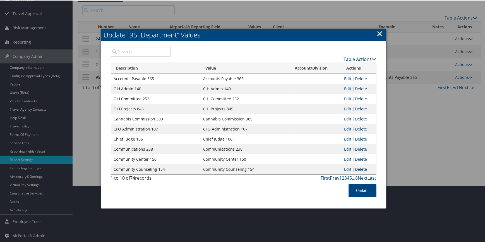
click at [359, 59] on link "Table Actions" at bounding box center [360, 59] width 33 height 6
click at [331, 69] on link "New Record" at bounding box center [338, 67] width 73 height 9
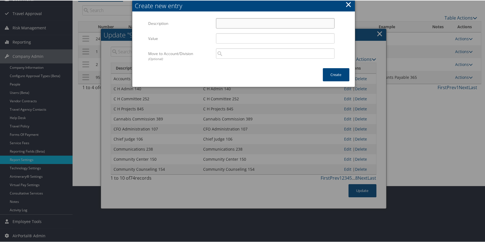
click at [224, 25] on input "Description" at bounding box center [275, 23] width 119 height 10
drag, startPoint x: 217, startPoint y: 36, endPoint x: 219, endPoint y: 38, distance: 2.9
click at [217, 36] on input "Value" at bounding box center [275, 38] width 119 height 10
click at [336, 73] on button "Create" at bounding box center [336, 74] width 27 height 13
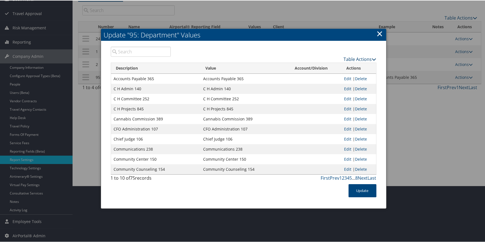
drag, startPoint x: 359, startPoint y: 58, endPoint x: 354, endPoint y: 59, distance: 4.5
click at [359, 58] on link "Table Actions" at bounding box center [360, 59] width 33 height 6
drag, startPoint x: 332, startPoint y: 69, endPoint x: 313, endPoint y: 62, distance: 20.3
click at [332, 69] on link "New Record" at bounding box center [338, 67] width 73 height 9
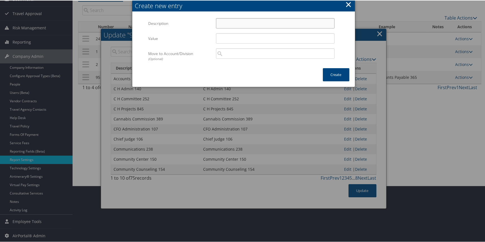
click at [226, 24] on input "Description" at bounding box center [275, 23] width 119 height 10
click at [220, 39] on input "Value" at bounding box center [275, 38] width 119 height 10
click at [328, 71] on button "Create" at bounding box center [336, 74] width 27 height 13
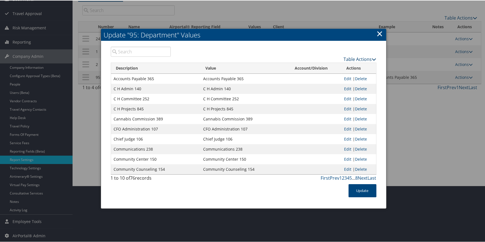
drag, startPoint x: 349, startPoint y: 57, endPoint x: 344, endPoint y: 61, distance: 6.4
click at [349, 57] on link "Table Actions" at bounding box center [360, 59] width 33 height 6
click at [335, 65] on link "New Record" at bounding box center [338, 67] width 73 height 9
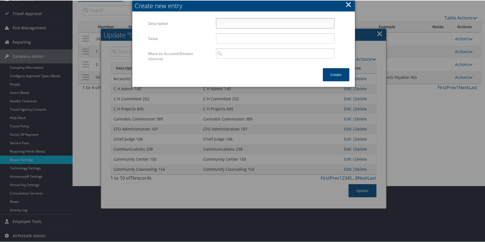
click at [243, 24] on input "Description" at bounding box center [275, 23] width 119 height 10
click at [234, 35] on input "Value" at bounding box center [275, 38] width 119 height 10
click at [335, 73] on button "Create" at bounding box center [336, 74] width 27 height 13
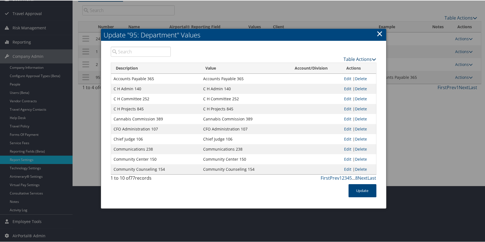
click at [346, 56] on link "Table Actions" at bounding box center [360, 59] width 33 height 6
click at [338, 68] on link "New Record" at bounding box center [338, 67] width 73 height 9
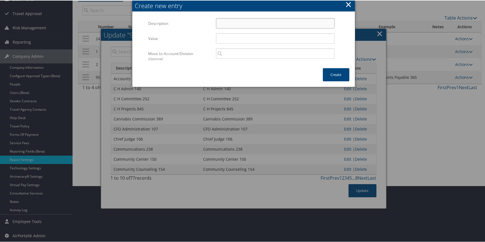
click at [229, 20] on input "Description" at bounding box center [275, 23] width 119 height 10
click at [226, 35] on input "Value" at bounding box center [275, 38] width 119 height 10
click at [333, 70] on button "Create" at bounding box center [336, 74] width 27 height 13
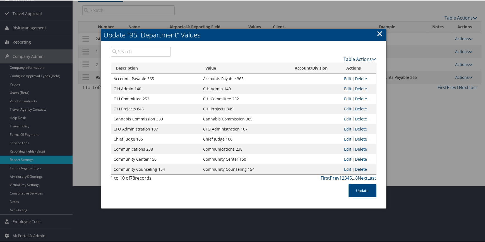
click at [349, 57] on link "Table Actions" at bounding box center [360, 59] width 33 height 6
click at [331, 68] on link "New Record" at bounding box center [338, 67] width 73 height 9
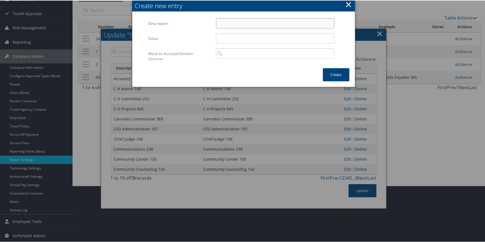
click at [232, 21] on input "Description" at bounding box center [275, 23] width 119 height 10
click at [227, 36] on input "Value" at bounding box center [275, 38] width 119 height 10
click at [332, 72] on button "Create" at bounding box center [336, 74] width 27 height 13
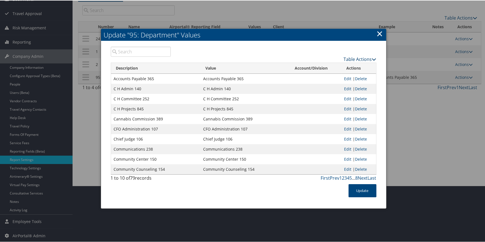
drag, startPoint x: 363, startPoint y: 58, endPoint x: 356, endPoint y: 60, distance: 6.9
click at [363, 58] on link "Table Actions" at bounding box center [360, 59] width 33 height 6
click at [316, 70] on link "New Record" at bounding box center [338, 67] width 73 height 9
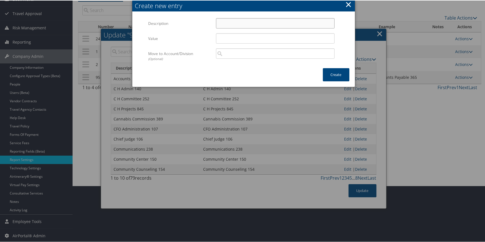
click at [225, 25] on input "Description" at bounding box center [275, 23] width 119 height 10
click at [229, 40] on input "Value" at bounding box center [275, 38] width 119 height 10
click at [337, 75] on button "Create" at bounding box center [336, 74] width 27 height 13
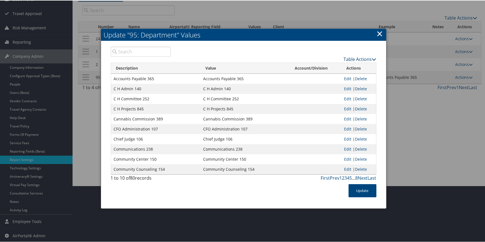
drag, startPoint x: 357, startPoint y: 59, endPoint x: 351, endPoint y: 61, distance: 6.3
click at [357, 59] on link "Table Actions" at bounding box center [360, 59] width 33 height 6
click at [333, 69] on link "New Record" at bounding box center [338, 67] width 73 height 9
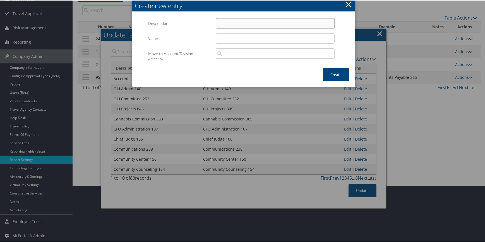
click at [229, 23] on input "Description" at bounding box center [275, 23] width 119 height 10
click at [231, 35] on input "Value" at bounding box center [275, 38] width 119 height 10
click at [330, 70] on button "Create" at bounding box center [336, 74] width 27 height 13
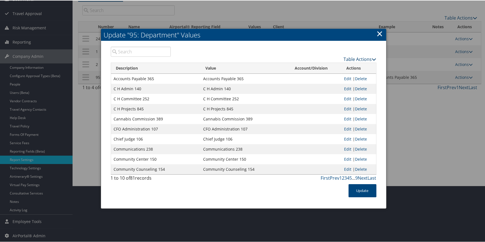
click at [354, 60] on link "Table Actions" at bounding box center [360, 59] width 33 height 6
click at [325, 65] on link "New Record" at bounding box center [338, 67] width 73 height 9
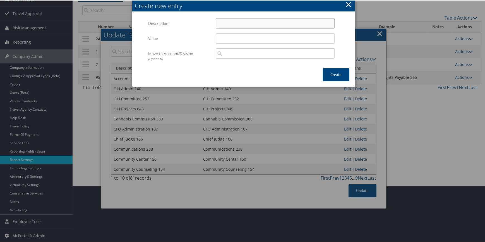
click at [245, 25] on input "Description" at bounding box center [275, 23] width 119 height 10
click at [240, 38] on input "Value" at bounding box center [275, 38] width 119 height 10
click at [328, 72] on button "Create" at bounding box center [336, 74] width 27 height 13
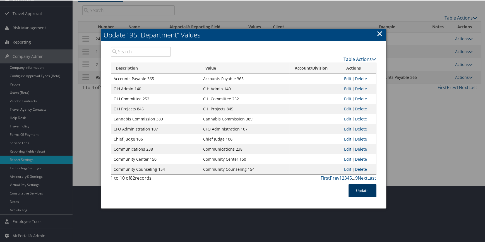
click at [349, 191] on button "Update" at bounding box center [363, 189] width 28 height 13
click at [361, 187] on button "Update" at bounding box center [363, 189] width 28 height 13
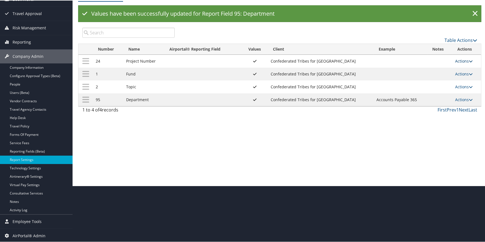
click at [458, 60] on link "Actions" at bounding box center [464, 60] width 18 height 5
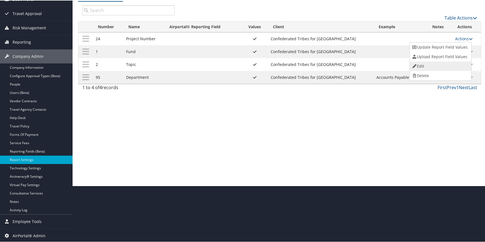
click at [424, 65] on link "Edit" at bounding box center [440, 65] width 60 height 9
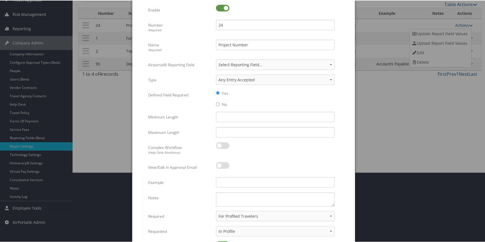
scroll to position [107, 0]
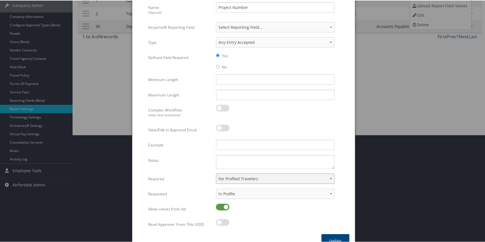
click at [240, 178] on select "None For Guest Travelers For Profiled Travelers For Both" at bounding box center [275, 178] width 119 height 10
click at [216, 173] on select "None For Guest Travelers For Profiled Travelers For Both" at bounding box center [275, 178] width 119 height 10
click at [233, 194] on select "None In Profile At Booking Both" at bounding box center [275, 193] width 119 height 10
click at [216, 188] on select "None In Profile At Booking Both" at bounding box center [275, 193] width 119 height 10
click at [338, 238] on button "Update" at bounding box center [335, 239] width 28 height 13
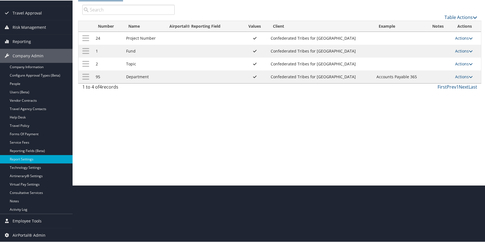
scroll to position [56, 0]
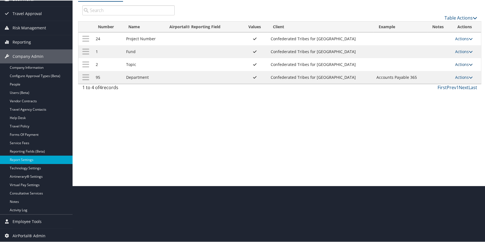
click at [459, 64] on link "Actions" at bounding box center [464, 63] width 18 height 5
click at [424, 90] on link "Edit" at bounding box center [440, 91] width 60 height 9
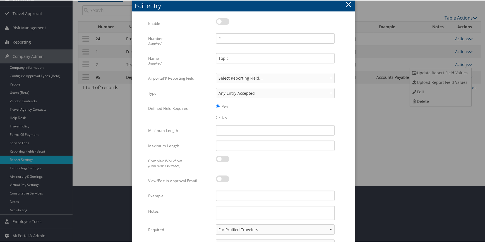
click at [224, 20] on label at bounding box center [222, 21] width 13 height 7
click at [222, 20] on input "checkbox" at bounding box center [221, 22] width 4 height 4
click at [352, 2] on div "Edit entry" at bounding box center [245, 5] width 220 height 9
click at [347, 4] on button "×" at bounding box center [348, 3] width 6 height 11
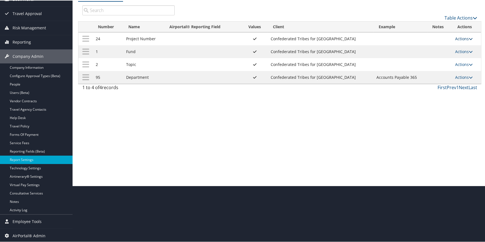
click at [461, 38] on link "Actions" at bounding box center [464, 37] width 18 height 5
click at [424, 62] on link "Edit" at bounding box center [440, 65] width 60 height 9
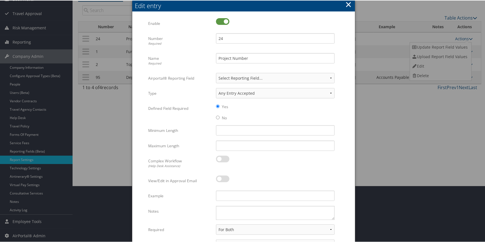
click at [348, 4] on button "×" at bounding box center [348, 3] width 6 height 11
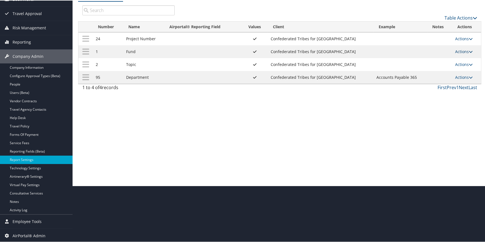
click at [469, 50] on icon at bounding box center [471, 51] width 4 height 4
click at [427, 76] on link "Edit" at bounding box center [440, 78] width 60 height 9
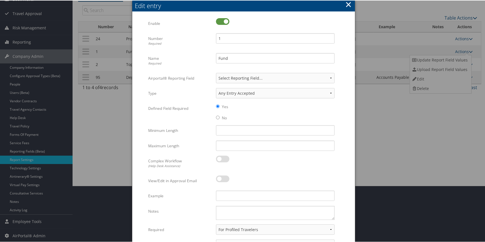
click at [349, 4] on button "×" at bounding box center [348, 3] width 6 height 11
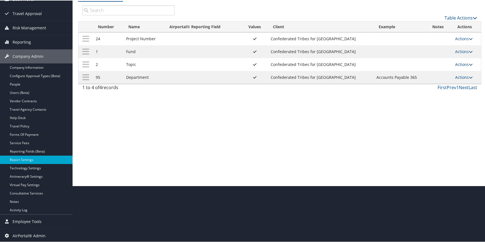
click at [461, 65] on link "Actions" at bounding box center [464, 63] width 18 height 5
click at [428, 87] on link "Edit" at bounding box center [440, 91] width 60 height 9
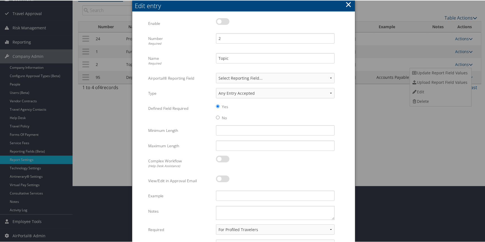
click at [222, 21] on label at bounding box center [222, 21] width 13 height 7
click at [222, 21] on input "checkbox" at bounding box center [221, 22] width 4 height 4
click at [349, 4] on button "×" at bounding box center [348, 3] width 6 height 11
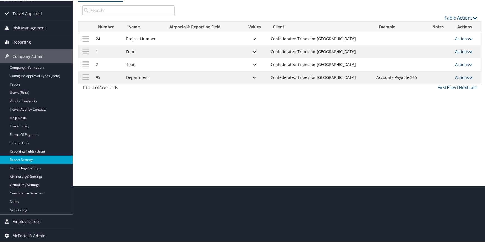
click at [459, 78] on link "Actions" at bounding box center [464, 76] width 18 height 5
click at [437, 101] on link "Edit" at bounding box center [440, 103] width 60 height 9
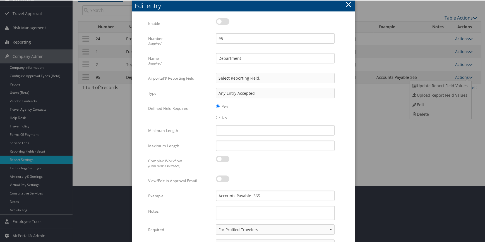
click at [226, 21] on label at bounding box center [222, 21] width 13 height 7
click at [222, 21] on input "checkbox" at bounding box center [221, 22] width 4 height 4
click at [349, 5] on button "×" at bounding box center [348, 3] width 6 height 11
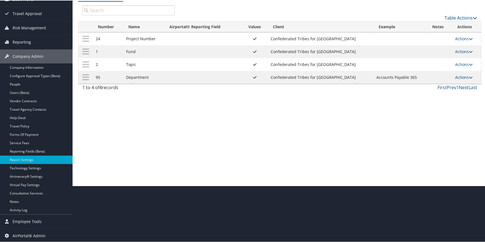
click at [458, 76] on link "Actions" at bounding box center [464, 76] width 18 height 5
click at [329, 115] on div "Report Settings Confederated Tribes for Warm Springs ( 302070 ) , [ 45955 ] Con…" at bounding box center [280, 65] width 414 height 242
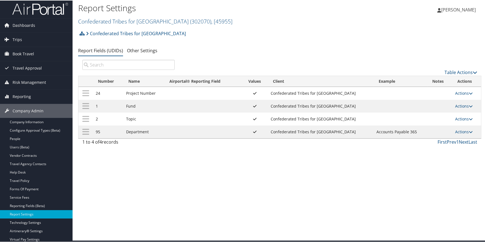
scroll to position [0, 0]
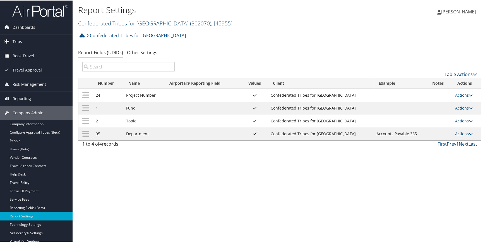
drag, startPoint x: 118, startPoint y: 24, endPoint x: 116, endPoint y: 25, distance: 3.1
click at [118, 24] on link "Confederated Tribes for Warm Springs ( 302070 ) , [ 45955 ]" at bounding box center [155, 23] width 154 height 8
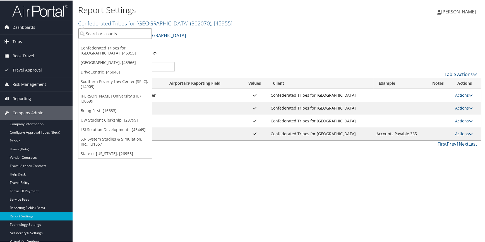
click at [111, 30] on input "search" at bounding box center [114, 33] width 73 height 10
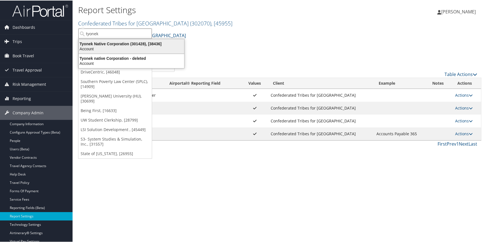
click at [156, 41] on div "Tyonek Native Corporation (301428), [38436]" at bounding box center [131, 43] width 112 height 5
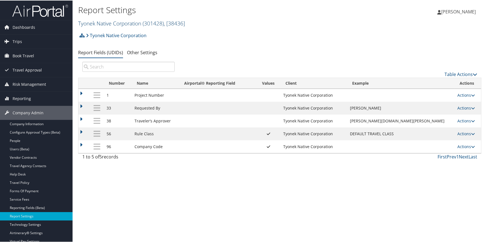
click at [112, 23] on link "Tyonek Native Corporation ( 301428 ) , [ 38436 ]" at bounding box center [131, 23] width 107 height 8
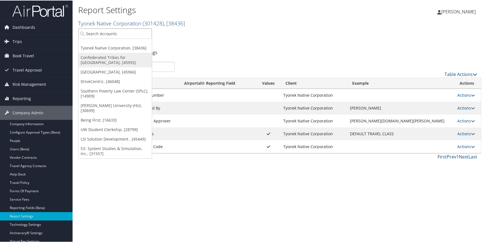
click at [103, 54] on link "Confederated Tribes for [GEOGRAPHIC_DATA], [45955]" at bounding box center [114, 59] width 73 height 15
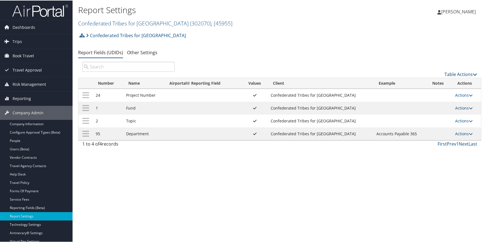
click at [447, 74] on link "Table Actions" at bounding box center [461, 74] width 33 height 6
click at [428, 81] on link "New Record" at bounding box center [442, 82] width 73 height 9
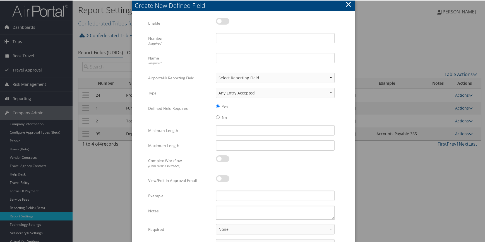
click at [225, 18] on label at bounding box center [222, 20] width 13 height 7
click at [222, 20] on input "checkbox" at bounding box center [221, 22] width 4 height 4
checkbox input "true"
click at [218, 37] on input "Number Required" at bounding box center [275, 37] width 119 height 10
type input "96"
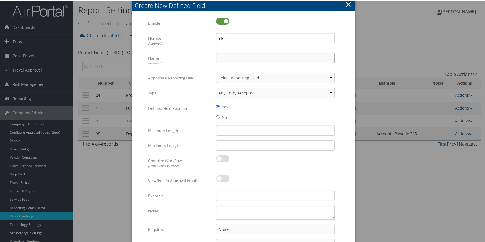
click at [241, 55] on input "Name Required" at bounding box center [275, 57] width 119 height 10
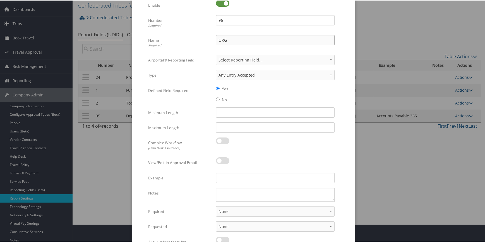
scroll to position [25, 0]
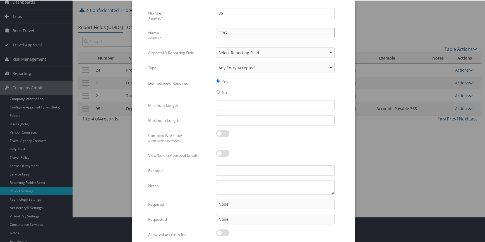
type input "ORG"
click at [236, 203] on select "None For Guest Travelers For Profiled Travelers For Both" at bounding box center [275, 203] width 119 height 10
select select "traveler"
click at [216, 198] on select "None For Guest Travelers For Profiled Travelers For Both" at bounding box center [275, 203] width 119 height 10
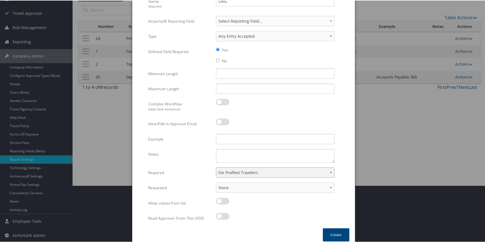
scroll to position [61, 0]
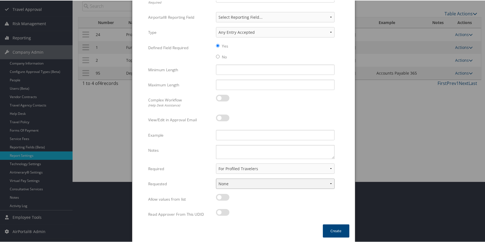
click at [244, 184] on select "None In Profile At Booking Both" at bounding box center [275, 183] width 119 height 10
click at [241, 183] on select "None In Profile At Booking Both" at bounding box center [275, 183] width 119 height 10
select select "profiled"
click at [216, 178] on select "None In Profile At Booking Both" at bounding box center [275, 183] width 119 height 10
click at [234, 134] on input "Example" at bounding box center [275, 134] width 119 height 10
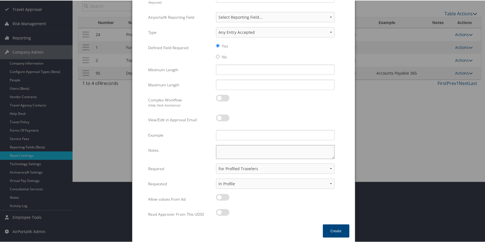
click at [236, 147] on textarea "Notes" at bounding box center [275, 151] width 119 height 14
type textarea "A"
type textarea "Use arrangers ORG"
click at [225, 196] on label at bounding box center [222, 196] width 13 height 7
click at [222, 196] on input "checkbox" at bounding box center [221, 198] width 4 height 4
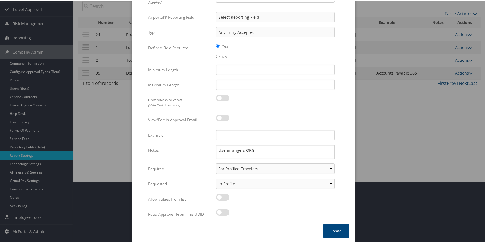
checkbox input "true"
click at [332, 232] on button "Create" at bounding box center [336, 230] width 27 height 13
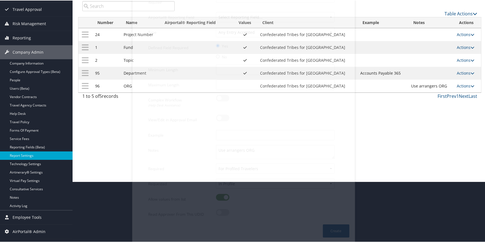
scroll to position [56, 0]
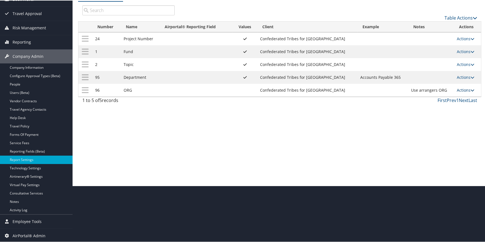
click at [463, 89] on link "Actions" at bounding box center [466, 89] width 18 height 5
click at [436, 95] on link "Update Report Field Values" at bounding box center [441, 97] width 60 height 9
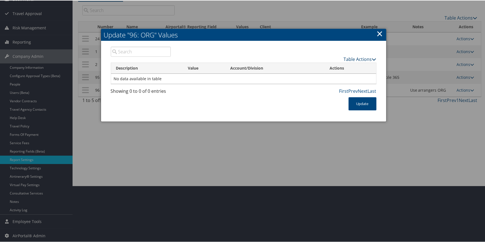
click at [345, 57] on link "Table Actions" at bounding box center [360, 59] width 33 height 6
click at [334, 65] on link "New Record" at bounding box center [338, 67] width 73 height 9
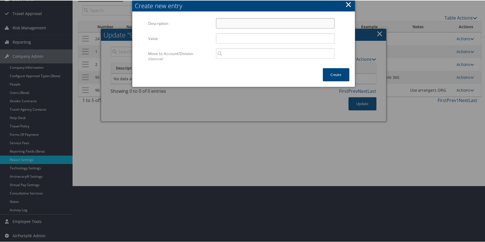
click at [226, 21] on input "Description" at bounding box center [275, 23] width 119 height 10
click at [230, 21] on input "Branchof Education" at bounding box center [275, 23] width 119 height 10
drag, startPoint x: 259, startPoint y: 23, endPoint x: 196, endPoint y: 20, distance: 63.7
click at [196, 20] on div "Description Branch of Education Multiple values The selected items contain diff…" at bounding box center [243, 25] width 190 height 15
type input "Branch of Education"
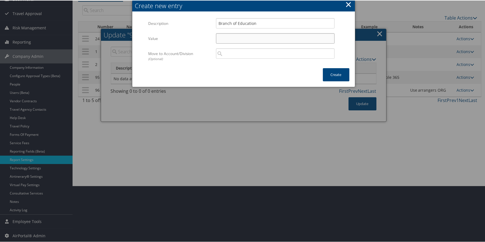
click at [253, 40] on input "Value" at bounding box center [275, 38] width 119 height 10
paste input "Branch of Education"
type input "Branch of Education"
click at [333, 74] on button "Create" at bounding box center [336, 74] width 27 height 13
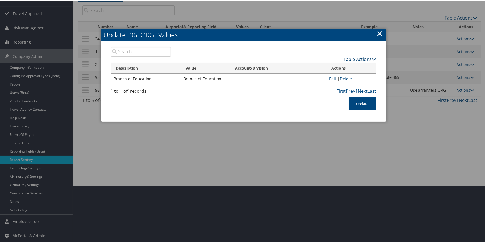
click at [346, 58] on link "Table Actions" at bounding box center [360, 59] width 33 height 6
click at [330, 65] on link "New Record" at bounding box center [338, 67] width 73 height 9
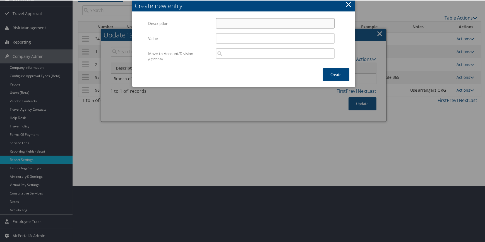
click at [226, 23] on input "Description" at bounding box center [275, 23] width 119 height 10
drag, startPoint x: 276, startPoint y: 21, endPoint x: 182, endPoint y: 17, distance: 94.4
click at [182, 18] on div "Description Branch of Health Human Services Multiple values The selected items …" at bounding box center [243, 25] width 190 height 15
type input "Branch of Health Human Services"
click at [225, 35] on input "Value" at bounding box center [275, 38] width 119 height 10
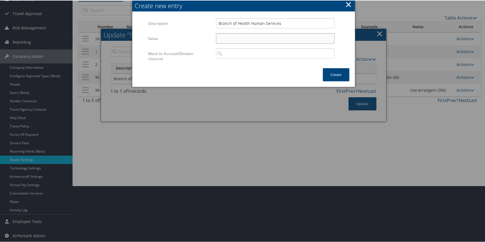
paste input "Branch of Health Human Services"
type input "Branch of Health Human Services"
drag, startPoint x: 324, startPoint y: 67, endPoint x: 337, endPoint y: 73, distance: 14.5
click at [324, 68] on button "Create" at bounding box center [336, 74] width 27 height 13
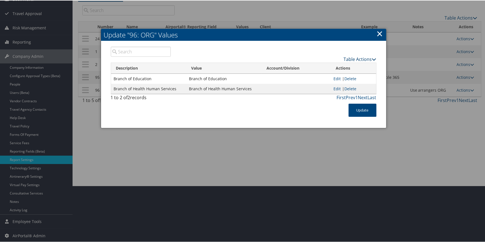
click at [344, 58] on link "Table Actions" at bounding box center [360, 59] width 33 height 6
click at [331, 64] on link "New Record" at bounding box center [338, 67] width 73 height 9
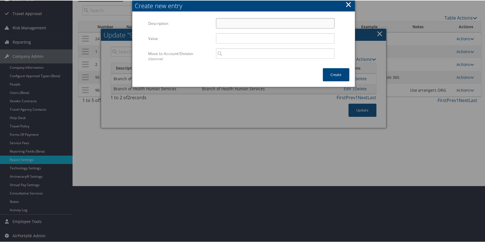
click at [243, 23] on input "Description" at bounding box center [275, 23] width 119 height 10
drag, startPoint x: 285, startPoint y: 25, endPoint x: 178, endPoint y: 12, distance: 108.5
click at [180, 13] on div "Multiple values The selected items contain different values for this input. To …" at bounding box center [243, 40] width 223 height 56
type input "Branch of Natural Resources"
click at [236, 39] on input "Value" at bounding box center [275, 38] width 119 height 10
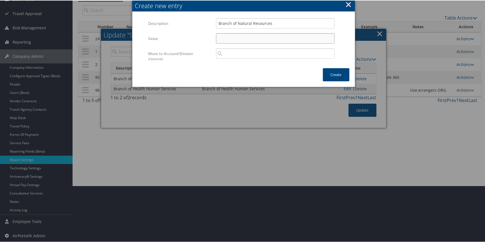
paste input "Branch of Natural Resources"
type input "Branch of Natural Resources"
click at [332, 69] on button "Create" at bounding box center [336, 74] width 27 height 13
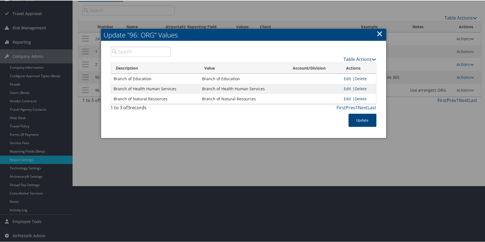
click at [349, 56] on link "Table Actions" at bounding box center [360, 59] width 33 height 6
click at [332, 64] on link "New Record" at bounding box center [338, 67] width 73 height 9
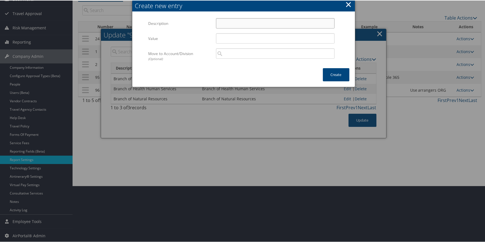
click at [223, 25] on input "Description" at bounding box center [275, 23] width 119 height 10
drag, startPoint x: 269, startPoint y: 21, endPoint x: 190, endPoint y: 21, distance: 79.3
click at [191, 21] on div "Description Branch of Public Safety Multiple values The selected items contain …" at bounding box center [243, 25] width 190 height 15
type input "Branch of Public Safety"
click at [238, 38] on input "Value" at bounding box center [275, 38] width 119 height 10
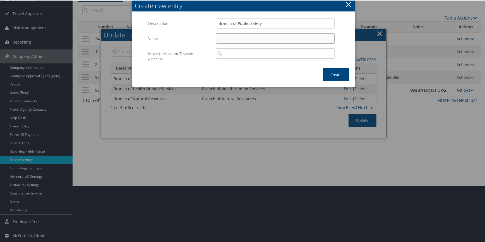
paste input "Branch of Public Safety"
type input "Branch of Public Safety"
click at [326, 72] on button "Create" at bounding box center [336, 74] width 27 height 13
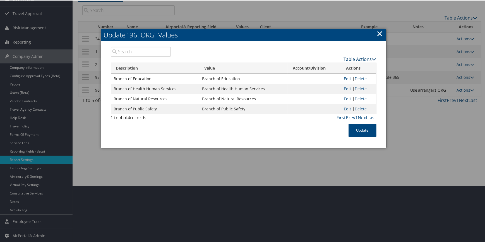
click at [347, 58] on link "Table Actions" at bounding box center [360, 59] width 33 height 6
click at [332, 66] on link "New Record" at bounding box center [338, 67] width 73 height 9
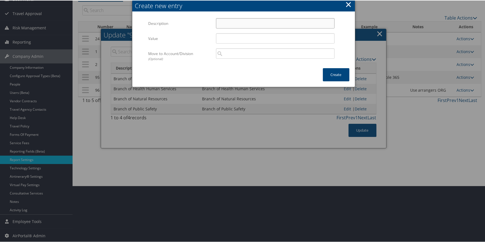
click at [232, 27] on input "Description" at bounding box center [275, 23] width 119 height 10
drag, startPoint x: 268, startPoint y: 23, endPoint x: 199, endPoint y: 23, distance: 69.2
click at [199, 23] on div "Description Branch of Public Utilities Multiple values The selected items conta…" at bounding box center [243, 25] width 190 height 15
type input "Branch of Public Utilities"
click at [230, 38] on input "Value" at bounding box center [275, 38] width 119 height 10
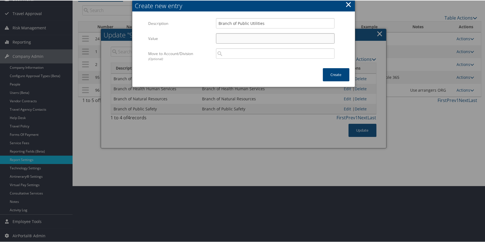
paste input "Branch of Public Utilities"
type input "Branch of Public Utilities"
click at [333, 70] on button "Create" at bounding box center [336, 74] width 27 height 13
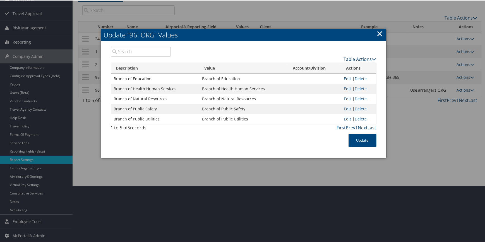
click at [346, 57] on link "Table Actions" at bounding box center [360, 59] width 33 height 6
click at [337, 64] on link "New Record" at bounding box center [338, 67] width 73 height 9
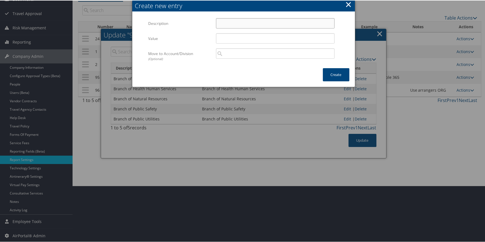
click at [251, 19] on input "Description" at bounding box center [275, 23] width 119 height 10
drag, startPoint x: 243, startPoint y: 22, endPoint x: 203, endPoint y: 19, distance: 40.0
click at [203, 19] on div "Description Finances Multiple values The selected items contain different value…" at bounding box center [243, 25] width 190 height 15
type input "Finances"
click at [223, 38] on input "Value" at bounding box center [275, 38] width 119 height 10
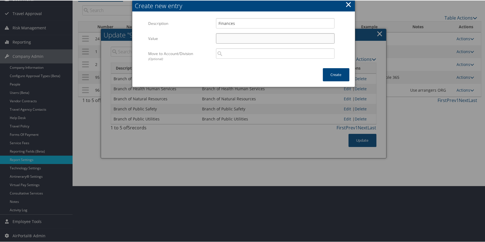
paste input "Finances"
type input "Finances"
click at [331, 73] on button "Create" at bounding box center [336, 74] width 27 height 13
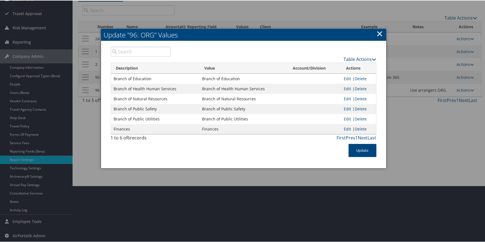
click at [350, 59] on link "Table Actions" at bounding box center [360, 59] width 33 height 6
click at [337, 63] on link "New Record" at bounding box center [338, 67] width 73 height 9
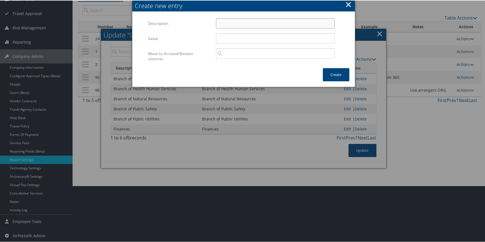
click at [225, 26] on input "Description" at bounding box center [275, 23] width 119 height 10
type input "H"
type input "u"
drag, startPoint x: 257, startPoint y: 24, endPoint x: 142, endPoint y: 14, distance: 115.4
click at [142, 14] on div "Multiple values The selected items contain different values for this input. To …" at bounding box center [243, 40] width 223 height 56
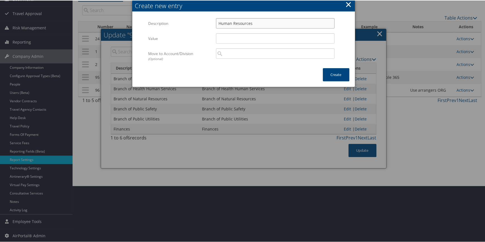
type input "Human Resources"
click at [226, 35] on input "Value" at bounding box center [275, 38] width 119 height 10
paste input "Human Resources"
type input "Human Resources"
click at [336, 76] on button "Create" at bounding box center [336, 74] width 27 height 13
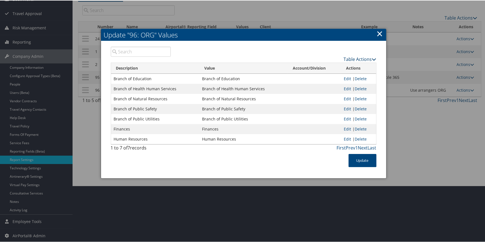
click at [356, 58] on link "Table Actions" at bounding box center [360, 59] width 33 height 6
click at [329, 64] on link "New Record" at bounding box center [338, 67] width 73 height 9
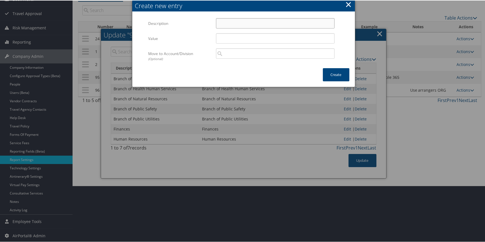
click at [234, 23] on input "Description" at bounding box center [275, 23] width 119 height 10
drag, startPoint x: 251, startPoint y: 21, endPoint x: 205, endPoint y: 21, distance: 46.3
click at [206, 21] on div "Description Managed Care Multiple values The selected items contain different v…" at bounding box center [243, 25] width 190 height 15
type input "Managed Care"
click at [241, 35] on input "Value" at bounding box center [275, 38] width 119 height 10
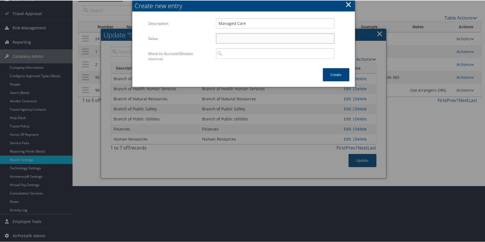
paste input "Managed Care"
type input "Managed Care"
click at [330, 73] on button "Create" at bounding box center [336, 74] width 27 height 13
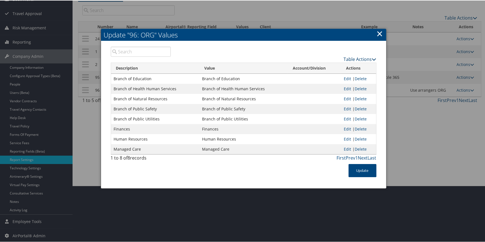
click at [351, 58] on link "Table Actions" at bounding box center [360, 59] width 33 height 6
drag, startPoint x: 333, startPoint y: 64, endPoint x: 311, endPoint y: 64, distance: 21.2
click at [332, 64] on link "New Record" at bounding box center [338, 67] width 73 height 9
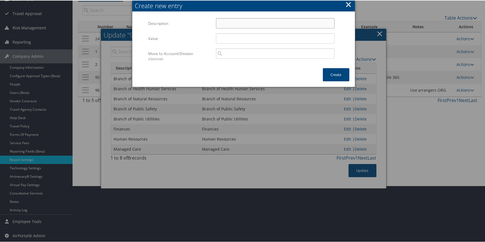
click at [231, 23] on input "Description" at bounding box center [275, 23] width 119 height 10
drag, startPoint x: 281, startPoint y: 24, endPoint x: 202, endPoint y: 20, distance: 79.1
click at [202, 20] on div "Description Office of Governmental Affairs Multiple values The selected items c…" at bounding box center [243, 25] width 190 height 15
type input "Office of Governmental Affairs"
click at [226, 40] on input "Value" at bounding box center [275, 38] width 119 height 10
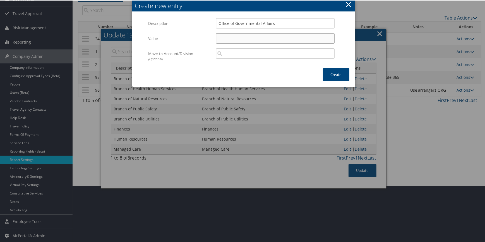
paste input "Office of Governmental Affairs"
type input "Office of Governmental Affairs"
click at [328, 75] on button "Create" at bounding box center [336, 74] width 27 height 13
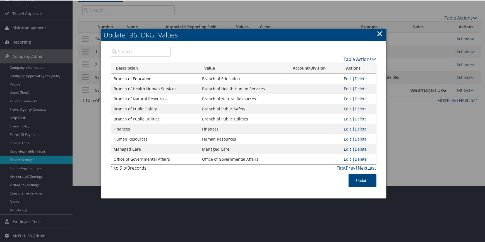
drag, startPoint x: 346, startPoint y: 57, endPoint x: 340, endPoint y: 60, distance: 6.6
click at [346, 57] on link "Table Actions" at bounding box center [360, 59] width 33 height 6
click at [334, 64] on link "New Record" at bounding box center [338, 67] width 73 height 9
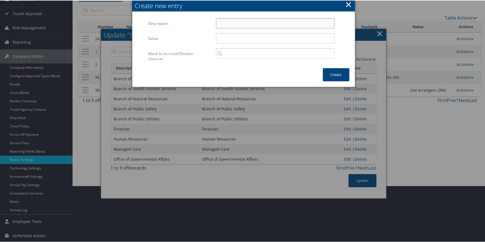
click at [247, 27] on input "Description" at bounding box center [275, 23] width 119 height 10
type input "Office of Secretary-Treasurer"
click at [246, 33] on input "Value" at bounding box center [275, 38] width 119 height 10
drag, startPoint x: 278, startPoint y: 22, endPoint x: 183, endPoint y: 19, distance: 95.2
click at [183, 19] on div "Description Office of Secretary-Treasurer Multiple values The selected items co…" at bounding box center [243, 25] width 190 height 15
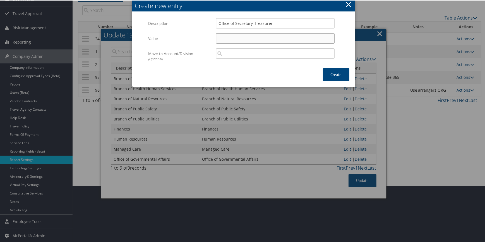
click at [236, 36] on input "Value" at bounding box center [275, 38] width 119 height 10
paste input "Office of Secretary-Treasurer"
type input "Office of Secretary-Treasurer"
click at [338, 72] on button "Create" at bounding box center [336, 74] width 27 height 13
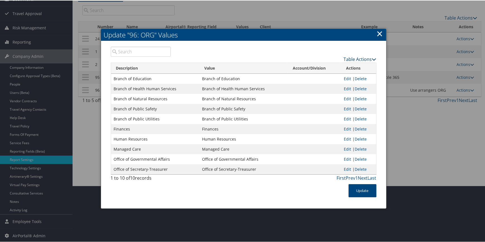
click at [346, 59] on link "Table Actions" at bounding box center [360, 59] width 33 height 6
click at [311, 67] on link "New Record" at bounding box center [338, 67] width 73 height 9
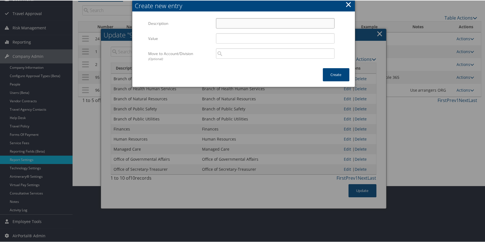
click at [250, 25] on input "Description" at bounding box center [275, 23] width 119 height 10
drag, startPoint x: 248, startPoint y: 20, endPoint x: 184, endPoint y: 24, distance: 64.0
click at [185, 24] on div "Description TGRA Multiple values The selected items contain different values fo…" at bounding box center [243, 25] width 190 height 15
type input "TGRA"
click at [229, 37] on input "Value" at bounding box center [275, 38] width 119 height 10
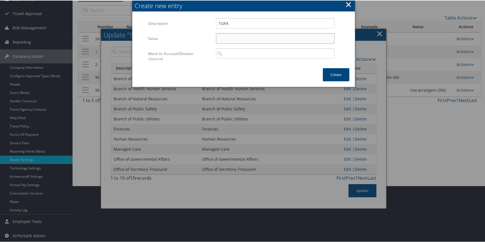
paste input "TGRA"
type input "TGRA"
click at [328, 73] on button "Create" at bounding box center [336, 74] width 27 height 13
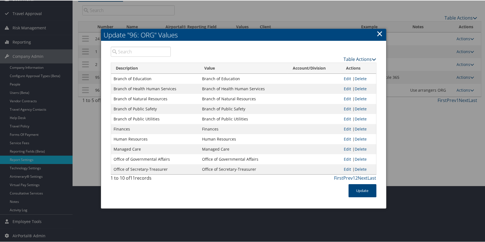
click at [352, 59] on link "Table Actions" at bounding box center [360, 59] width 33 height 6
click at [334, 66] on link "New Record" at bounding box center [338, 67] width 73 height 9
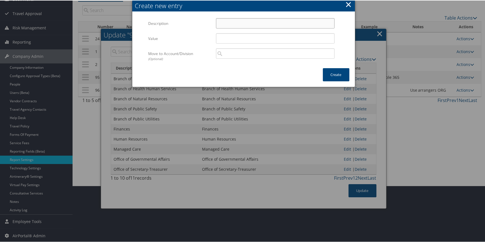
click at [230, 23] on input "Description" at bounding box center [275, 23] width 119 height 10
drag, startPoint x: 251, startPoint y: 22, endPoint x: 177, endPoint y: 18, distance: 74.1
click at [177, 18] on div "Description Tribal Council Multiple values The selected items contain different…" at bounding box center [243, 25] width 190 height 15
type input "Tribal Council"
click at [225, 36] on input "Value" at bounding box center [275, 38] width 119 height 10
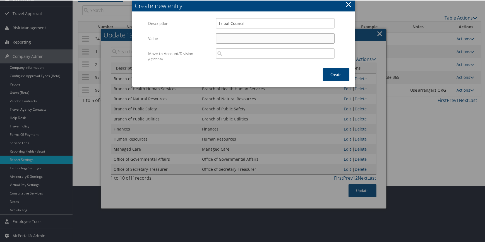
paste input "Tribal Council"
type input "Tribal Council"
click at [337, 77] on button "Create" at bounding box center [336, 74] width 27 height 13
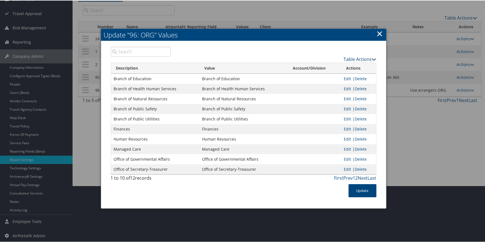
click at [345, 59] on link "Table Actions" at bounding box center [360, 59] width 33 height 6
click at [329, 68] on link "New Record" at bounding box center [338, 67] width 73 height 9
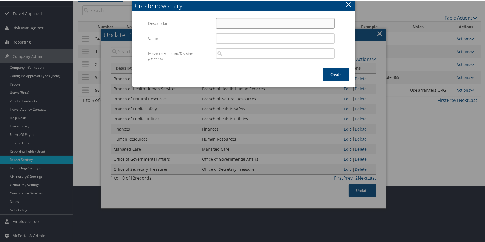
click at [248, 23] on input "Description" at bounding box center [275, 23] width 119 height 10
paste input "Tribal Council"
drag, startPoint x: 294, startPoint y: 24, endPoint x: 196, endPoint y: 22, distance: 97.7
click at [196, 22] on div "Description Tribal Council Administrative Support Multiple values The selected …" at bounding box center [243, 25] width 190 height 15
type input "Tribal Council Administrative Support"
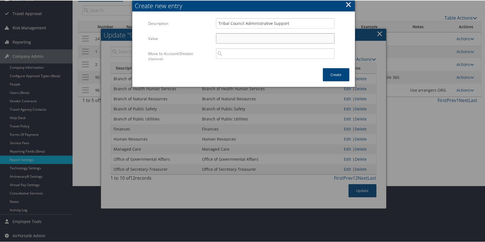
click at [230, 36] on input "Value" at bounding box center [275, 38] width 119 height 10
paste input "Tribal Council Administrative Support"
type input "Tribal Council Administrative Support"
click at [327, 76] on button "Create" at bounding box center [336, 74] width 27 height 13
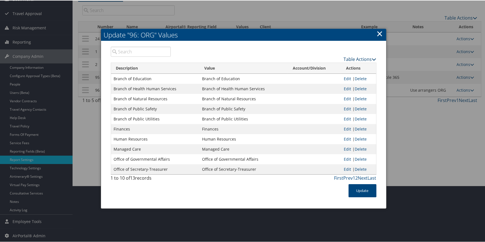
click at [345, 58] on link "Table Actions" at bounding box center [360, 59] width 33 height 6
click at [335, 65] on link "New Record" at bounding box center [338, 67] width 73 height 9
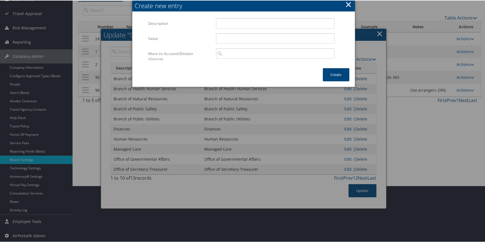
click at [248, 28] on div "Multiple values The selected items contain different values for this input. To …" at bounding box center [275, 25] width 127 height 15
click at [244, 22] on input "Description" at bounding box center [275, 23] width 119 height 10
drag, startPoint x: 251, startPoint y: 21, endPoint x: 198, endPoint y: 19, distance: 53.6
click at [198, 19] on div "Description Tribal Court Multiple values The selected items contain different v…" at bounding box center [243, 25] width 190 height 15
type input "Tribal Court"
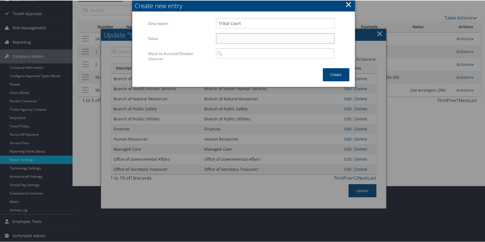
click at [246, 39] on input "Value" at bounding box center [275, 38] width 119 height 10
paste input "Tribal Court"
type input "Tribal Court"
click at [334, 73] on button "Create" at bounding box center [336, 74] width 27 height 13
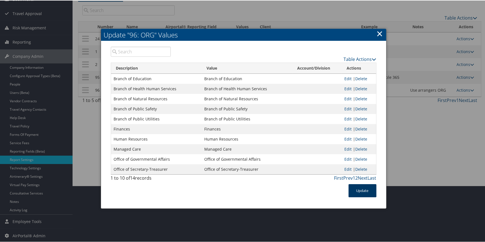
click at [360, 188] on button "Update" at bounding box center [363, 189] width 28 height 13
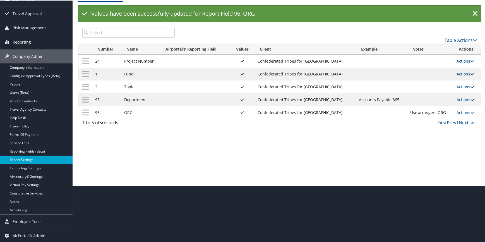
click at [457, 111] on link "Actions" at bounding box center [466, 111] width 18 height 5
click at [423, 112] on td "Use arrangers ORG" at bounding box center [430, 111] width 46 height 13
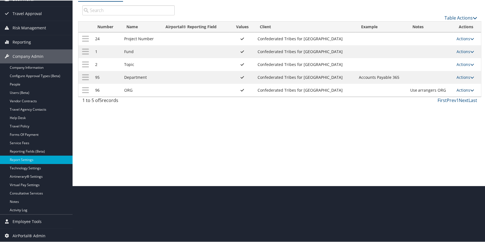
click at [459, 90] on link "Actions" at bounding box center [466, 89] width 18 height 5
click at [434, 119] on link "Edit" at bounding box center [441, 116] width 60 height 9
select select "traveler"
select select "profiled"
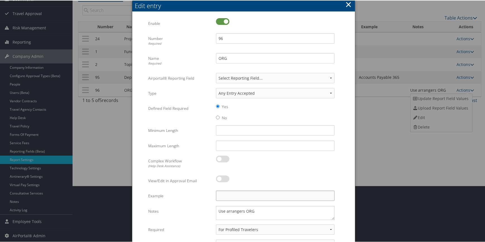
click at [231, 194] on input "Example" at bounding box center [275, 195] width 119 height 10
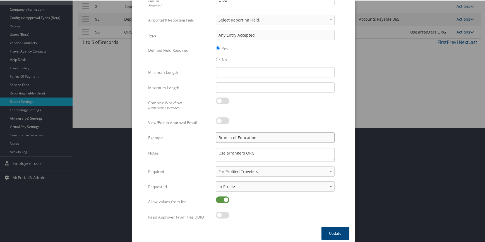
scroll to position [117, 0]
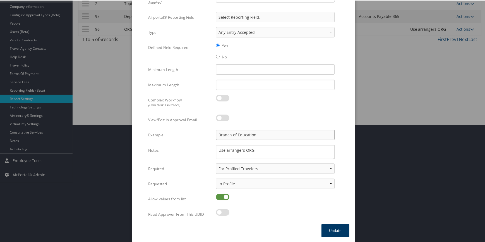
type input "Branch of Education"
click at [333, 226] on button "Update" at bounding box center [335, 229] width 28 height 13
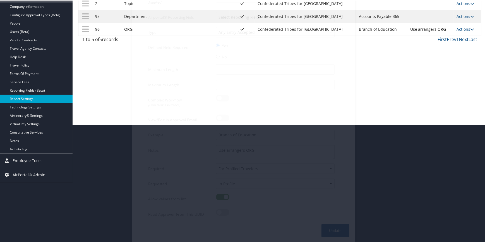
scroll to position [56, 0]
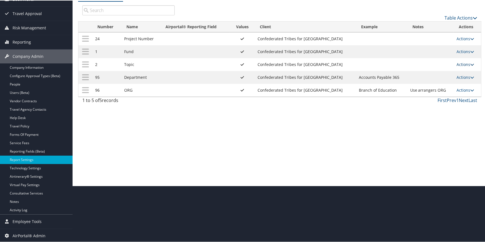
click at [461, 63] on link "Actions" at bounding box center [466, 63] width 18 height 5
click at [435, 89] on link "Edit" at bounding box center [441, 91] width 60 height 9
select select "traveler"
select select "profiled"
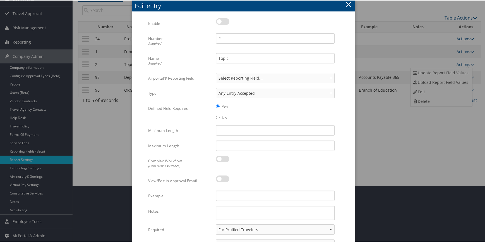
click at [226, 21] on label at bounding box center [222, 21] width 13 height 7
click at [222, 21] on input "checkbox" at bounding box center [221, 22] width 4 height 4
checkbox input "true"
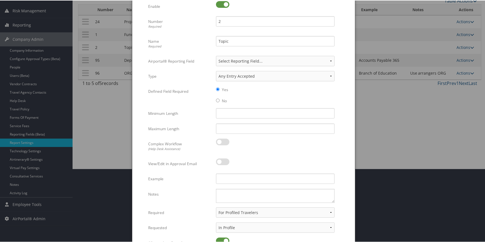
scroll to position [117, 0]
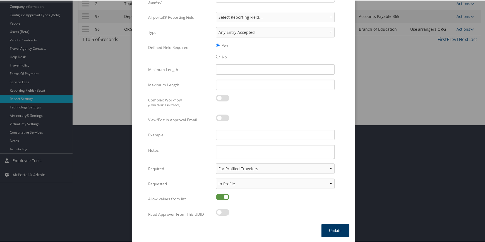
click at [336, 225] on button "Update" at bounding box center [335, 229] width 28 height 13
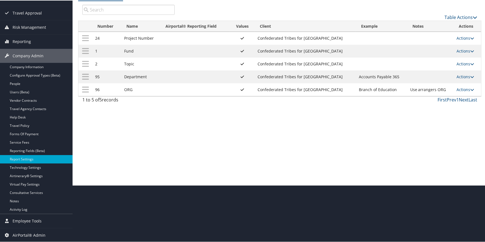
scroll to position [56, 0]
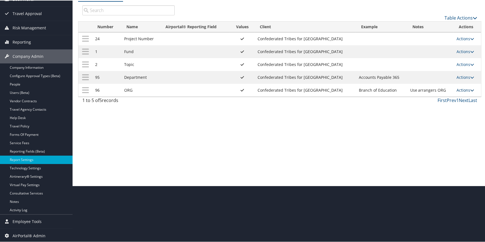
click at [463, 89] on link "Actions" at bounding box center [466, 89] width 18 height 5
click at [438, 114] on link "Edit" at bounding box center [441, 116] width 60 height 9
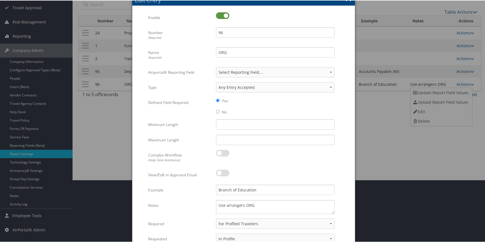
scroll to position [16, 0]
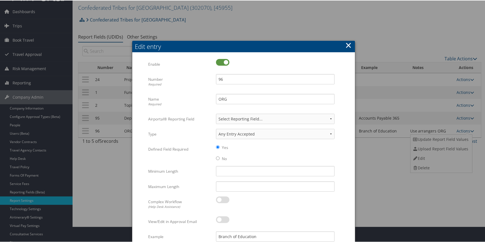
click at [348, 44] on button "×" at bounding box center [348, 44] width 6 height 11
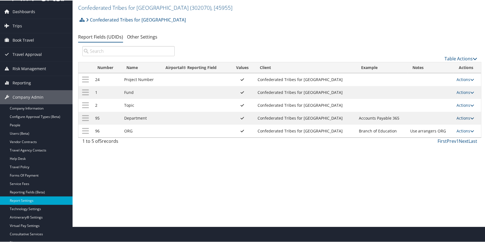
click at [457, 117] on link "Actions" at bounding box center [466, 117] width 18 height 5
click at [434, 145] on link "Edit" at bounding box center [441, 144] width 60 height 9
select select "traveler"
select select "profiled"
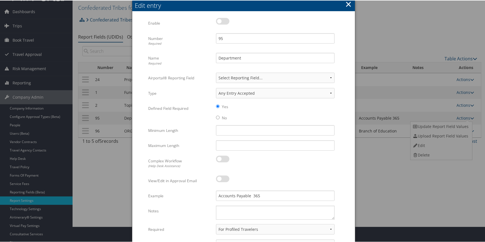
click at [223, 23] on label at bounding box center [222, 20] width 13 height 7
click at [222, 23] on input "checkbox" at bounding box center [221, 22] width 4 height 4
checkbox input "true"
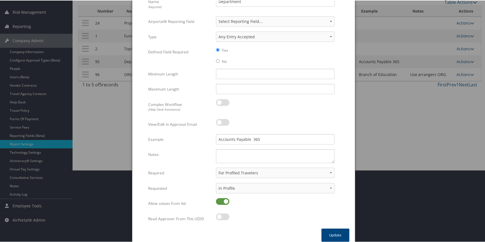
scroll to position [76, 0]
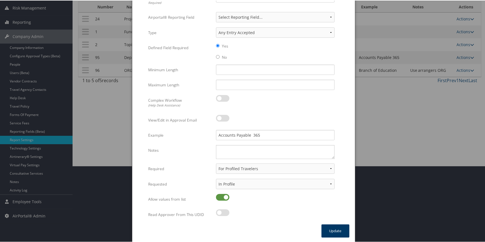
click at [340, 226] on button "Update" at bounding box center [335, 230] width 28 height 13
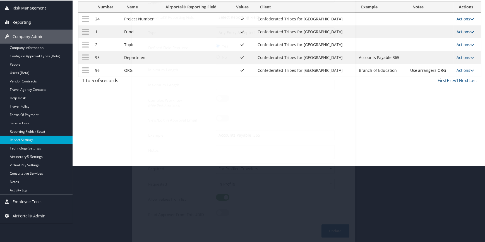
scroll to position [56, 0]
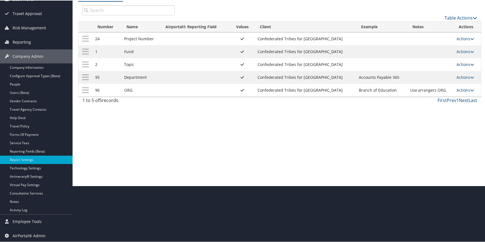
click at [462, 64] on link "Actions" at bounding box center [466, 63] width 18 height 5
click at [436, 92] on link "Edit" at bounding box center [441, 91] width 60 height 9
select select "traveler"
select select "profiled"
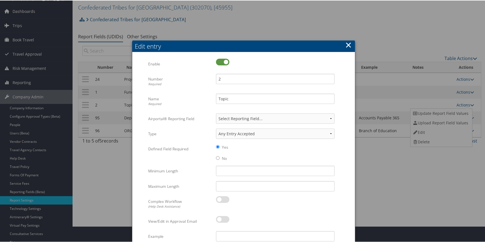
scroll to position [16, 0]
click at [347, 44] on button "×" at bounding box center [348, 44] width 6 height 11
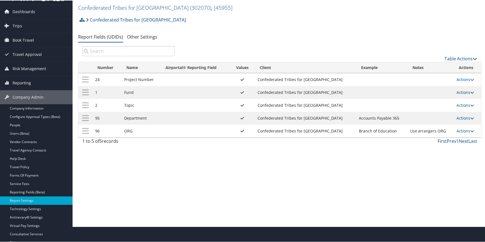
click at [460, 92] on link "Actions" at bounding box center [466, 91] width 18 height 5
click at [442, 118] on link "Edit" at bounding box center [441, 118] width 60 height 9
select select "traveler"
select select "profiled"
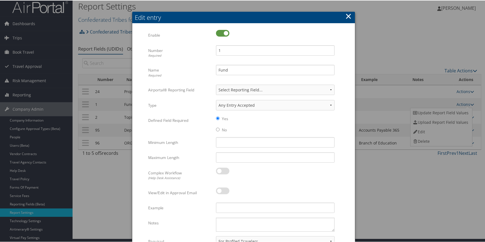
scroll to position [0, 0]
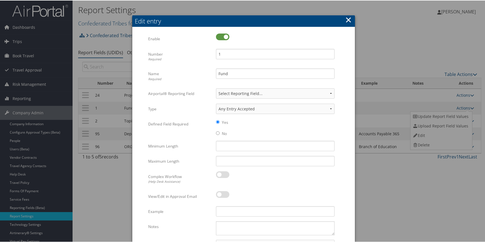
click at [345, 17] on button "×" at bounding box center [348, 19] width 6 height 11
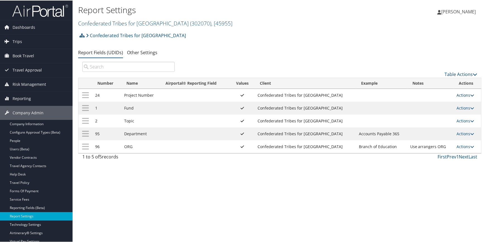
click at [458, 93] on link "Actions" at bounding box center [466, 94] width 18 height 5
click at [438, 119] on link "Edit" at bounding box center [441, 121] width 60 height 9
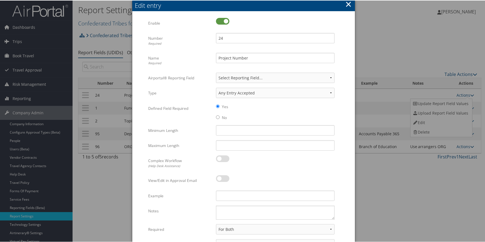
click at [348, 3] on button "×" at bounding box center [348, 3] width 6 height 11
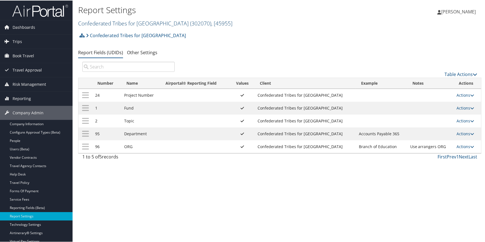
click at [140, 22] on link "Confederated Tribes for Warm Springs ( 302070 ) , [ 45955 ]" at bounding box center [155, 23] width 154 height 8
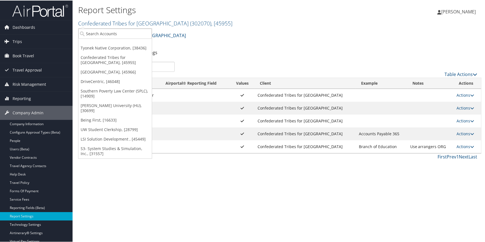
click at [125, 68] on link "[GEOGRAPHIC_DATA], [45966]" at bounding box center [114, 71] width 73 height 9
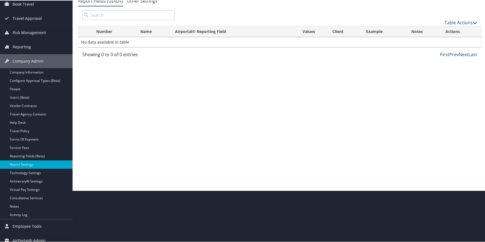
scroll to position [56, 0]
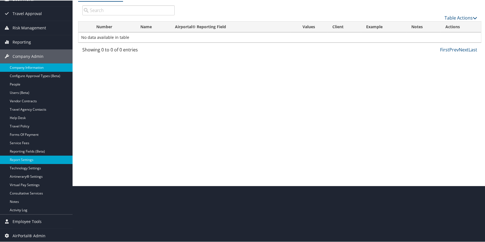
click at [39, 66] on link "Company Information" at bounding box center [36, 67] width 73 height 8
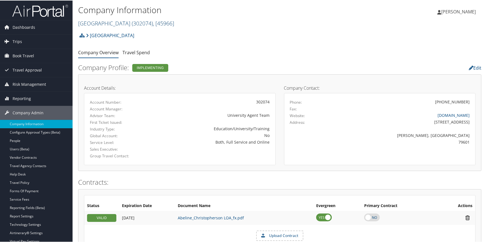
click at [136, 20] on link "[GEOGRAPHIC_DATA][DEMOGRAPHIC_DATA] ( 302074 ) , [ 45966 ]" at bounding box center [126, 23] width 96 height 8
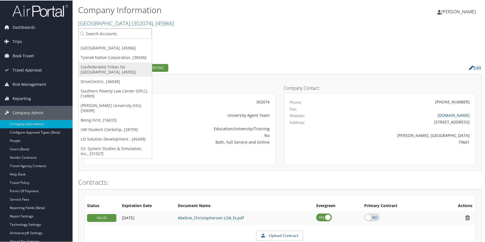
click at [106, 65] on link "Confederated Tribes for [GEOGRAPHIC_DATA], [45955]" at bounding box center [114, 69] width 73 height 15
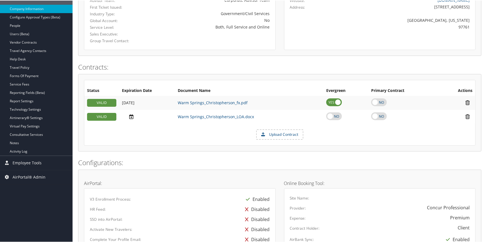
scroll to position [127, 0]
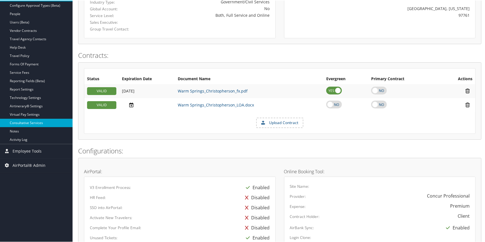
click at [29, 122] on link "Consultative Services" at bounding box center [36, 122] width 73 height 8
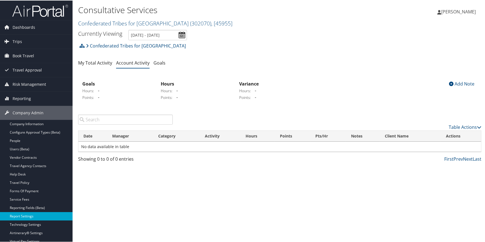
click at [19, 213] on link "Report Settings" at bounding box center [36, 215] width 73 height 8
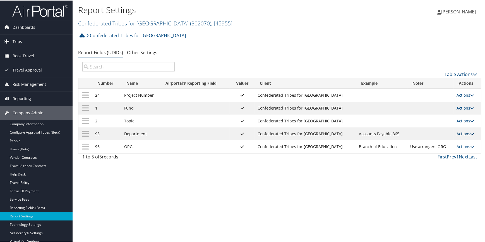
click at [457, 133] on link "Actions" at bounding box center [466, 132] width 18 height 5
click at [430, 157] on link "Edit" at bounding box center [441, 160] width 60 height 9
select select "traveler"
select select "profiled"
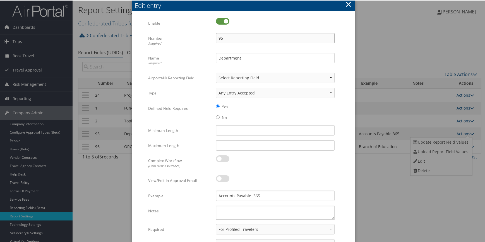
click at [224, 36] on input "95" at bounding box center [275, 37] width 119 height 10
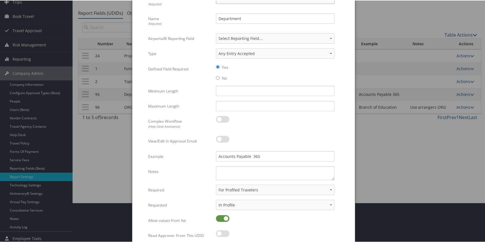
scroll to position [51, 0]
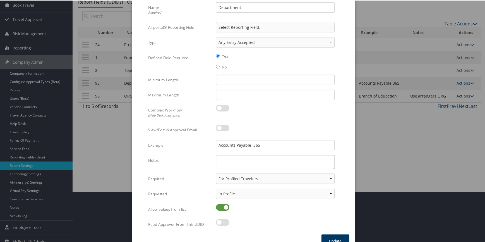
type input "94"
click at [341, 236] on button "Update" at bounding box center [335, 240] width 28 height 13
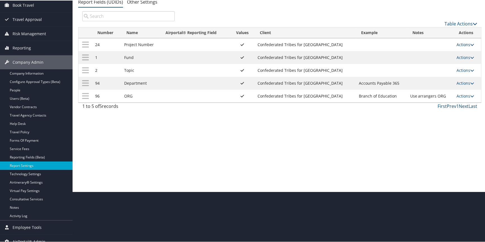
click at [461, 44] on link "Actions" at bounding box center [466, 43] width 18 height 5
click at [434, 59] on link "Upload Report Field Values" at bounding box center [441, 61] width 60 height 9
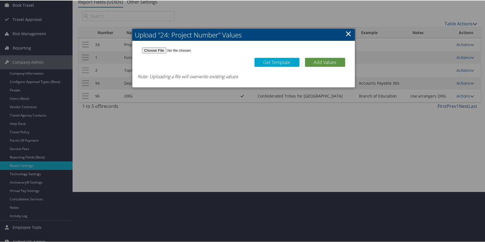
click at [349, 33] on link "×" at bounding box center [348, 32] width 6 height 11
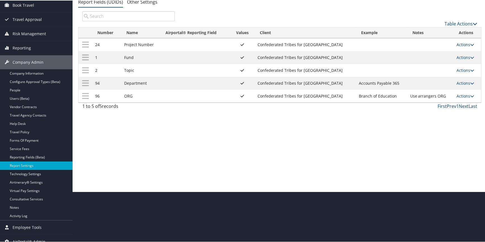
click at [463, 46] on link "Actions" at bounding box center [466, 43] width 18 height 5
click at [441, 50] on link "Update Report Field Values" at bounding box center [441, 52] width 60 height 9
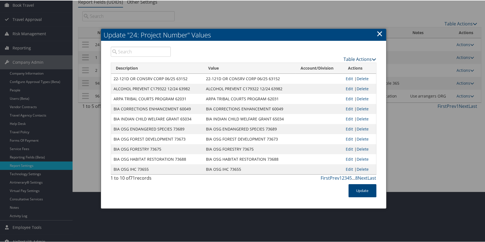
click at [356, 56] on link "Table Actions" at bounding box center [360, 59] width 33 height 6
click at [327, 75] on link "Download Report" at bounding box center [338, 76] width 73 height 9
drag, startPoint x: 379, startPoint y: 33, endPoint x: 385, endPoint y: 15, distance: 19.9
click at [379, 33] on link "×" at bounding box center [380, 32] width 6 height 11
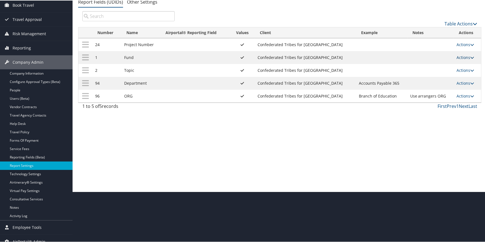
click at [466, 56] on link "Actions" at bounding box center [466, 56] width 18 height 5
click at [449, 63] on link "Update Report Field Values" at bounding box center [441, 65] width 60 height 9
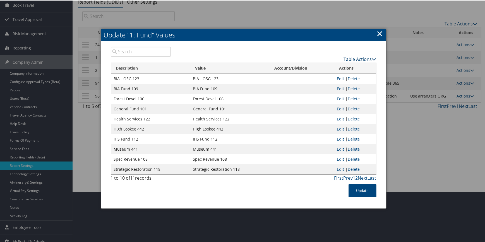
click at [351, 57] on link "Table Actions" at bounding box center [360, 59] width 33 height 6
click at [329, 75] on link "Download Report" at bounding box center [338, 76] width 73 height 9
click at [377, 32] on link "×" at bounding box center [380, 32] width 6 height 11
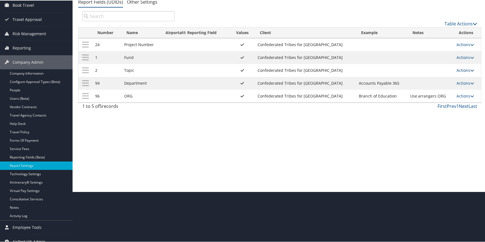
click at [460, 69] on link "Actions" at bounding box center [466, 69] width 18 height 5
click at [441, 76] on link "Update Report Field Values" at bounding box center [441, 77] width 60 height 9
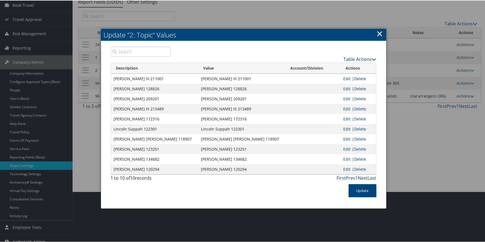
click at [359, 59] on link "Table Actions" at bounding box center [360, 59] width 33 height 6
click at [322, 75] on link "Download Report" at bounding box center [338, 76] width 73 height 9
drag, startPoint x: 378, startPoint y: 30, endPoint x: 357, endPoint y: 36, distance: 21.5
click at [378, 30] on link "×" at bounding box center [380, 32] width 6 height 11
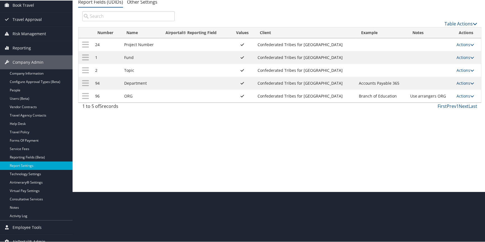
click at [465, 83] on link "Actions" at bounding box center [466, 82] width 18 height 5
click at [444, 89] on link "Update Report Field Values" at bounding box center [441, 90] width 60 height 9
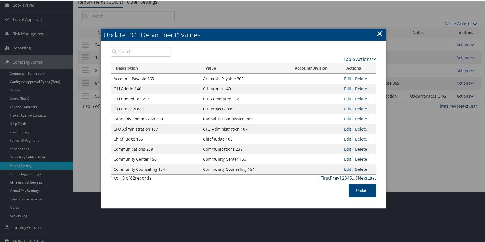
click at [353, 58] on link "Table Actions" at bounding box center [360, 59] width 33 height 6
click at [335, 77] on link "Download Report" at bounding box center [338, 76] width 73 height 9
drag, startPoint x: 379, startPoint y: 31, endPoint x: 377, endPoint y: 35, distance: 3.7
click at [379, 31] on link "×" at bounding box center [380, 32] width 6 height 11
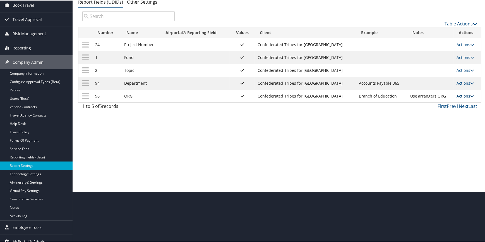
click at [457, 96] on link "Actions" at bounding box center [466, 95] width 18 height 5
click at [452, 102] on link "Update Report Field Values" at bounding box center [441, 103] width 60 height 9
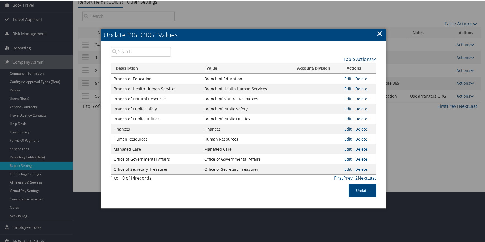
click at [351, 58] on link "Table Actions" at bounding box center [360, 59] width 33 height 6
click at [318, 75] on link "Download Report" at bounding box center [338, 76] width 73 height 9
click at [380, 34] on link "×" at bounding box center [380, 32] width 6 height 11
